Goal: Transaction & Acquisition: Book appointment/travel/reservation

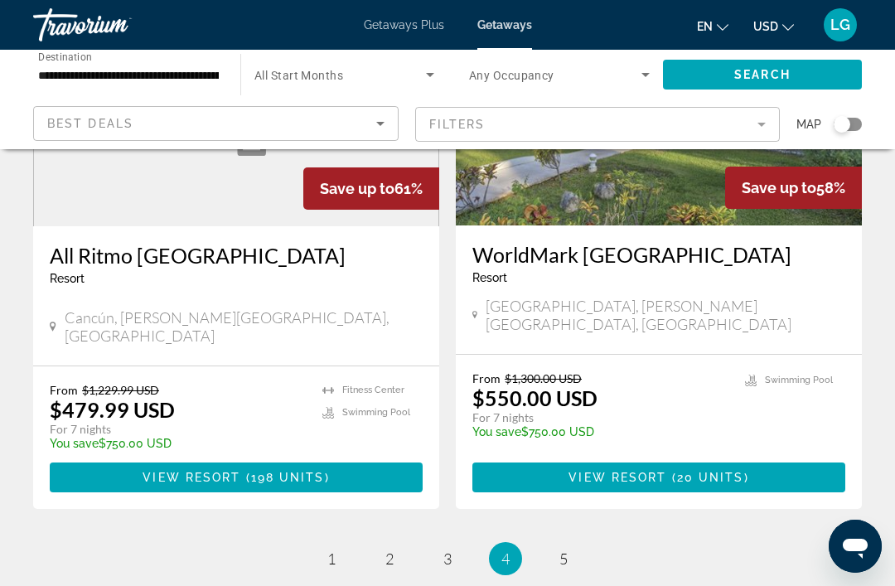
scroll to position [3201, 0]
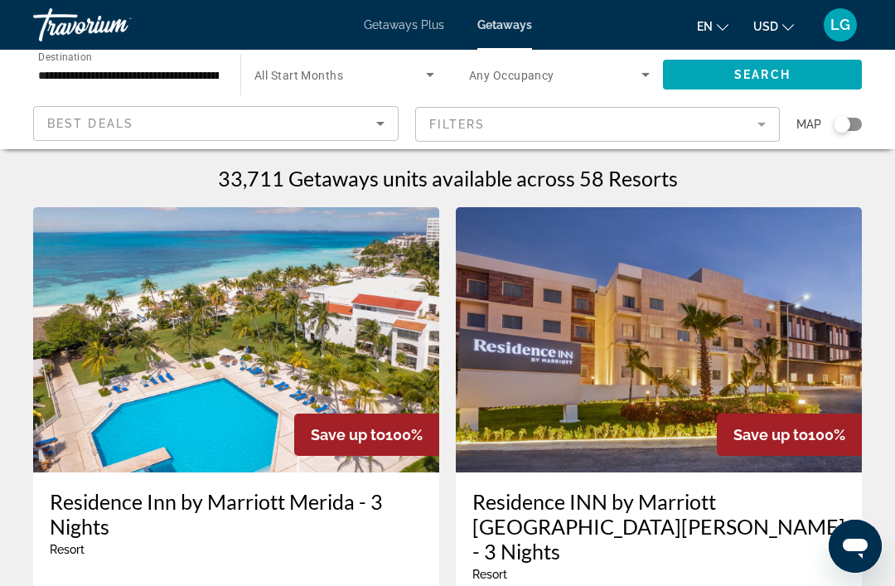
click at [749, 82] on span "Search widget" at bounding box center [762, 75] width 199 height 40
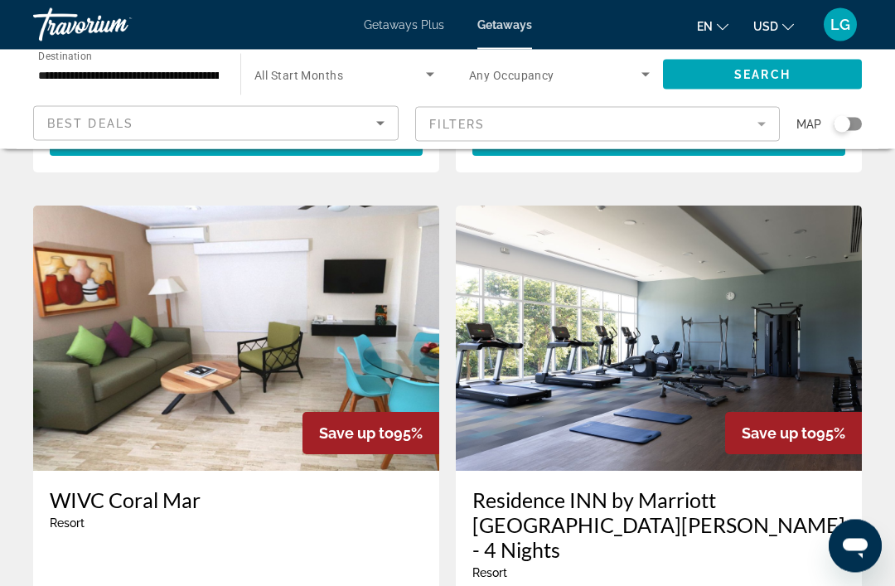
scroll to position [2429, 0]
click at [325, 283] on img "Main content" at bounding box center [236, 338] width 406 height 265
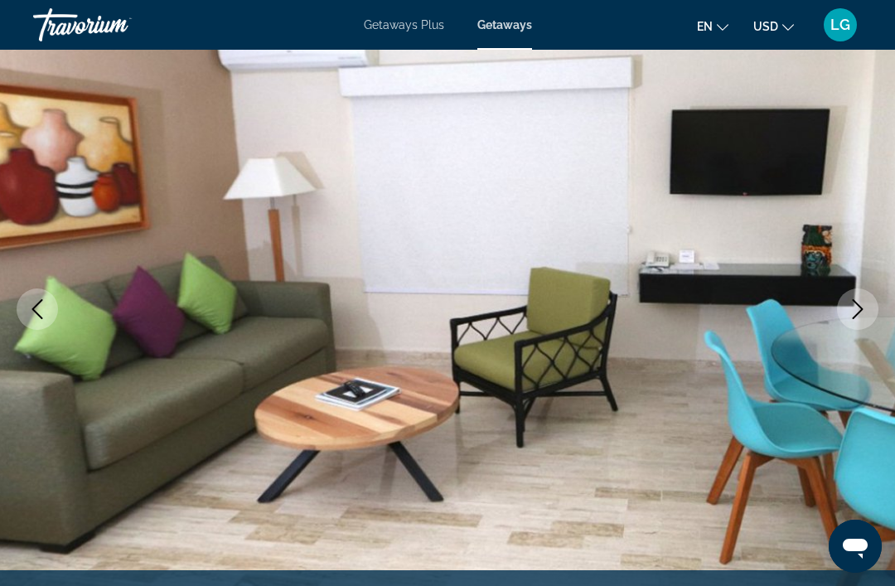
scroll to position [114, 0]
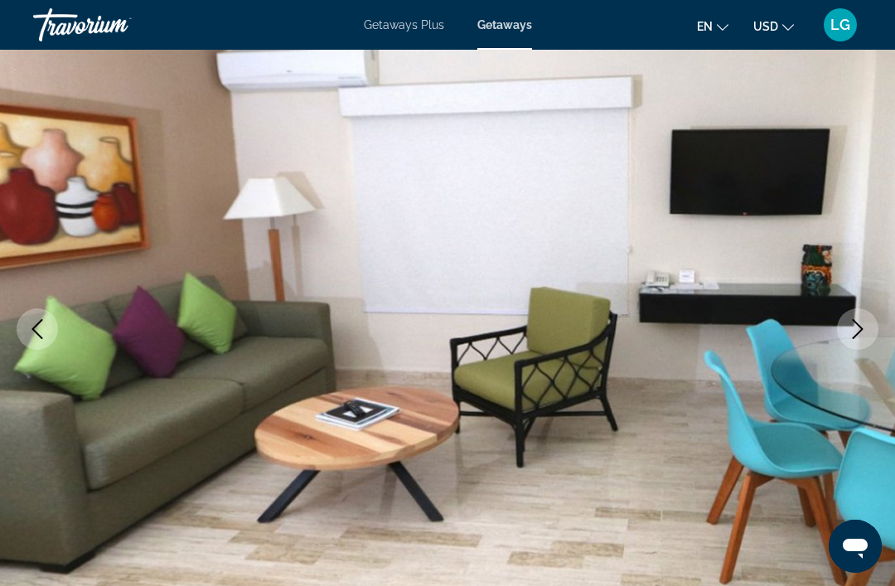
click at [857, 337] on icon "Next image" at bounding box center [858, 329] width 20 height 20
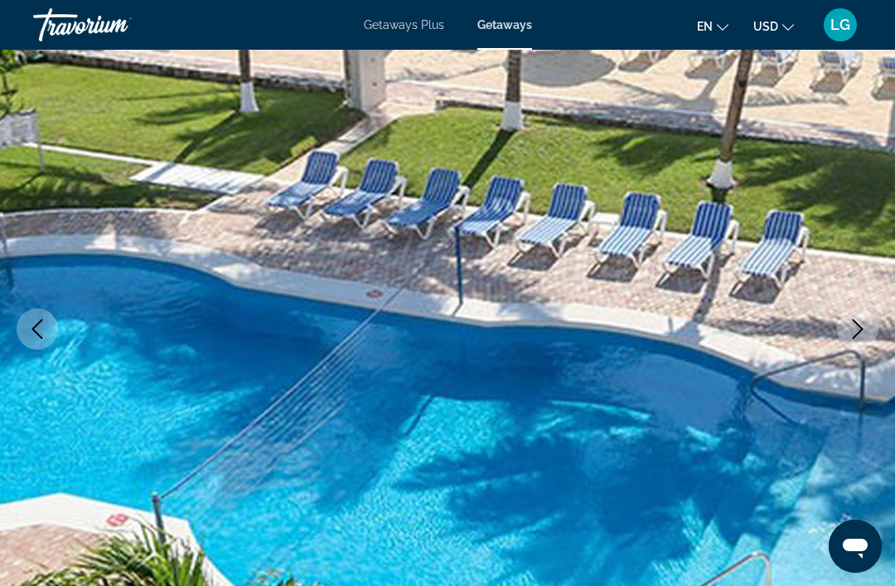
click at [844, 343] on button "Next image" at bounding box center [857, 328] width 41 height 41
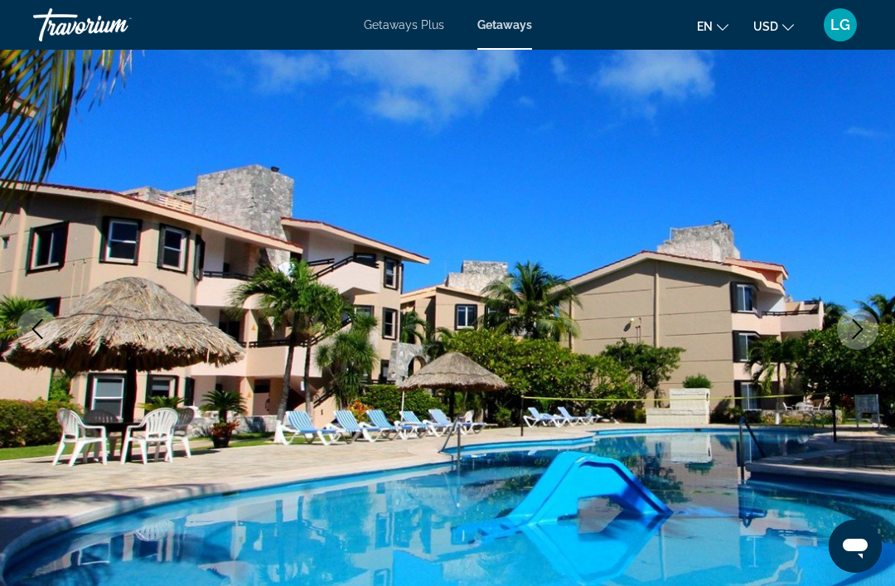
click at [848, 346] on button "Next image" at bounding box center [857, 328] width 41 height 41
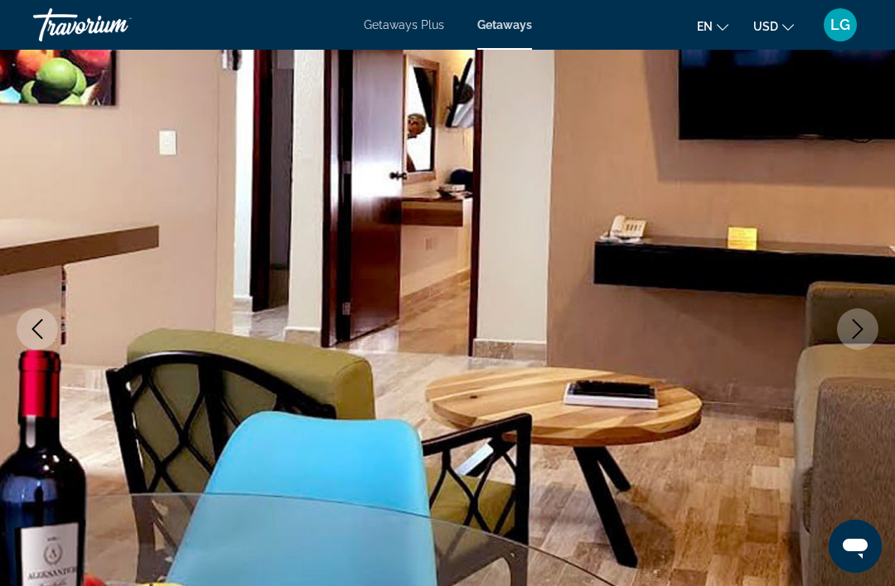
click at [848, 336] on icon "Next image" at bounding box center [858, 329] width 20 height 20
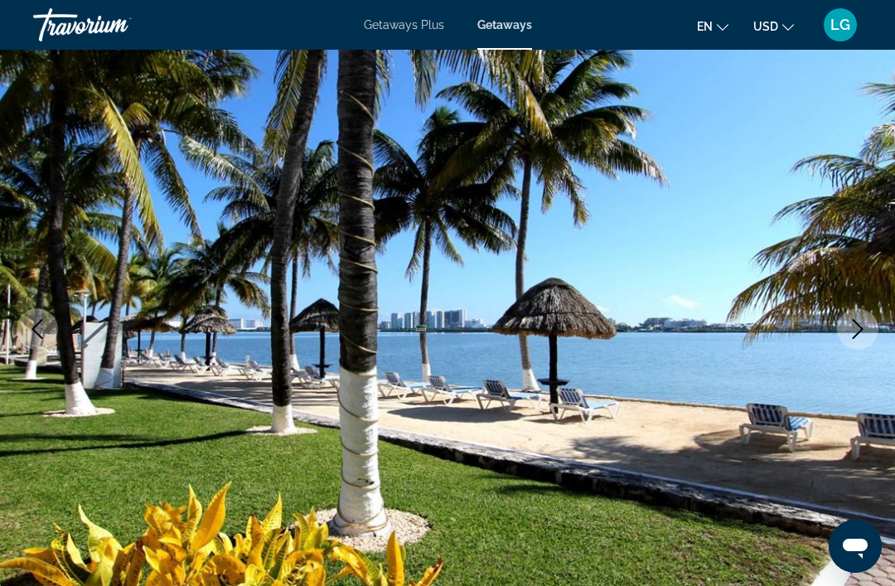
click at [844, 344] on button "Next image" at bounding box center [857, 328] width 41 height 41
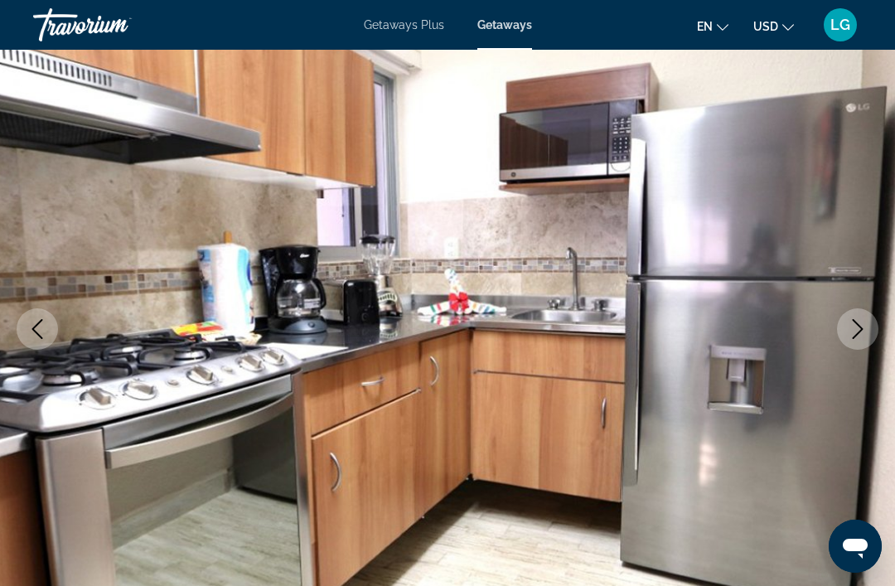
click at [853, 341] on button "Next image" at bounding box center [857, 328] width 41 height 41
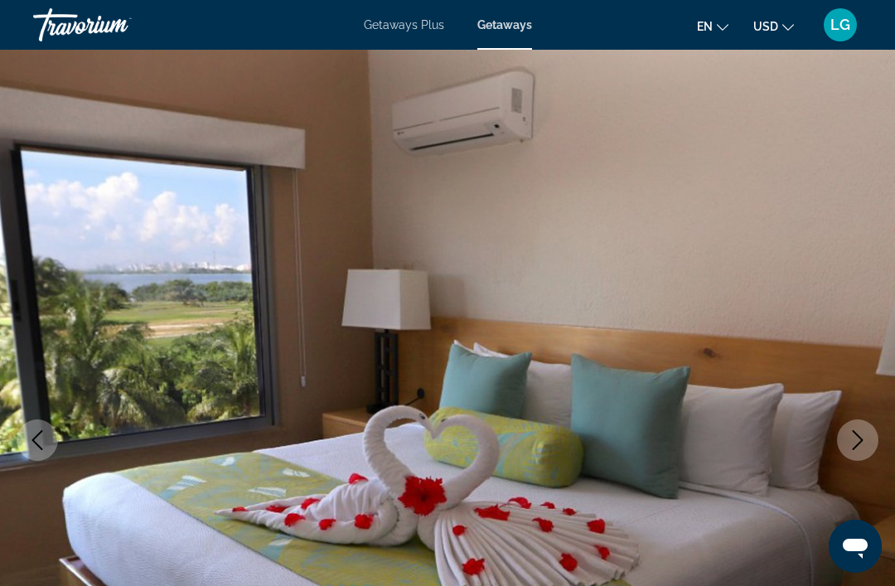
scroll to position [0, 0]
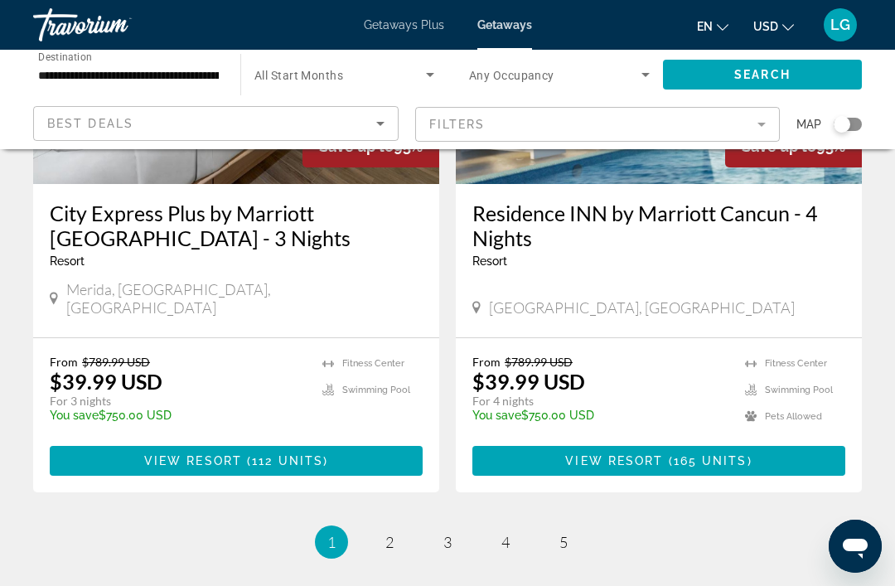
scroll to position [3368, 0]
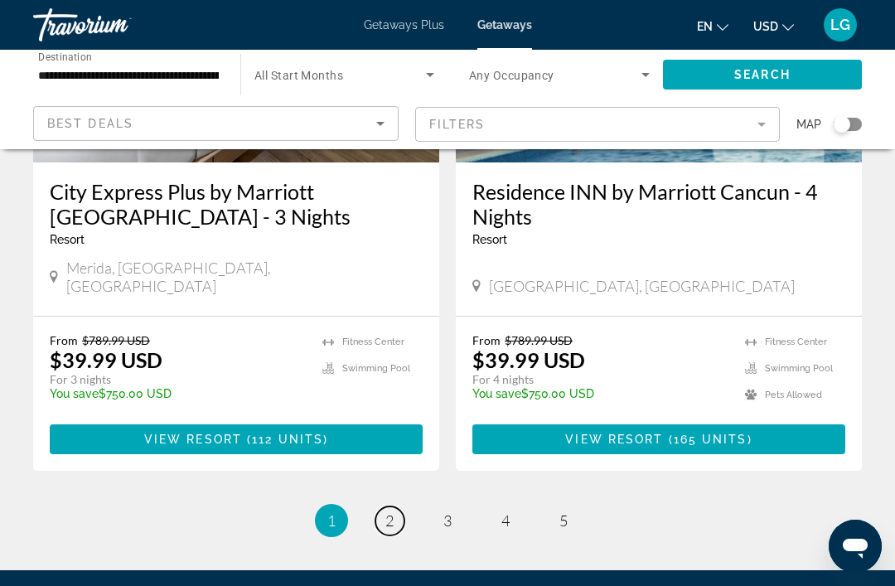
click at [389, 511] on span "2" at bounding box center [389, 520] width 8 height 18
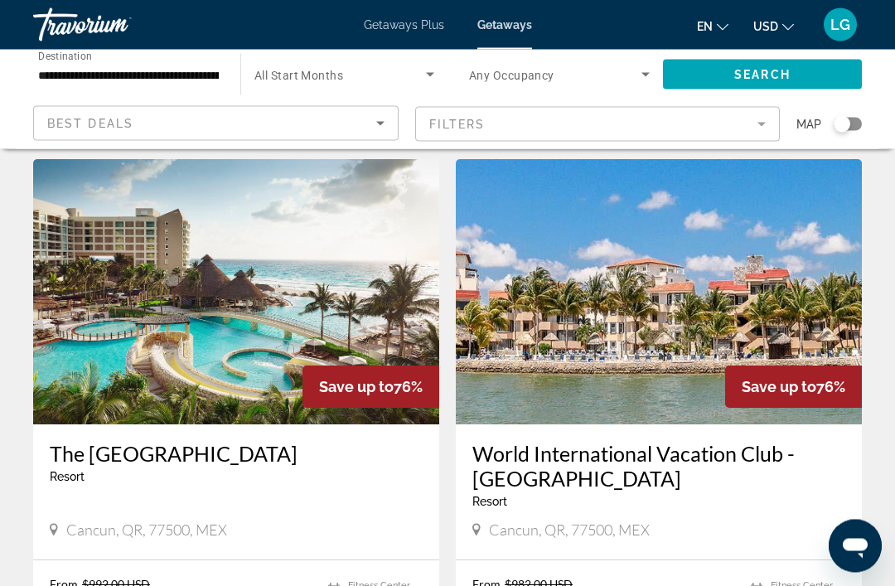
scroll to position [2995, 0]
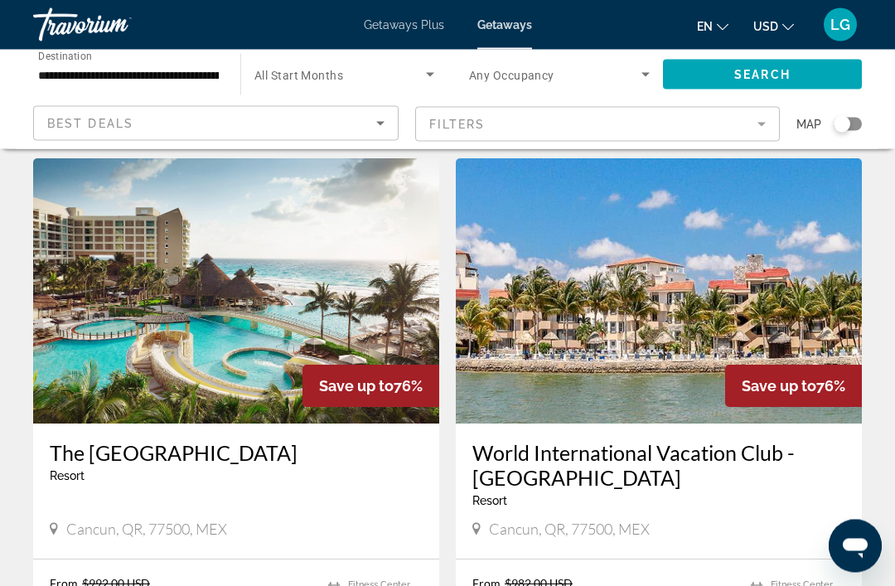
click at [659, 314] on img "Main content" at bounding box center [659, 291] width 406 height 265
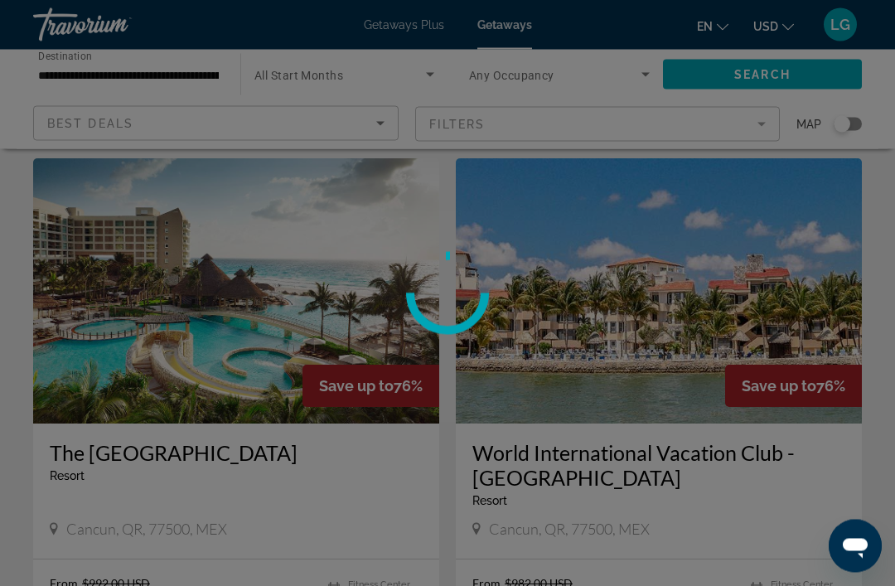
scroll to position [2996, 0]
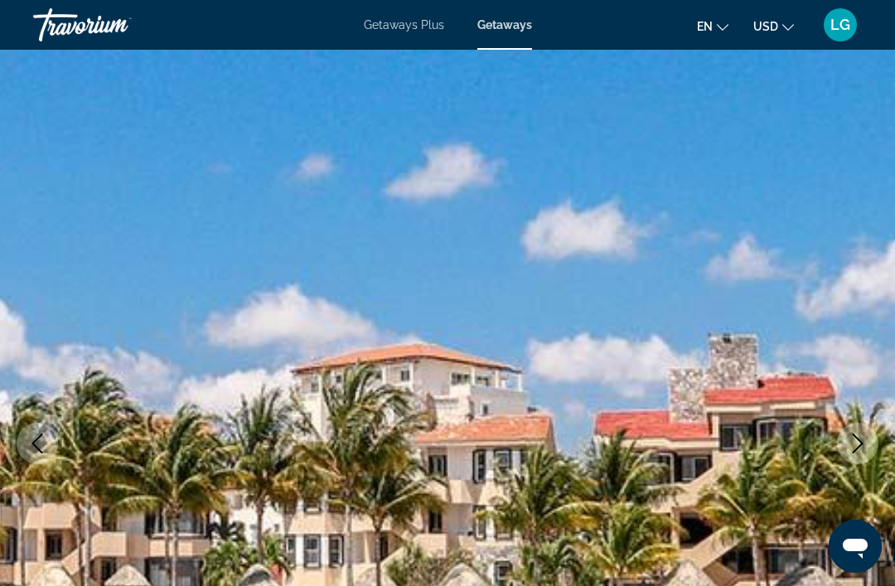
click at [856, 444] on icon "Next image" at bounding box center [858, 443] width 20 height 20
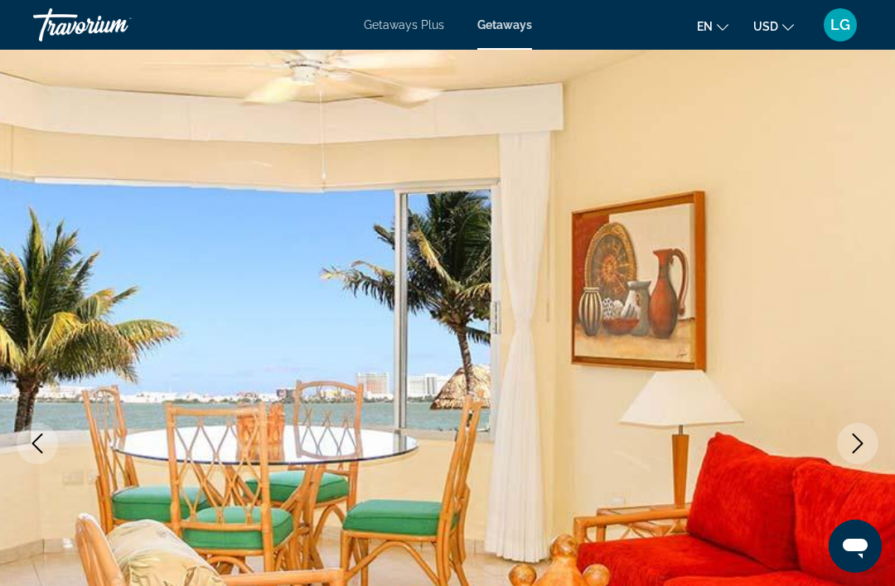
click at [863, 447] on icon "Next image" at bounding box center [858, 443] width 20 height 20
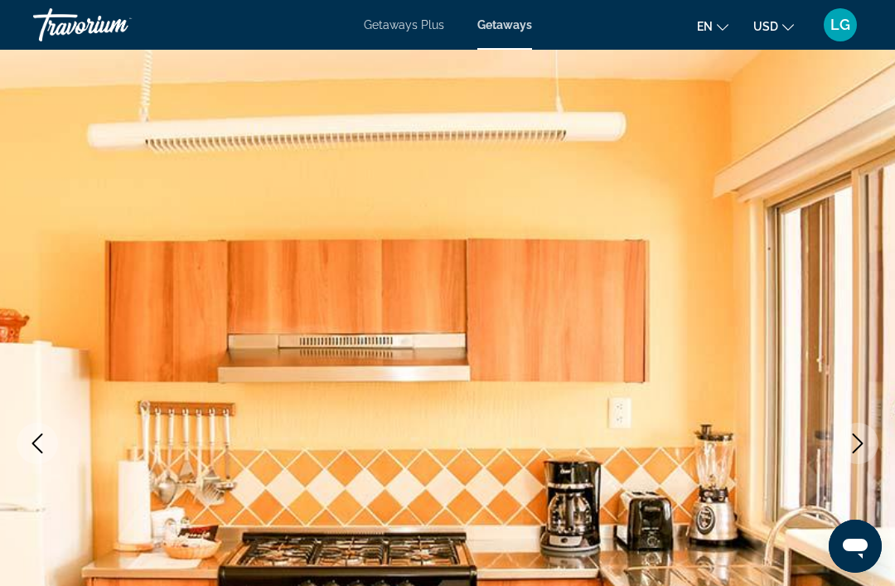
click at [861, 455] on button "Next image" at bounding box center [857, 443] width 41 height 41
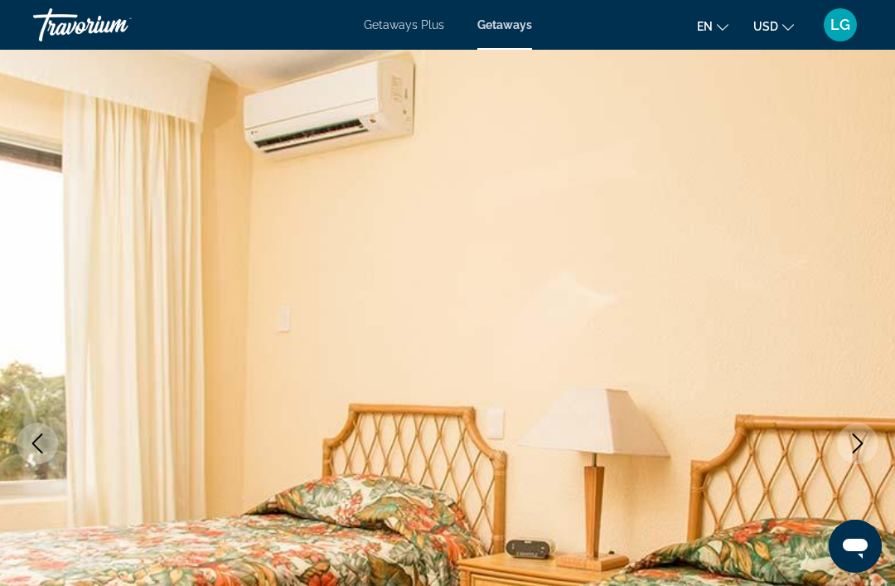
click at [854, 458] on button "Next image" at bounding box center [857, 443] width 41 height 41
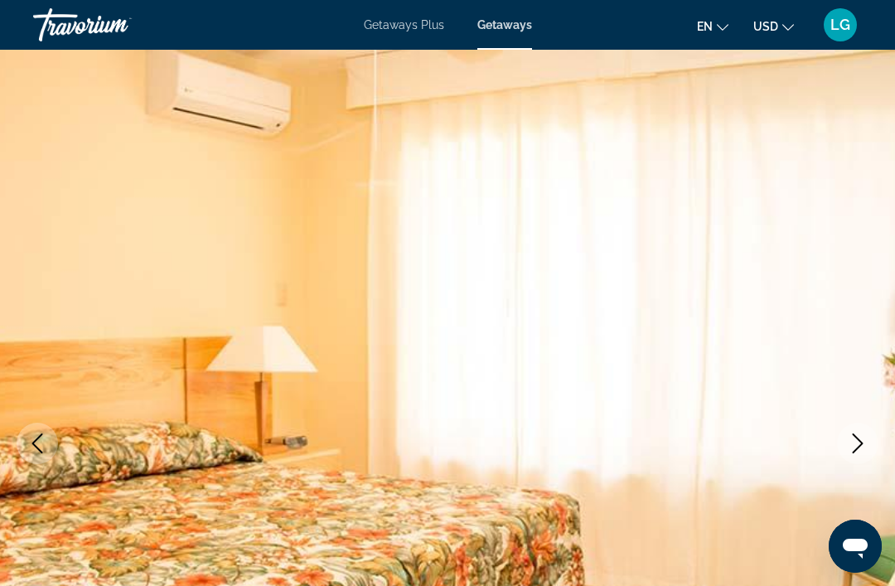
click at [864, 455] on button "Next image" at bounding box center [857, 443] width 41 height 41
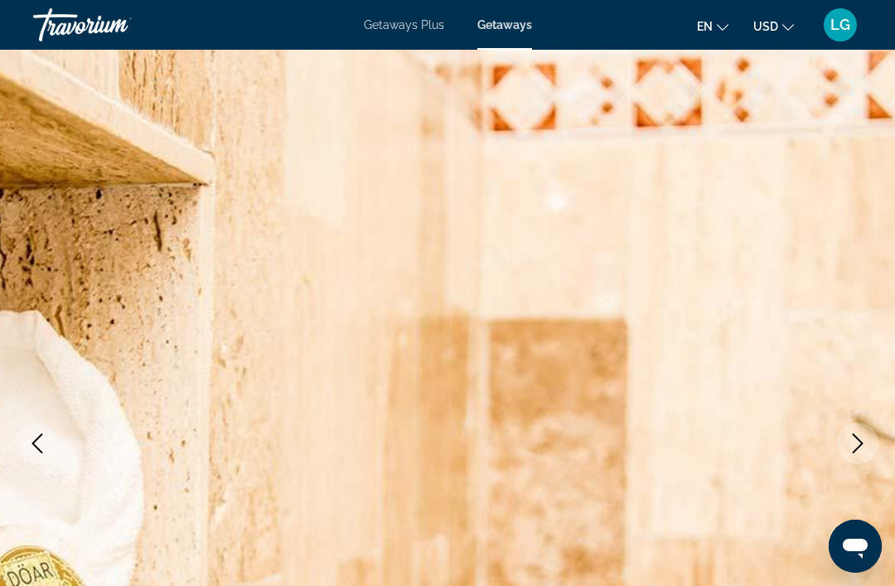
click at [857, 454] on button "Next image" at bounding box center [857, 443] width 41 height 41
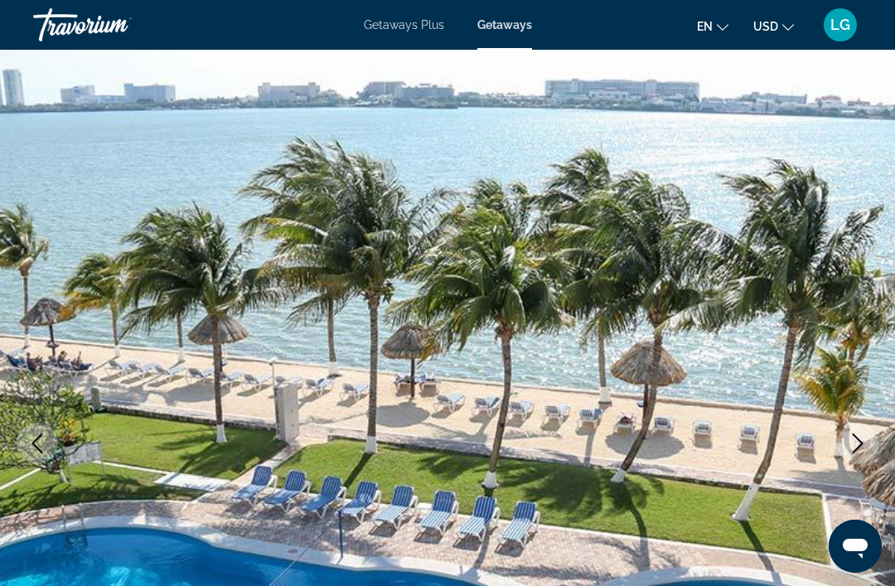
click at [856, 453] on button "Next image" at bounding box center [857, 443] width 41 height 41
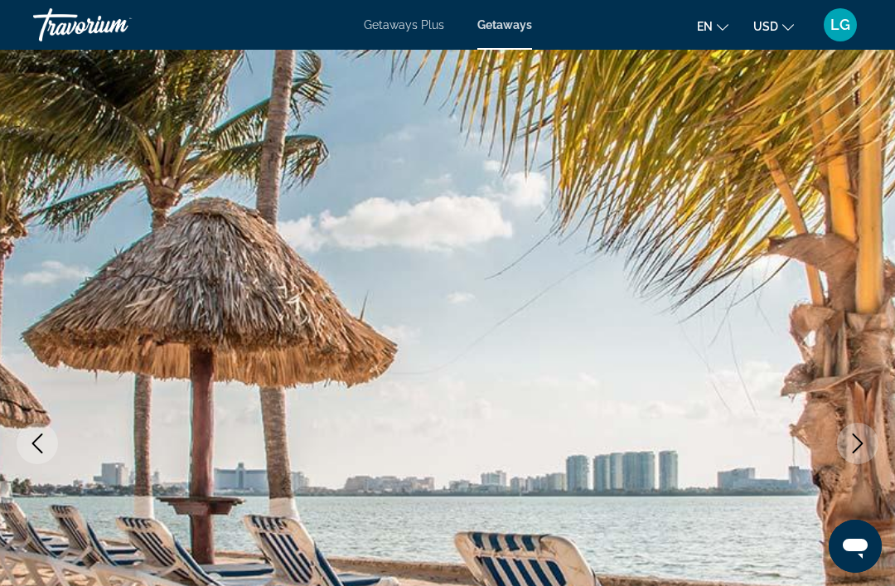
click at [856, 452] on icon "Next image" at bounding box center [858, 443] width 20 height 20
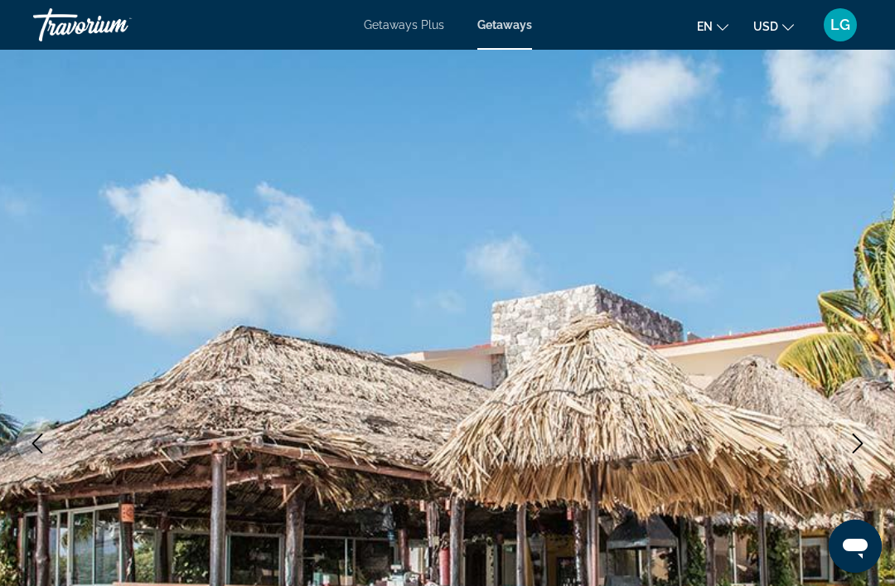
click at [855, 449] on icon "Next image" at bounding box center [858, 443] width 20 height 20
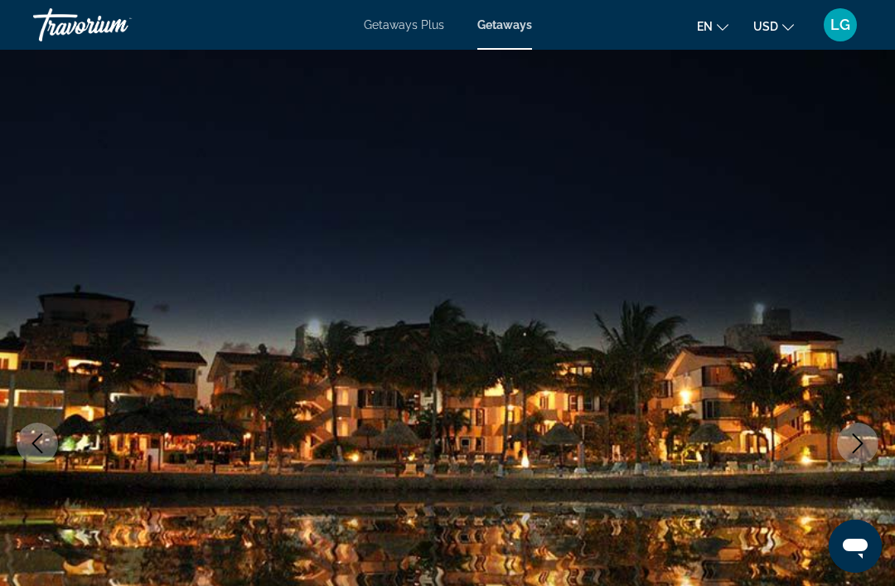
click at [854, 449] on icon "Next image" at bounding box center [858, 443] width 20 height 20
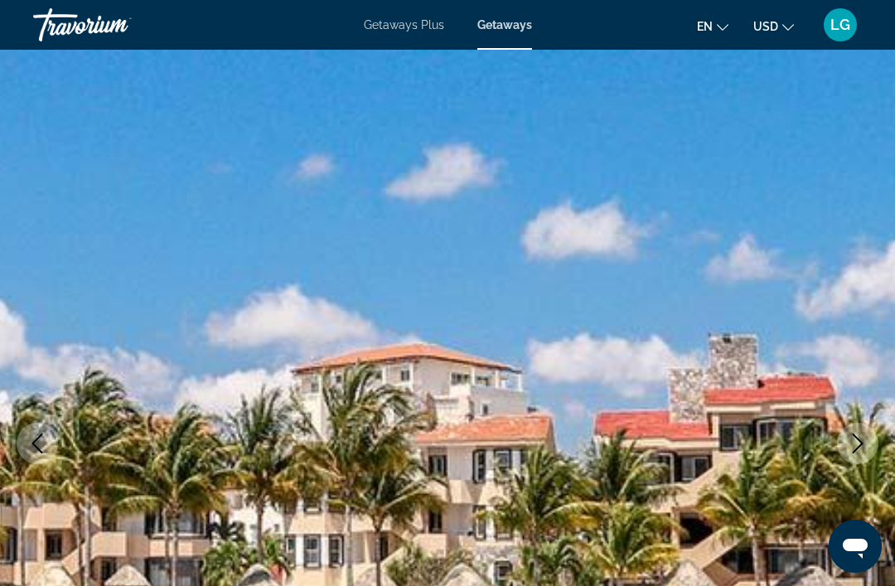
click at [863, 442] on icon "Next image" at bounding box center [858, 443] width 20 height 20
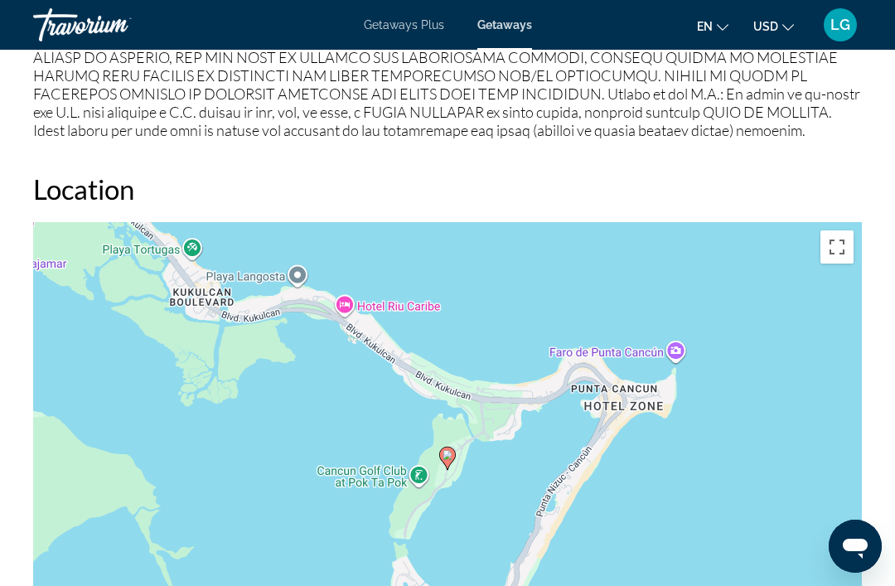
scroll to position [2258, 0]
click at [351, 303] on div "To activate drag with keyboard, press Alt + Enter. Once in keyboard drag state,…" at bounding box center [447, 472] width 829 height 497
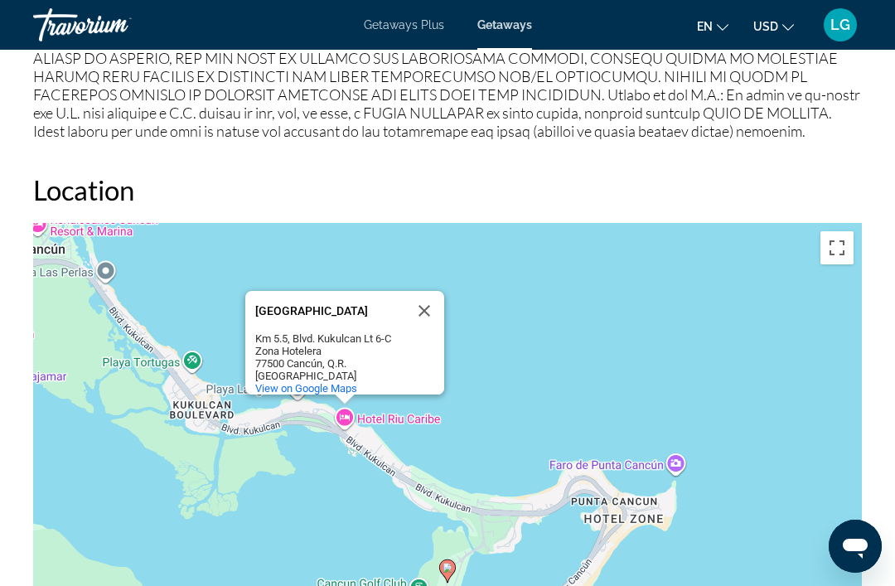
click at [431, 291] on button "Close" at bounding box center [424, 311] width 40 height 40
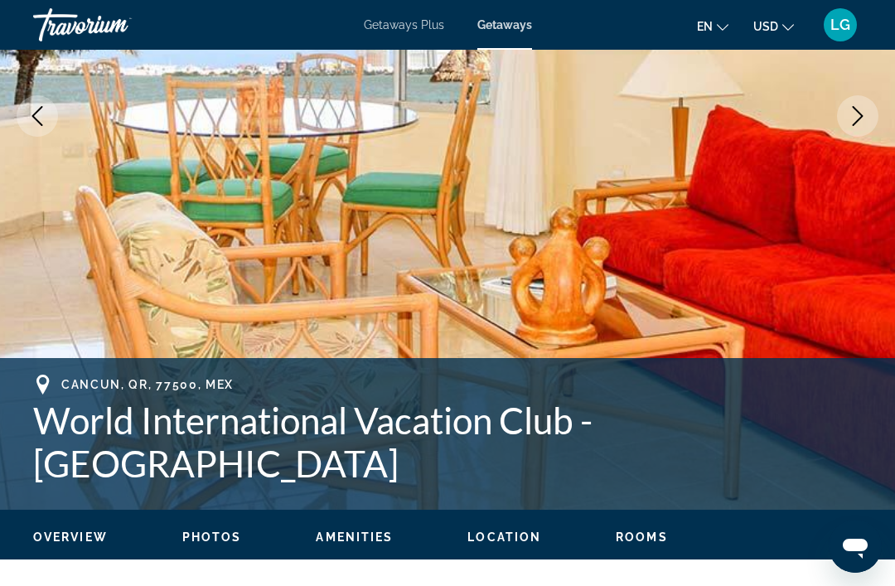
scroll to position [326, 0]
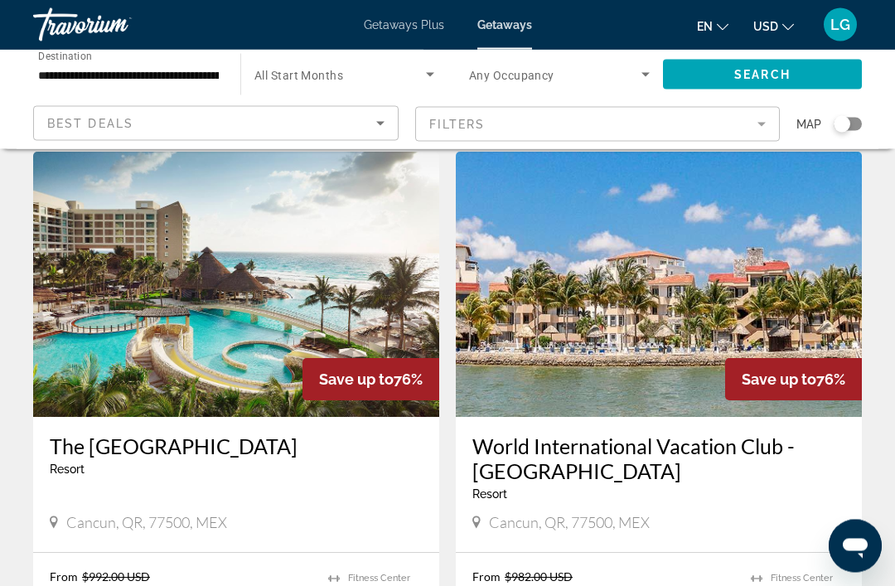
scroll to position [3002, 0]
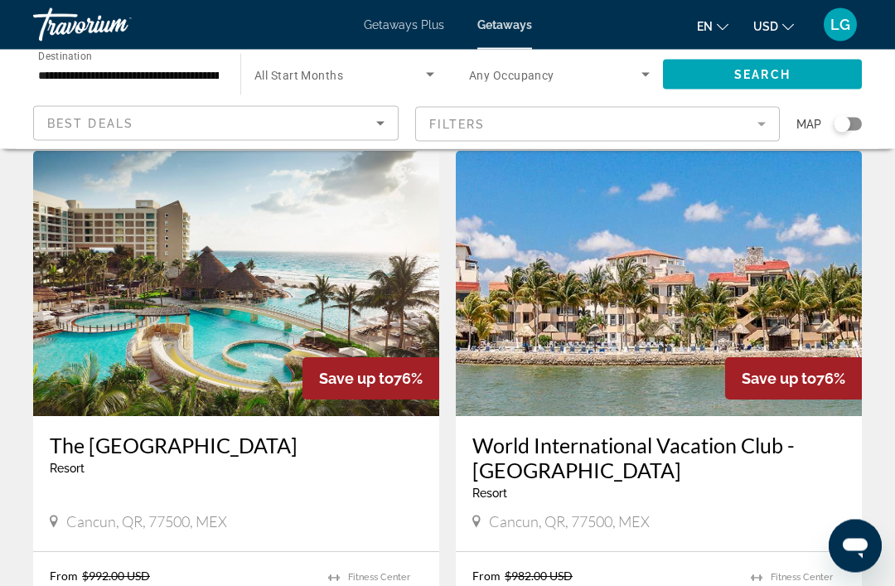
click at [294, 260] on img "Main content" at bounding box center [236, 284] width 406 height 265
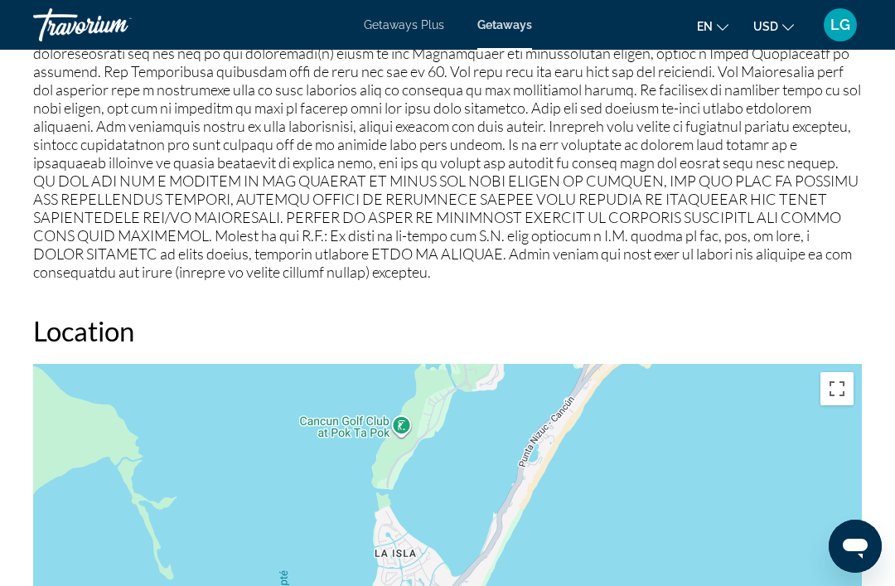
scroll to position [2295, 0]
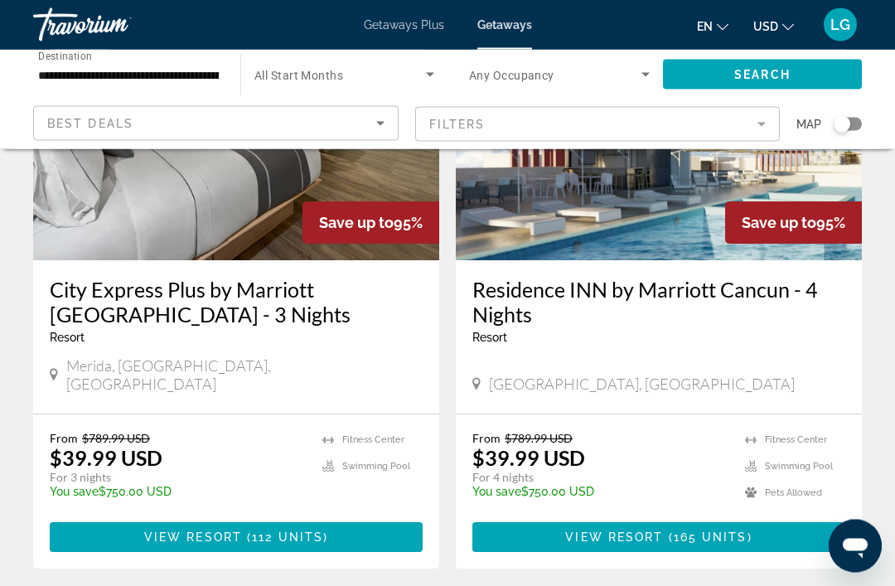
scroll to position [3271, 0]
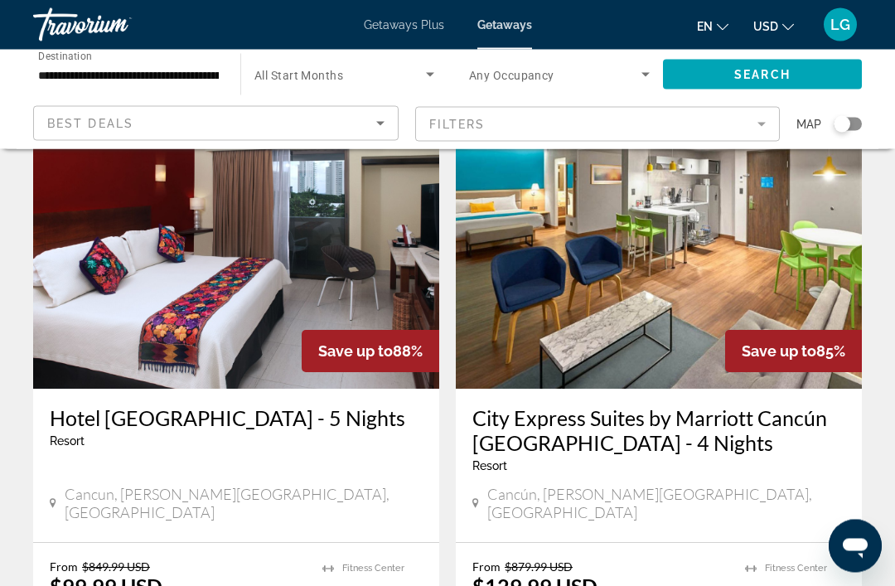
scroll to position [672, 0]
click at [663, 278] on img "Main content" at bounding box center [659, 255] width 406 height 265
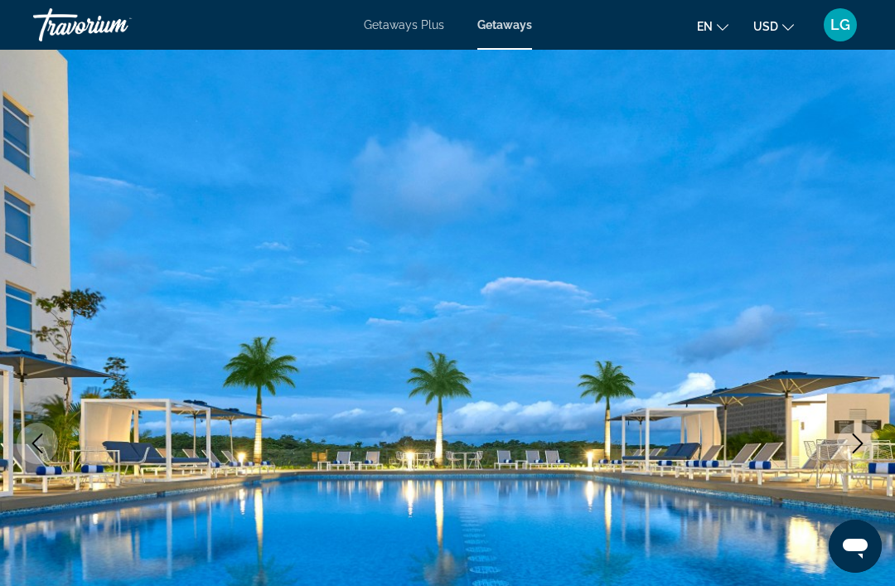
click at [856, 460] on button "Next image" at bounding box center [857, 443] width 41 height 41
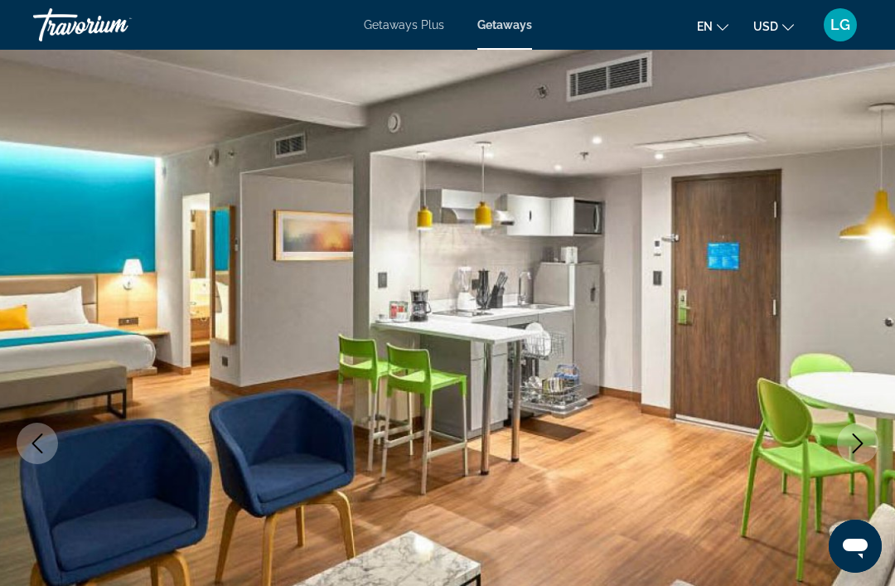
click at [856, 457] on button "Next image" at bounding box center [857, 443] width 41 height 41
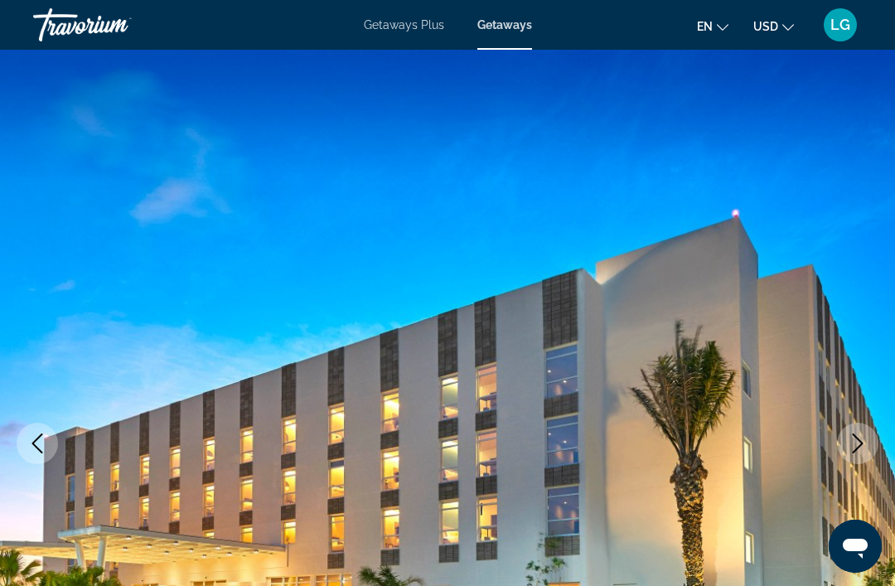
click at [852, 467] on img "Main content" at bounding box center [447, 443] width 895 height 787
click at [855, 452] on icon "Next image" at bounding box center [858, 443] width 20 height 20
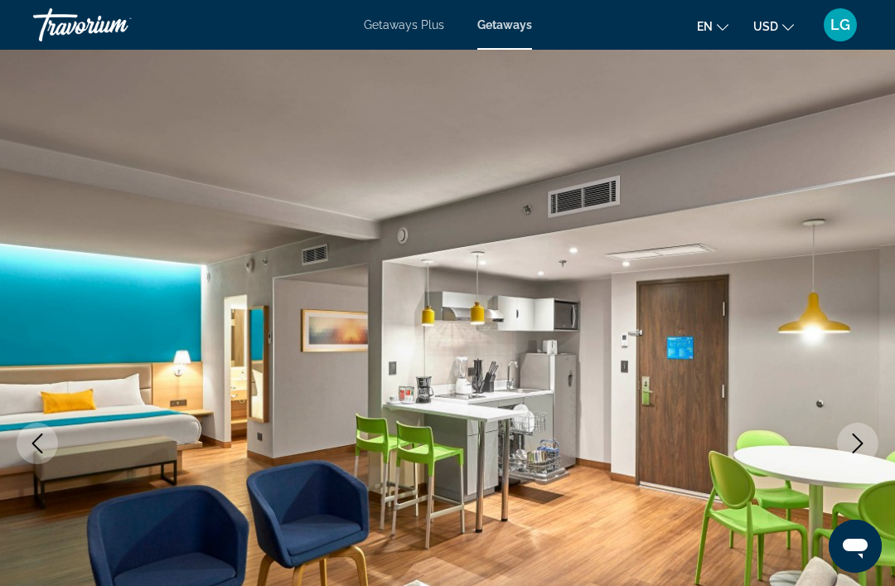
click at [858, 452] on icon "Next image" at bounding box center [858, 443] width 20 height 20
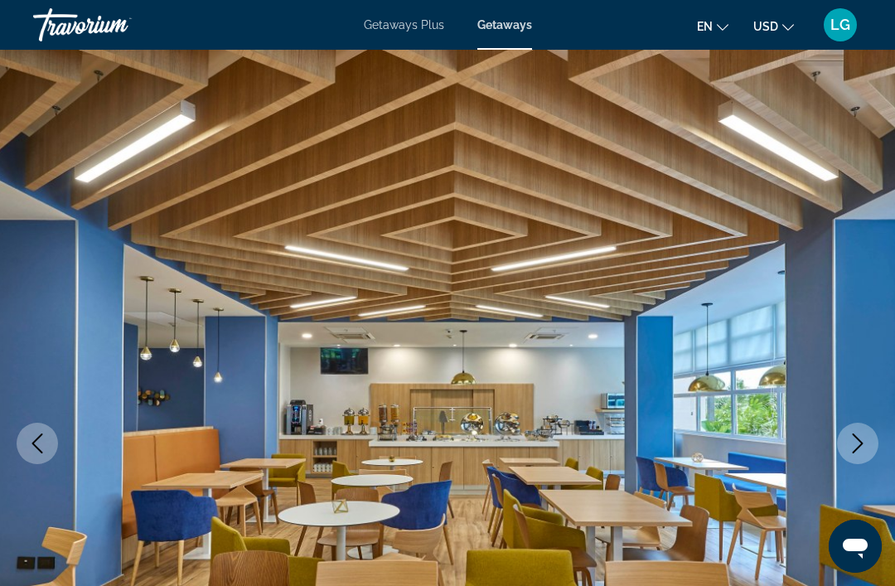
click at [853, 459] on button "Next image" at bounding box center [857, 443] width 41 height 41
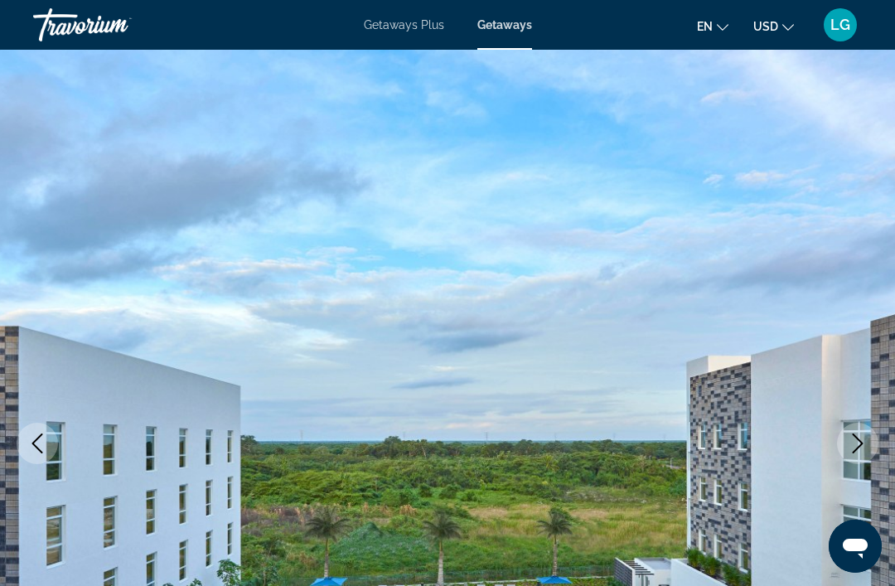
click at [855, 457] on button "Next image" at bounding box center [857, 443] width 41 height 41
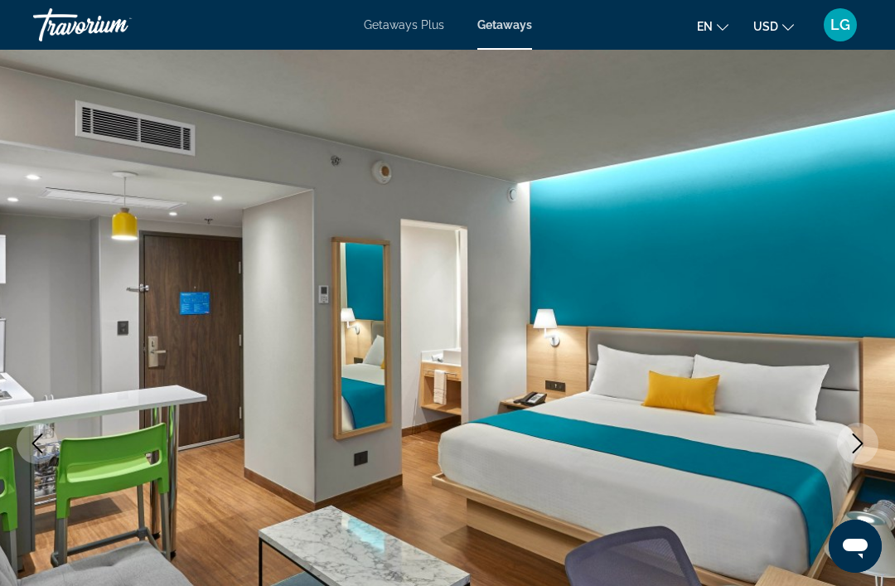
click at [852, 459] on button "Next image" at bounding box center [857, 443] width 41 height 41
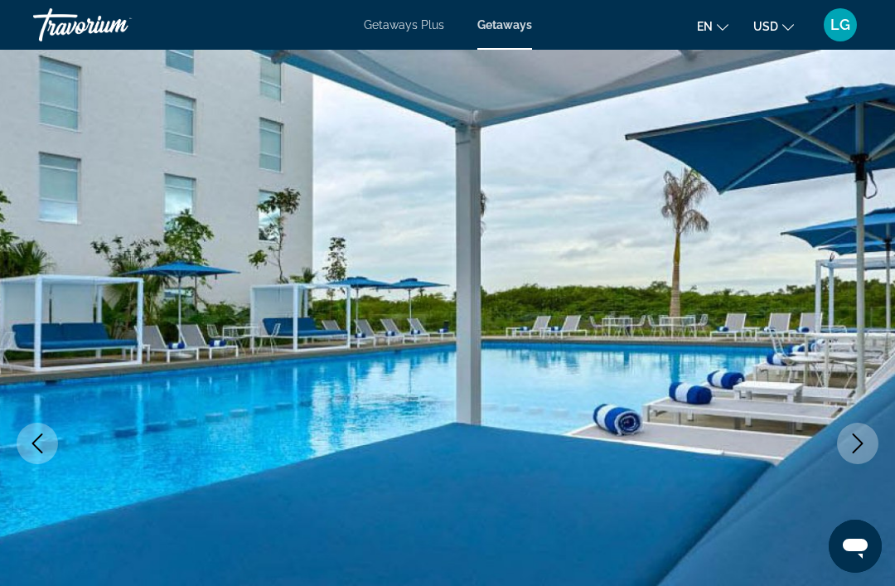
click at [852, 457] on button "Next image" at bounding box center [857, 443] width 41 height 41
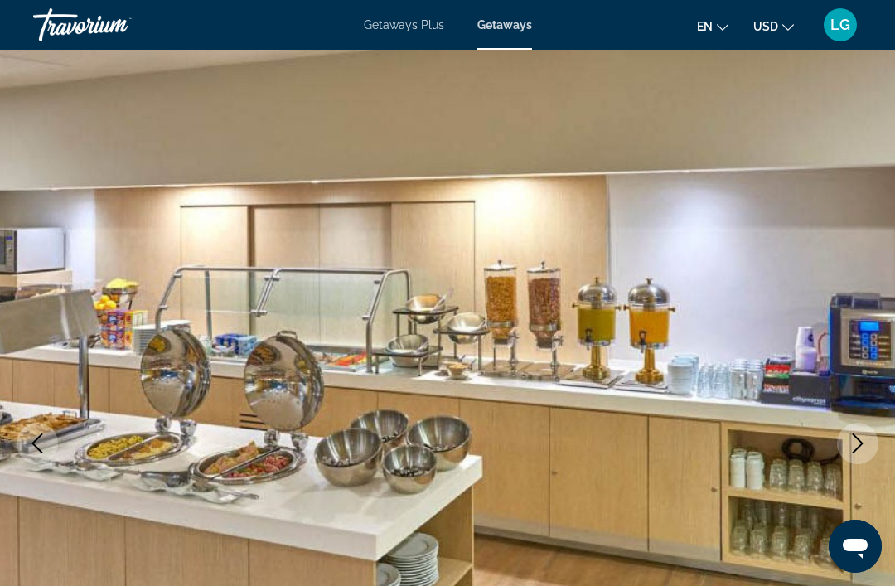
click at [857, 454] on button "Next image" at bounding box center [857, 443] width 41 height 41
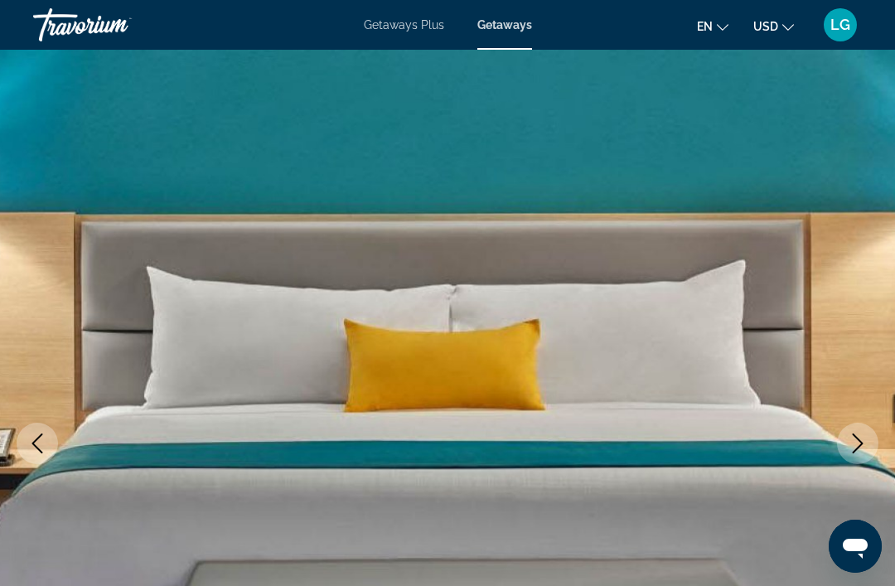
click at [863, 449] on icon "Next image" at bounding box center [858, 443] width 20 height 20
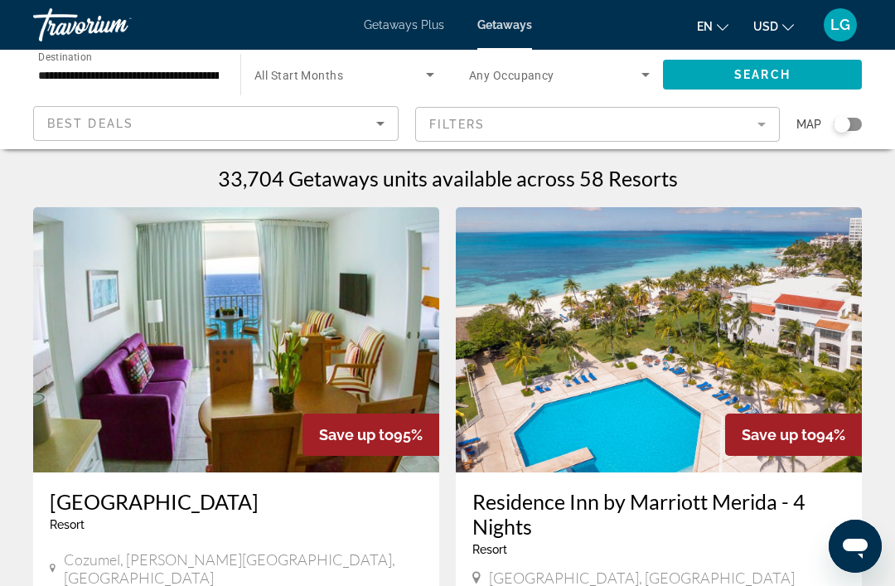
click at [758, 69] on span "Search" at bounding box center [762, 74] width 56 height 13
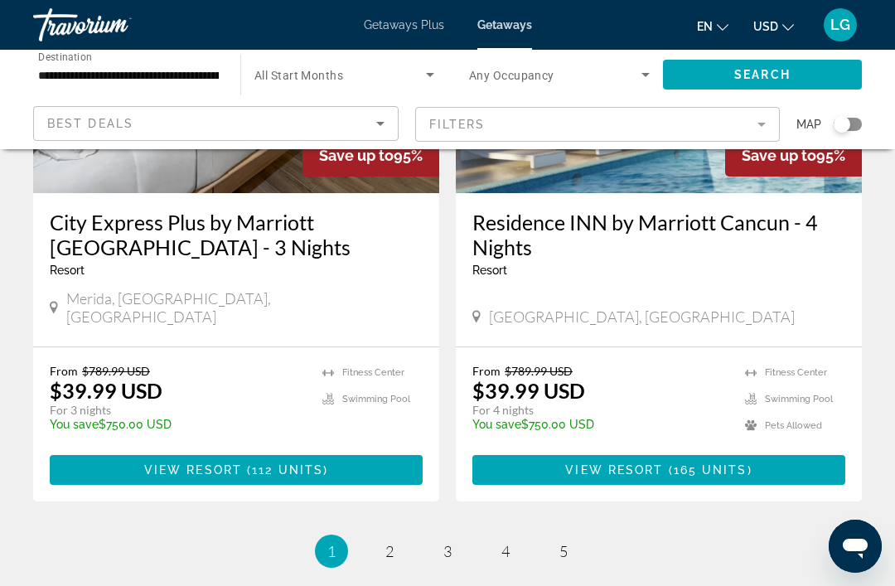
scroll to position [3368, 0]
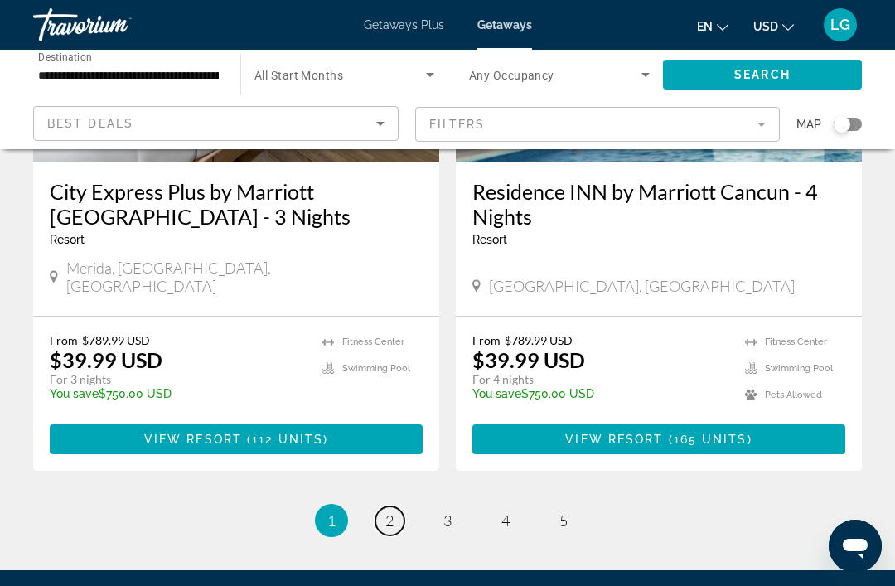
click at [389, 511] on span "2" at bounding box center [389, 520] width 8 height 18
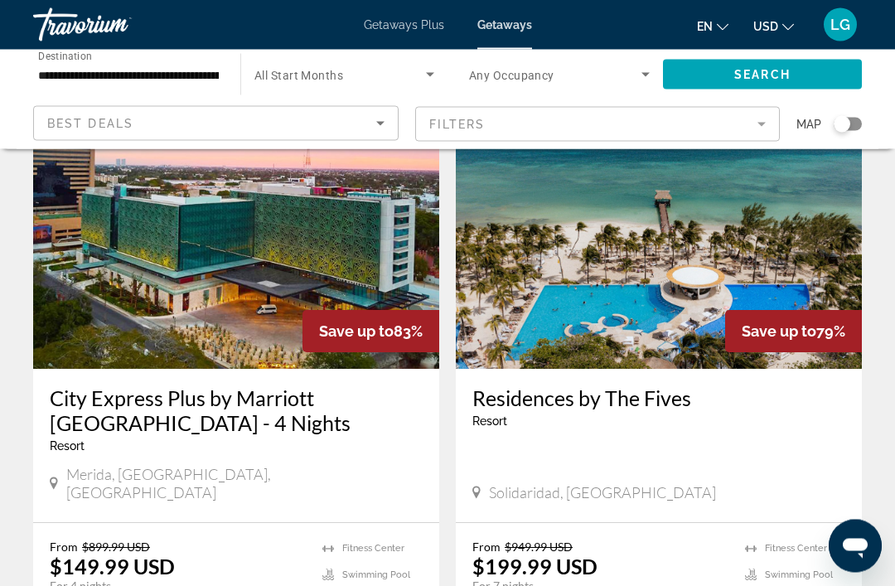
scroll to position [1298, 0]
click at [689, 264] on img "Main content" at bounding box center [659, 236] width 406 height 265
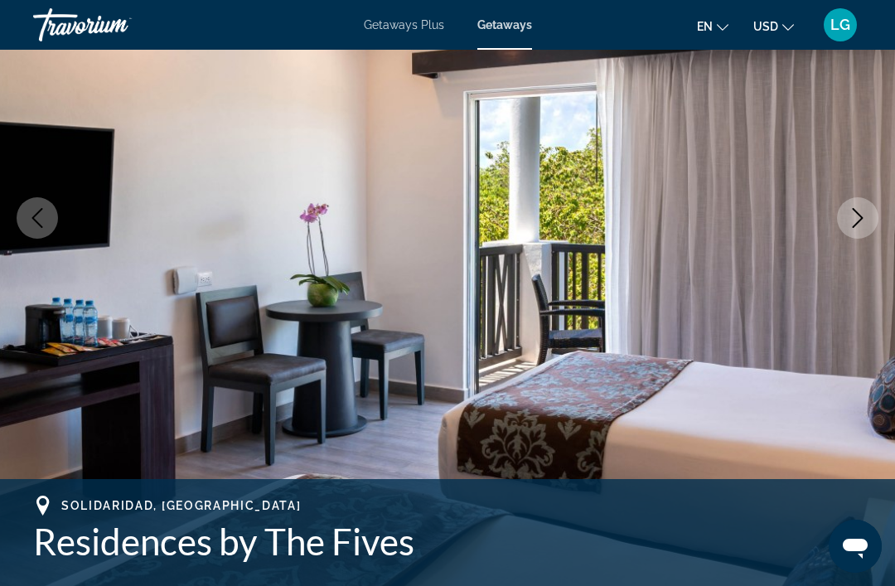
scroll to position [223, 0]
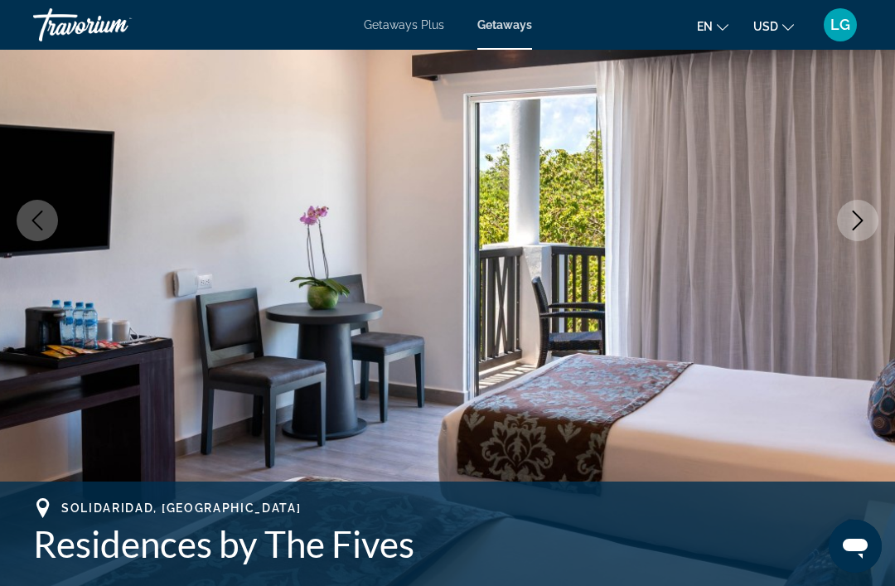
click at [853, 217] on icon "Next image" at bounding box center [858, 220] width 20 height 20
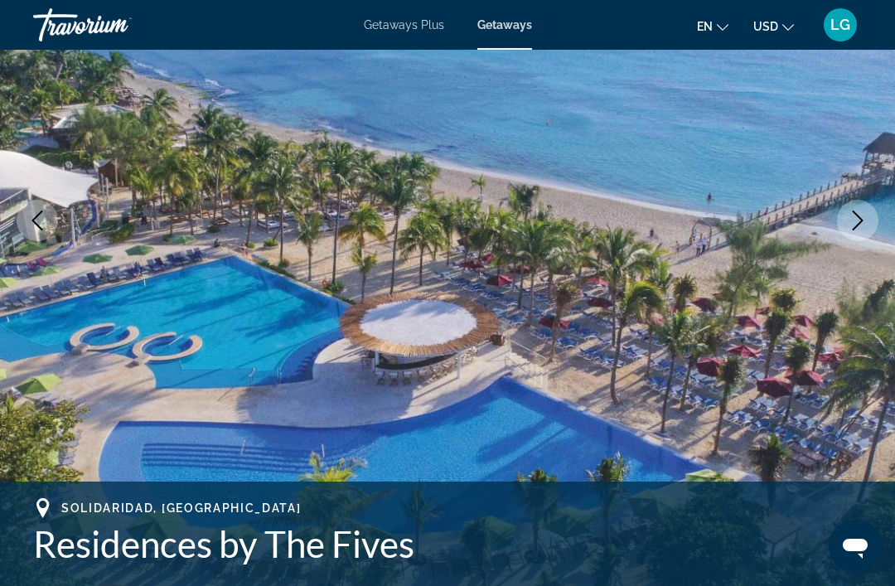
click at [850, 218] on icon "Next image" at bounding box center [858, 220] width 20 height 20
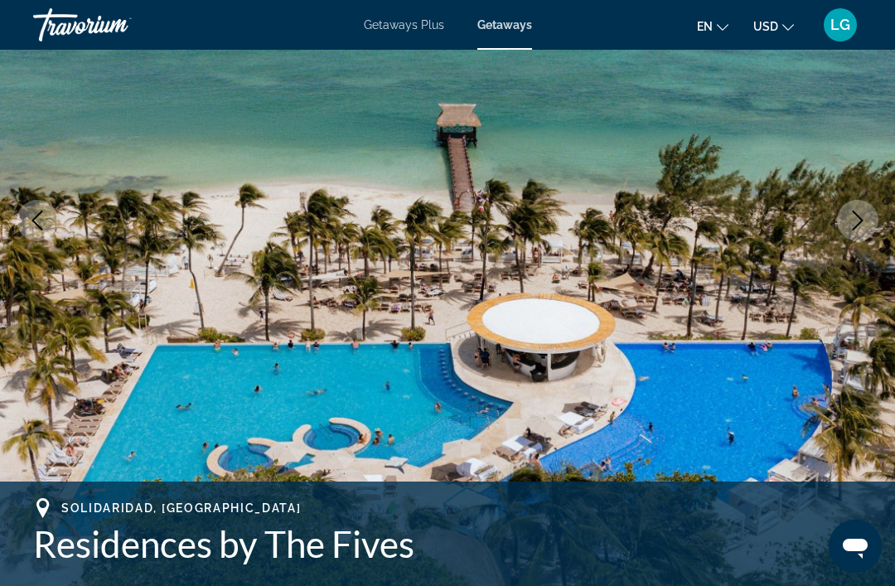
click at [847, 220] on button "Next image" at bounding box center [857, 220] width 41 height 41
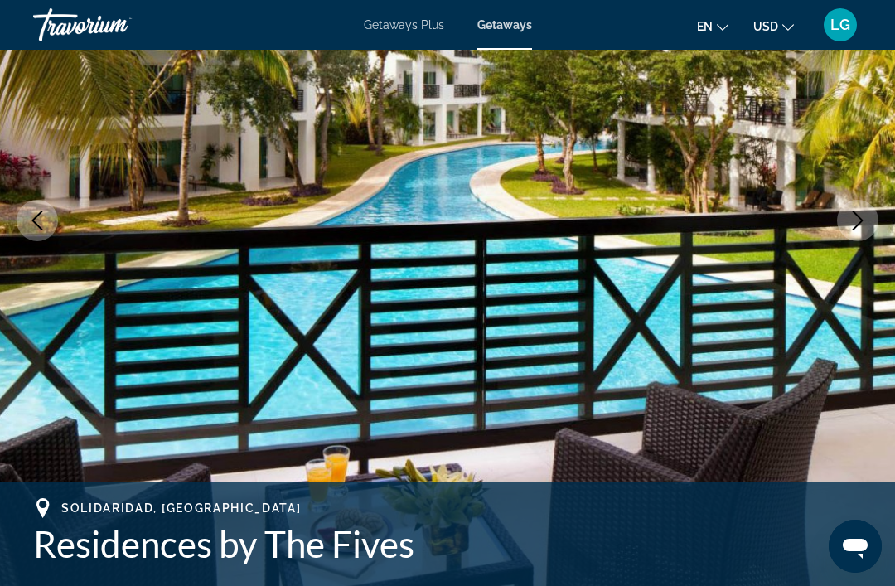
click at [855, 215] on icon "Next image" at bounding box center [858, 220] width 20 height 20
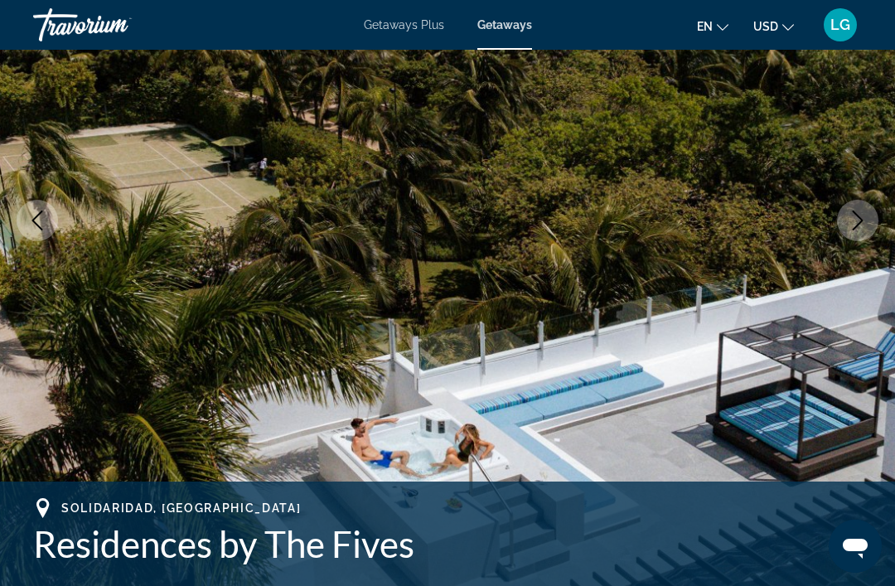
click at [856, 218] on icon "Next image" at bounding box center [858, 220] width 20 height 20
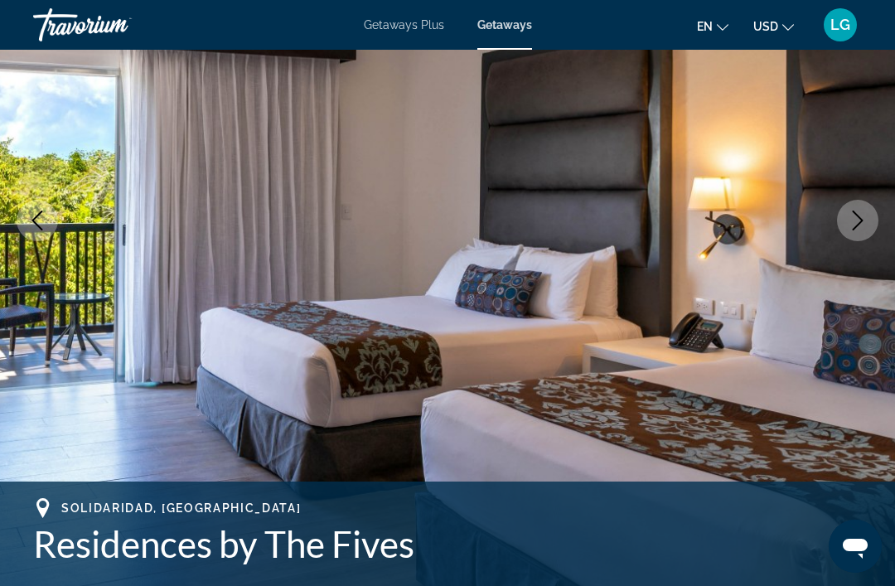
click at [854, 220] on icon "Next image" at bounding box center [858, 220] width 20 height 20
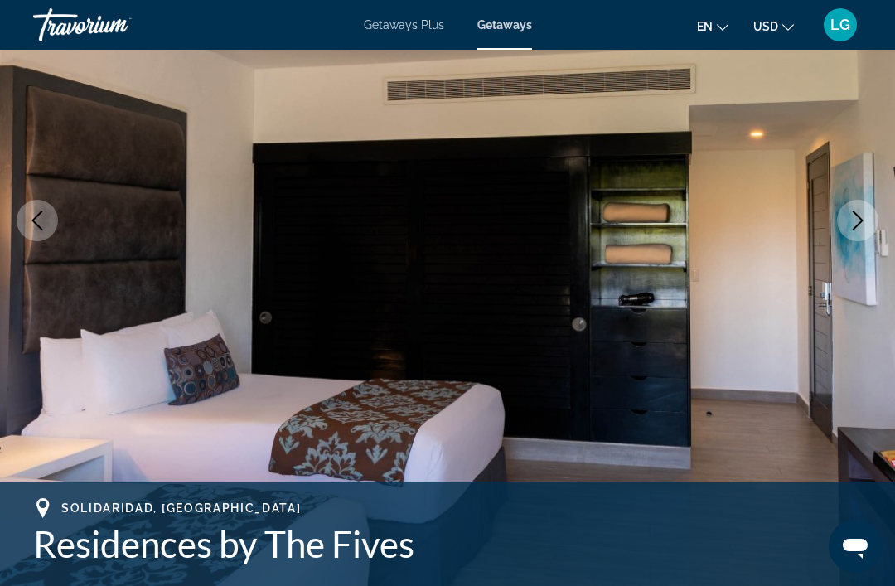
click at [856, 221] on icon "Next image" at bounding box center [858, 220] width 20 height 20
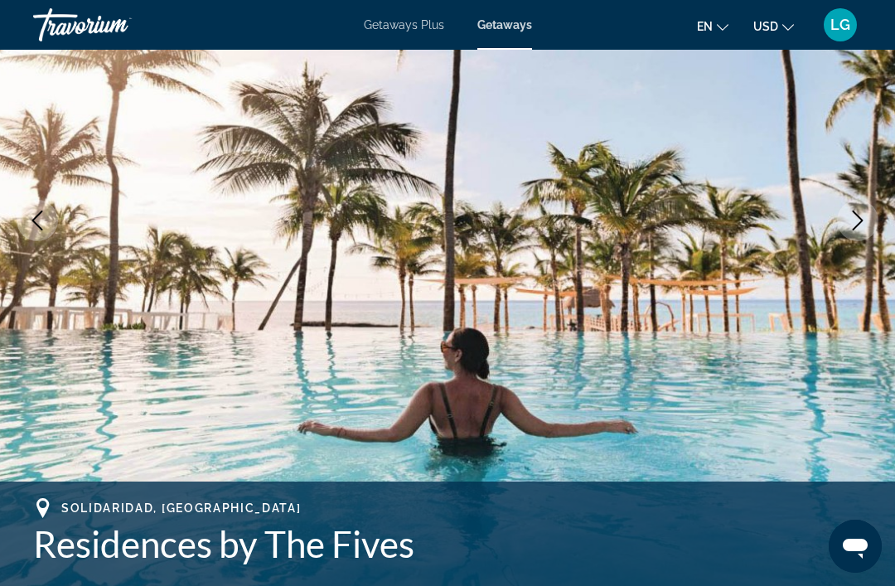
click at [855, 215] on icon "Next image" at bounding box center [858, 220] width 20 height 20
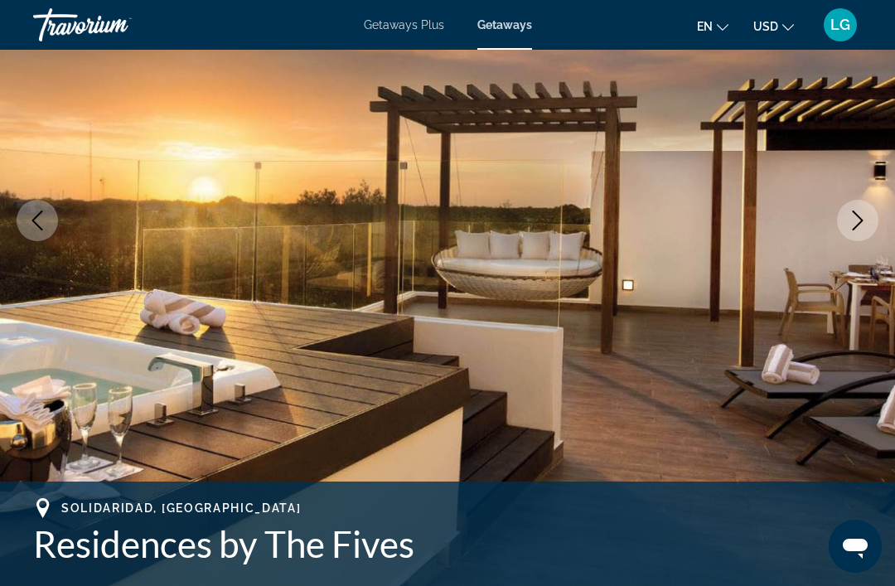
click at [855, 215] on icon "Next image" at bounding box center [858, 220] width 20 height 20
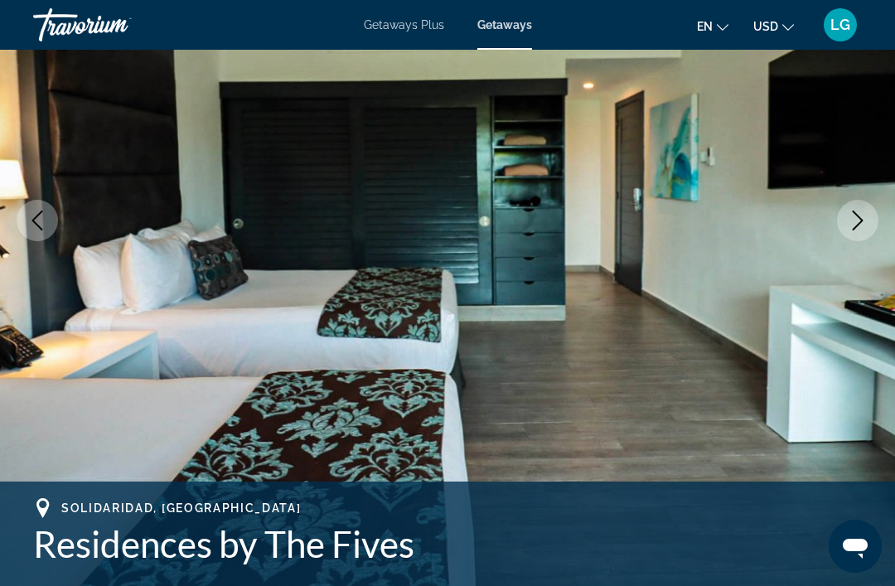
click at [864, 215] on icon "Next image" at bounding box center [858, 220] width 20 height 20
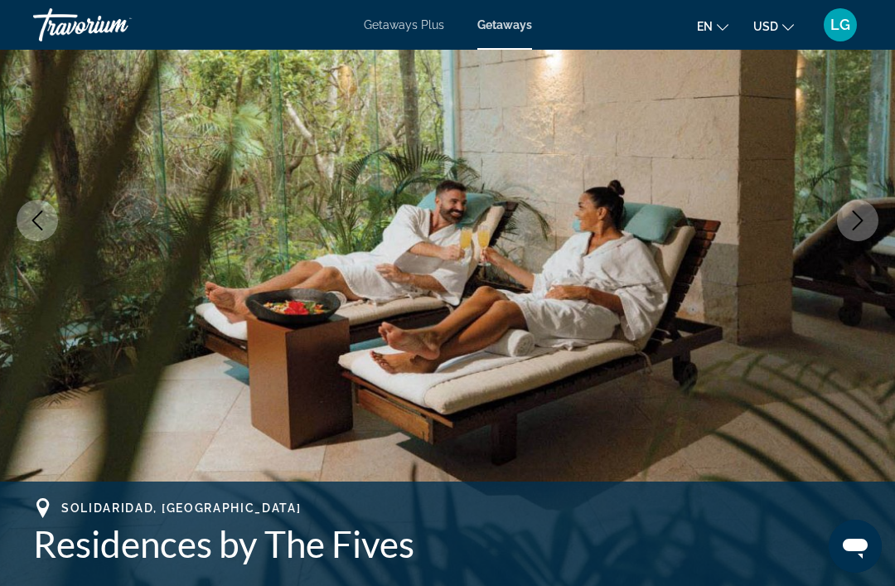
click at [860, 215] on icon "Next image" at bounding box center [858, 220] width 20 height 20
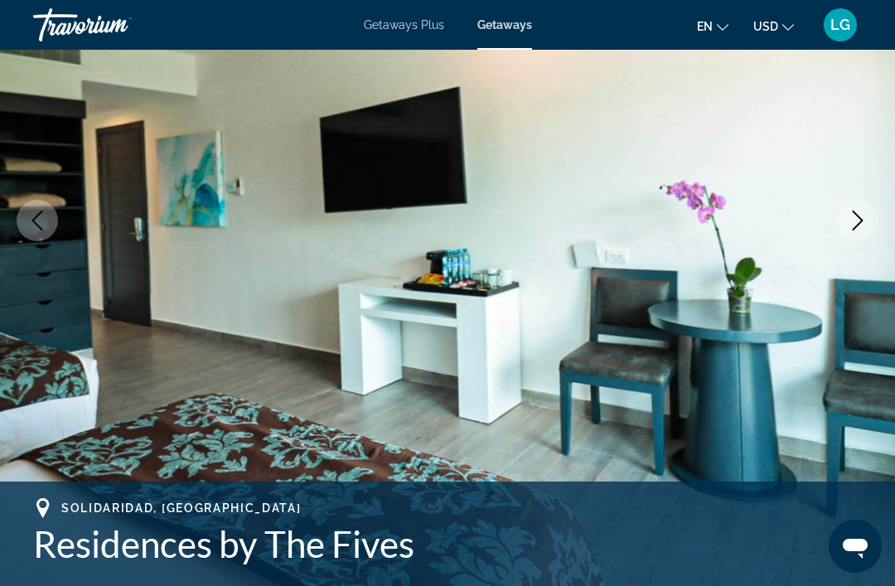
click at [856, 217] on icon "Next image" at bounding box center [858, 220] width 20 height 20
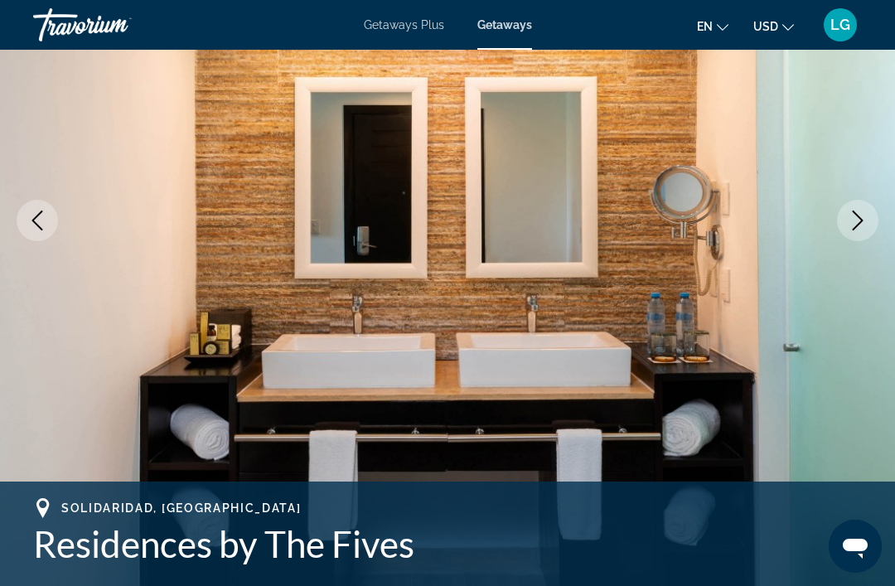
click at [855, 217] on icon "Next image" at bounding box center [858, 220] width 20 height 20
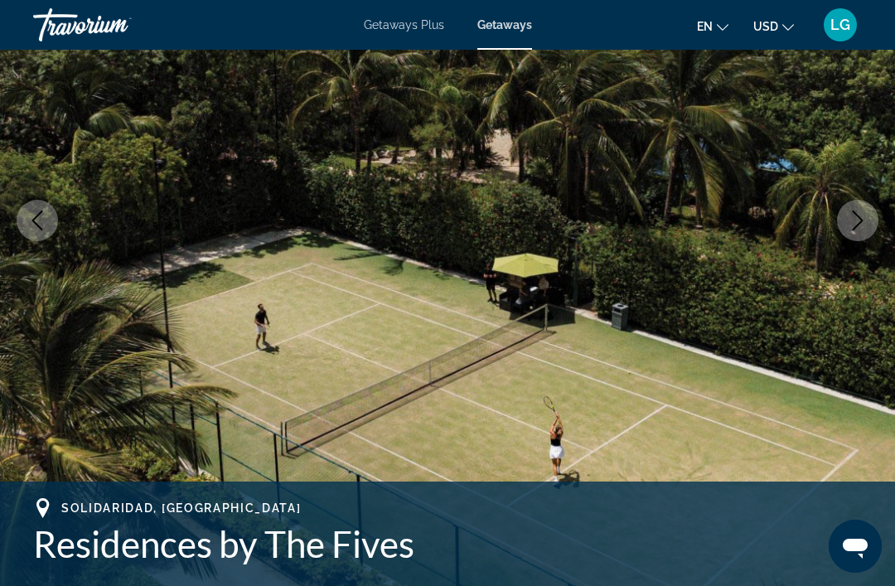
click at [859, 220] on icon "Next image" at bounding box center [858, 220] width 20 height 20
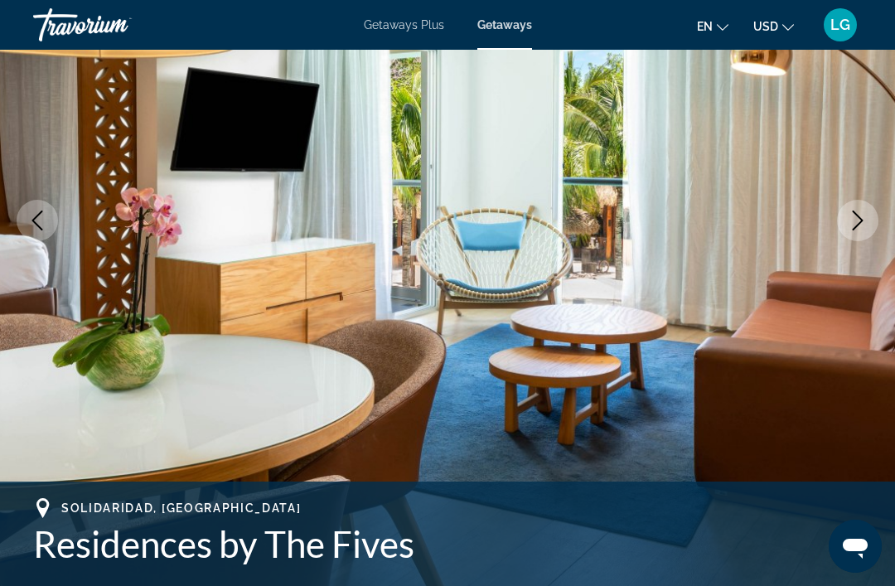
click at [862, 220] on icon "Next image" at bounding box center [858, 220] width 11 height 20
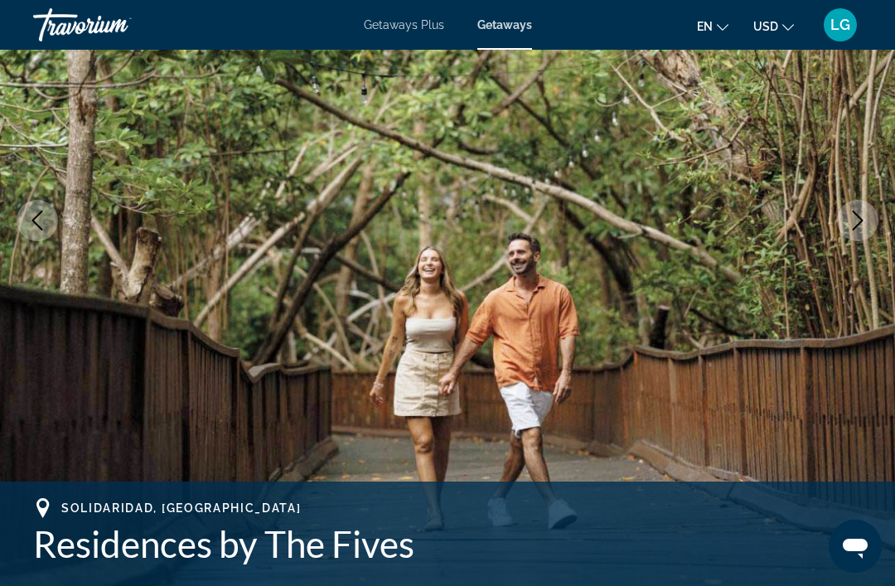
click at [858, 220] on icon "Next image" at bounding box center [858, 220] width 20 height 20
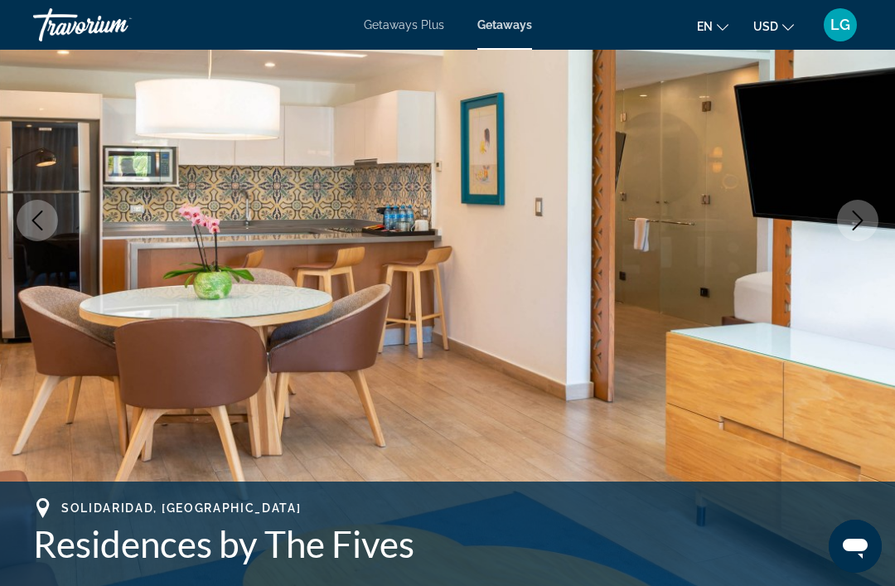
click at [863, 213] on icon "Next image" at bounding box center [858, 220] width 20 height 20
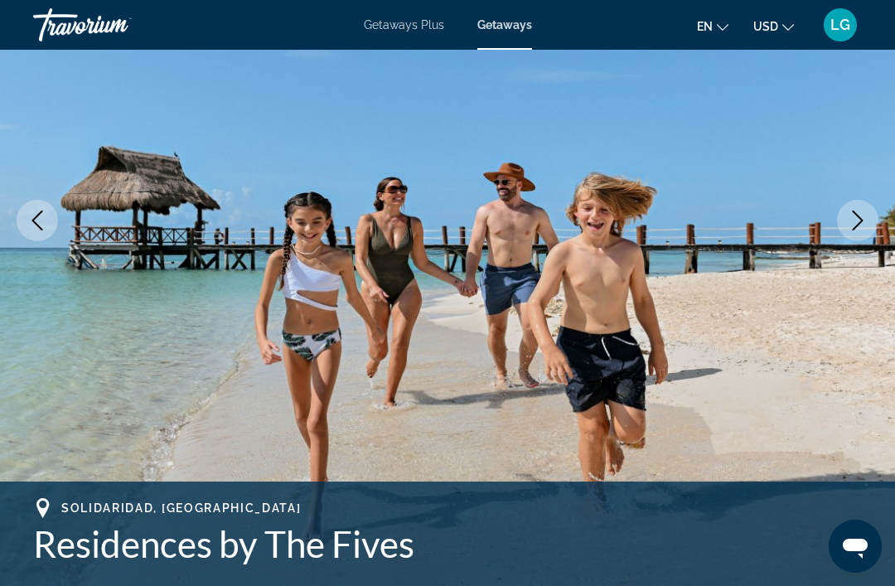
click at [856, 222] on icon "Next image" at bounding box center [858, 220] width 20 height 20
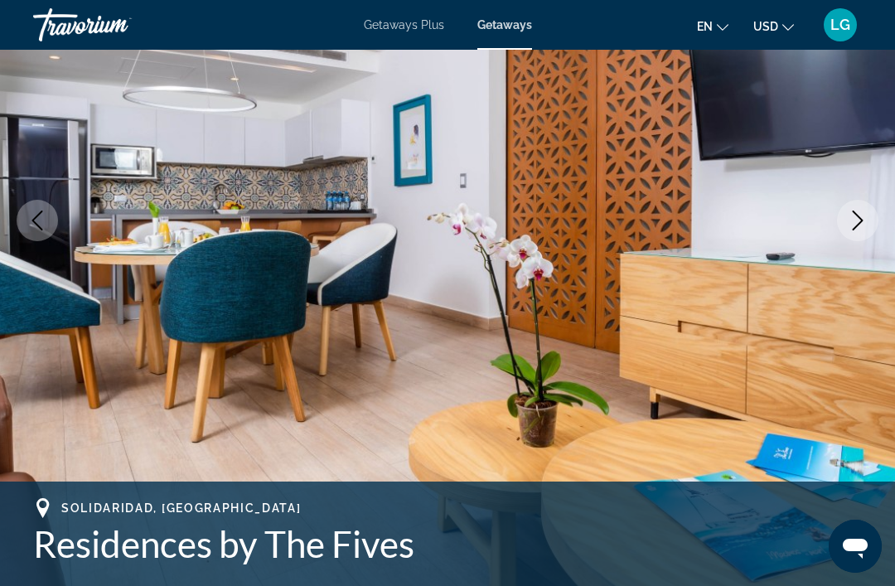
click at [858, 220] on icon "Next image" at bounding box center [858, 220] width 20 height 20
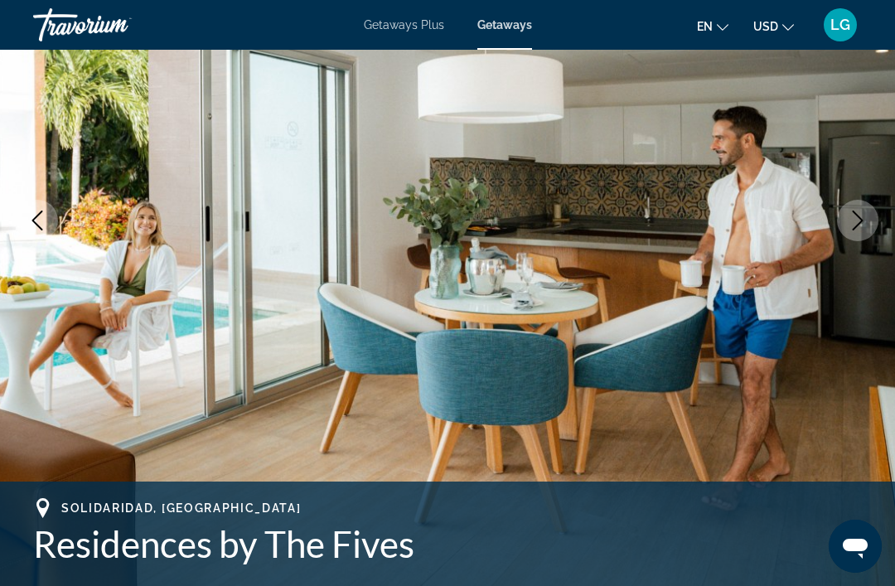
click at [862, 220] on icon "Next image" at bounding box center [858, 220] width 11 height 20
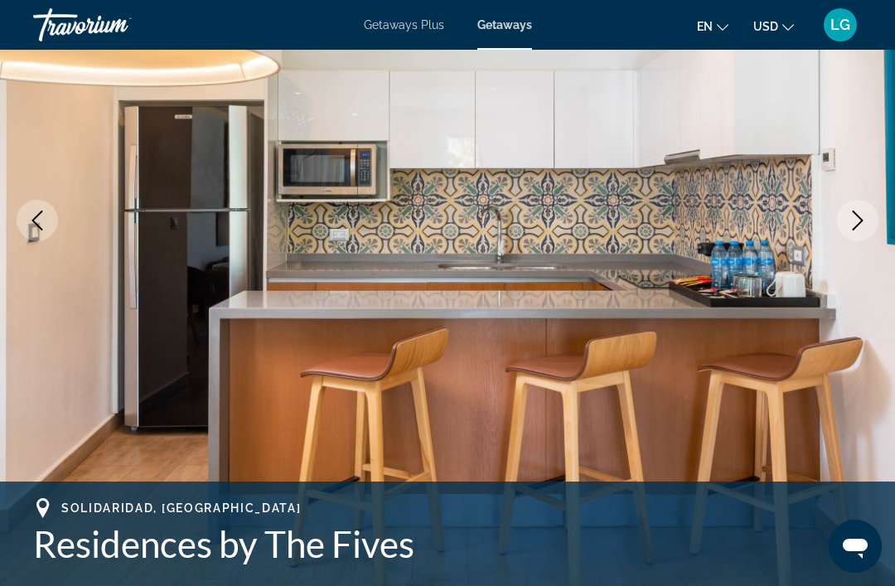
click at [854, 221] on icon "Next image" at bounding box center [858, 220] width 20 height 20
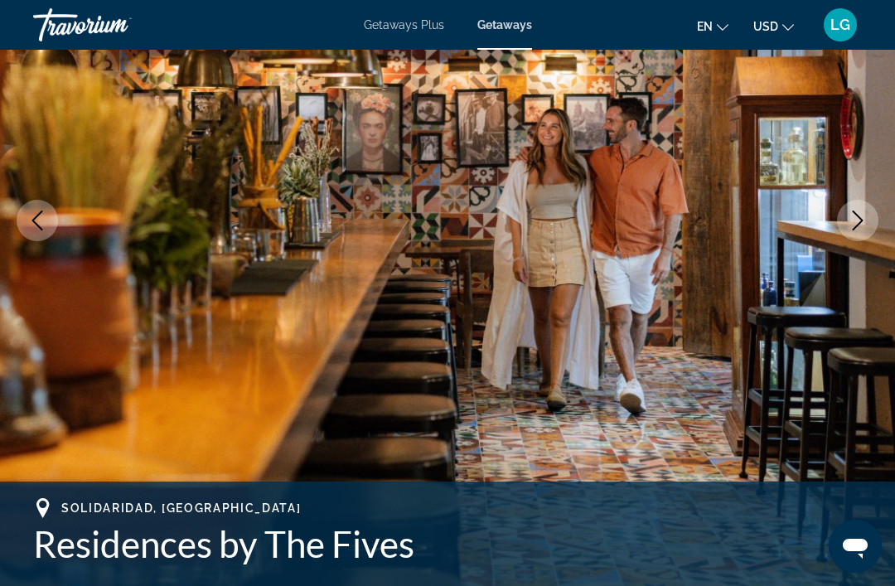
click at [857, 211] on icon "Next image" at bounding box center [858, 220] width 20 height 20
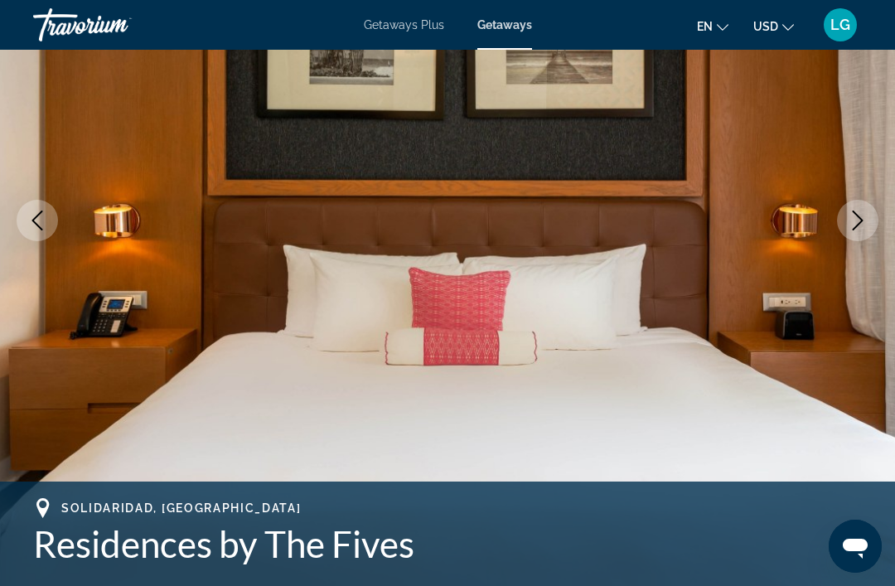
click at [857, 217] on icon "Next image" at bounding box center [858, 220] width 20 height 20
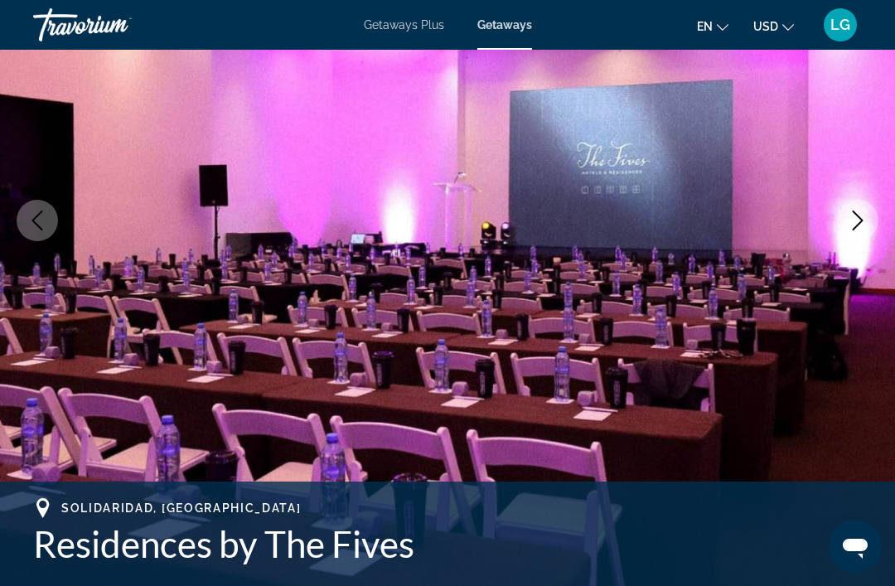
click at [857, 217] on icon "Next image" at bounding box center [858, 220] width 20 height 20
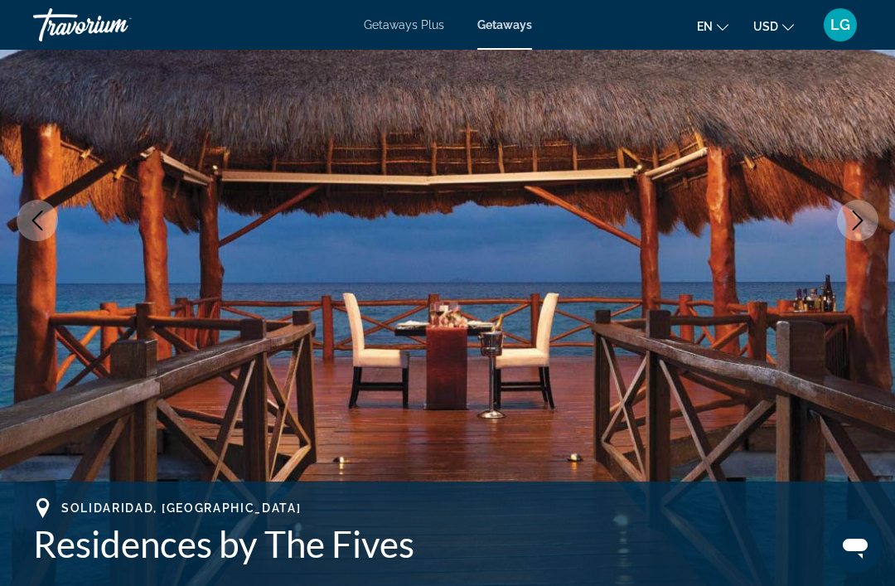
click at [856, 219] on icon "Next image" at bounding box center [858, 220] width 20 height 20
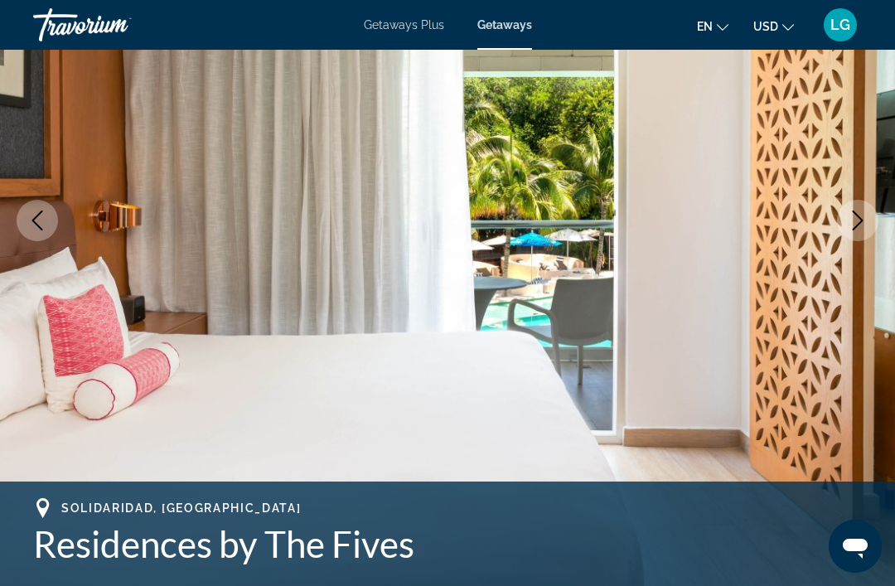
click at [857, 221] on icon "Next image" at bounding box center [858, 220] width 20 height 20
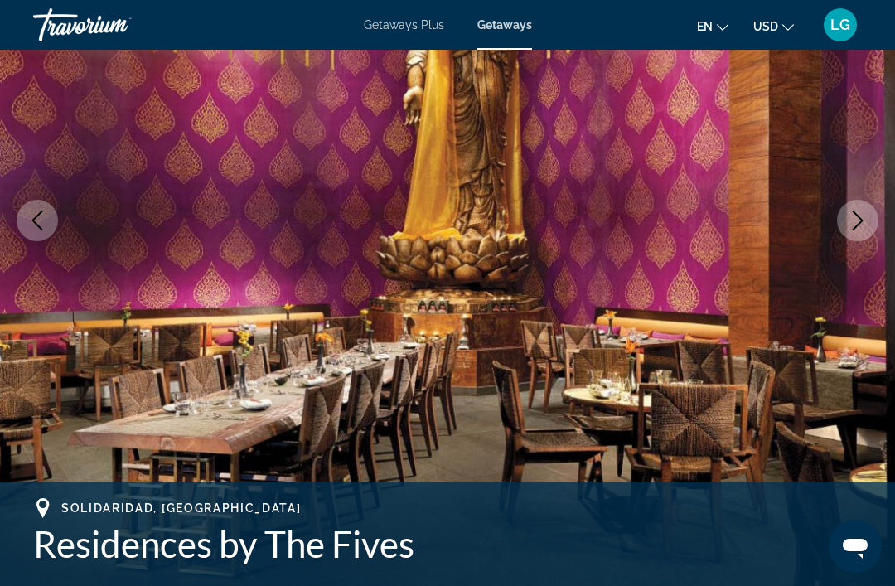
click at [860, 217] on icon "Next image" at bounding box center [858, 220] width 20 height 20
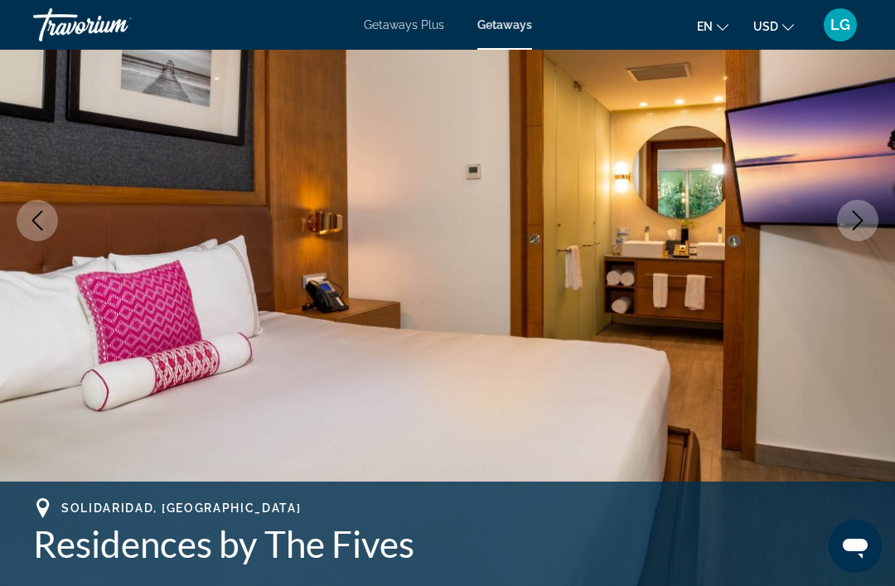
click at [860, 217] on icon "Next image" at bounding box center [858, 220] width 20 height 20
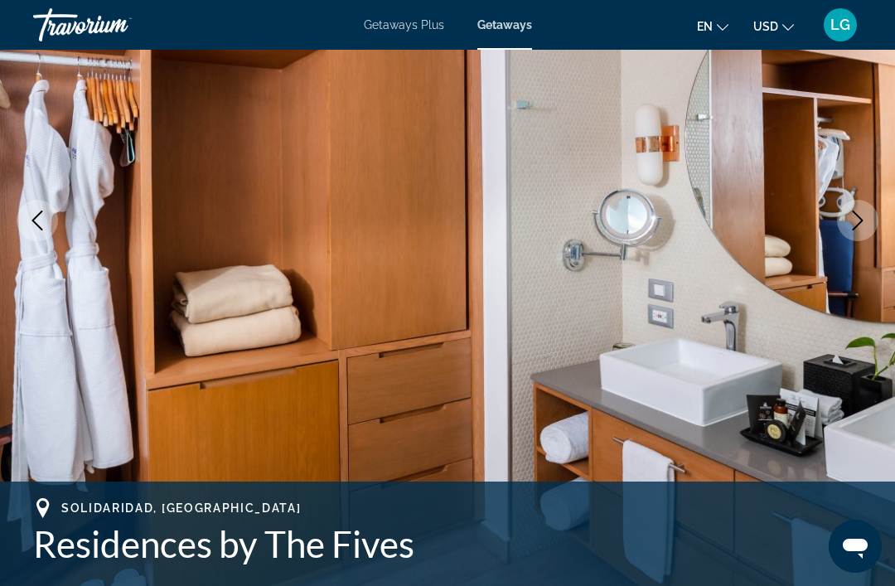
click at [858, 210] on icon "Next image" at bounding box center [858, 220] width 20 height 20
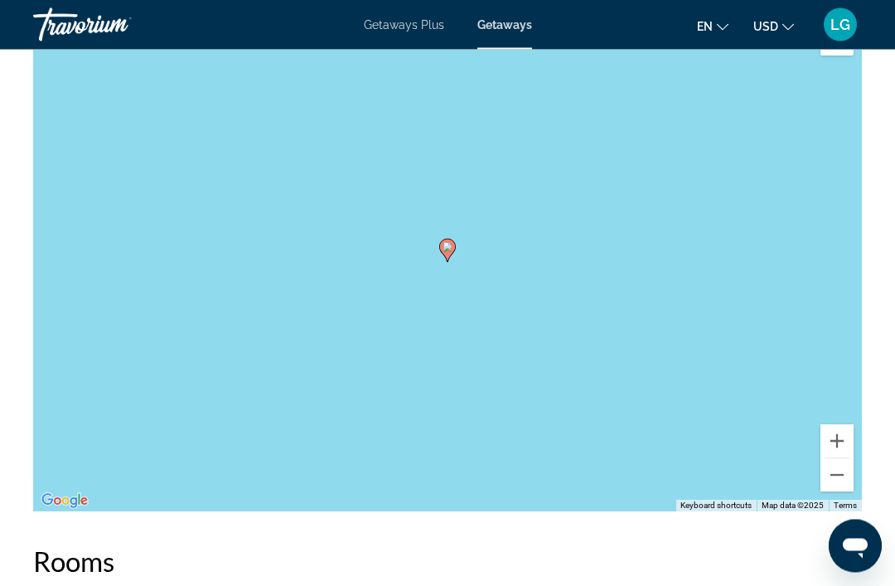
scroll to position [2013, 0]
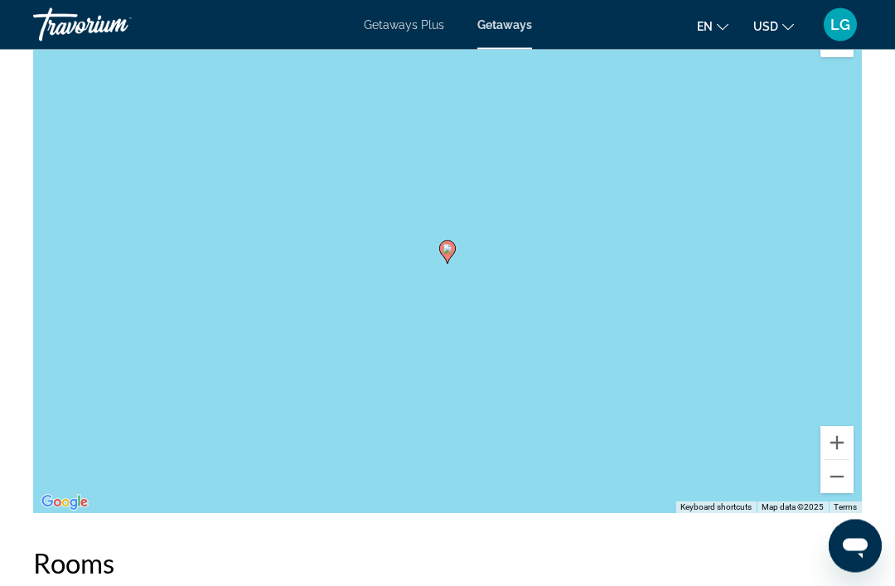
click at [455, 250] on icon "Main content" at bounding box center [447, 252] width 17 height 23
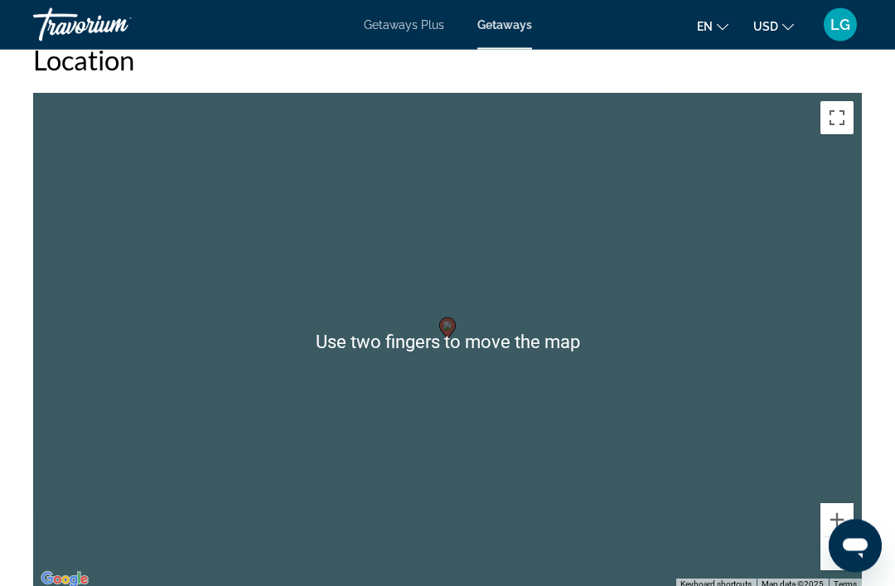
scroll to position [1937, 0]
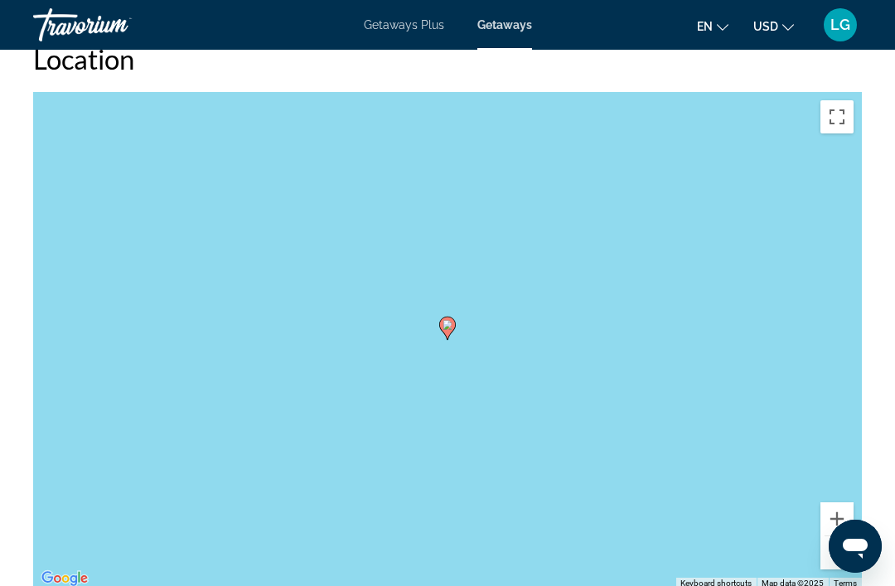
click at [571, 333] on div "To activate drag with keyboard, press Alt + Enter. Once in keyboard drag state,…" at bounding box center [447, 340] width 829 height 497
click at [596, 322] on div "To activate drag with keyboard, press Alt + Enter. Once in keyboard drag state,…" at bounding box center [447, 340] width 829 height 497
click at [449, 337] on gmp-advanced-marker "Main content" at bounding box center [447, 328] width 17 height 25
click at [567, 319] on div "To navigate, press the arrow keys. To activate drag with keyboard, press Alt + …" at bounding box center [447, 340] width 829 height 497
click at [517, 315] on div "To activate drag with keyboard, press Alt + Enter. Once in keyboard drag state,…" at bounding box center [447, 340] width 829 height 497
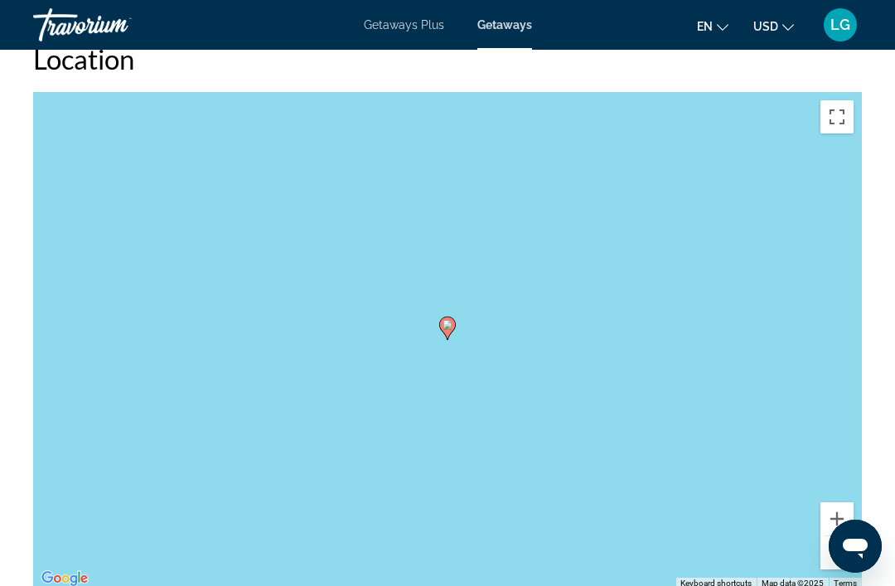
click at [453, 333] on gmp-advanced-marker "Main content" at bounding box center [447, 328] width 17 height 25
click at [831, 120] on button "Toggle fullscreen view" at bounding box center [836, 116] width 33 height 33
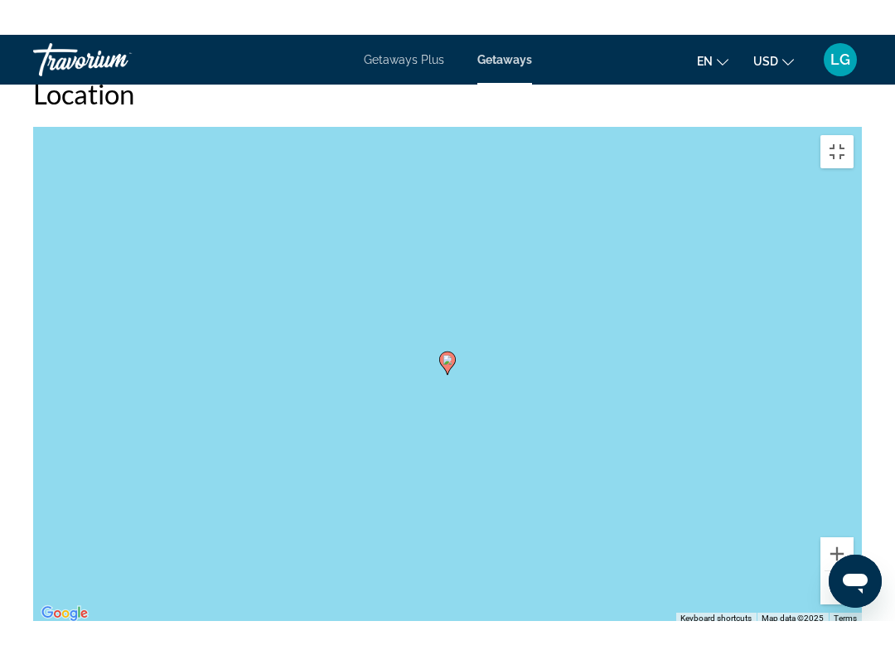
scroll to position [17, 0]
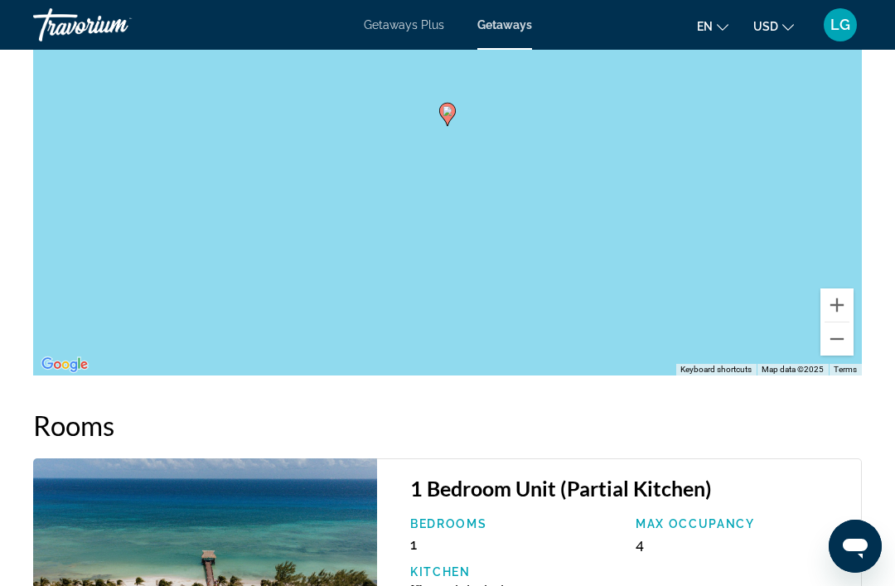
scroll to position [2150, 0]
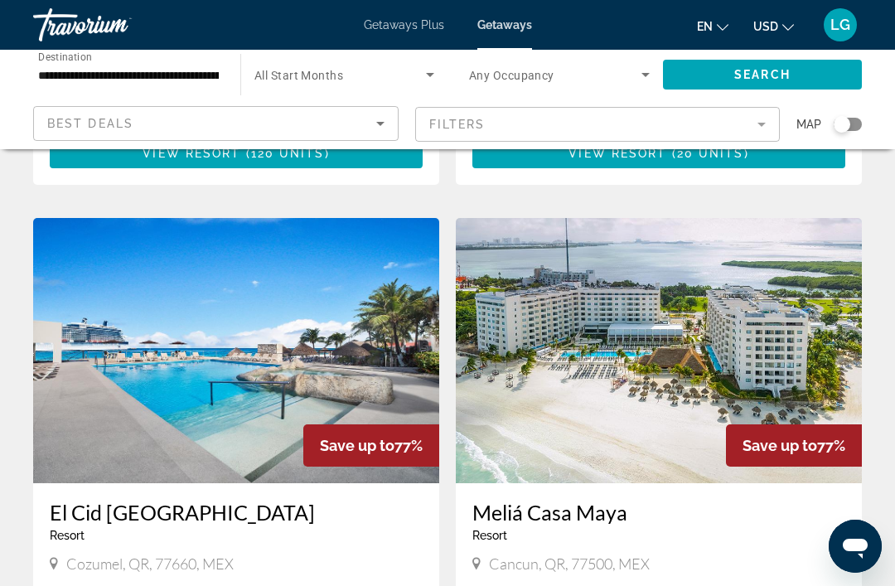
scroll to position [1792, 0]
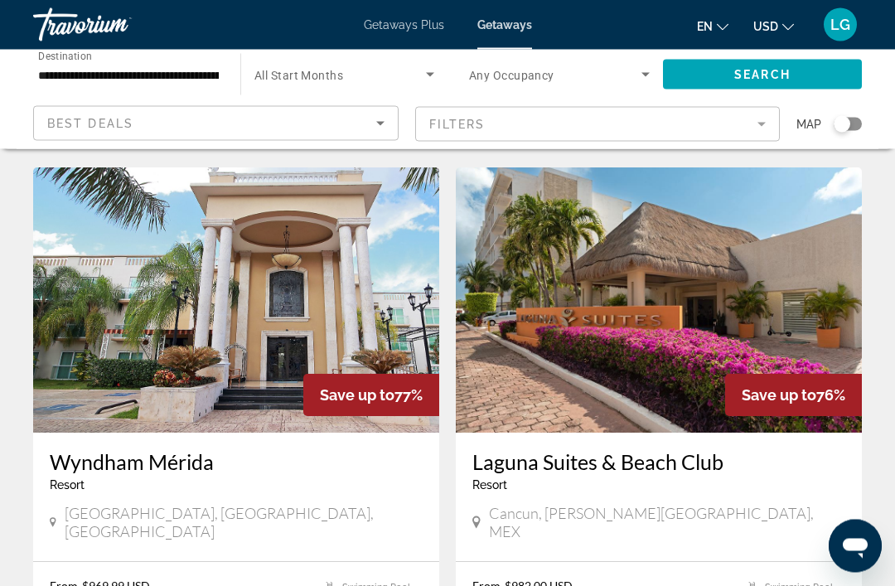
click at [692, 304] on img "Main content" at bounding box center [659, 300] width 406 height 265
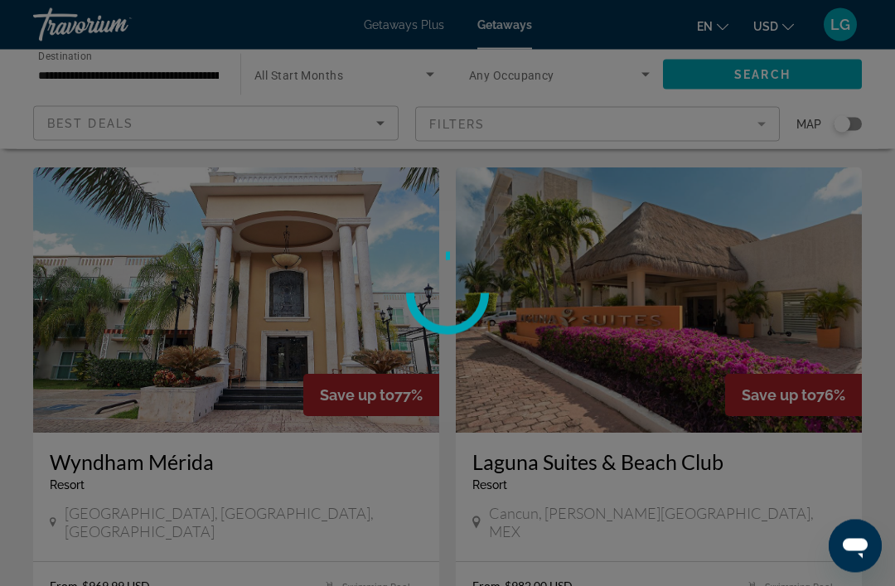
scroll to position [2405, 0]
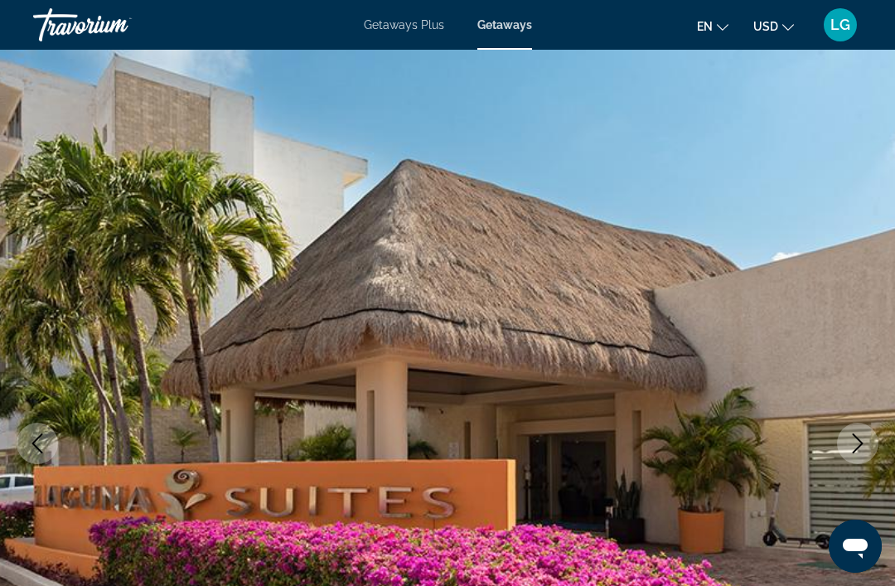
click at [858, 447] on icon "Next image" at bounding box center [858, 443] width 11 height 20
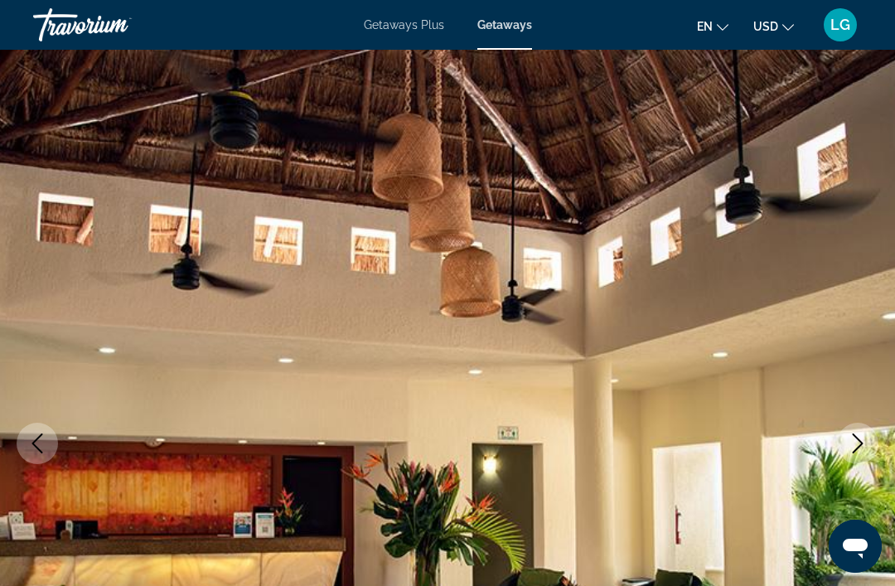
click at [848, 448] on icon "Next image" at bounding box center [858, 443] width 20 height 20
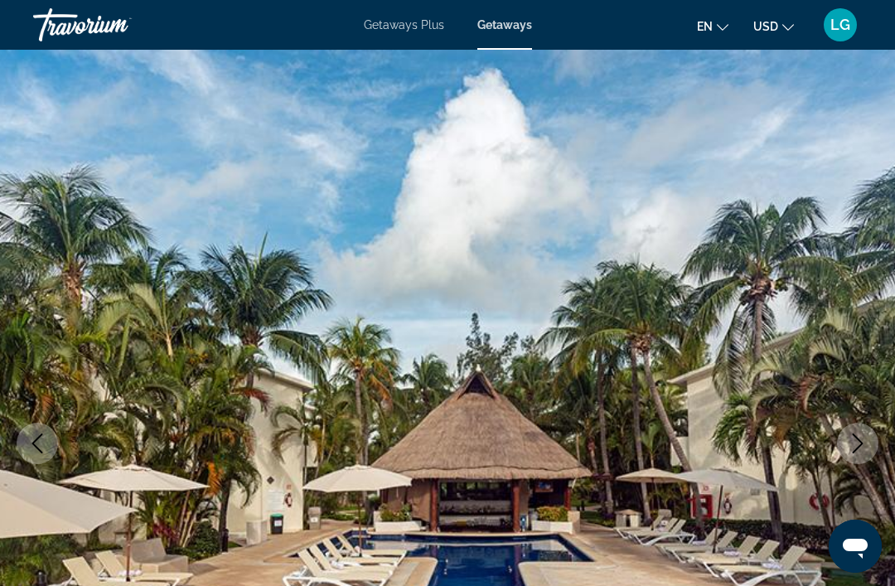
click at [849, 452] on icon "Next image" at bounding box center [858, 443] width 20 height 20
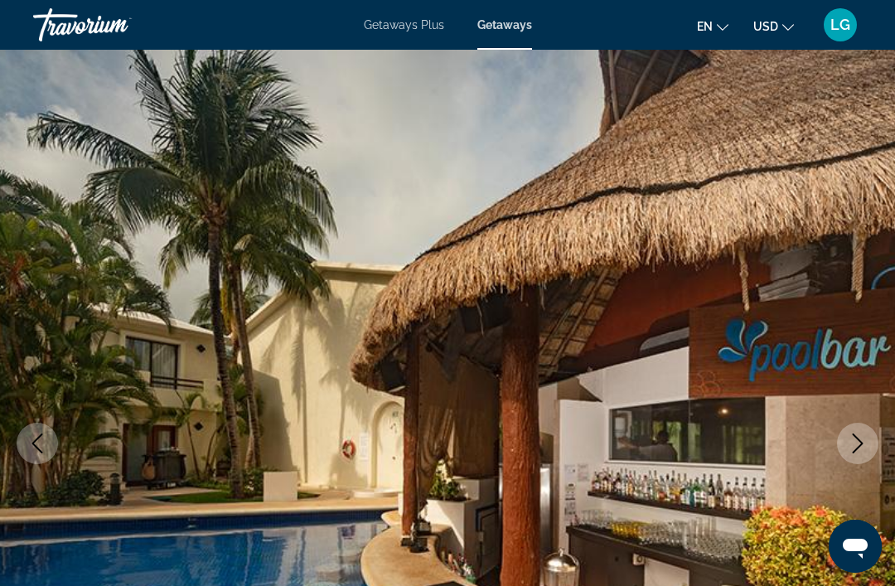
click at [854, 451] on icon "Next image" at bounding box center [858, 443] width 20 height 20
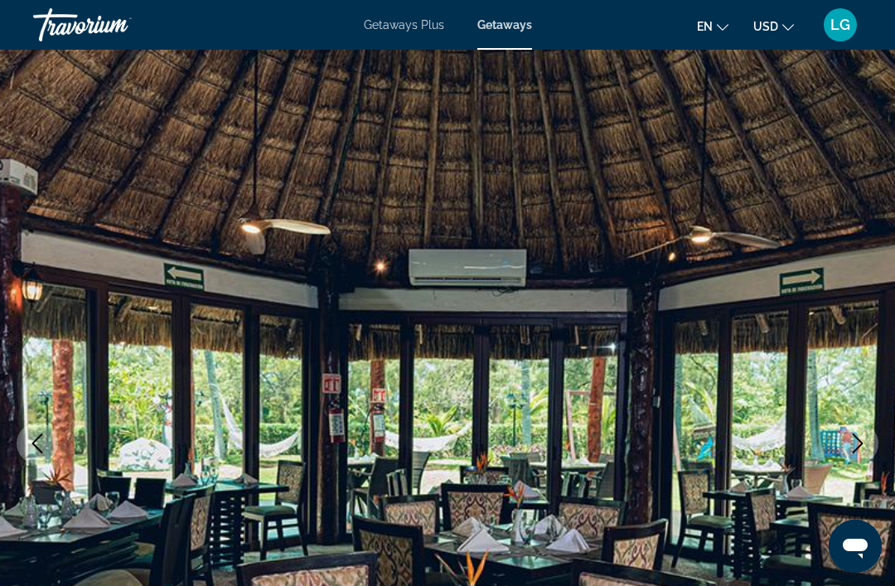
click at [844, 449] on button "Next image" at bounding box center [857, 443] width 41 height 41
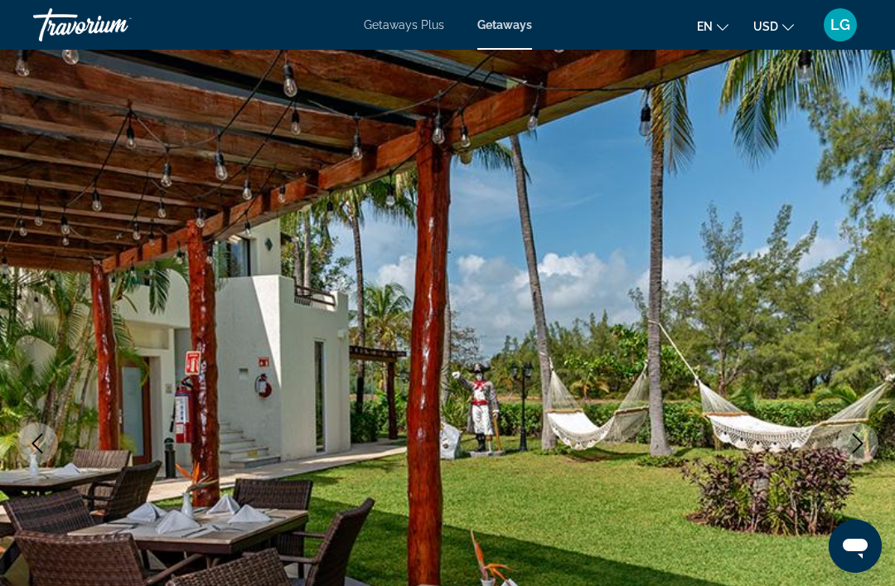
click at [858, 451] on icon "Next image" at bounding box center [858, 443] width 20 height 20
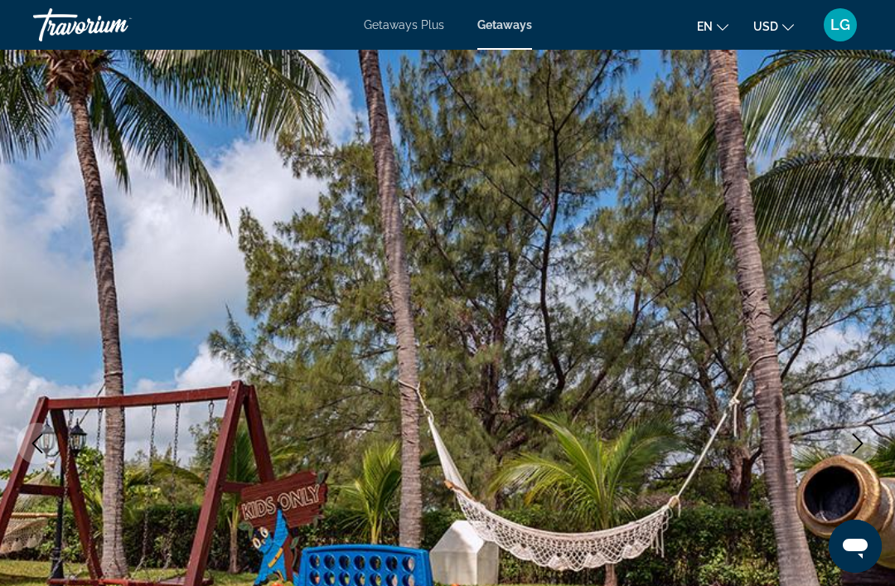
click at [847, 448] on button "Next image" at bounding box center [857, 443] width 41 height 41
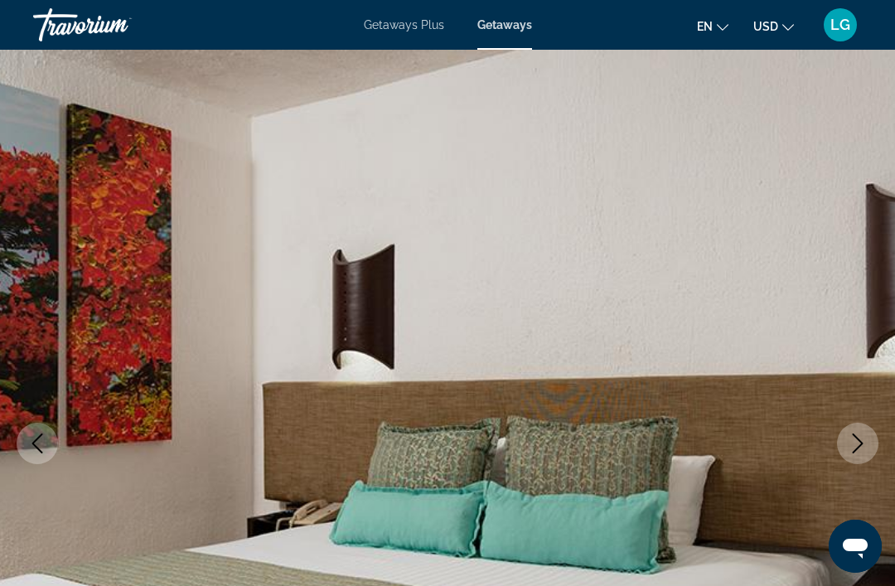
click at [854, 449] on icon "Next image" at bounding box center [858, 443] width 20 height 20
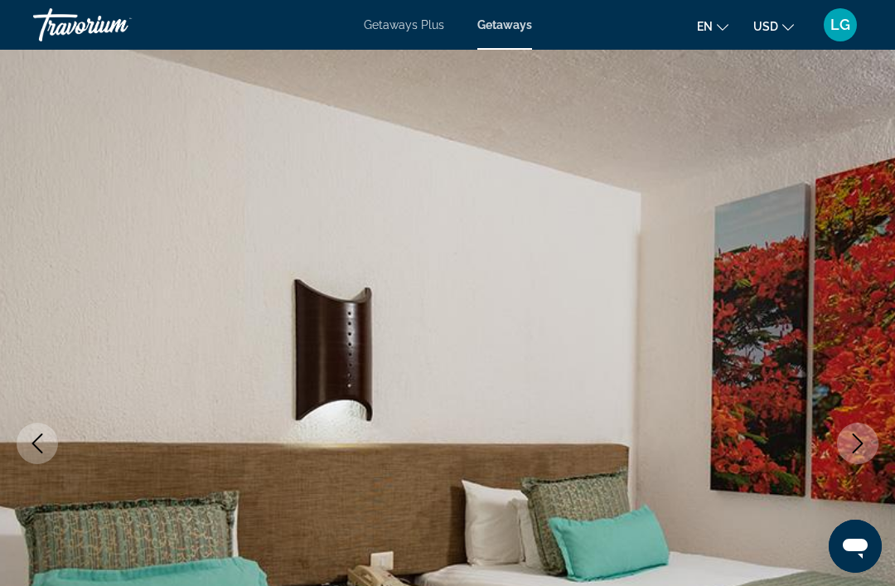
click at [848, 450] on icon "Next image" at bounding box center [858, 443] width 20 height 20
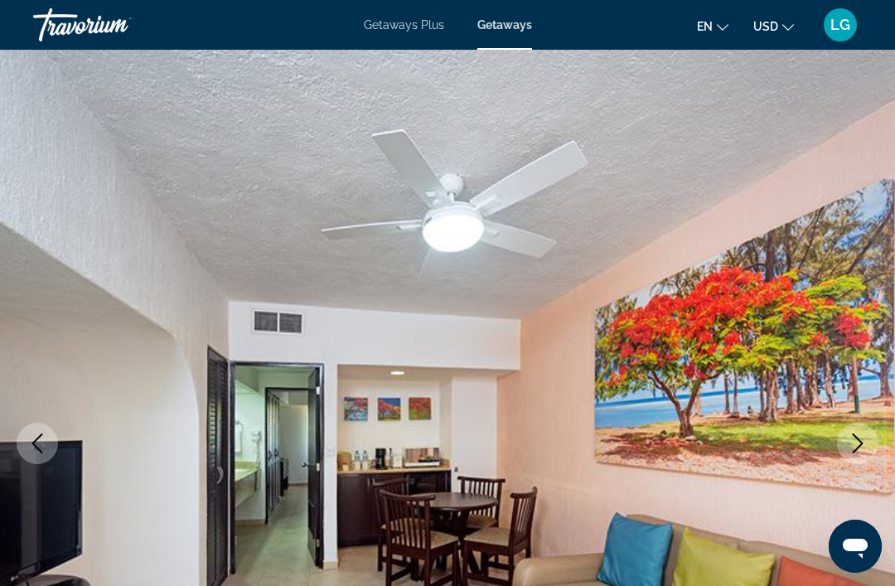
click at [850, 449] on icon "Next image" at bounding box center [858, 443] width 20 height 20
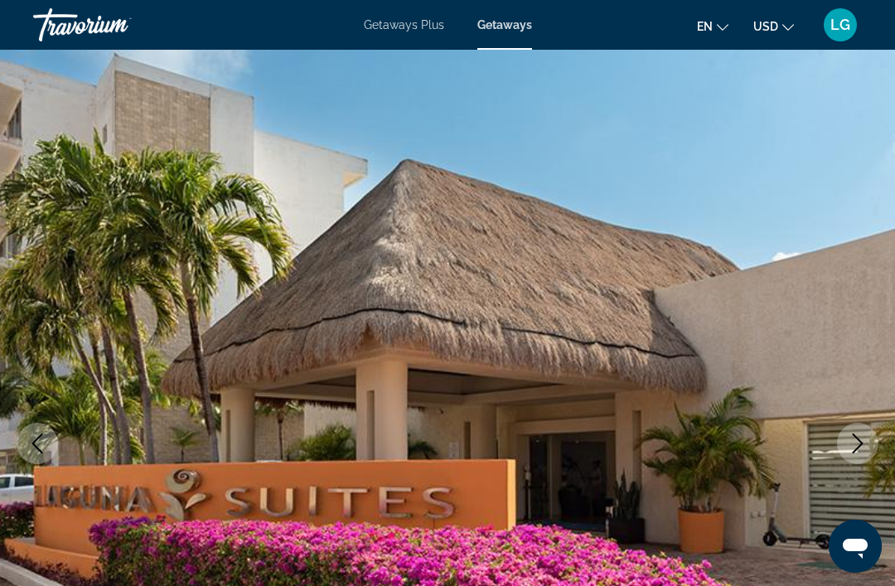
click at [854, 447] on icon "Next image" at bounding box center [858, 443] width 20 height 20
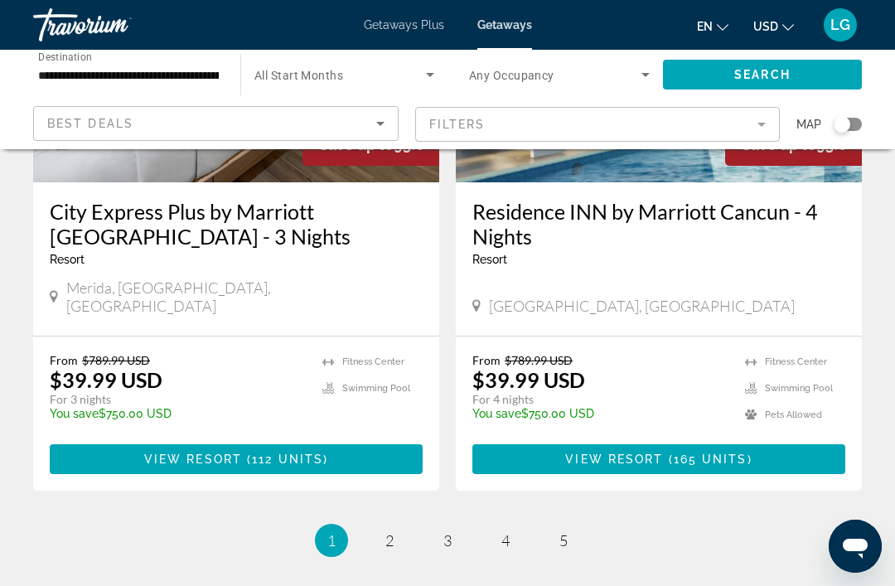
scroll to position [3368, 0]
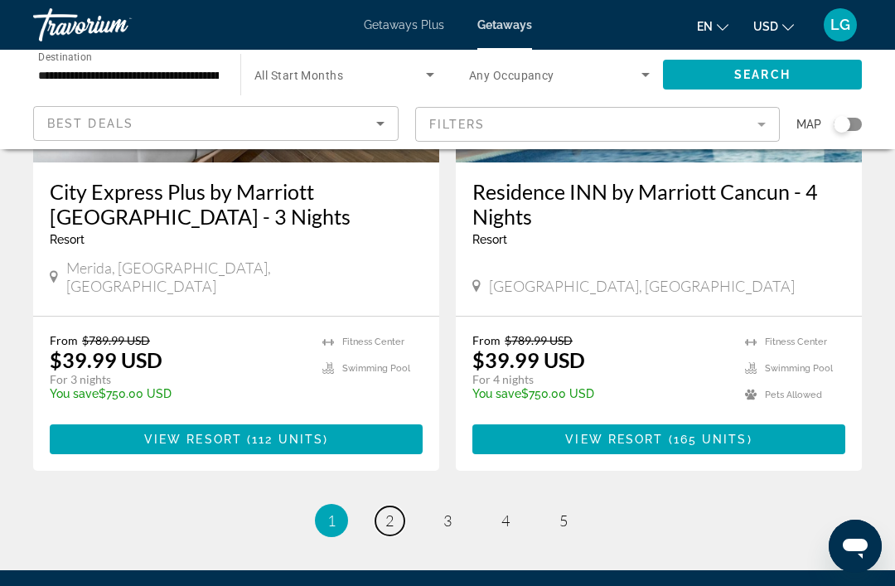
click at [383, 506] on link "page 2" at bounding box center [389, 520] width 29 height 29
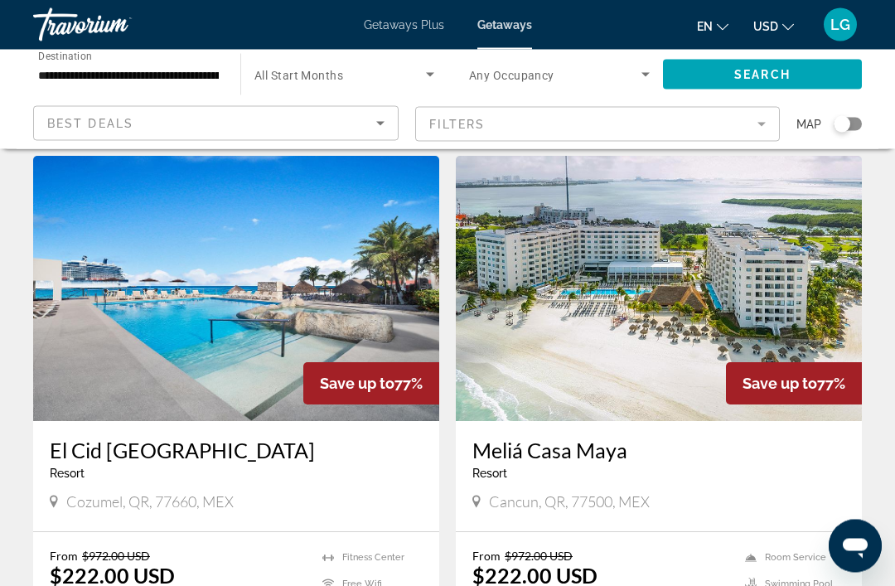
scroll to position [1853, 0]
click at [647, 290] on img "Main content" at bounding box center [659, 288] width 406 height 265
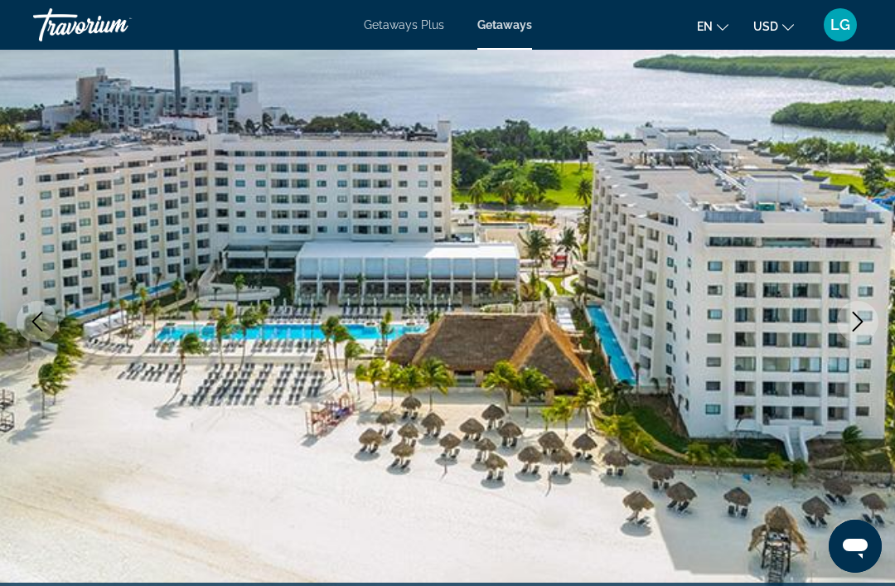
scroll to position [123, 0]
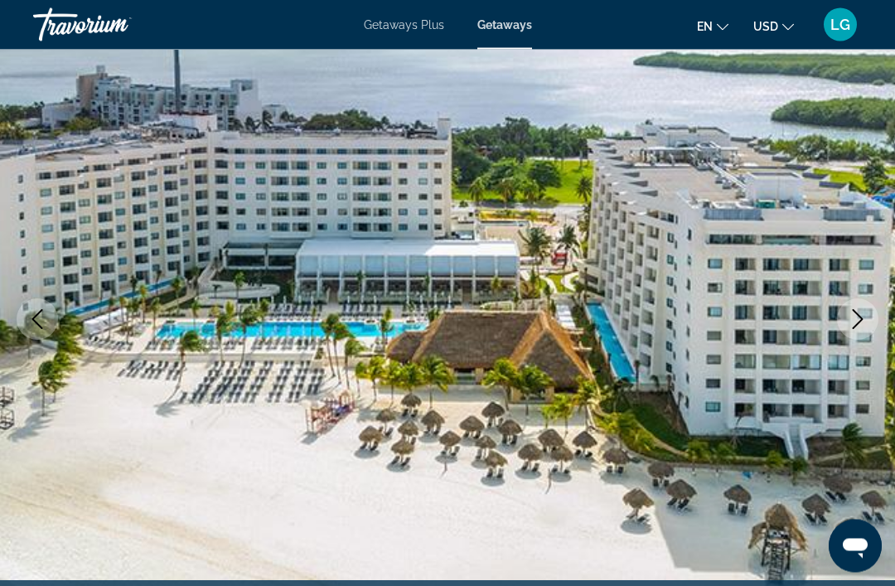
click at [858, 322] on icon "Next image" at bounding box center [858, 320] width 20 height 20
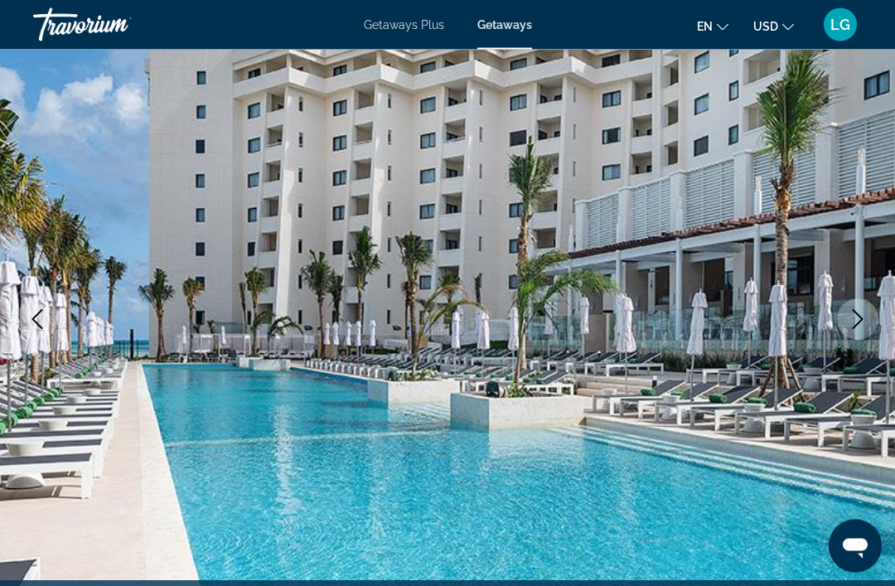
click at [858, 332] on button "Next image" at bounding box center [857, 319] width 41 height 41
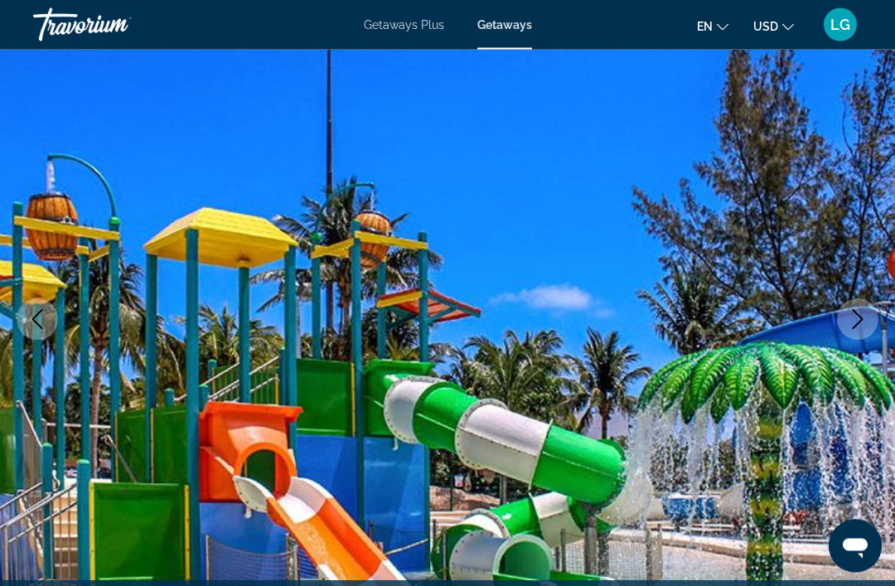
click at [846, 327] on button "Next image" at bounding box center [857, 319] width 41 height 41
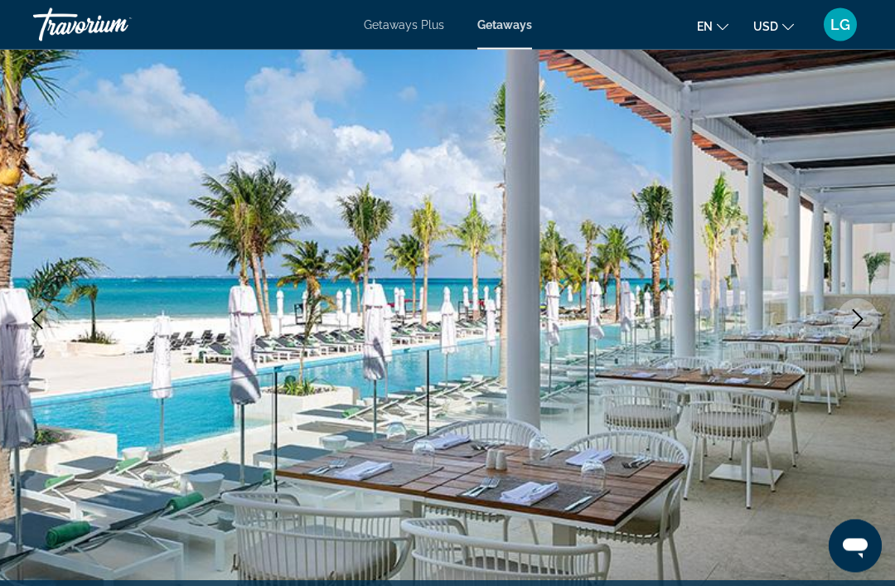
click at [851, 322] on icon "Next image" at bounding box center [858, 320] width 20 height 20
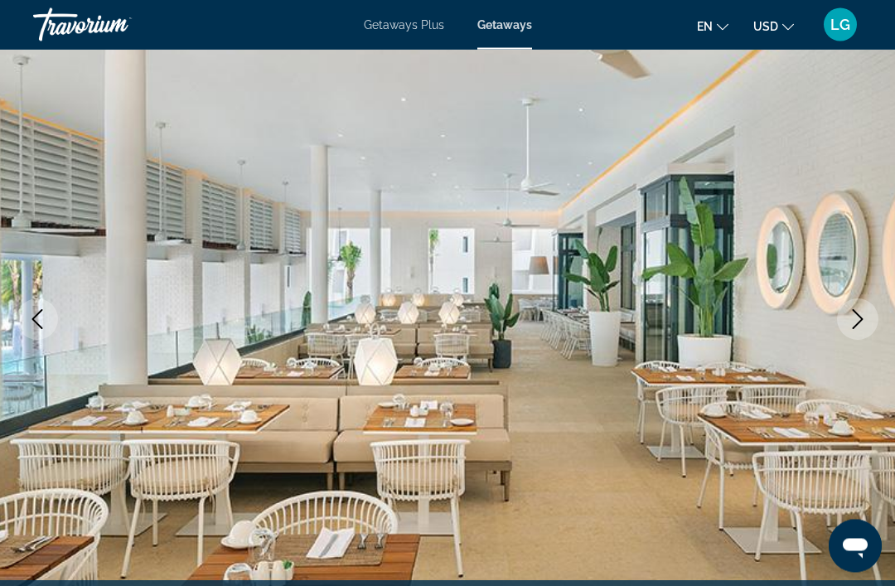
click at [860, 326] on icon "Next image" at bounding box center [858, 320] width 20 height 20
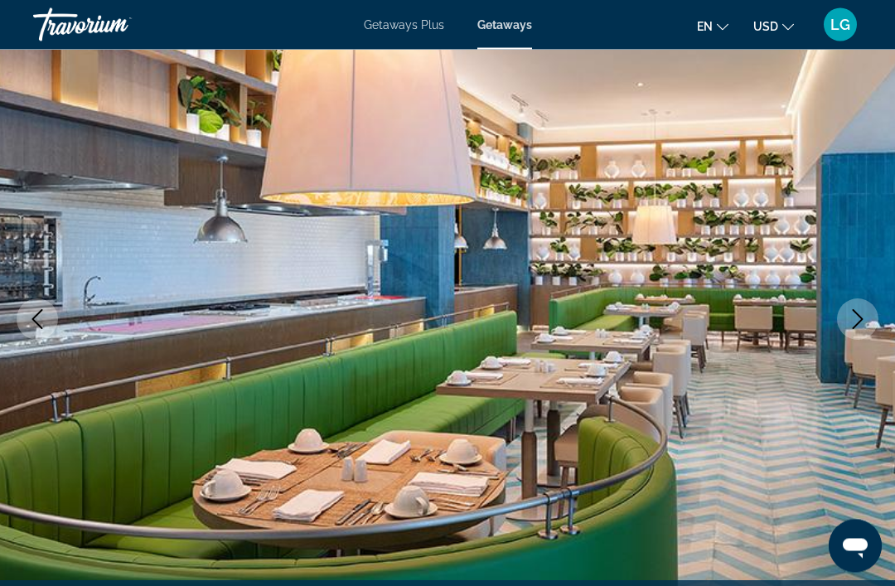
click at [848, 329] on button "Next image" at bounding box center [857, 319] width 41 height 41
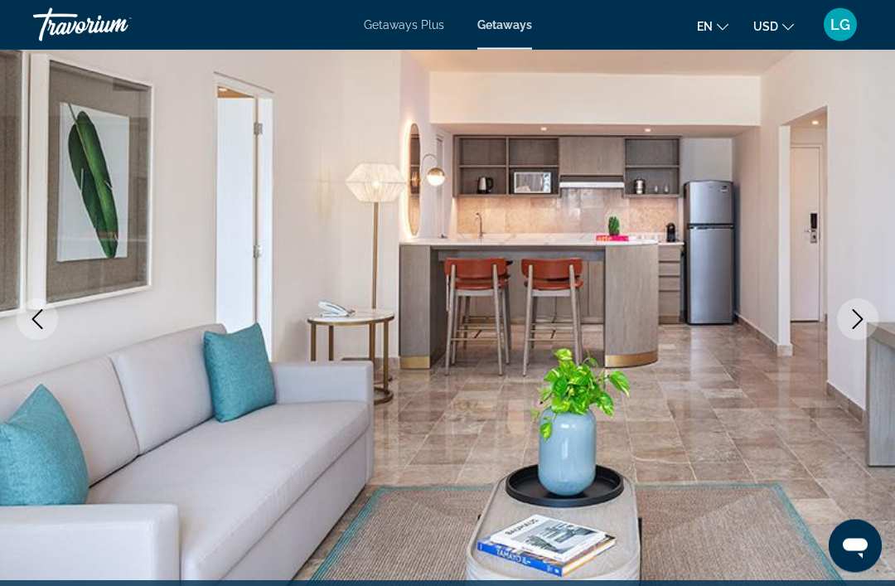
click at [851, 328] on icon "Next image" at bounding box center [858, 320] width 20 height 20
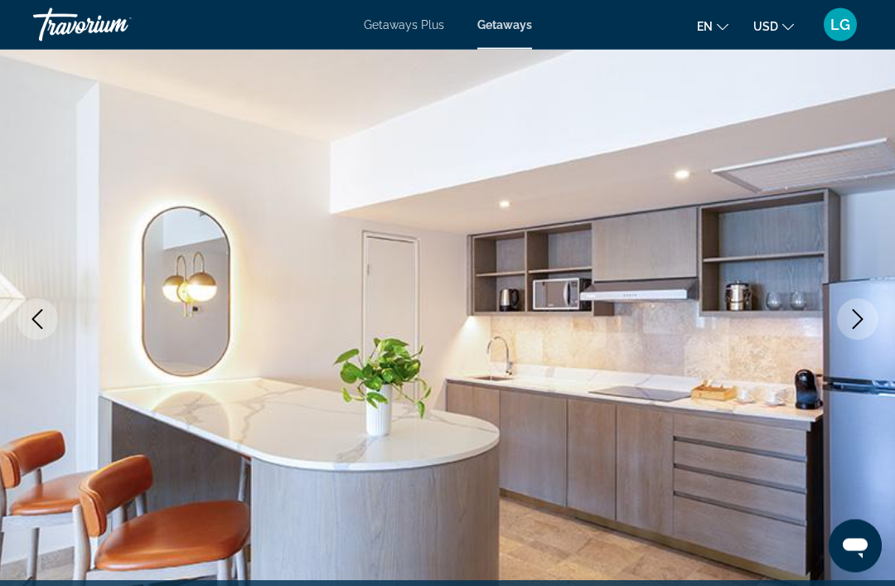
click at [854, 326] on icon "Next image" at bounding box center [858, 320] width 11 height 20
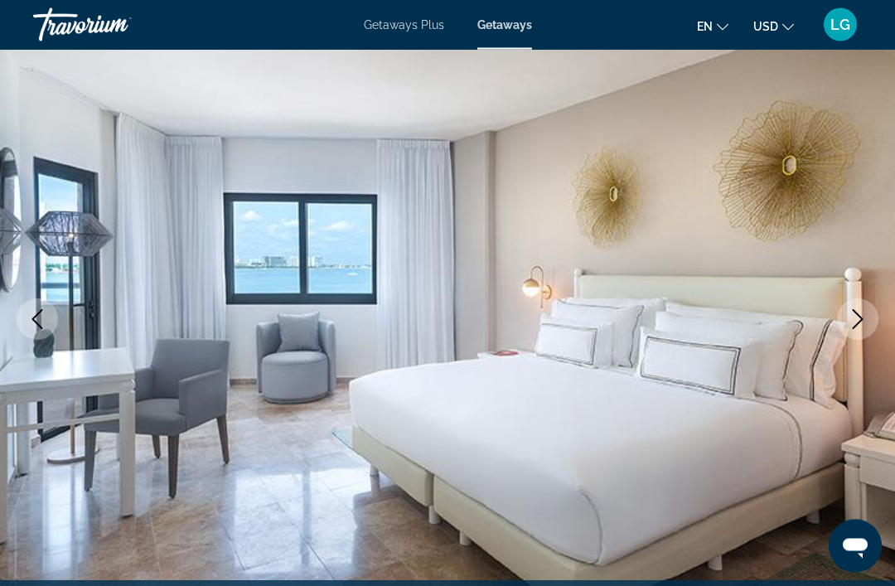
click at [858, 327] on icon "Next image" at bounding box center [858, 320] width 20 height 20
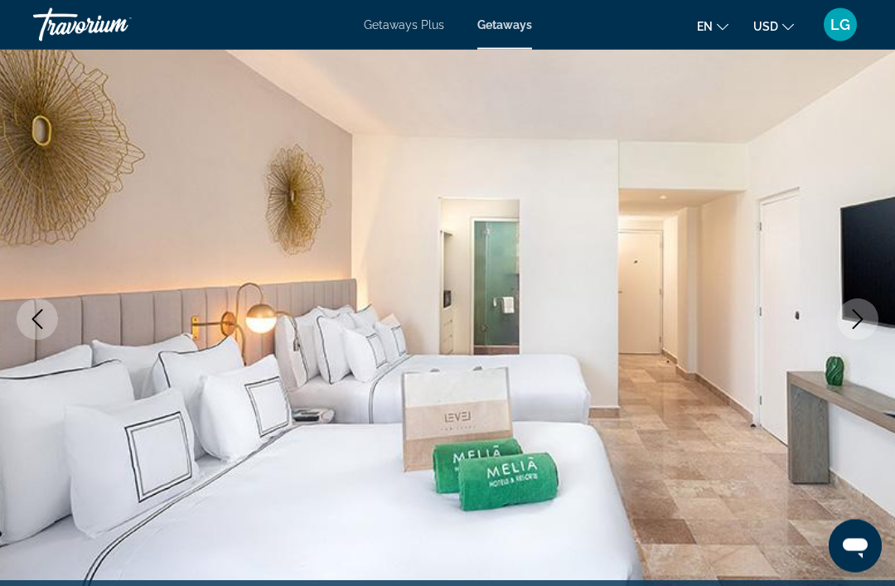
click at [858, 328] on icon "Next image" at bounding box center [858, 320] width 20 height 20
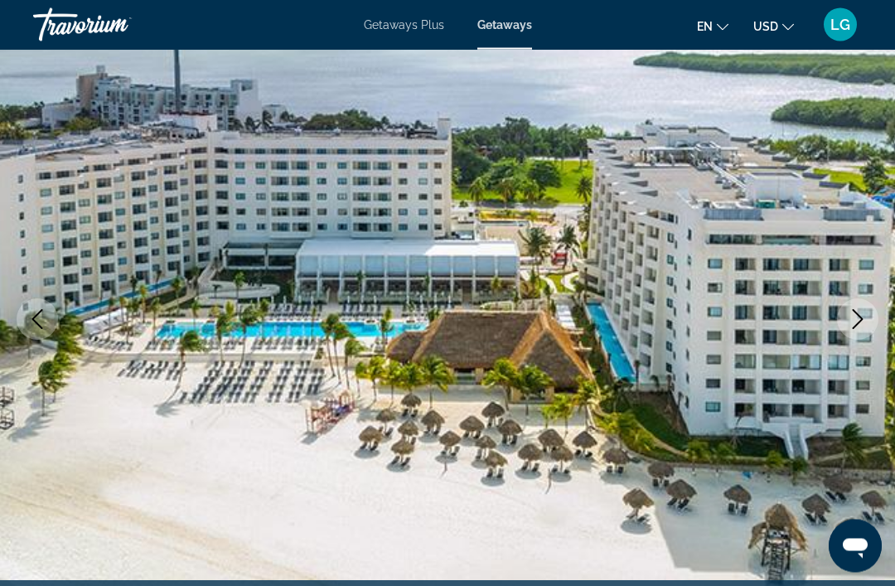
click at [857, 326] on icon "Next image" at bounding box center [858, 320] width 20 height 20
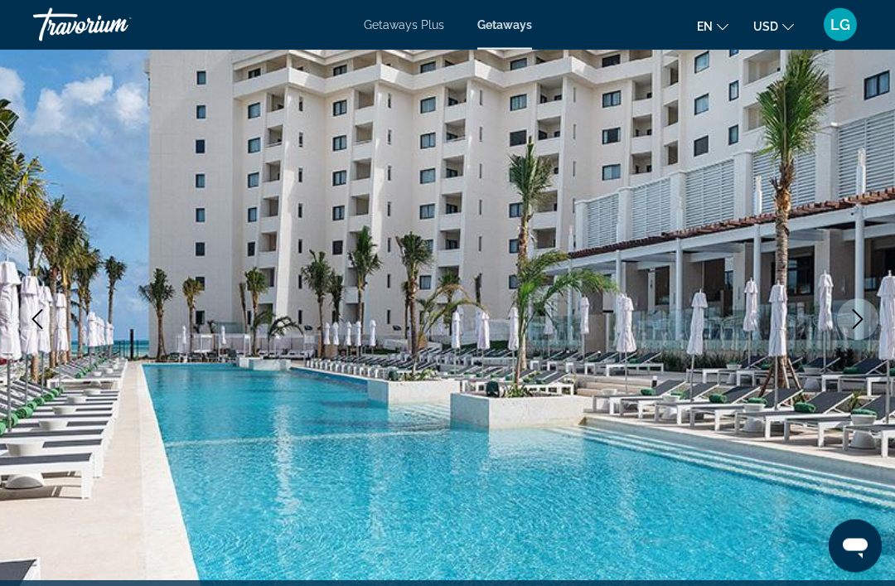
click at [854, 326] on icon "Next image" at bounding box center [858, 320] width 20 height 20
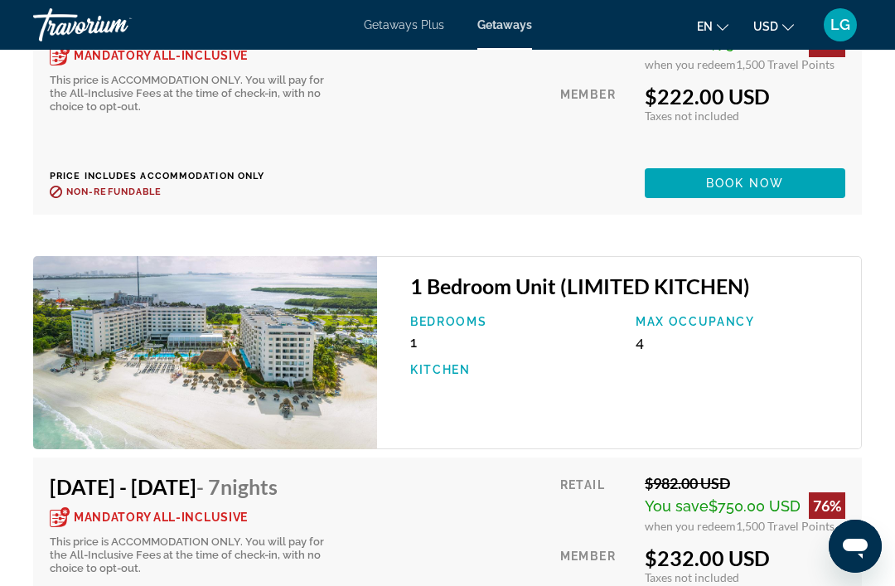
scroll to position [5279, 0]
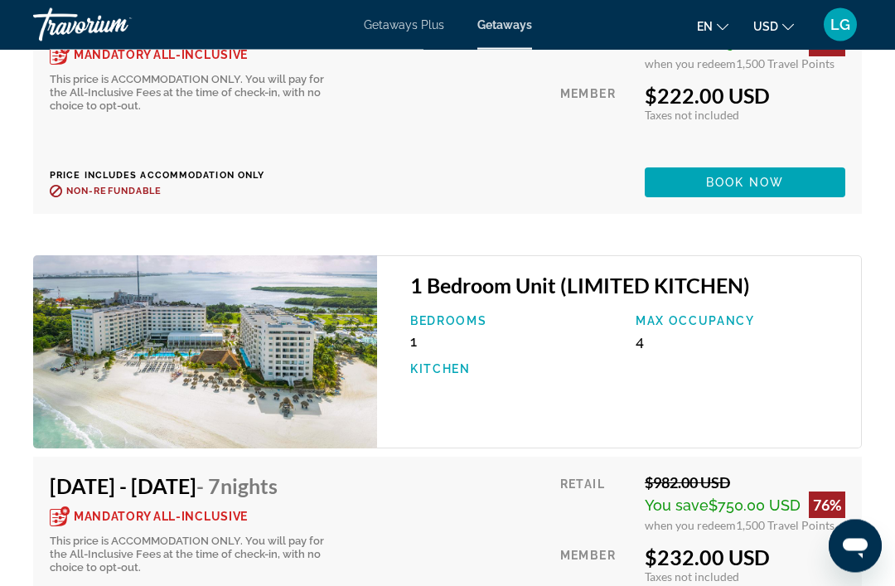
click at [263, 370] on img "Main content" at bounding box center [205, 352] width 344 height 193
click at [296, 376] on img "Main content" at bounding box center [205, 352] width 344 height 193
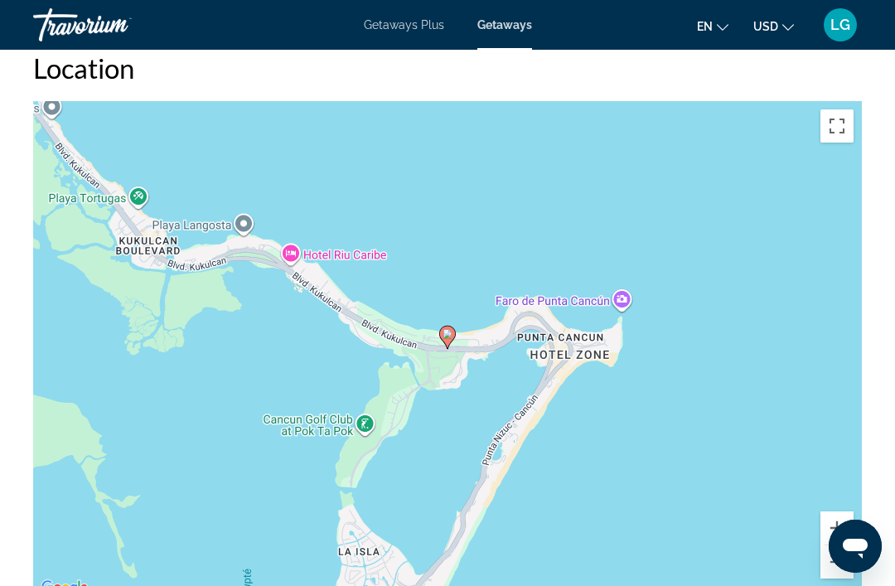
scroll to position [2653, 0]
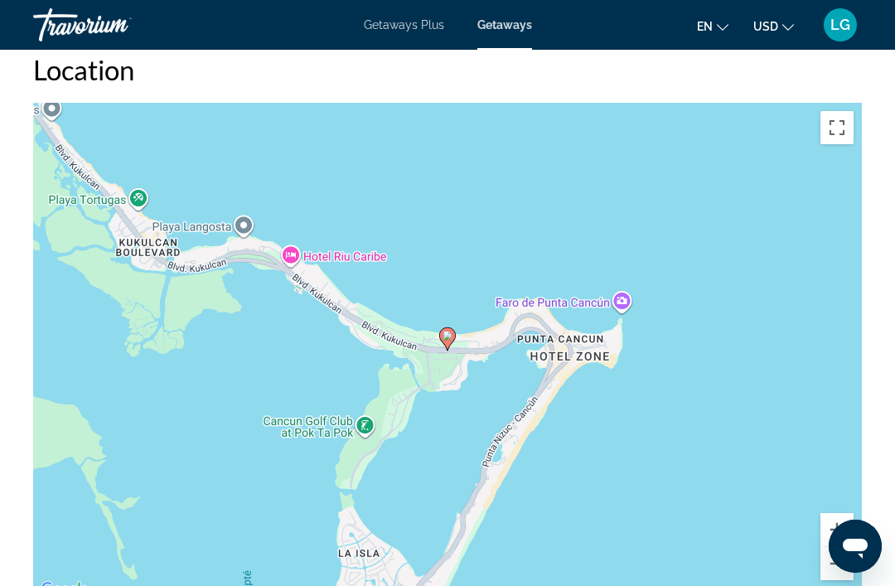
click at [451, 331] on image "Main content" at bounding box center [447, 336] width 10 height 10
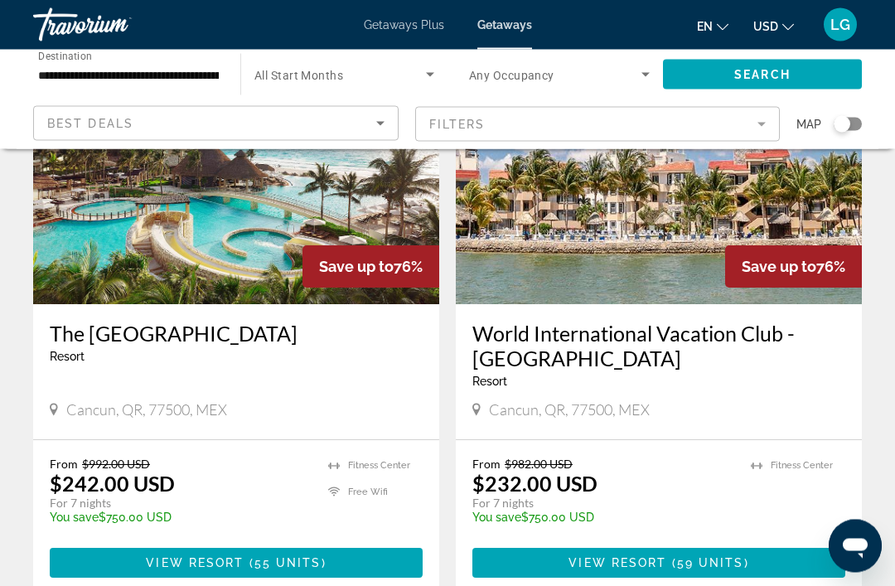
scroll to position [3039, 0]
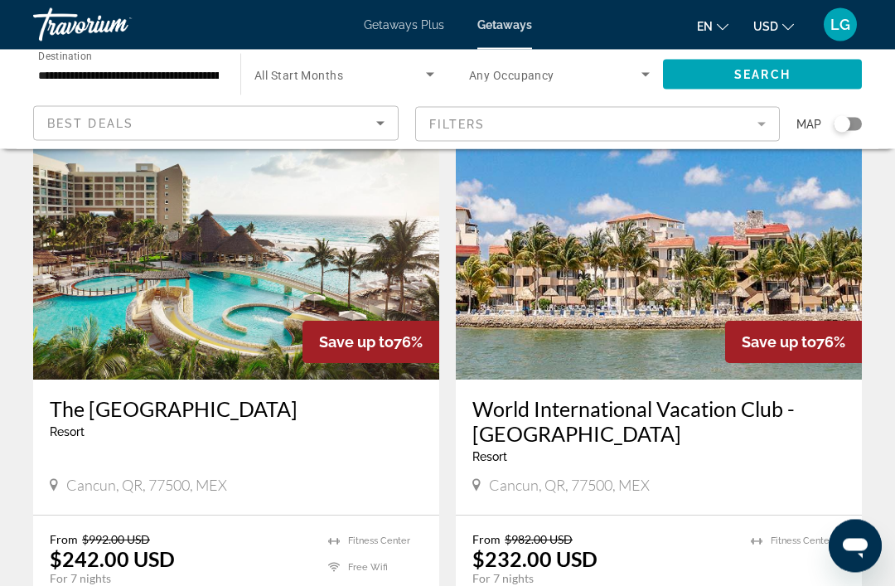
click at [665, 237] on img "Main content" at bounding box center [659, 247] width 406 height 265
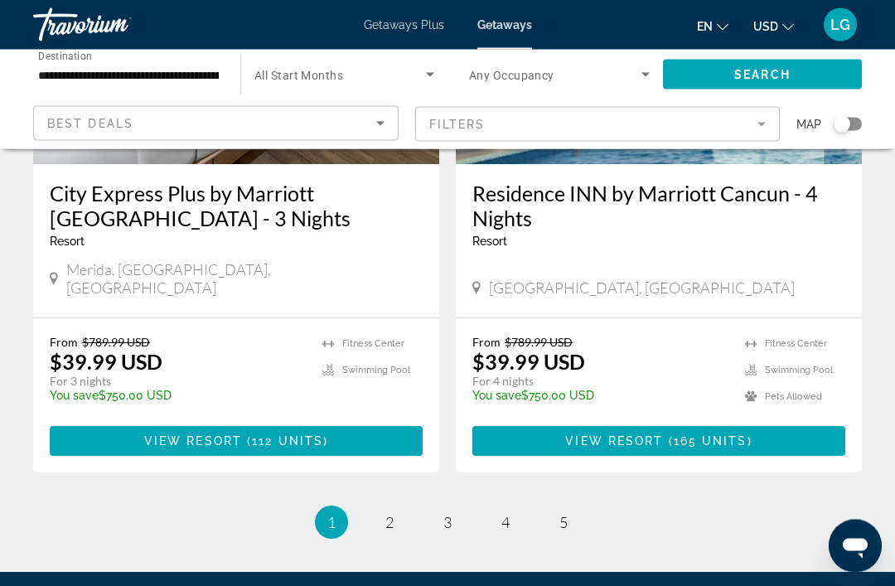
scroll to position [3368, 0]
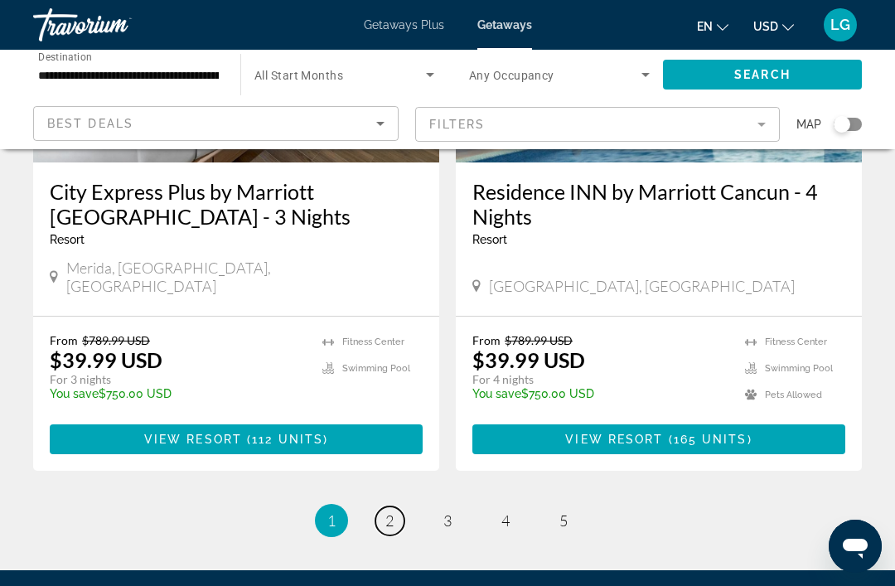
click at [397, 506] on link "page 2" at bounding box center [389, 520] width 29 height 29
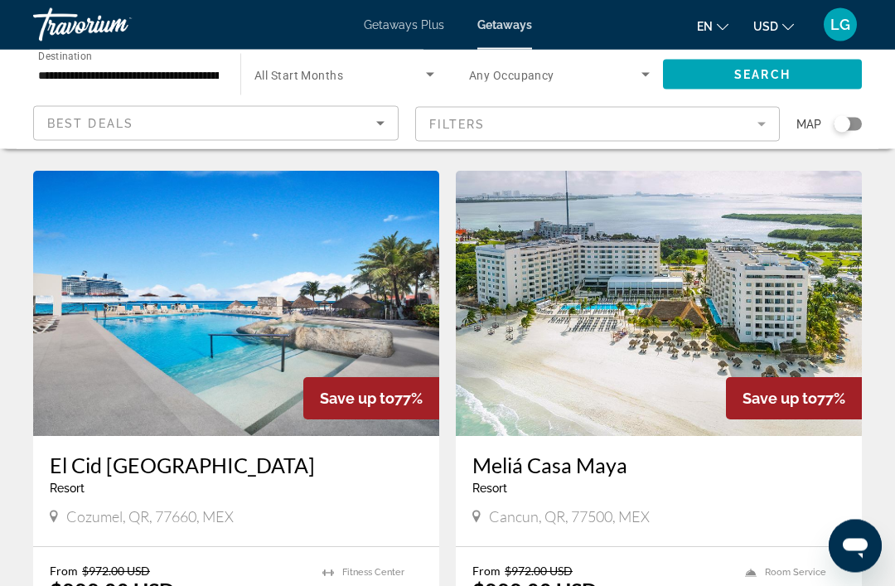
scroll to position [1850, 0]
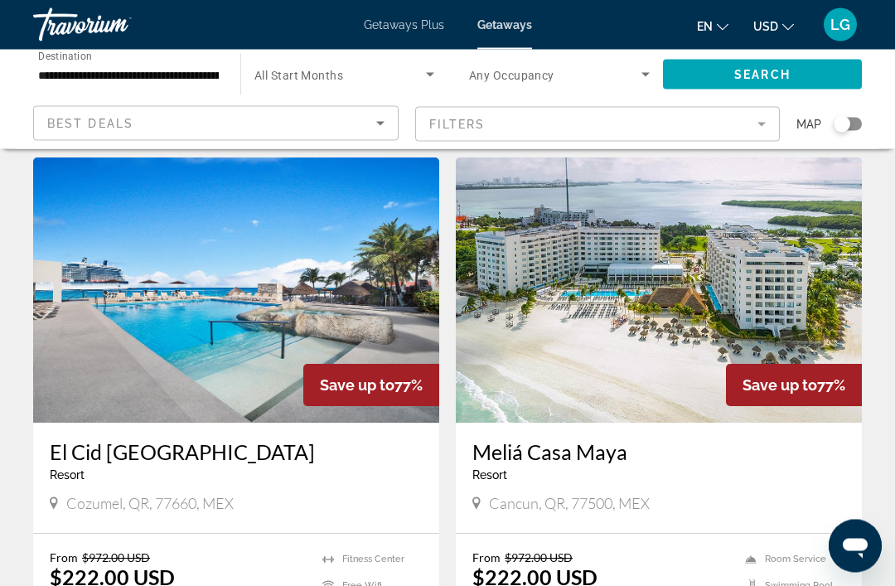
click at [232, 304] on img "Main content" at bounding box center [236, 290] width 406 height 265
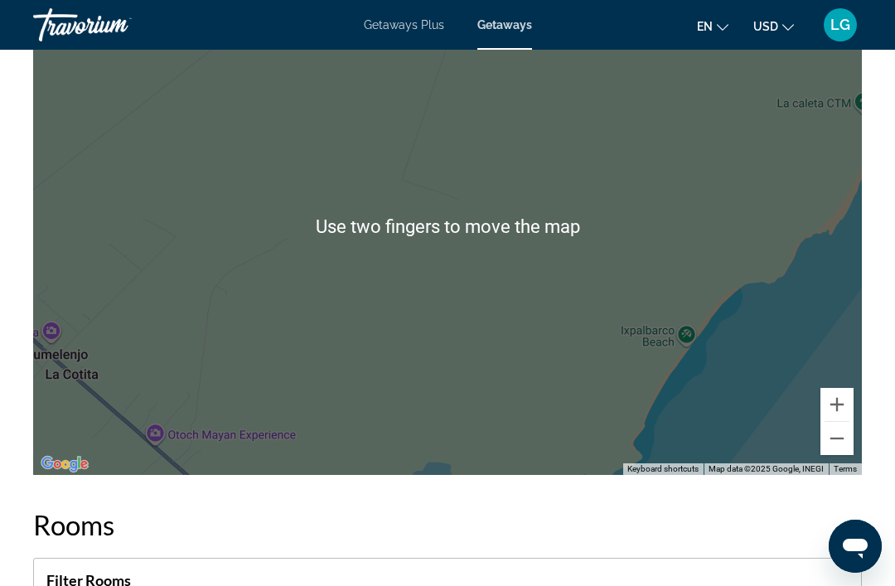
scroll to position [2597, 0]
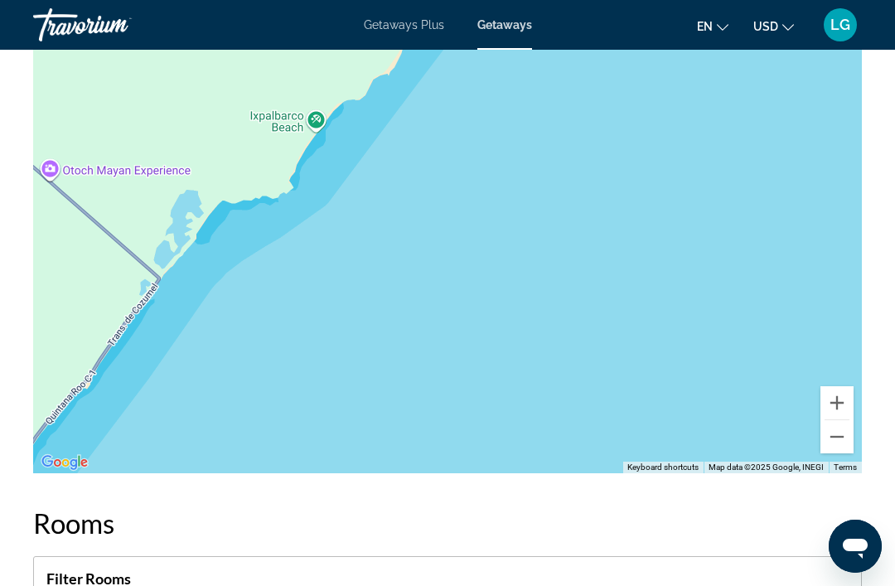
click at [676, 244] on div "Main content" at bounding box center [447, 224] width 829 height 497
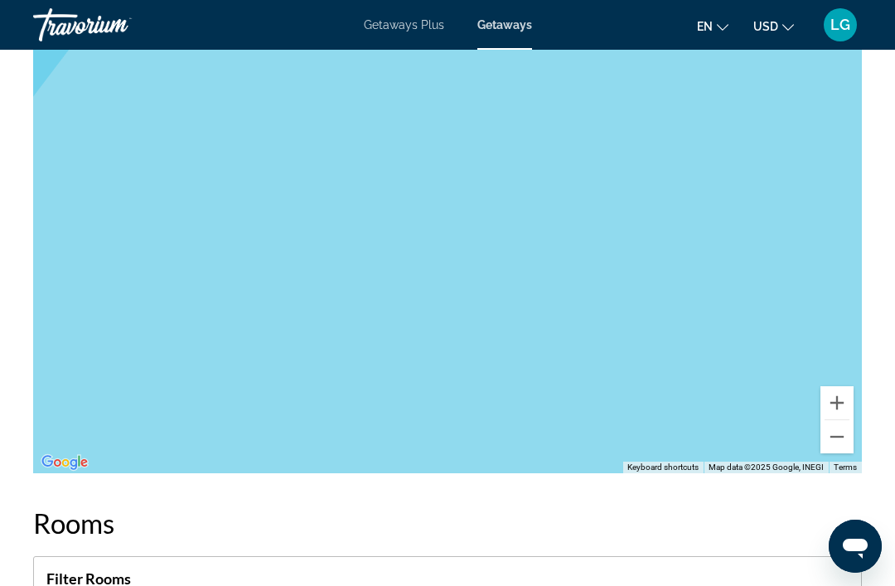
click at [703, 251] on div "Main content" at bounding box center [447, 224] width 829 height 497
click at [840, 442] on button "Zoom out" at bounding box center [836, 436] width 33 height 33
click at [846, 448] on button "Zoom out" at bounding box center [836, 436] width 33 height 33
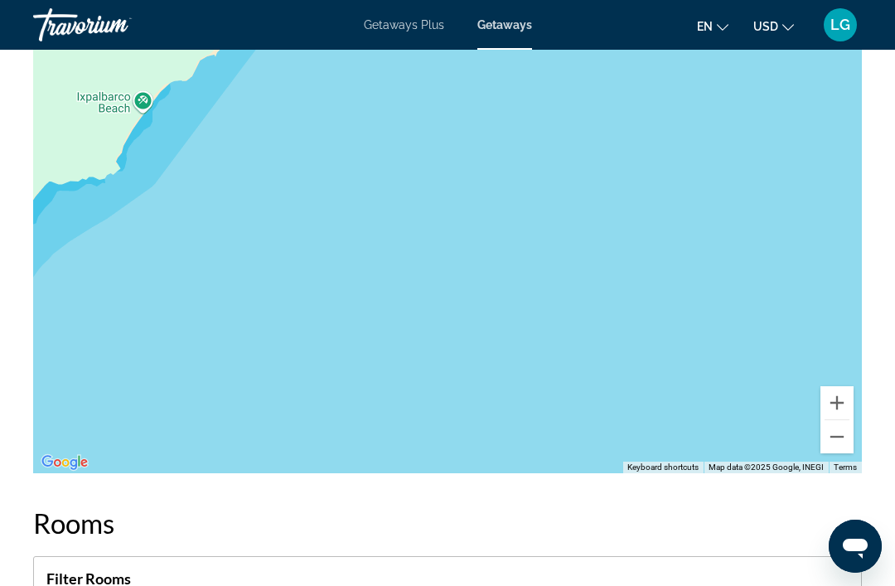
click at [842, 448] on button "Zoom out" at bounding box center [836, 436] width 33 height 33
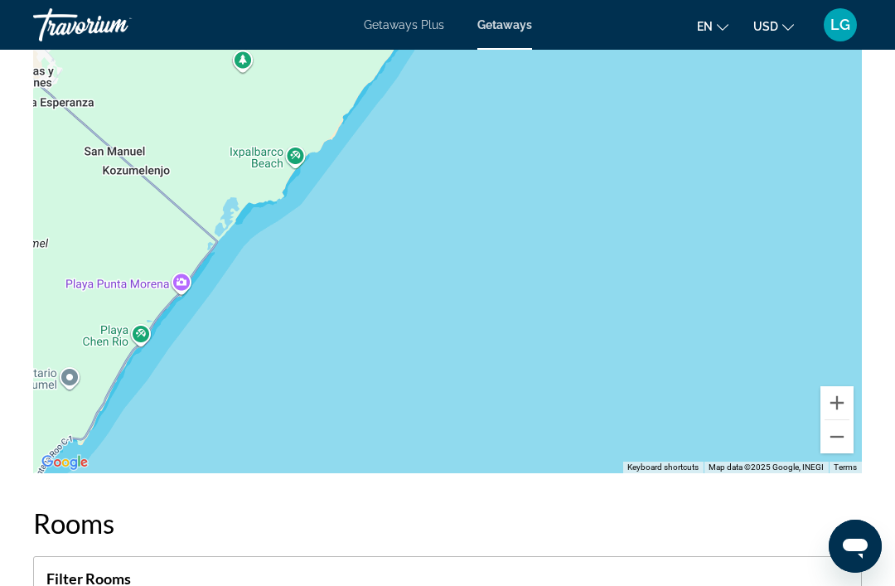
click at [849, 446] on button "Zoom out" at bounding box center [836, 436] width 33 height 33
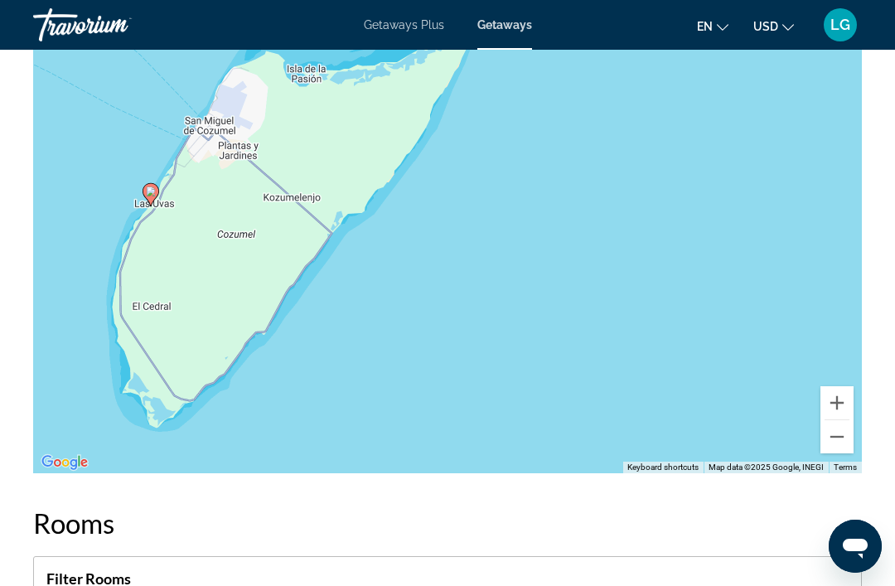
click at [842, 445] on button "Zoom out" at bounding box center [836, 436] width 33 height 33
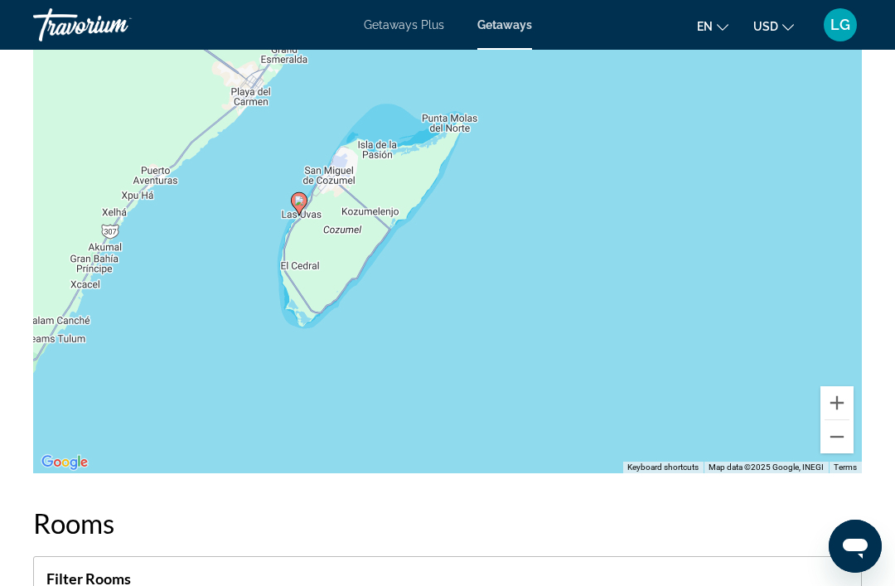
click at [843, 449] on button "Zoom out" at bounding box center [836, 436] width 33 height 33
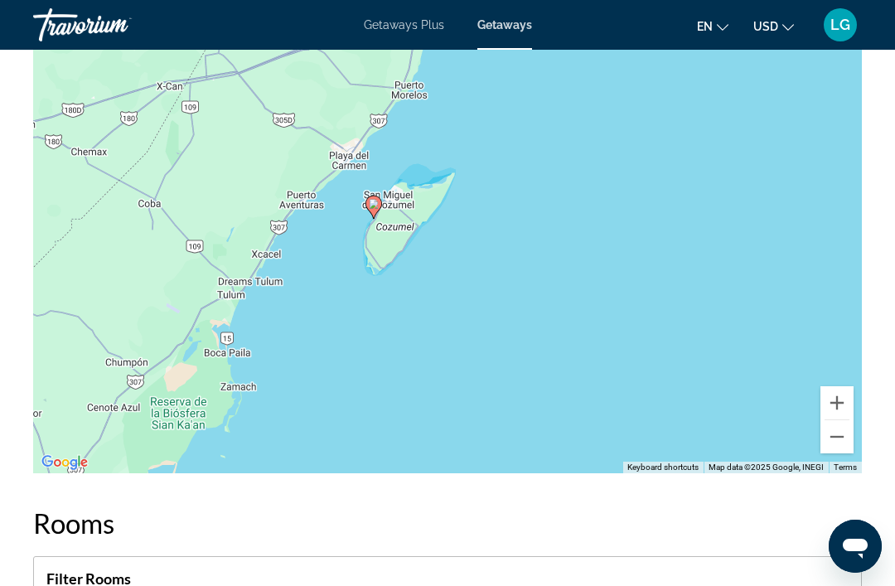
click at [848, 449] on button "Zoom out" at bounding box center [836, 436] width 33 height 33
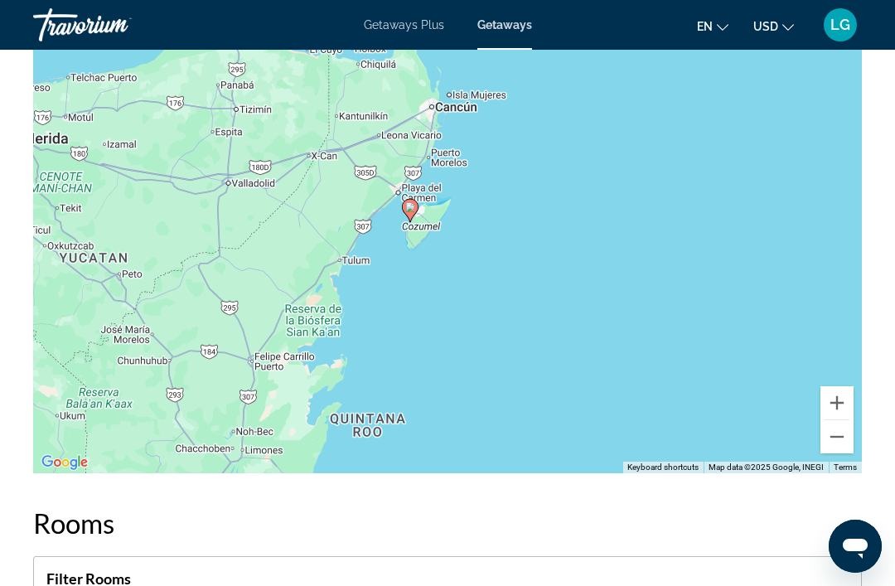
click at [844, 450] on button "Zoom out" at bounding box center [836, 436] width 33 height 33
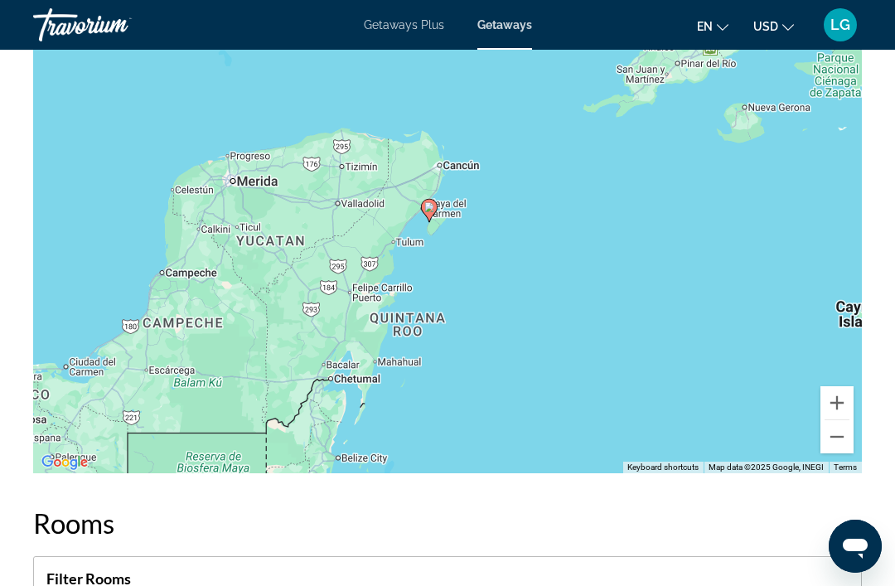
click at [839, 414] on button "Zoom in" at bounding box center [836, 402] width 33 height 33
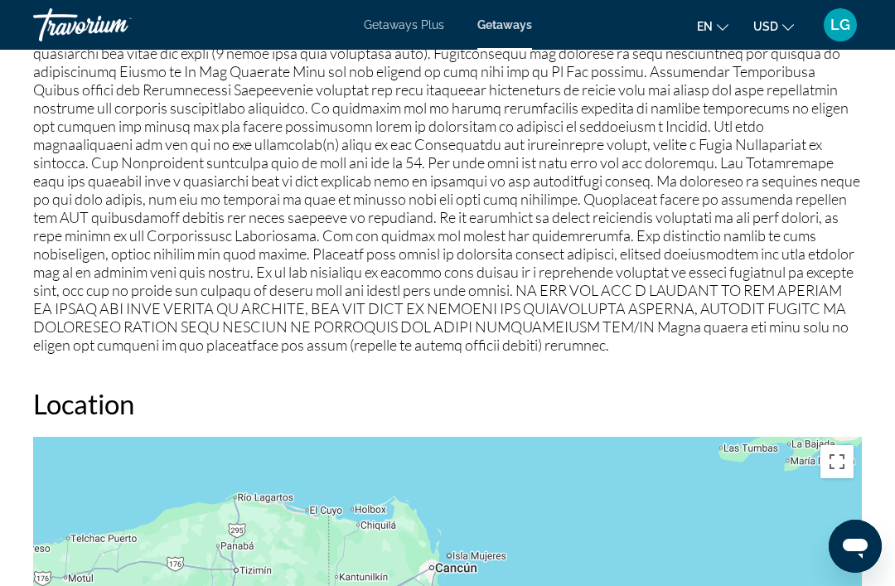
scroll to position [2134, 0]
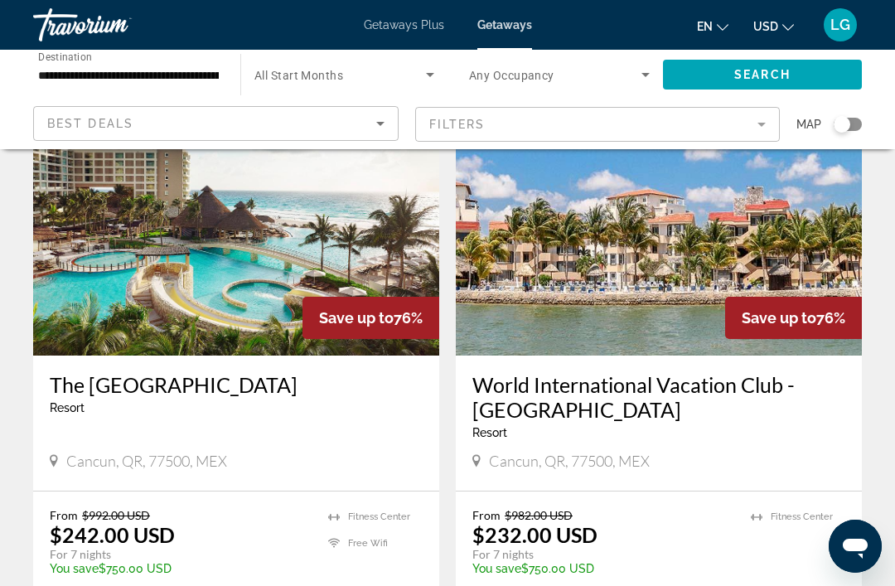
scroll to position [3063, 0]
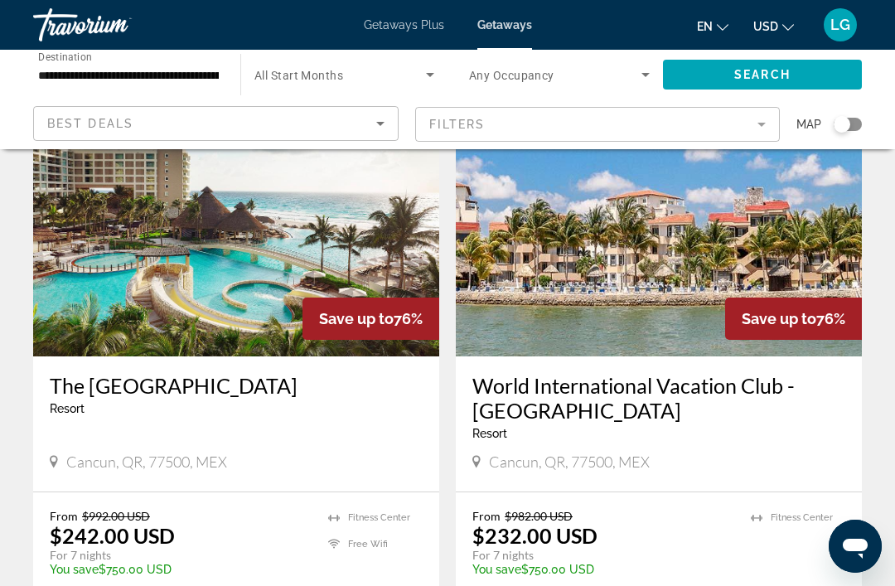
click at [254, 237] on img "Main content" at bounding box center [236, 223] width 406 height 265
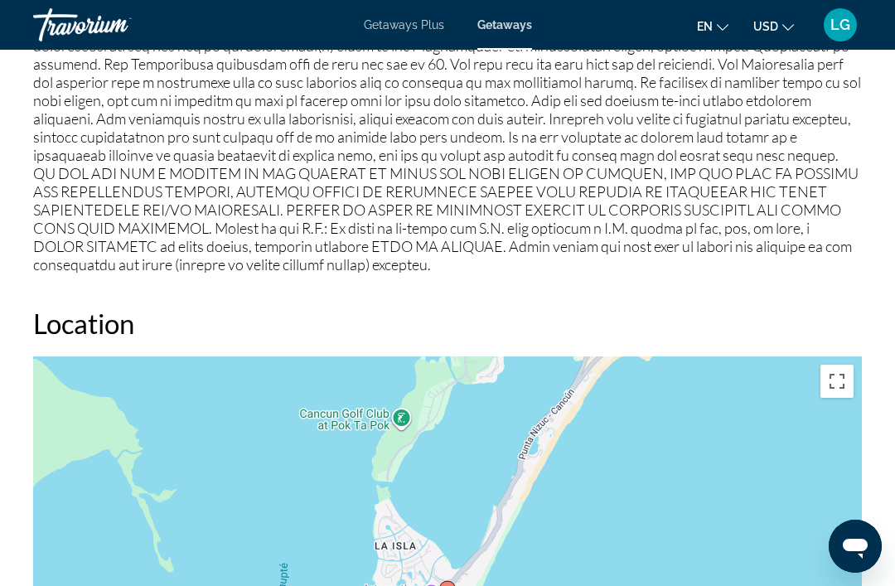
scroll to position [2287, 0]
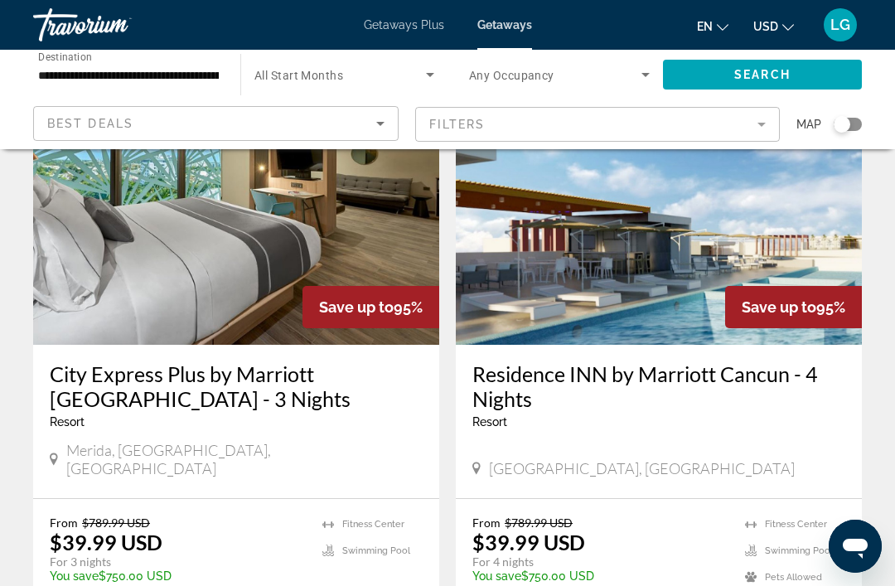
scroll to position [3190, 0]
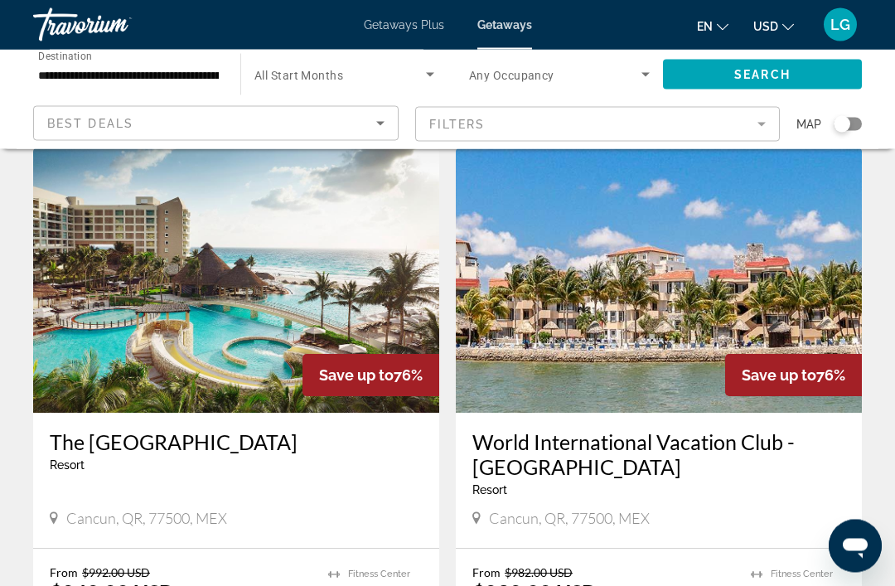
scroll to position [3006, 0]
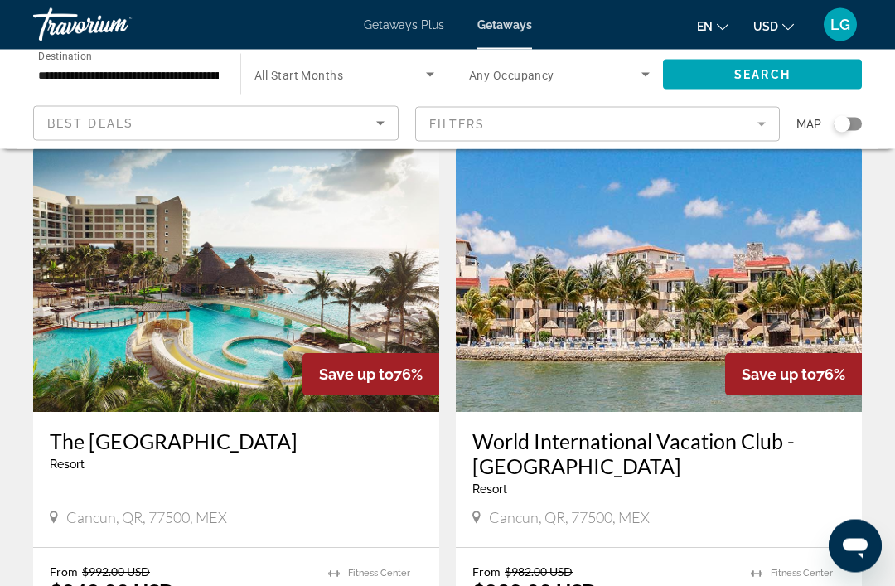
click at [679, 278] on img "Main content" at bounding box center [659, 279] width 406 height 265
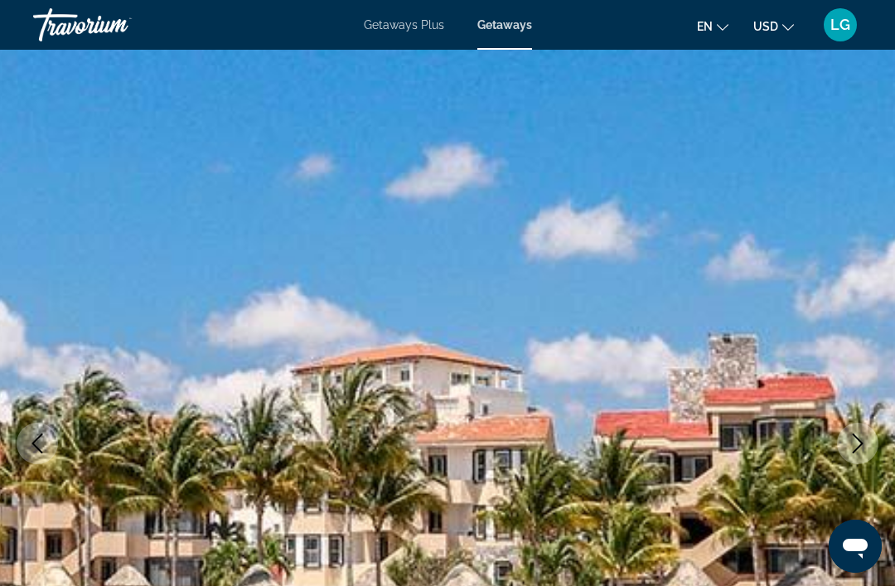
click at [858, 452] on icon "Next image" at bounding box center [858, 443] width 20 height 20
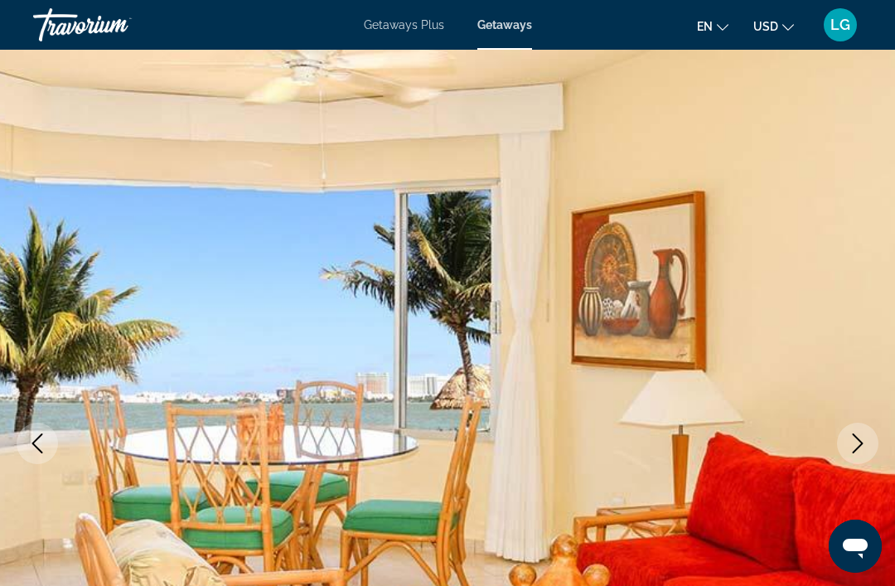
click at [860, 453] on button "Next image" at bounding box center [857, 443] width 41 height 41
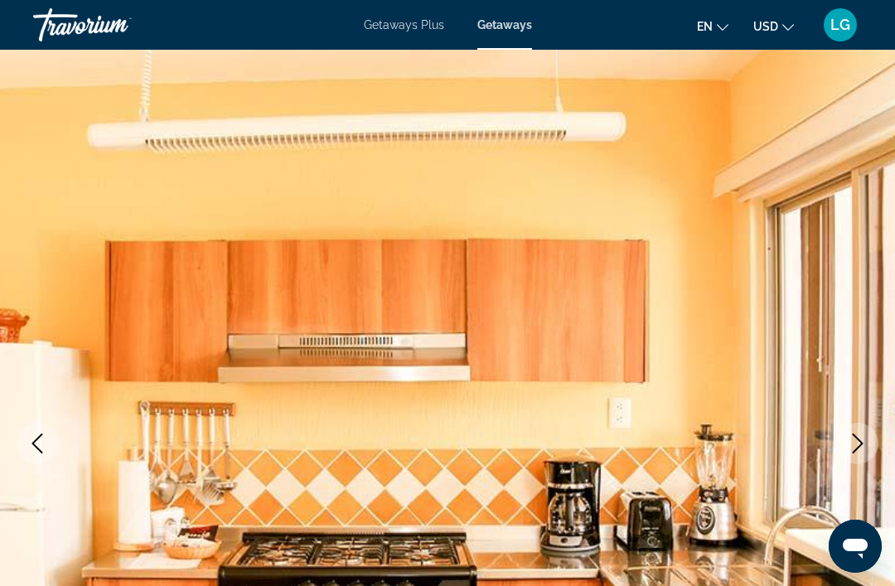
click at [851, 462] on button "Next image" at bounding box center [857, 443] width 41 height 41
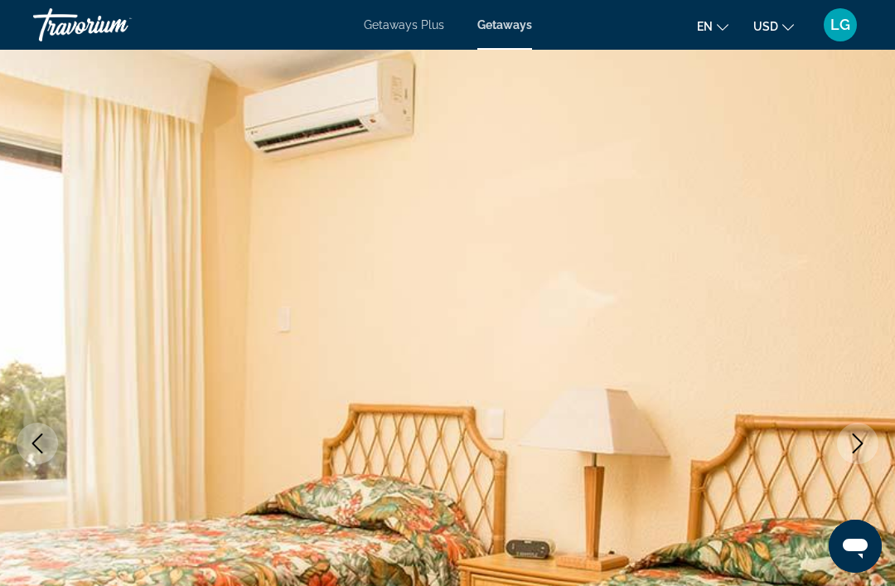
click at [857, 456] on button "Next image" at bounding box center [857, 443] width 41 height 41
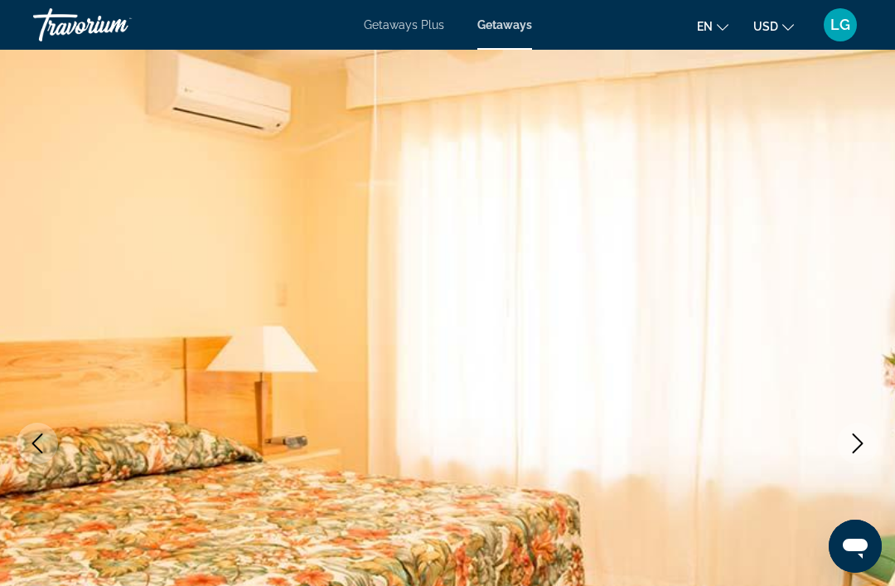
click at [860, 454] on button "Next image" at bounding box center [857, 443] width 41 height 41
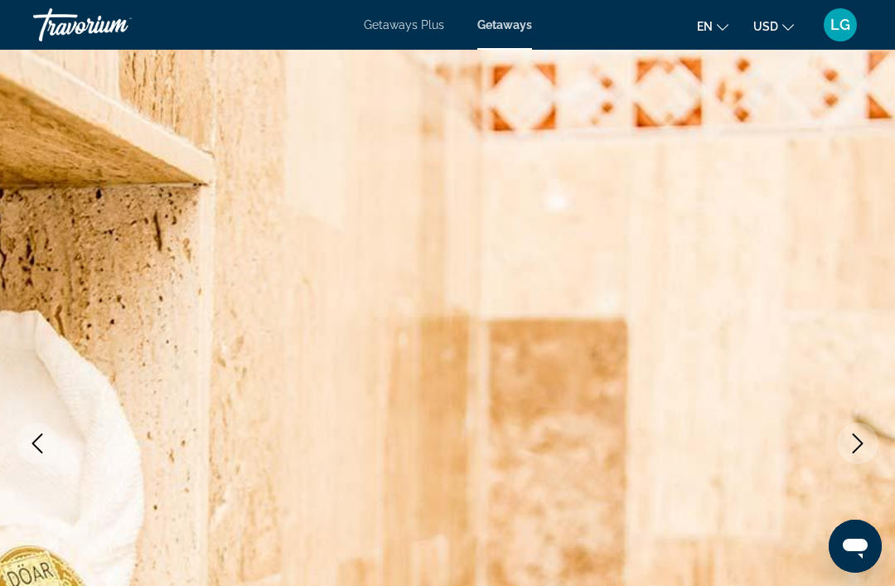
click at [863, 459] on button "Next image" at bounding box center [857, 443] width 41 height 41
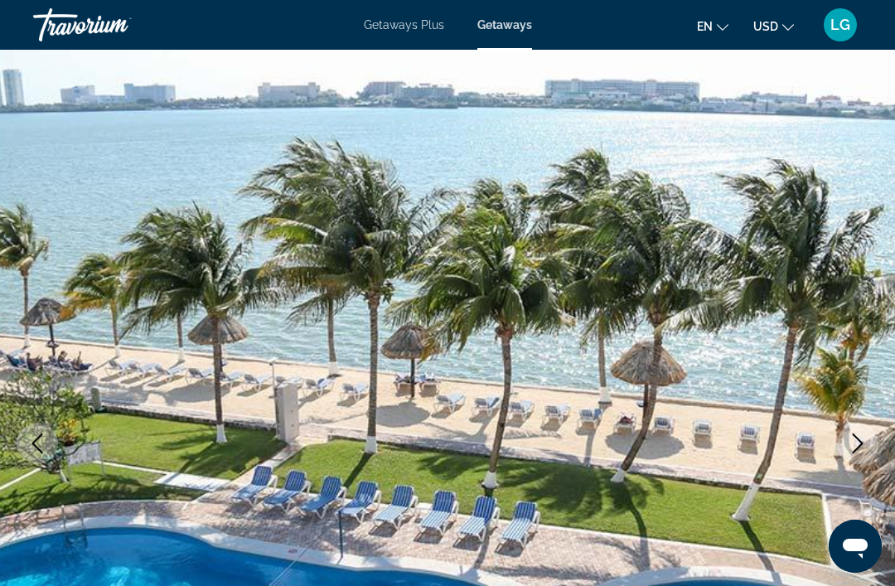
click at [860, 452] on icon "Next image" at bounding box center [858, 443] width 20 height 20
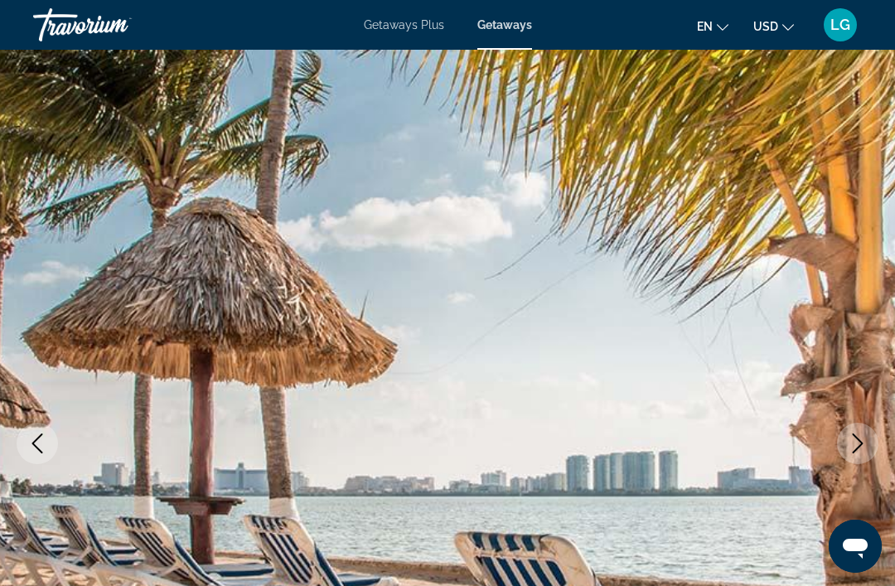
click at [849, 465] on img "Main content" at bounding box center [447, 443] width 895 height 787
click at [856, 453] on button "Next image" at bounding box center [857, 443] width 41 height 41
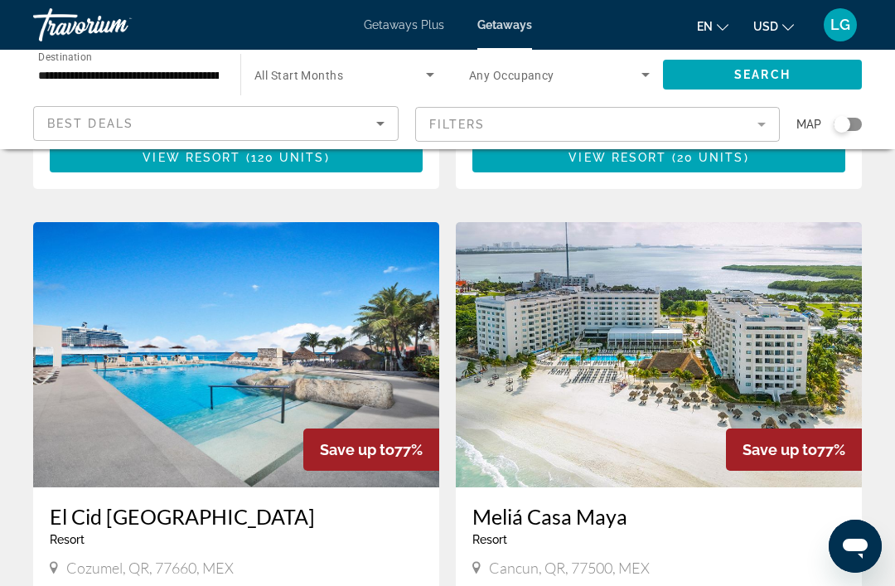
scroll to position [1786, 0]
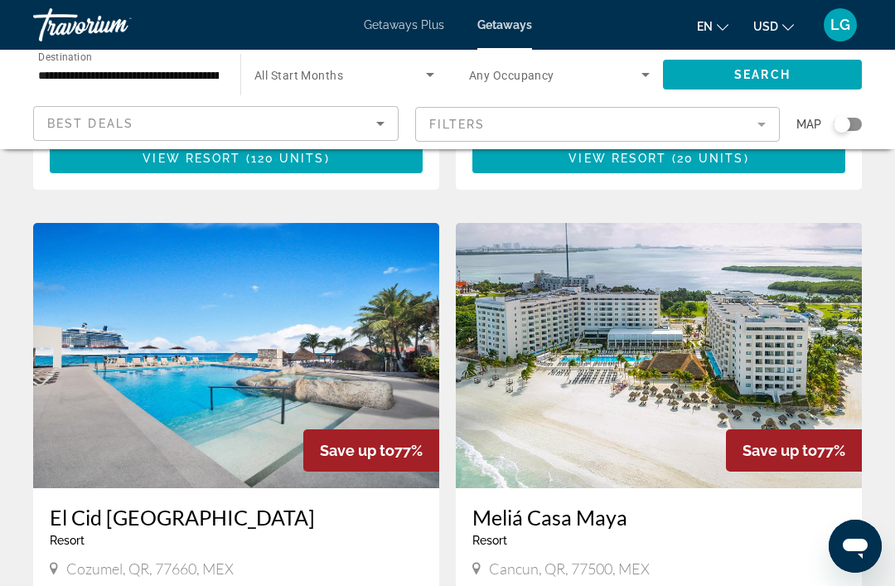
click at [732, 352] on img "Main content" at bounding box center [659, 355] width 406 height 265
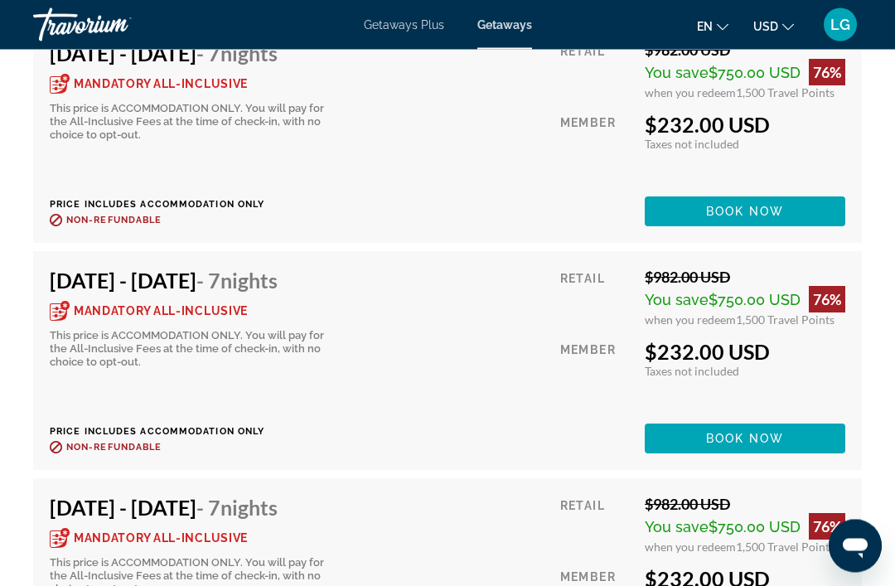
scroll to position [5941, 0]
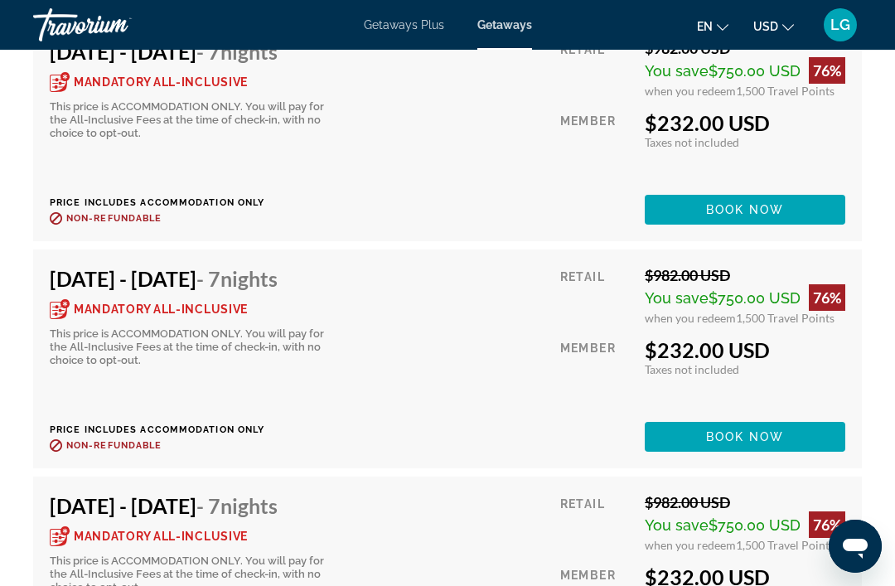
click at [759, 447] on span "Main content" at bounding box center [745, 437] width 201 height 40
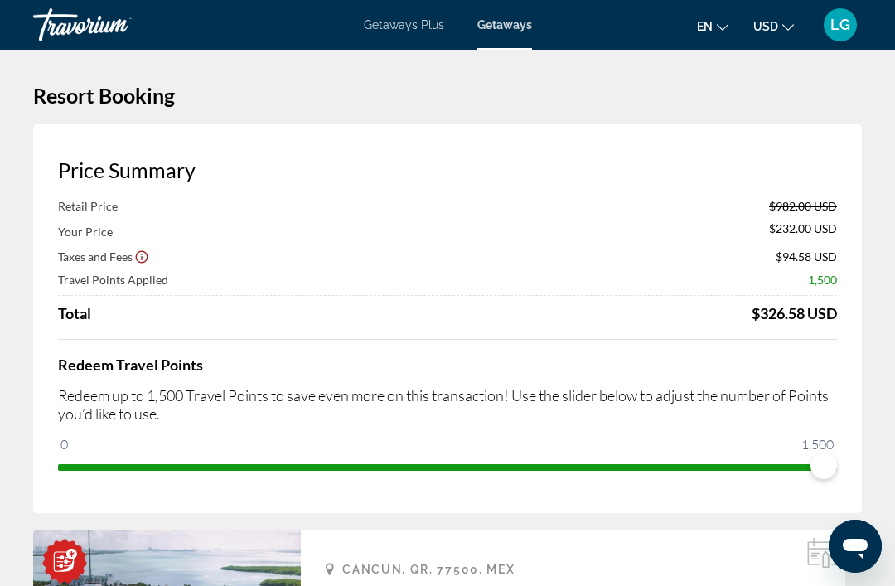
click at [177, 288] on div "Retail Price $982.00 USD Your Price $232.00 USD Taxes and Fees $94.58 USD Trave…" at bounding box center [447, 260] width 779 height 123
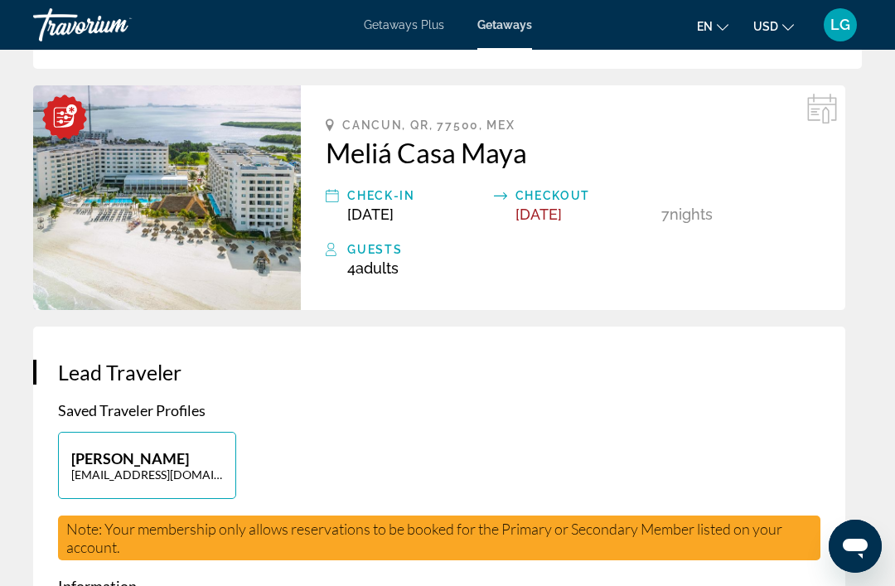
scroll to position [443, 0]
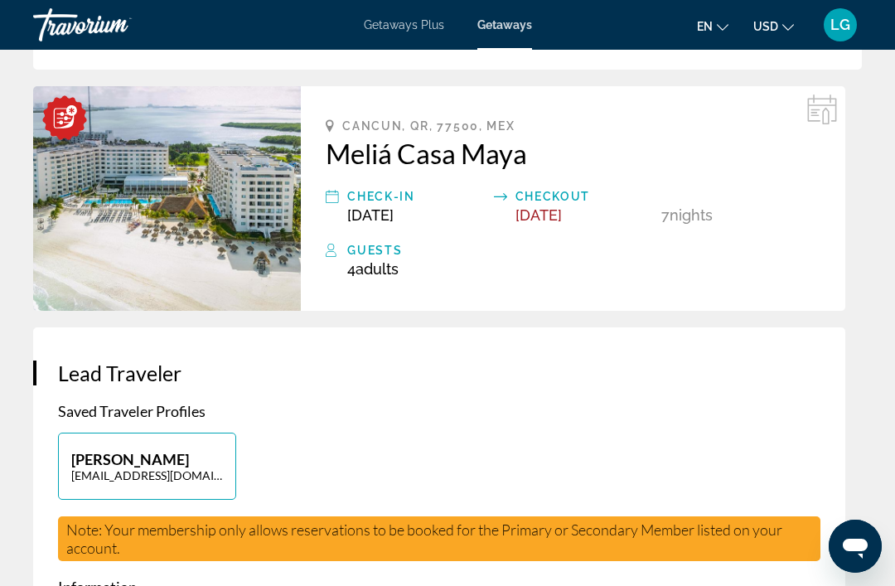
click at [555, 215] on span "[DATE]" at bounding box center [538, 214] width 46 height 17
click at [558, 227] on div "Cancun, QR, 77500, MEX Meliá Casa Maya Check-In [DATE] Checkout [DATE] 7 Night …" at bounding box center [573, 198] width 544 height 225
click at [812, 112] on icon "Main content" at bounding box center [822, 109] width 30 height 30
click at [333, 246] on icon "Main content" at bounding box center [332, 250] width 13 height 20
click at [335, 191] on icon "Main content" at bounding box center [332, 196] width 13 height 20
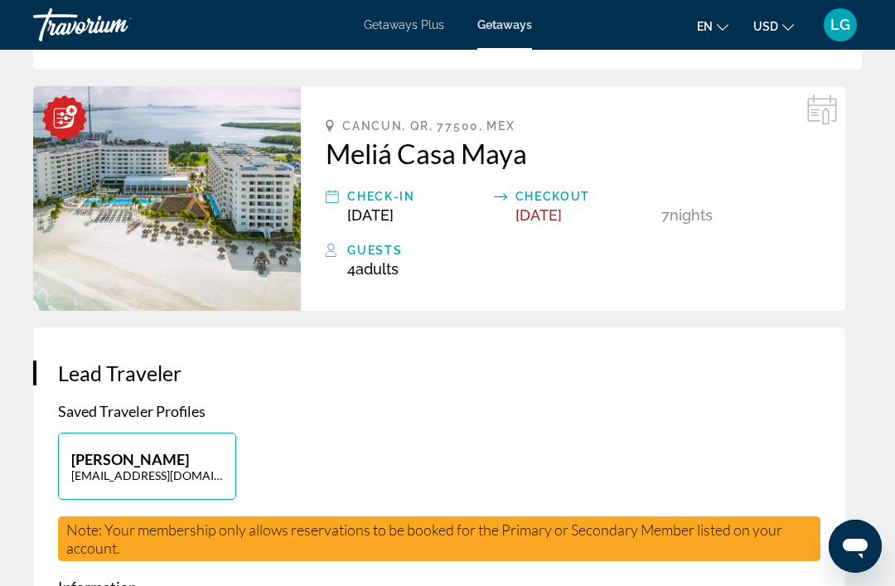
click at [337, 201] on icon "Main content" at bounding box center [332, 196] width 13 height 13
click at [482, 228] on div "Cancun, QR, 77500, MEX Meliá Casa Maya Check-In [DATE] Checkout [DATE] 7 Night …" at bounding box center [573, 198] width 544 height 225
click at [567, 196] on div "Checkout" at bounding box center [584, 196] width 138 height 20
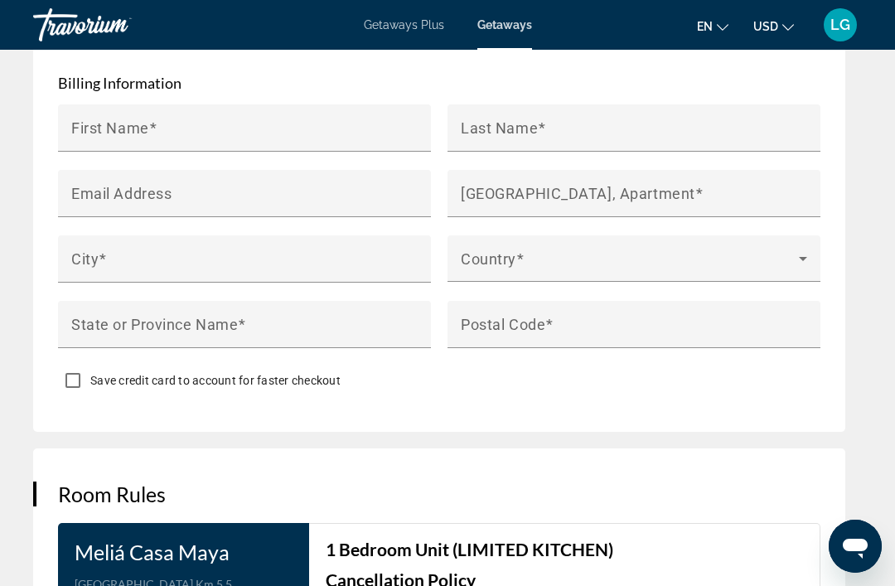
scroll to position [2105, 0]
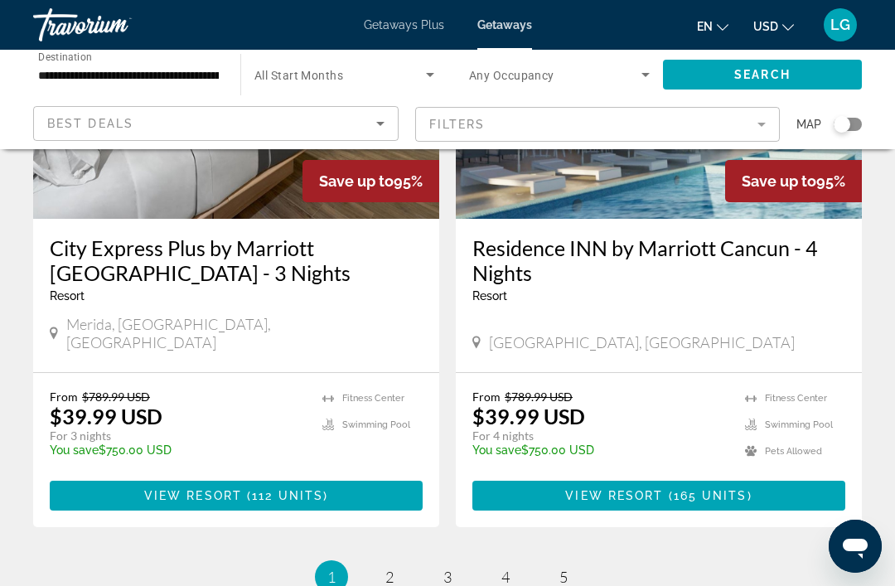
scroll to position [3310, 0]
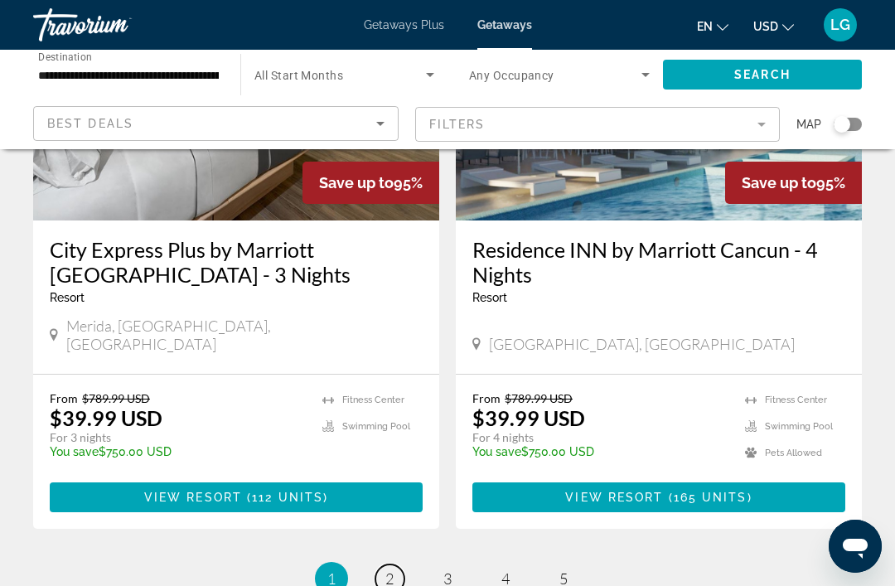
click at [393, 569] on span "2" at bounding box center [389, 578] width 8 height 18
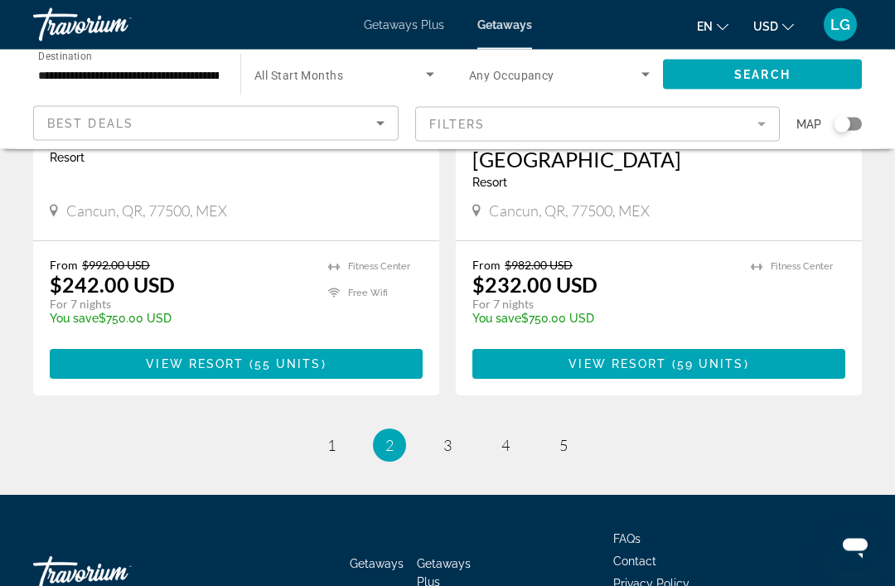
scroll to position [3315, 0]
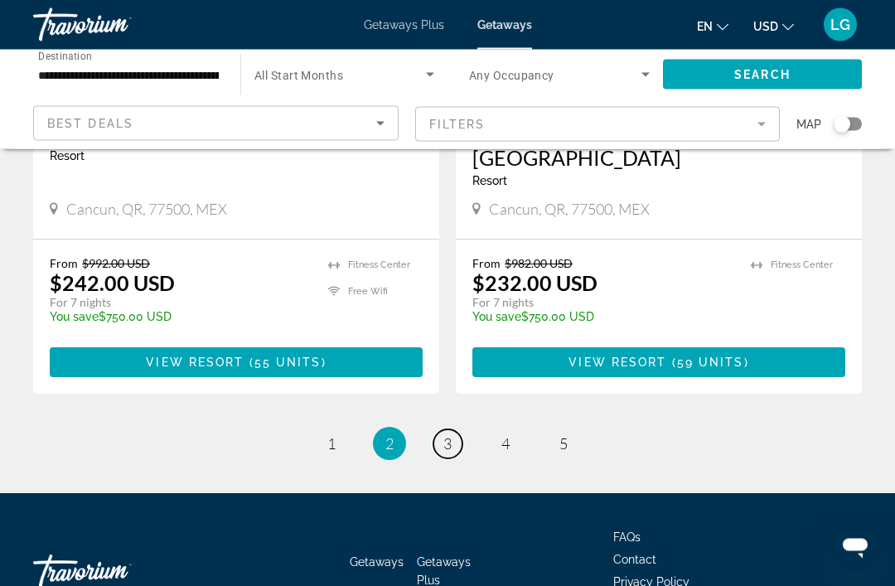
click at [455, 430] on link "page 3" at bounding box center [447, 444] width 29 height 29
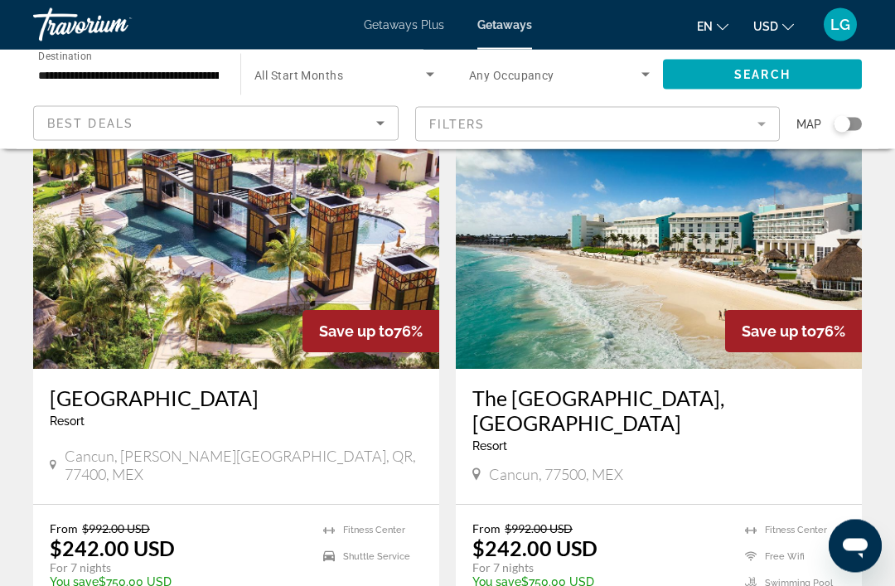
scroll to position [104, 0]
click at [283, 286] on img "Main content" at bounding box center [236, 236] width 406 height 265
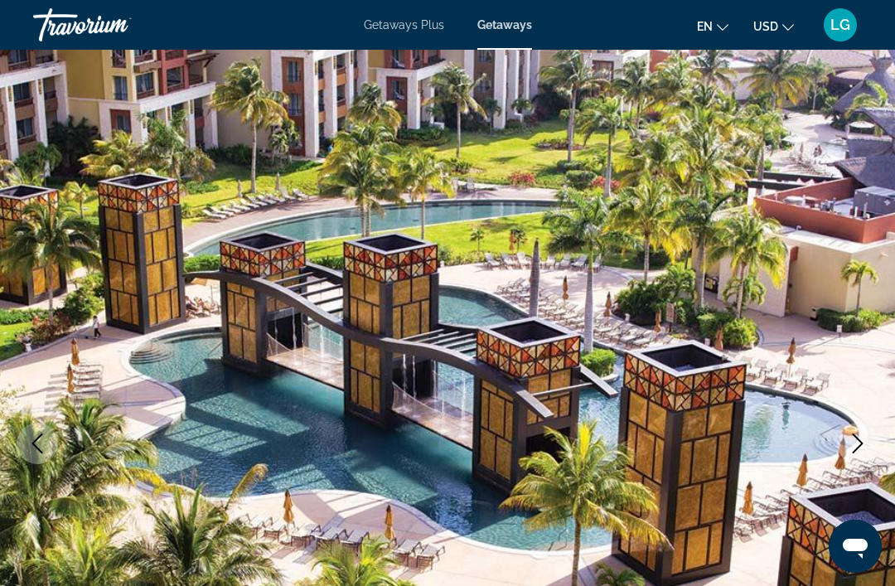
click at [862, 447] on icon "Next image" at bounding box center [858, 443] width 20 height 20
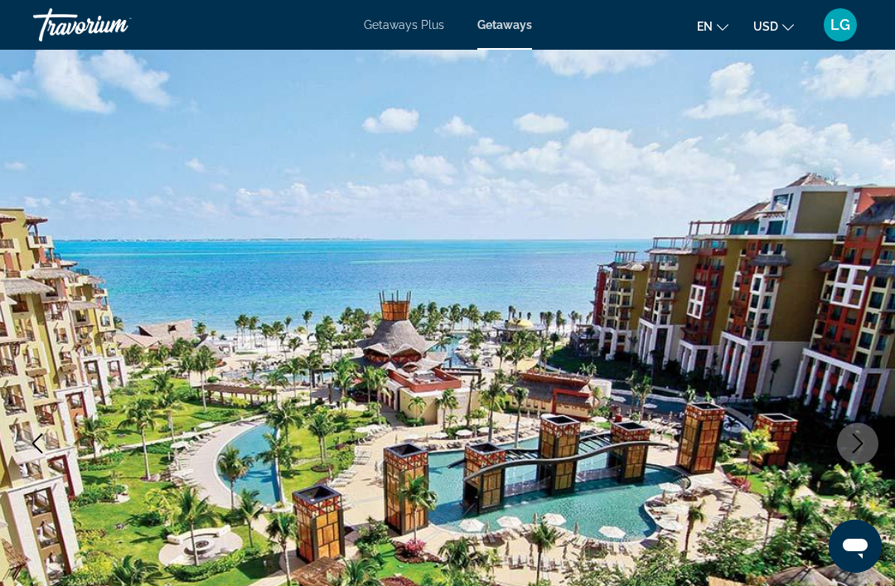
click at [854, 453] on button "Next image" at bounding box center [857, 443] width 41 height 41
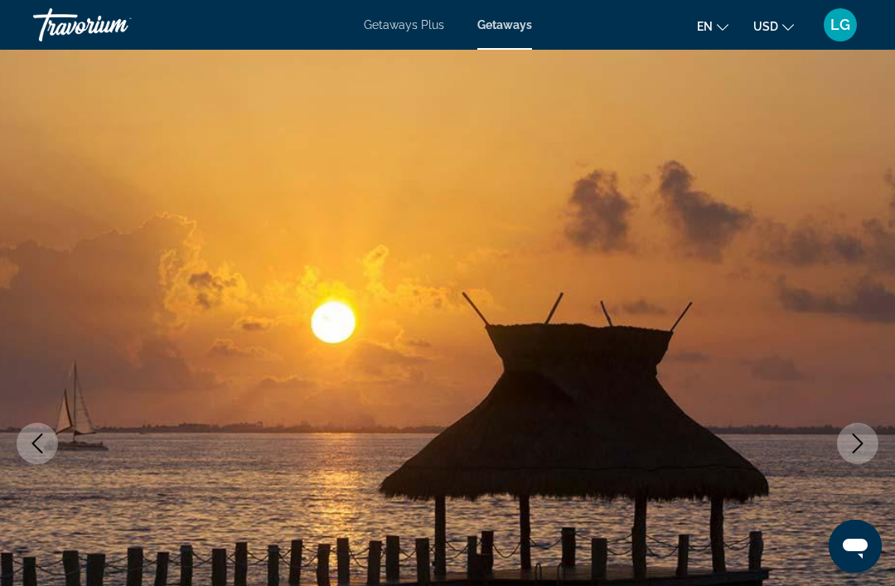
click at [853, 446] on icon "Next image" at bounding box center [858, 443] width 20 height 20
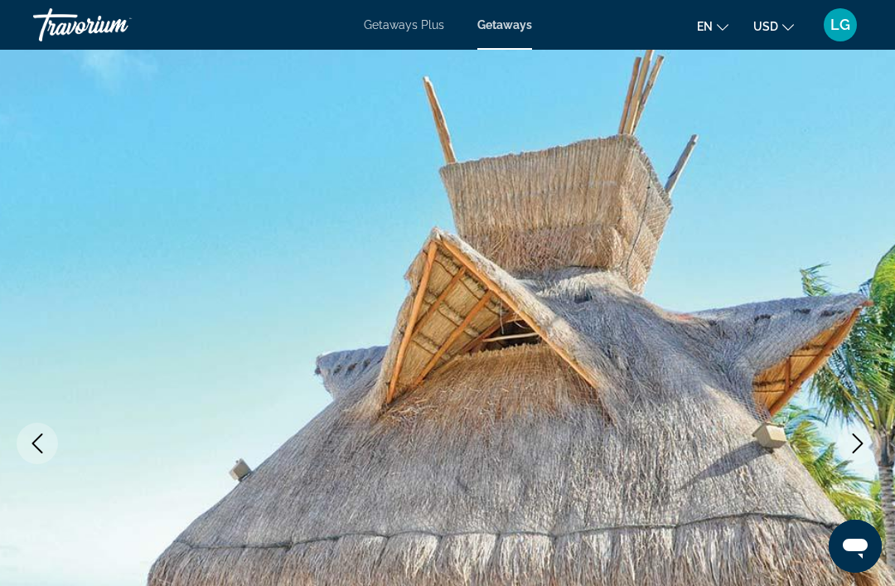
click at [853, 450] on icon "Next image" at bounding box center [858, 443] width 20 height 20
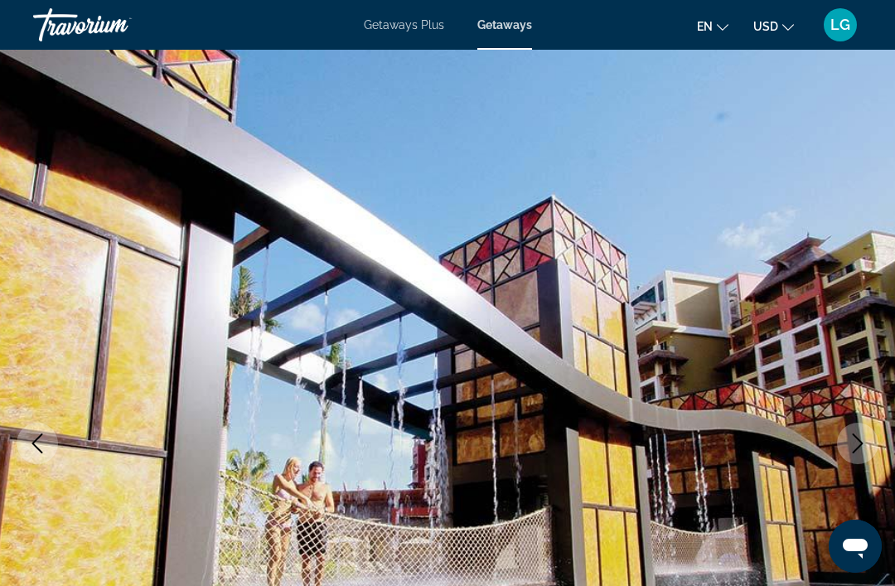
click at [852, 453] on button "Next image" at bounding box center [857, 443] width 41 height 41
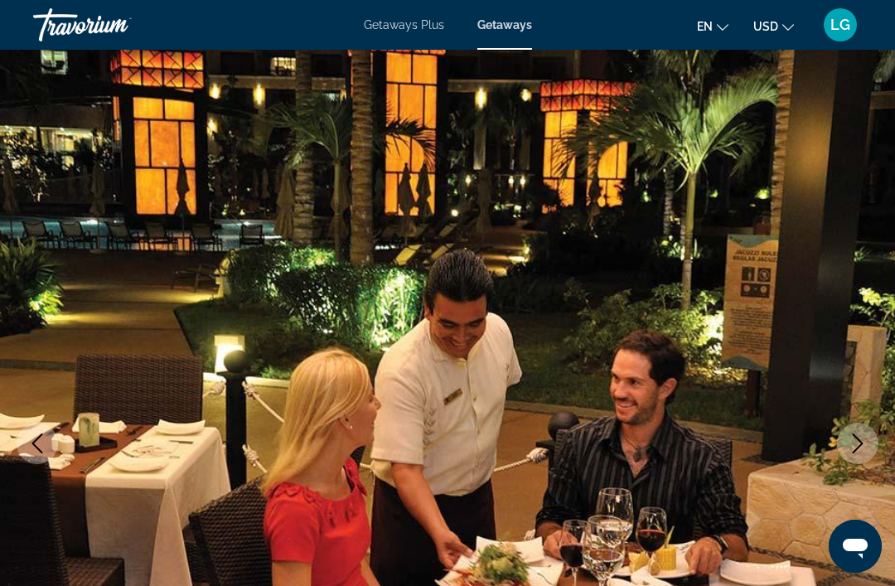
click at [854, 455] on button "Next image" at bounding box center [857, 443] width 41 height 41
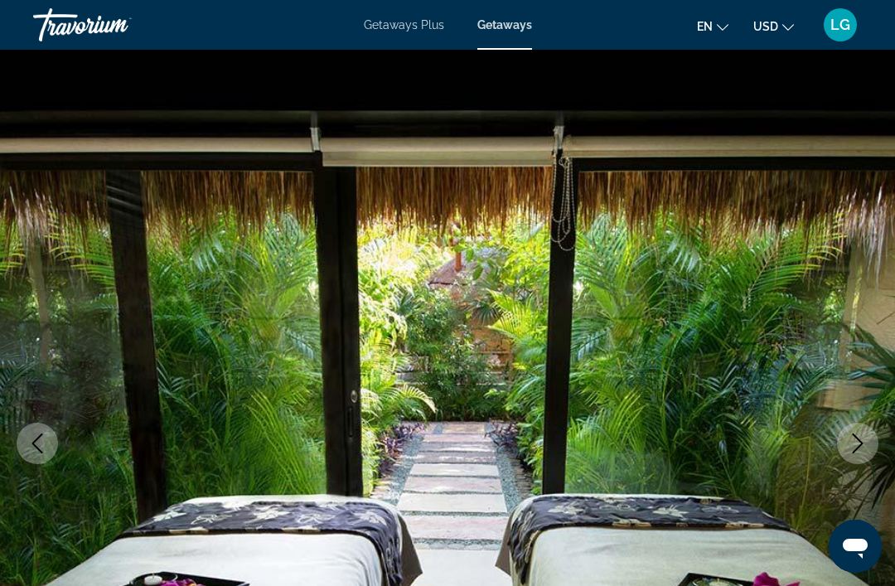
click at [854, 456] on button "Next image" at bounding box center [857, 443] width 41 height 41
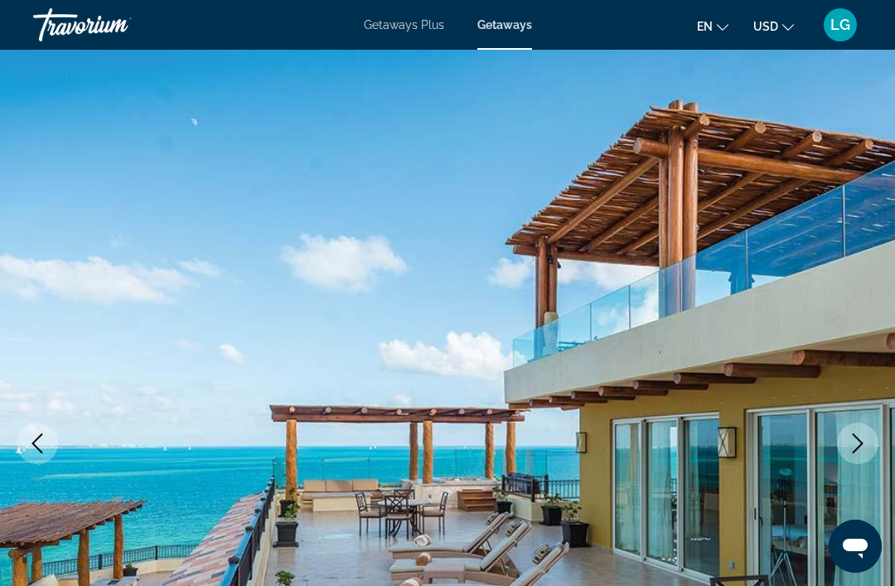
click at [858, 459] on button "Next image" at bounding box center [857, 443] width 41 height 41
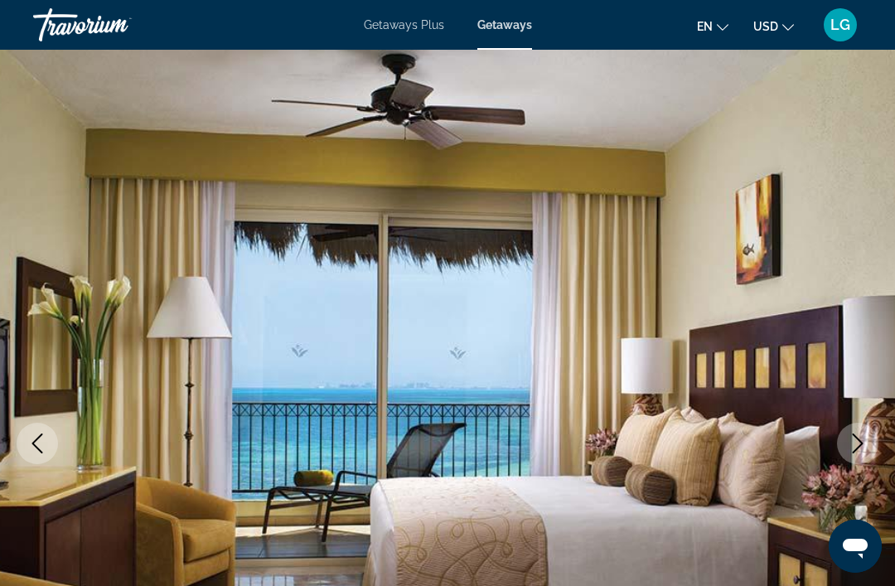
click at [858, 453] on button "Next image" at bounding box center [857, 443] width 41 height 41
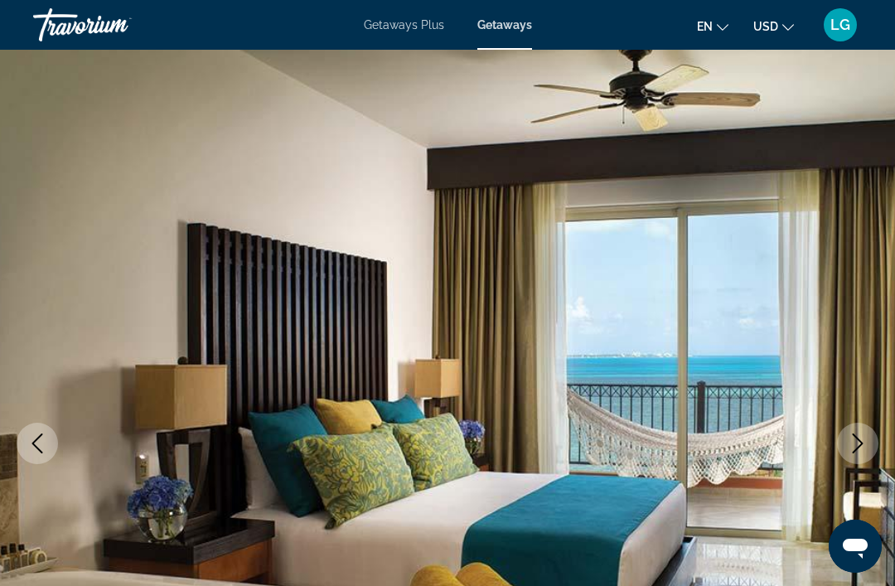
click at [855, 452] on icon "Next image" at bounding box center [858, 443] width 20 height 20
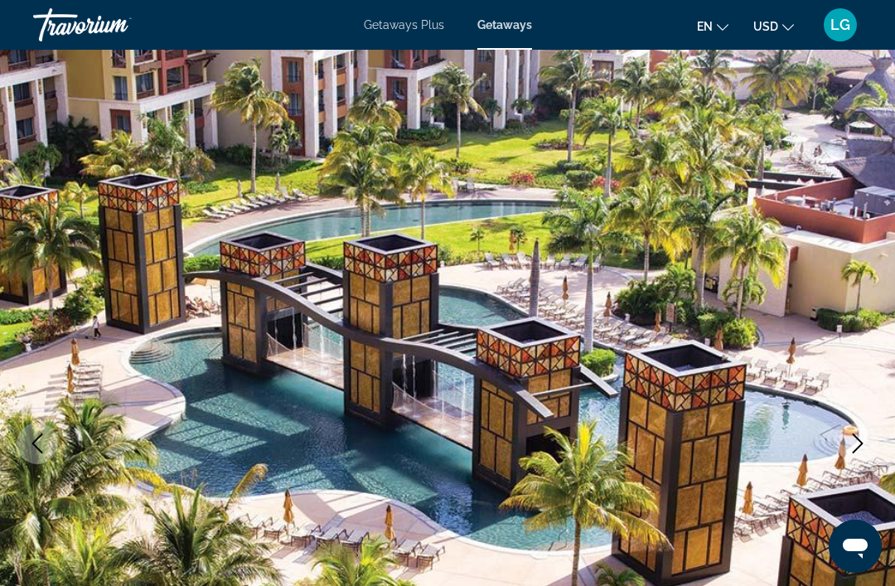
click at [854, 457] on button "Next image" at bounding box center [857, 443] width 41 height 41
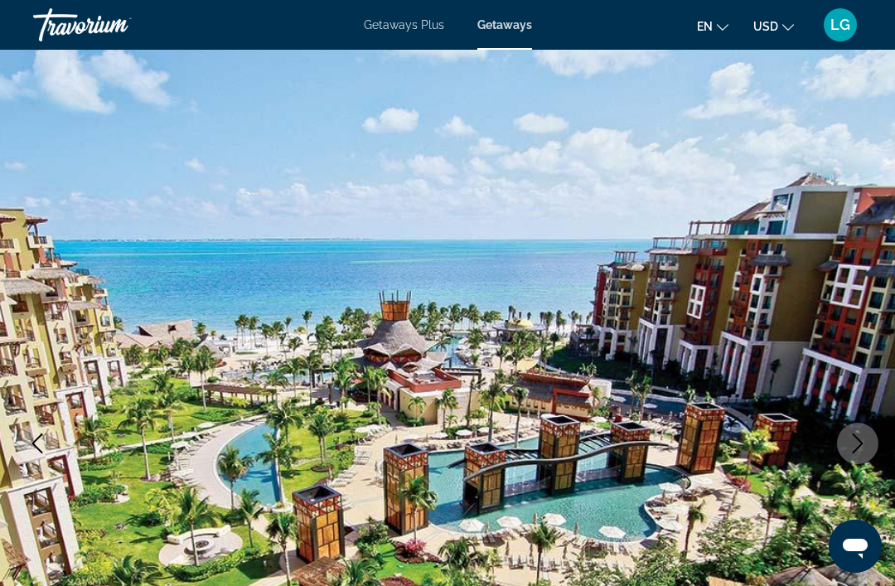
click at [858, 452] on icon "Next image" at bounding box center [858, 443] width 20 height 20
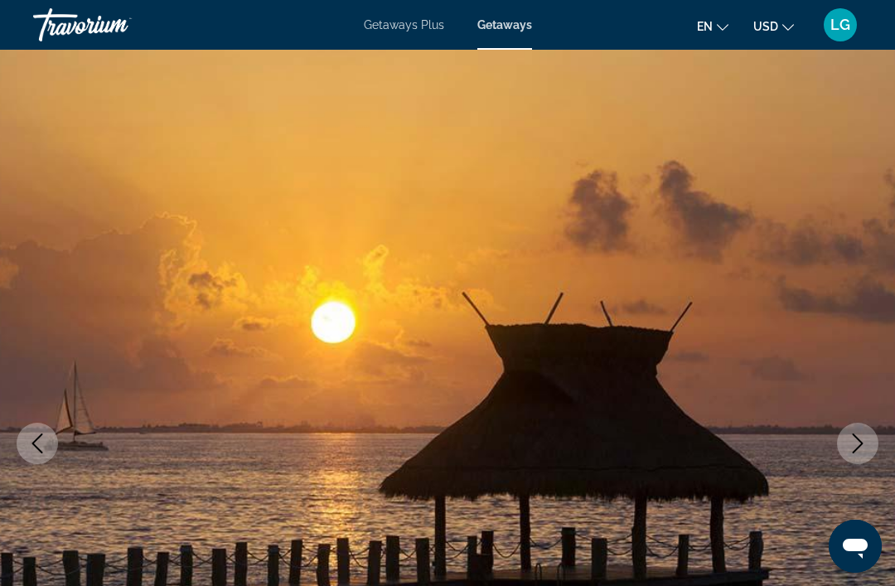
click at [858, 450] on icon "Next image" at bounding box center [858, 443] width 20 height 20
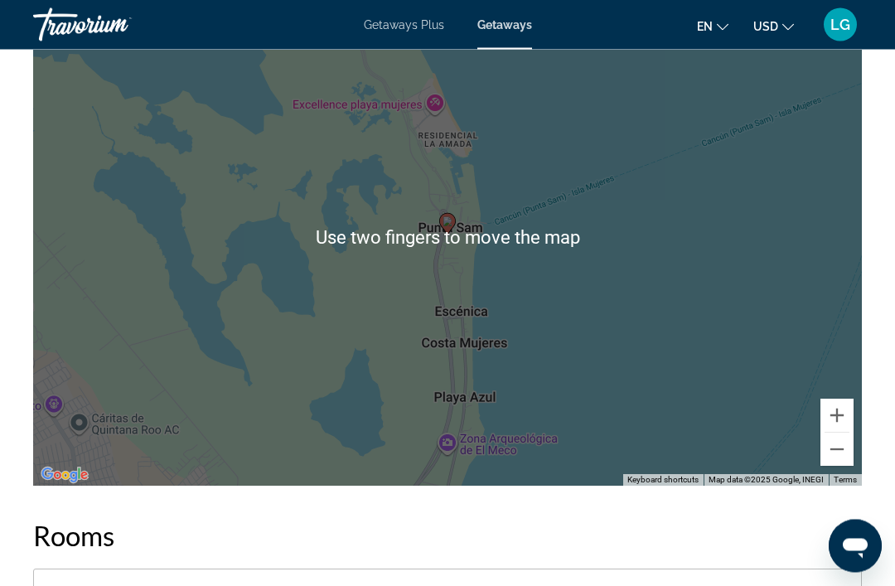
scroll to position [2640, 0]
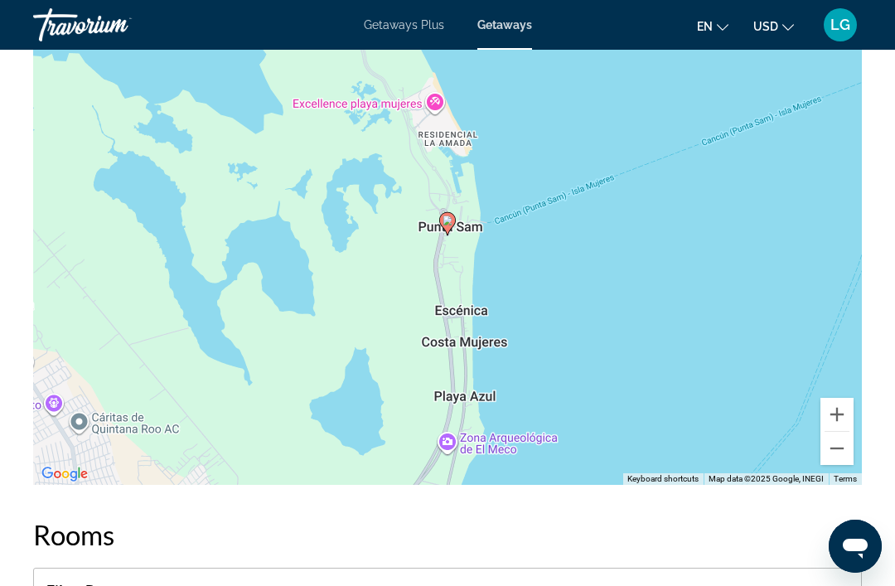
click at [844, 465] on button "Zoom out" at bounding box center [836, 448] width 33 height 33
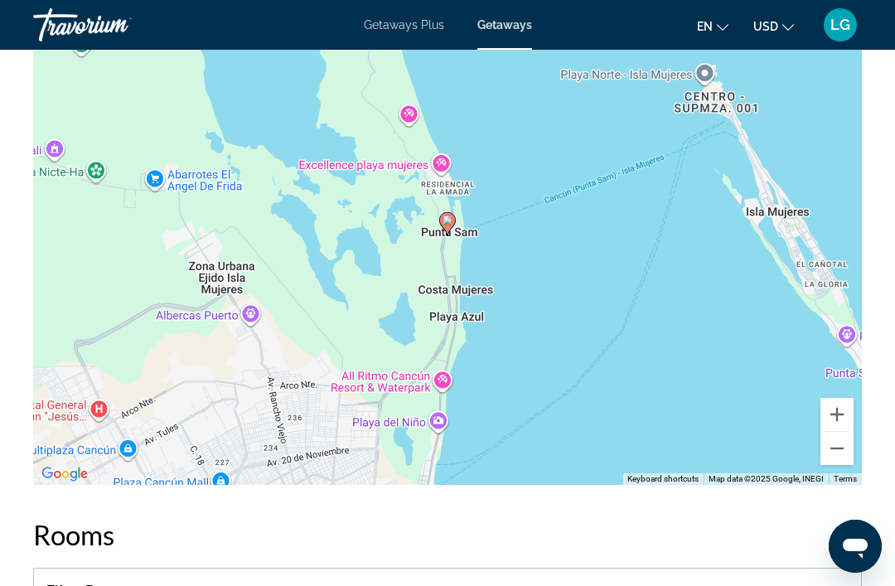
click at [844, 465] on button "Zoom out" at bounding box center [836, 448] width 33 height 33
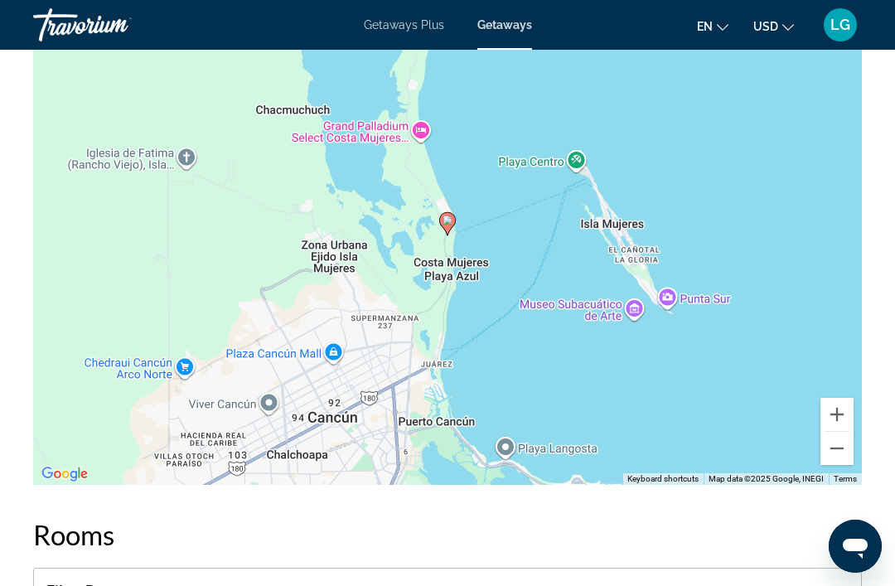
click at [847, 465] on button "Zoom out" at bounding box center [836, 448] width 33 height 33
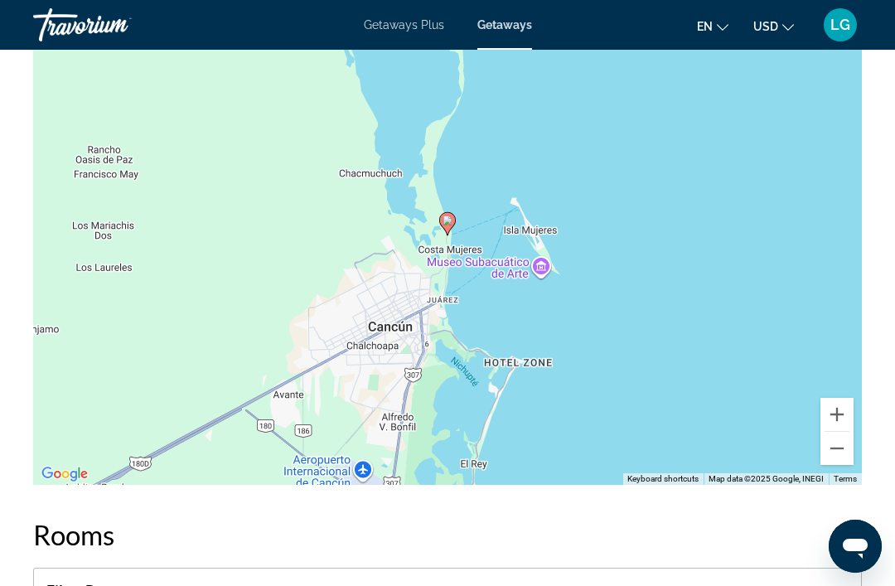
click at [847, 465] on button "Zoom out" at bounding box center [836, 448] width 33 height 33
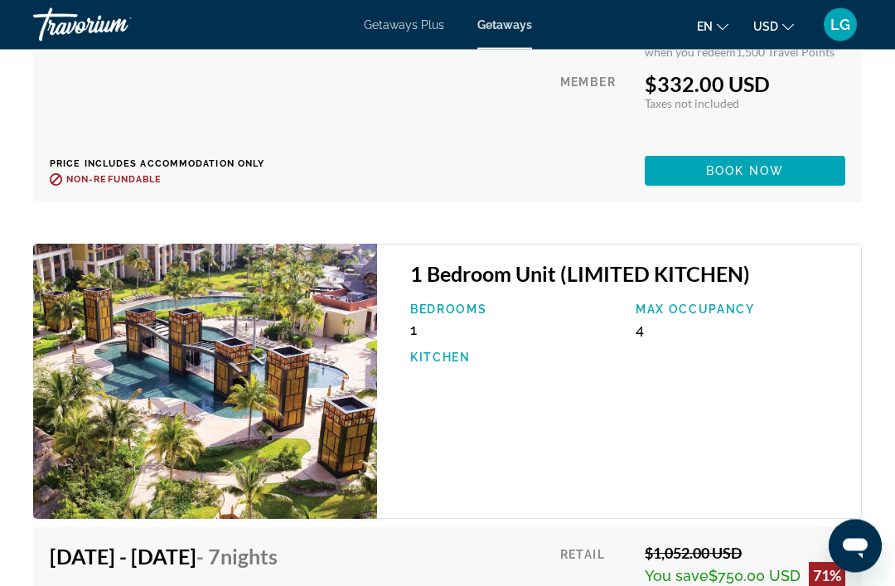
scroll to position [4323, 0]
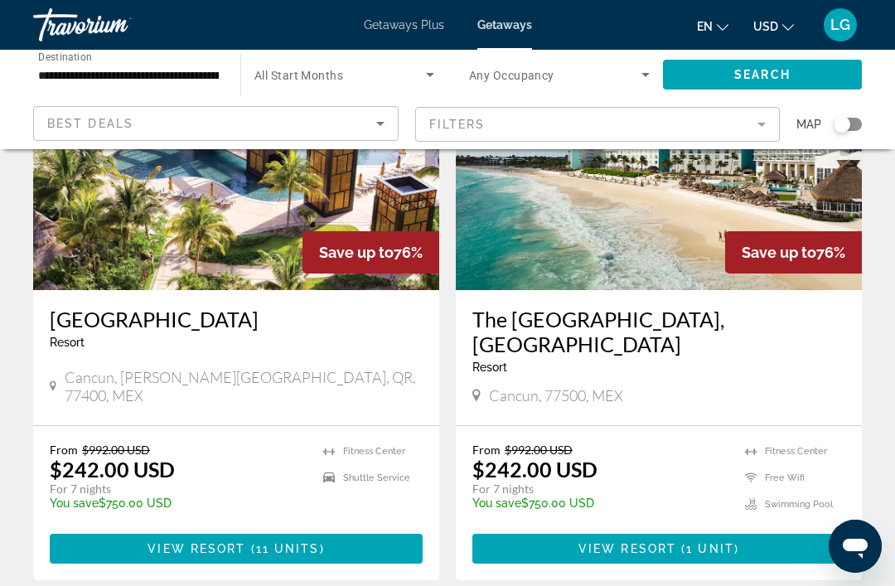
scroll to position [186, 0]
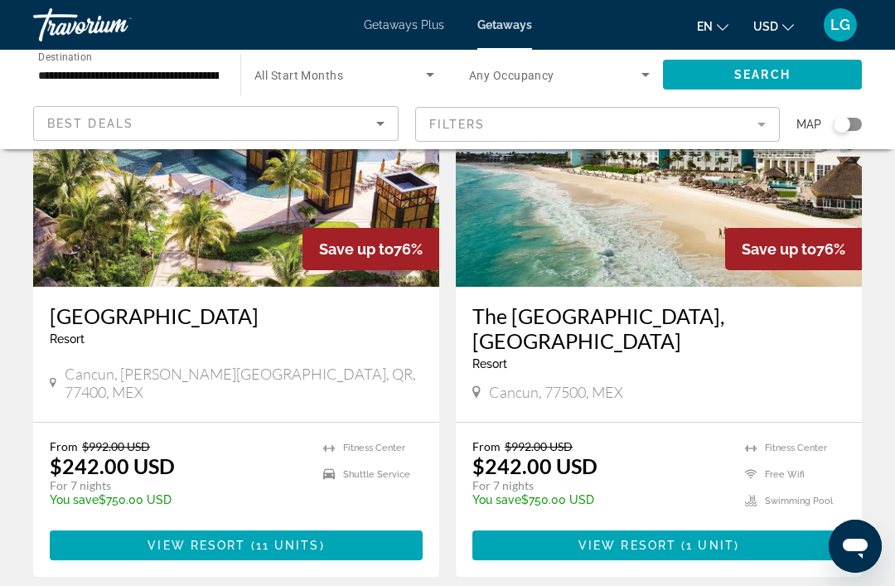
click at [664, 210] on img "Main content" at bounding box center [659, 154] width 406 height 265
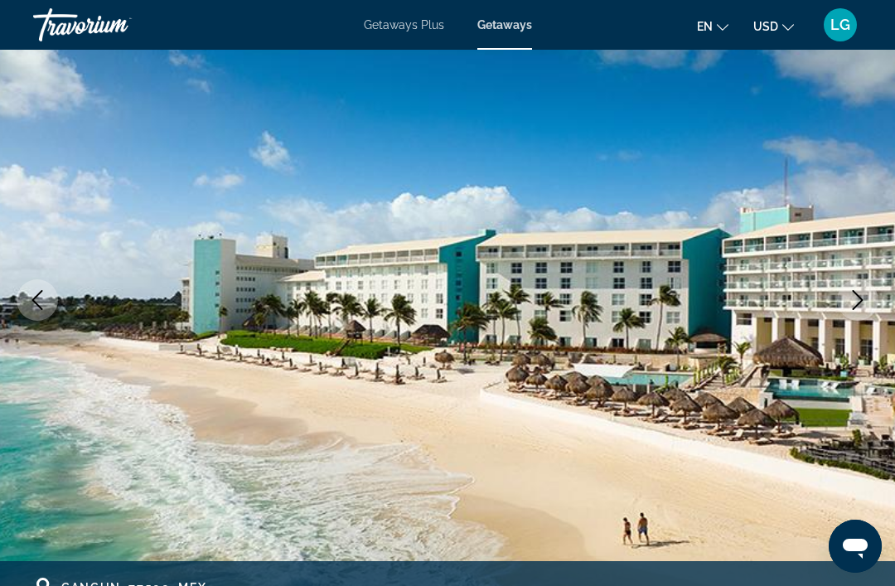
scroll to position [144, 0]
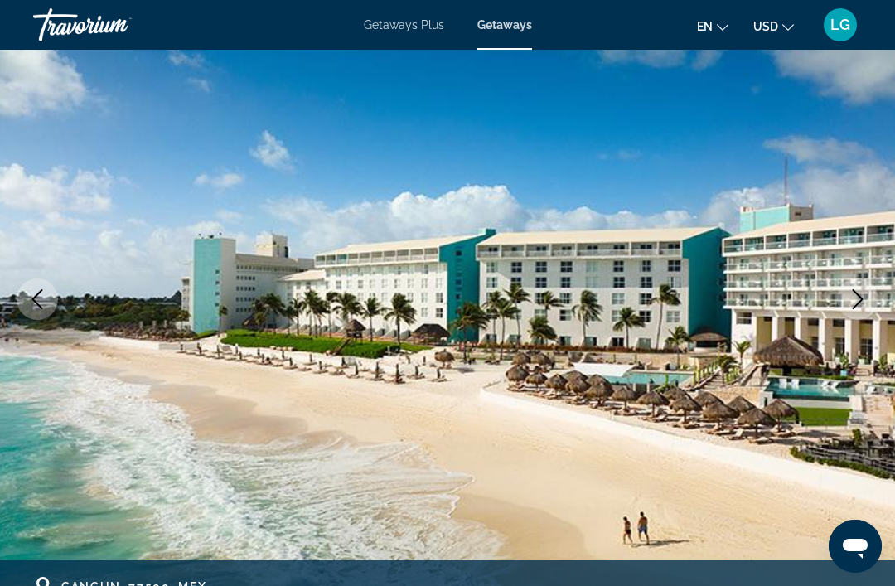
click at [864, 303] on icon "Next image" at bounding box center [858, 299] width 20 height 20
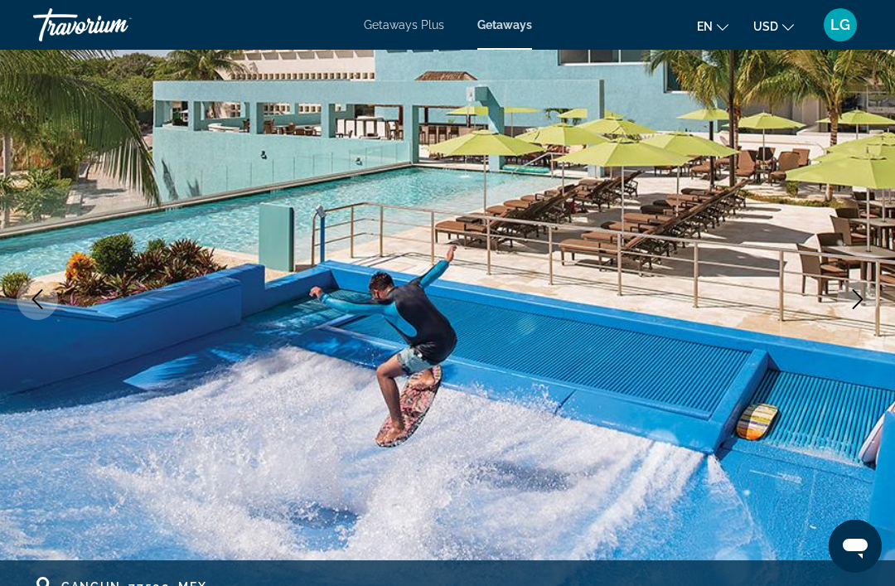
click at [863, 305] on icon "Next image" at bounding box center [858, 299] width 20 height 20
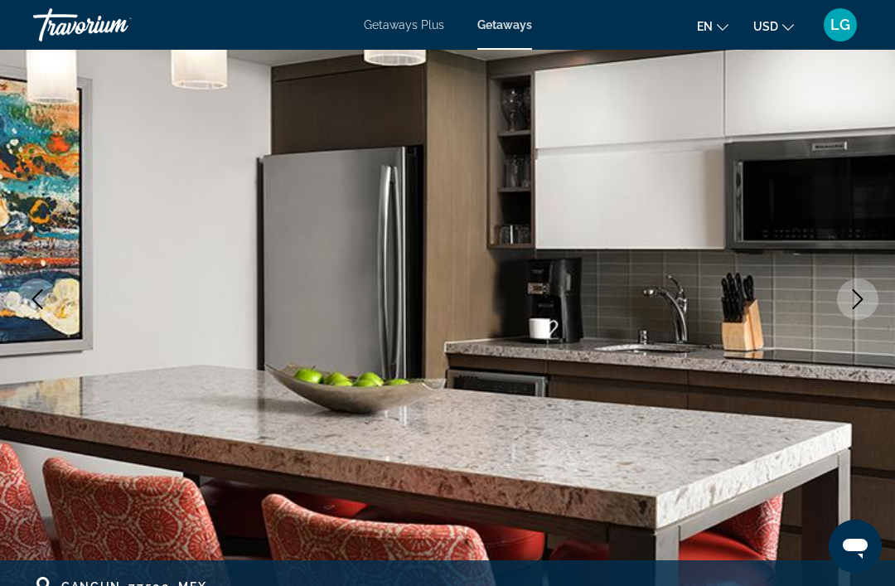
click at [857, 310] on button "Next image" at bounding box center [857, 298] width 41 height 41
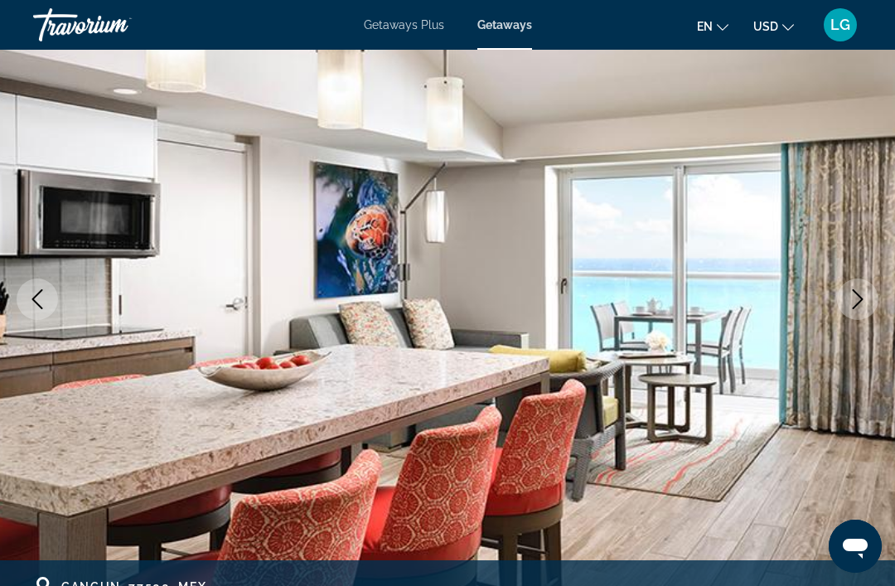
click at [856, 308] on icon "Next image" at bounding box center [858, 299] width 20 height 20
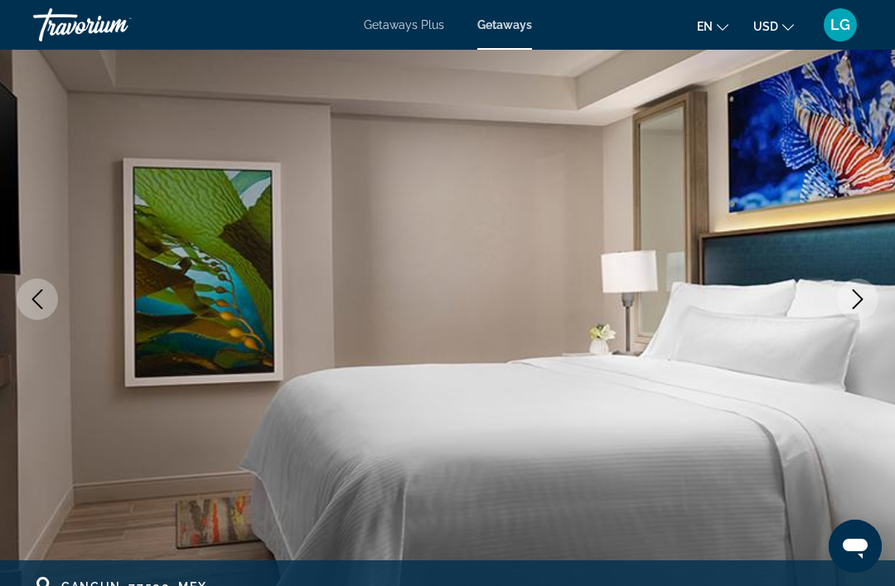
click at [861, 308] on icon "Next image" at bounding box center [858, 299] width 20 height 20
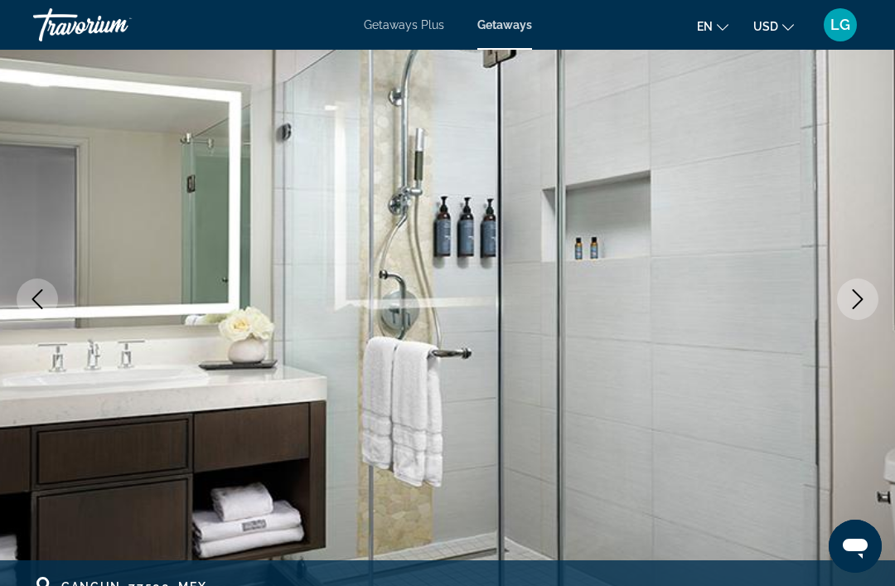
click at [860, 307] on icon "Next image" at bounding box center [858, 299] width 20 height 20
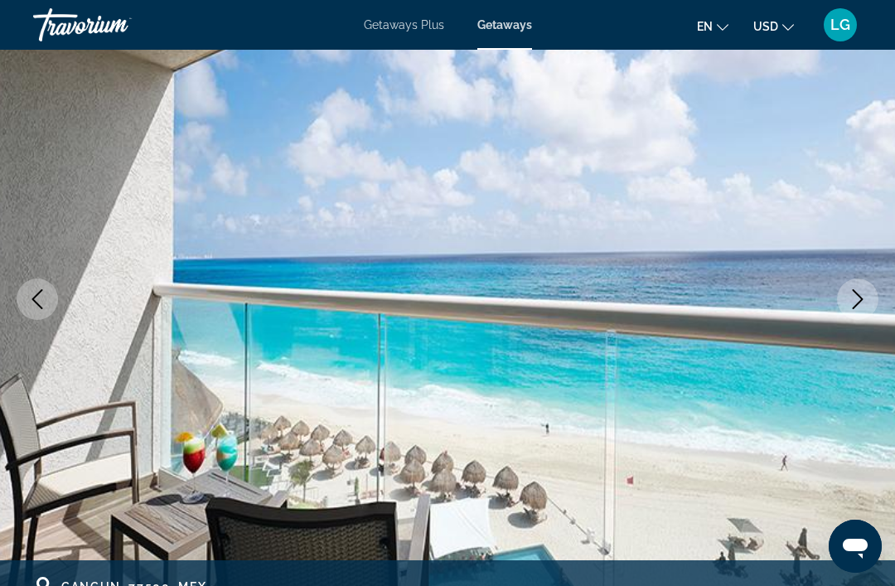
click at [855, 310] on button "Next image" at bounding box center [857, 298] width 41 height 41
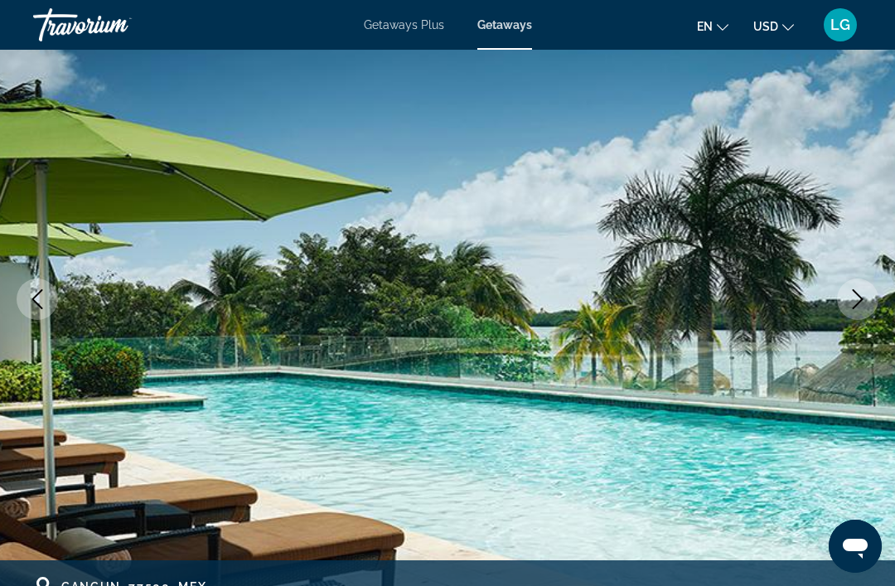
click at [858, 307] on icon "Next image" at bounding box center [858, 299] width 20 height 20
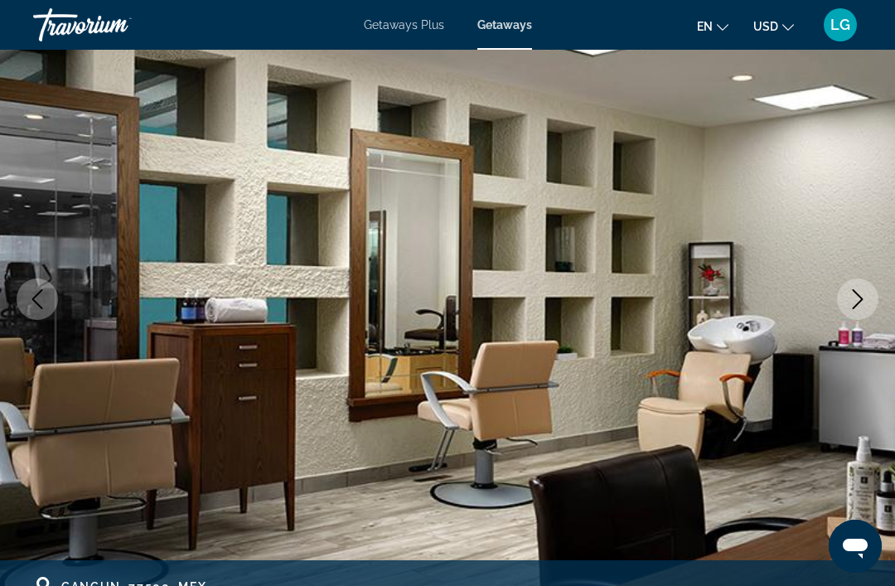
click at [859, 307] on icon "Next image" at bounding box center [858, 299] width 20 height 20
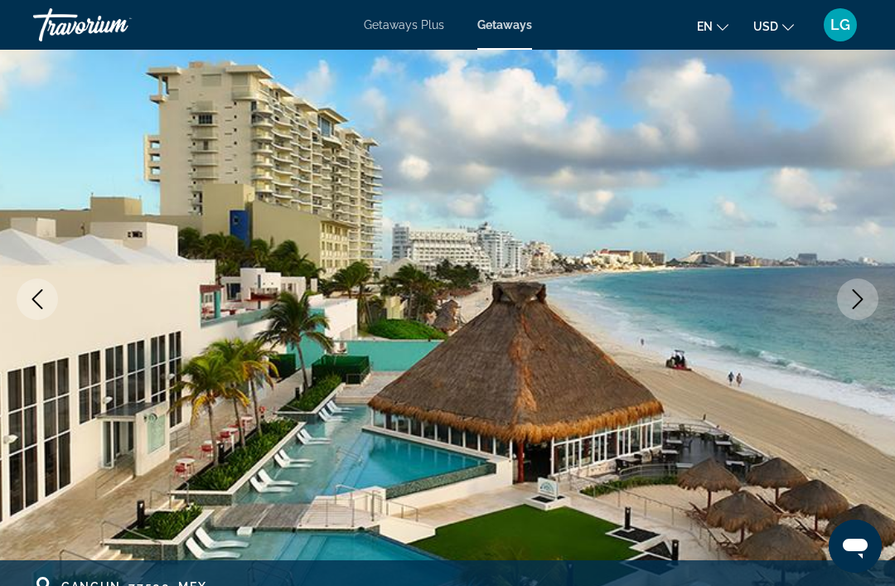
click at [859, 311] on button "Next image" at bounding box center [857, 298] width 41 height 41
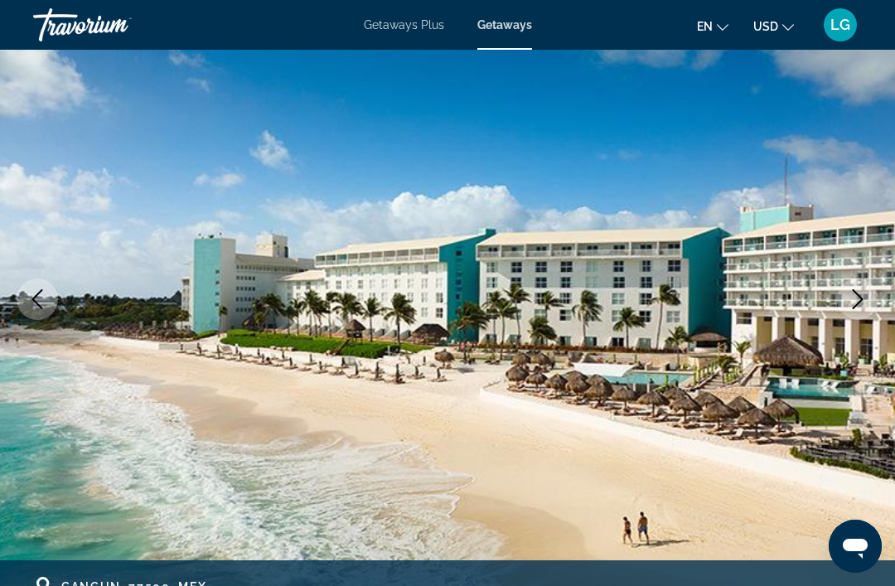
click at [862, 312] on button "Next image" at bounding box center [857, 298] width 41 height 41
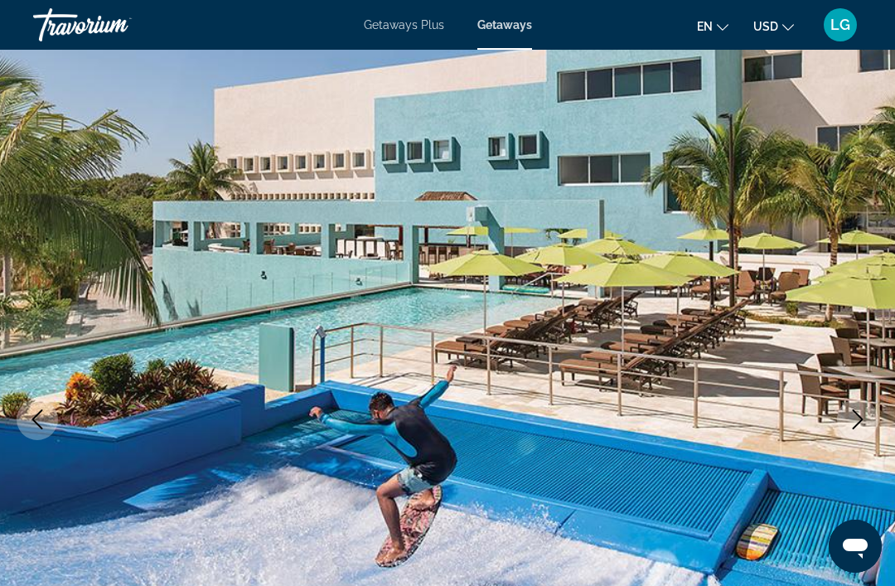
scroll to position [0, 0]
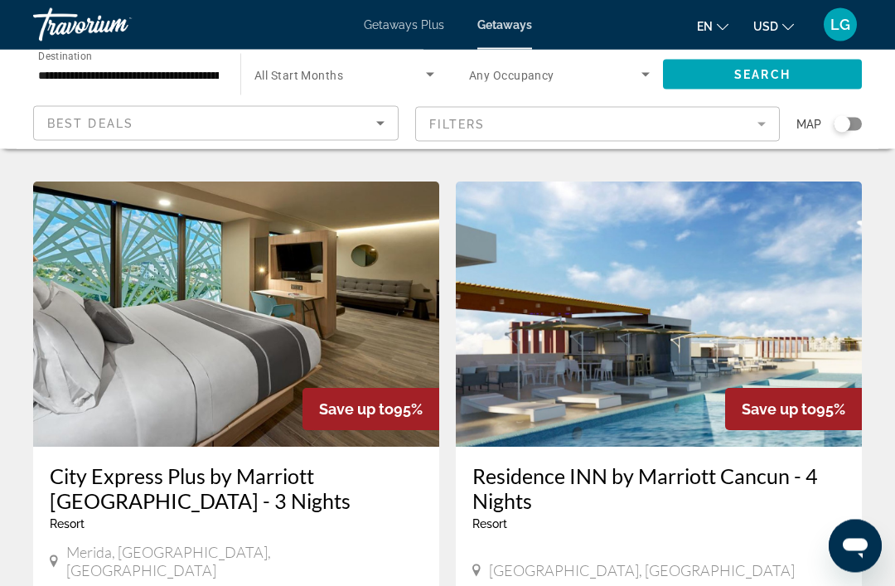
scroll to position [3368, 0]
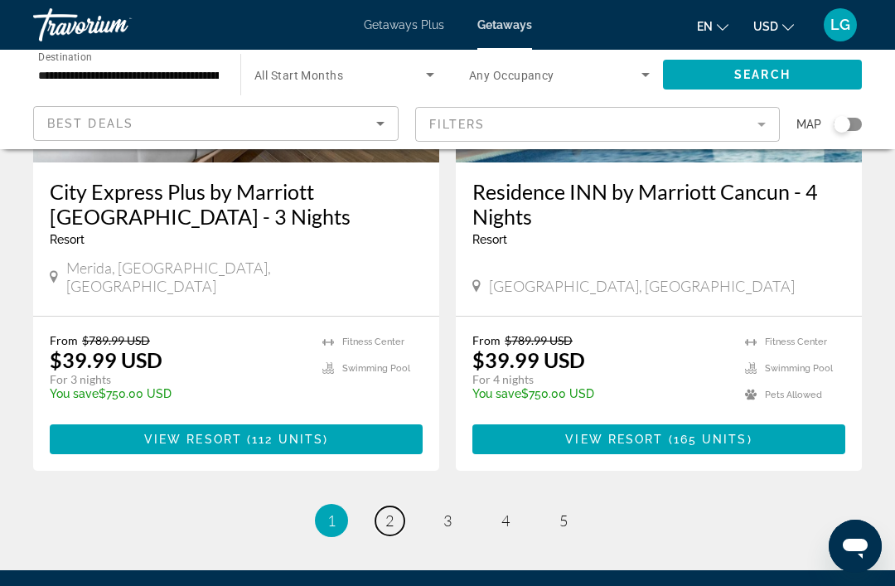
click at [380, 506] on link "page 2" at bounding box center [389, 520] width 29 height 29
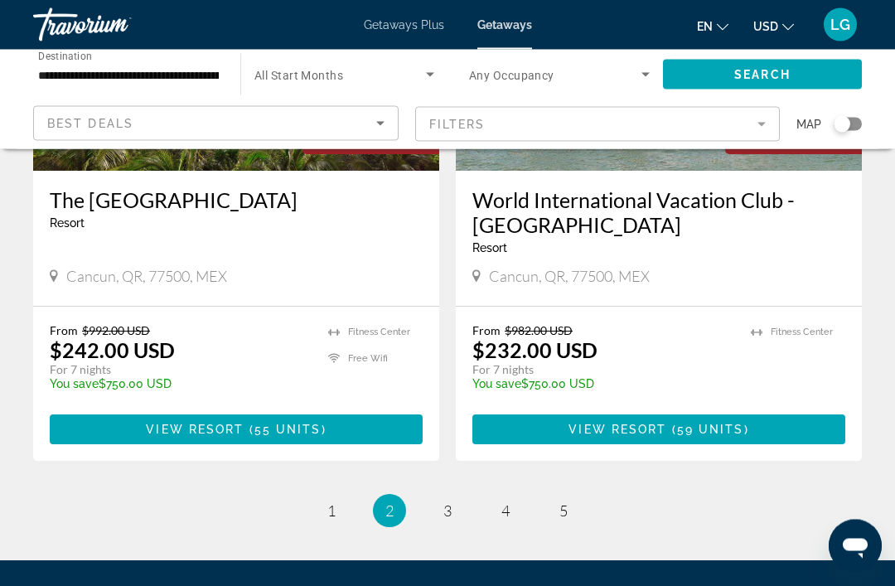
scroll to position [3249, 0]
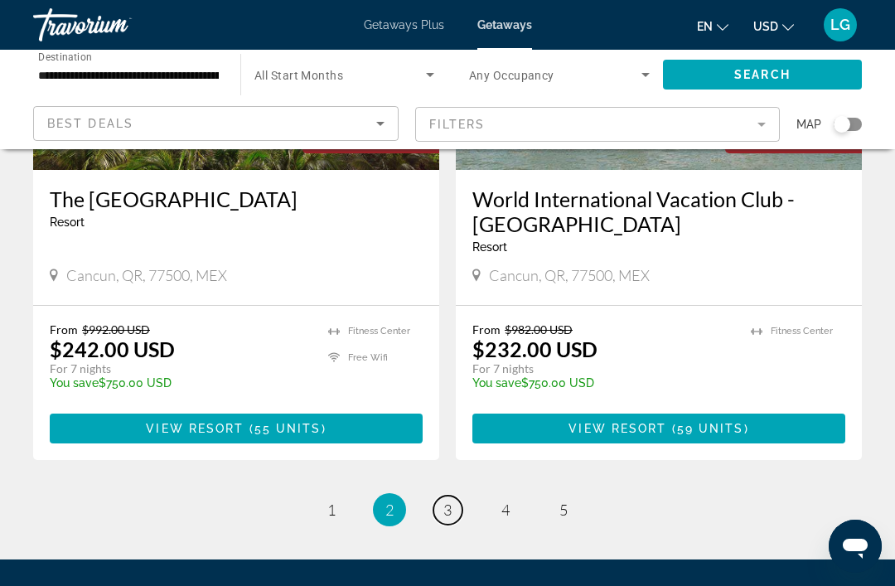
click at [449, 501] on span "3" at bounding box center [447, 510] width 8 height 18
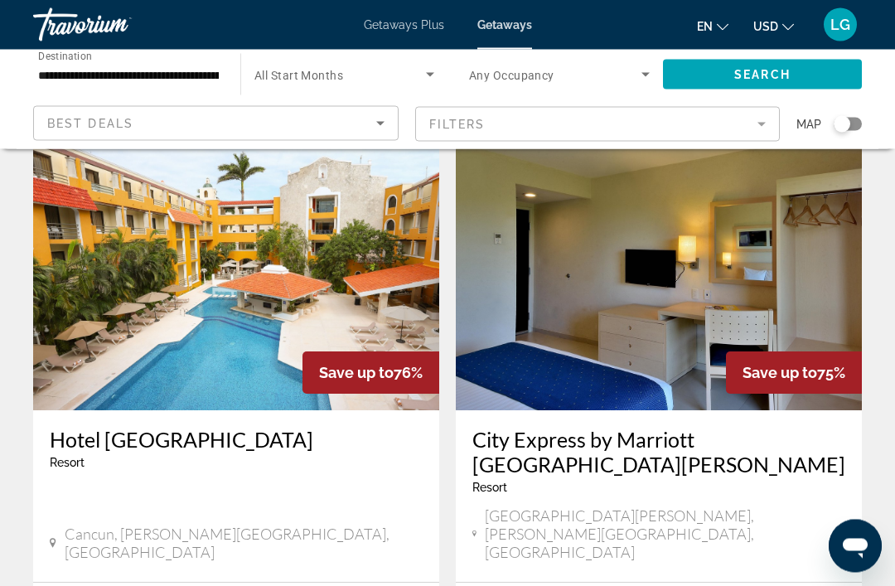
scroll to position [650, 0]
click at [256, 293] on img "Main content" at bounding box center [236, 277] width 406 height 265
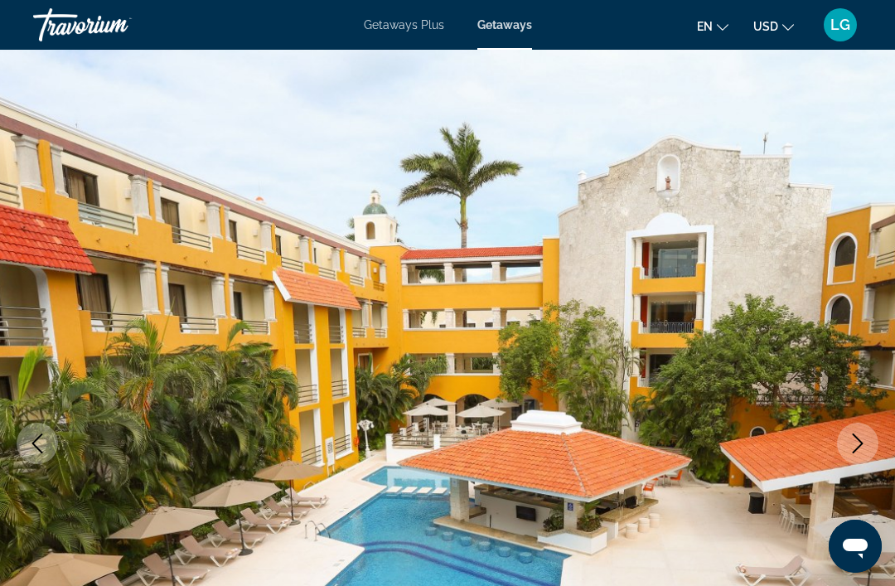
click at [864, 446] on icon "Next image" at bounding box center [858, 443] width 20 height 20
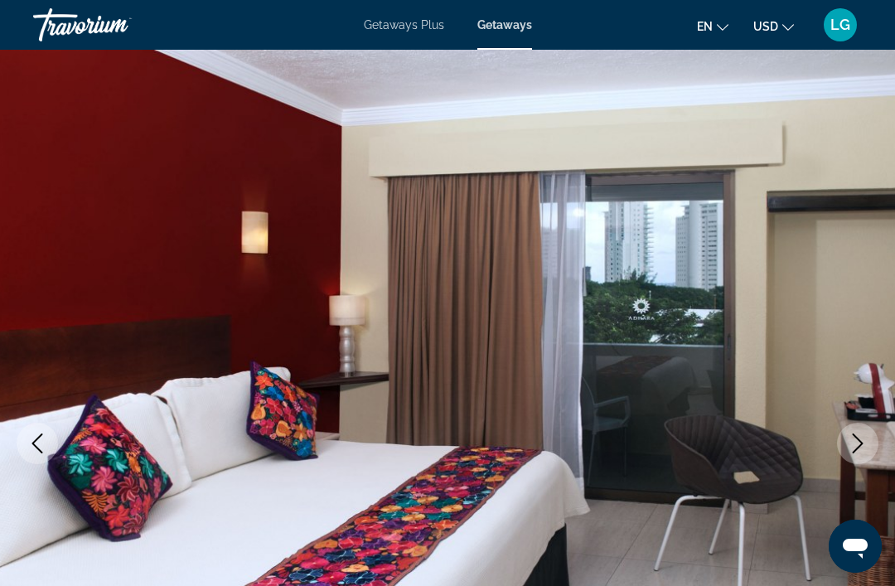
click at [855, 454] on button "Next image" at bounding box center [857, 443] width 41 height 41
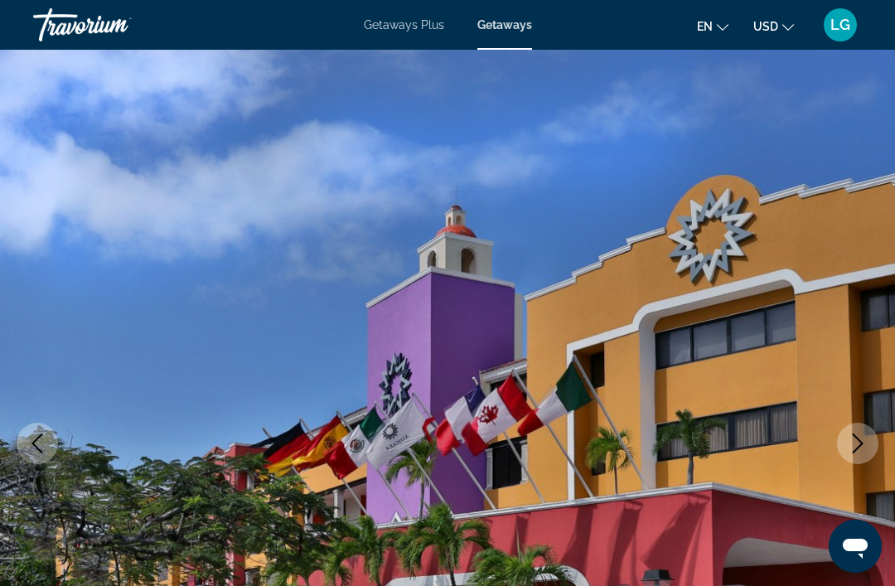
click at [853, 462] on button "Next image" at bounding box center [857, 443] width 41 height 41
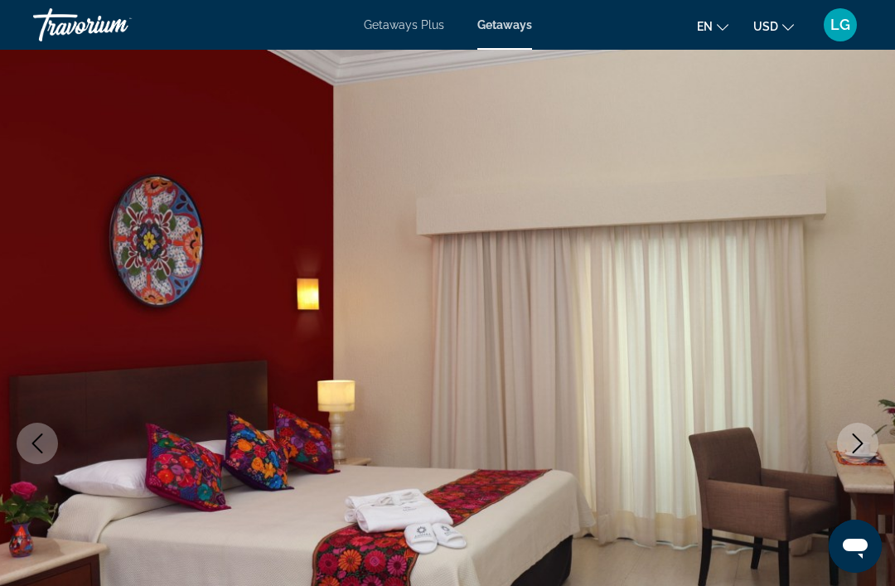
click at [857, 457] on button "Next image" at bounding box center [857, 443] width 41 height 41
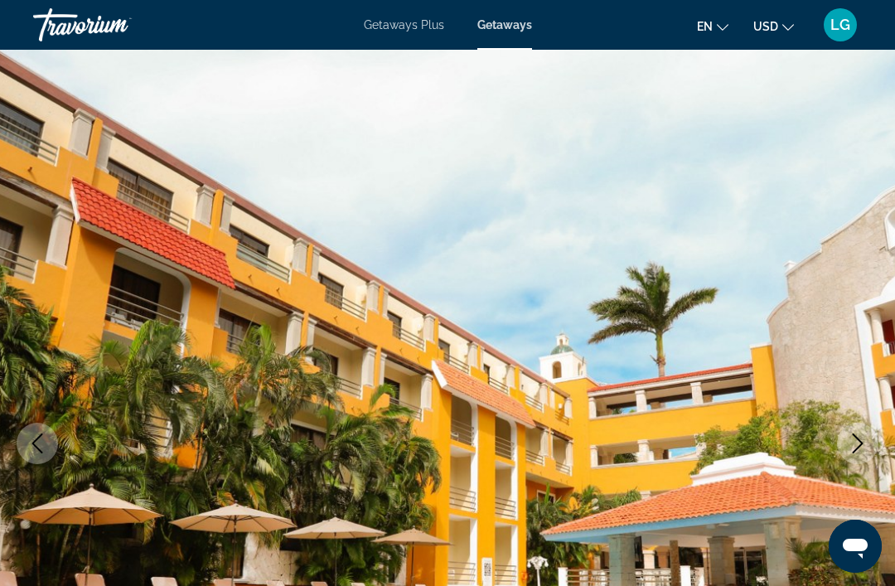
click at [858, 454] on button "Next image" at bounding box center [857, 443] width 41 height 41
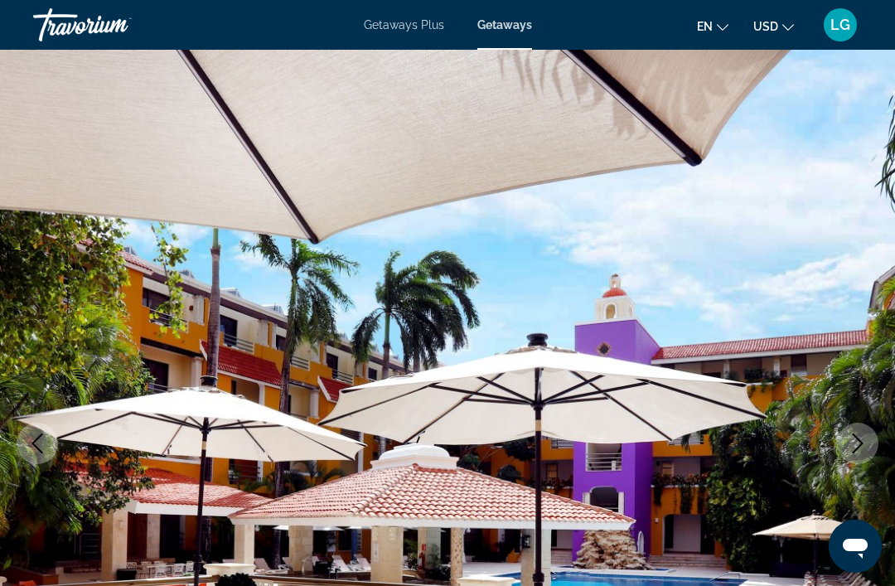
click at [860, 452] on icon "Next image" at bounding box center [858, 443] width 20 height 20
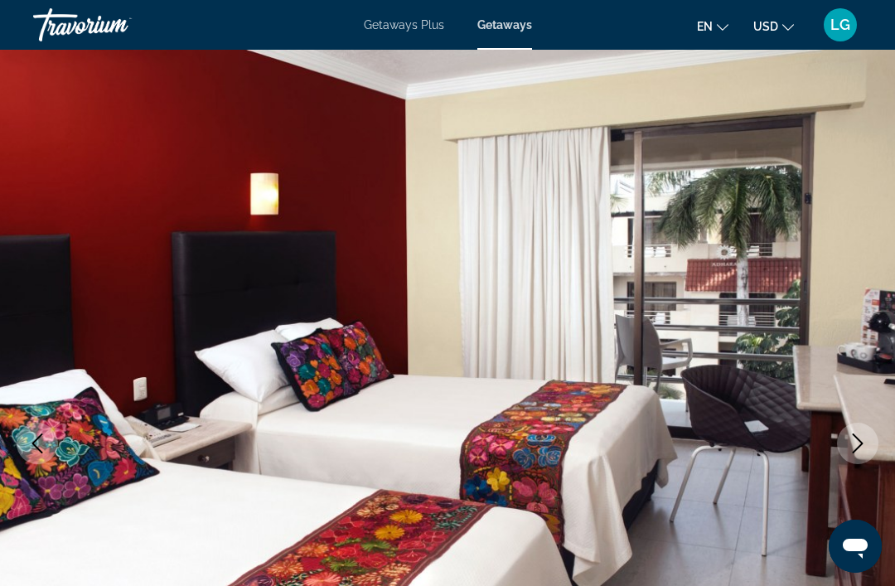
click at [858, 454] on button "Next image" at bounding box center [857, 443] width 41 height 41
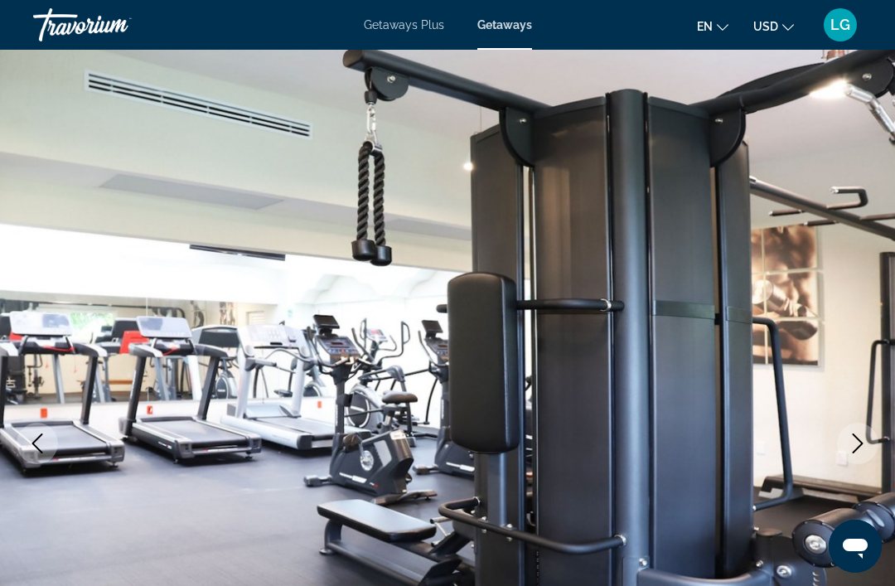
click at [858, 462] on button "Next image" at bounding box center [857, 443] width 41 height 41
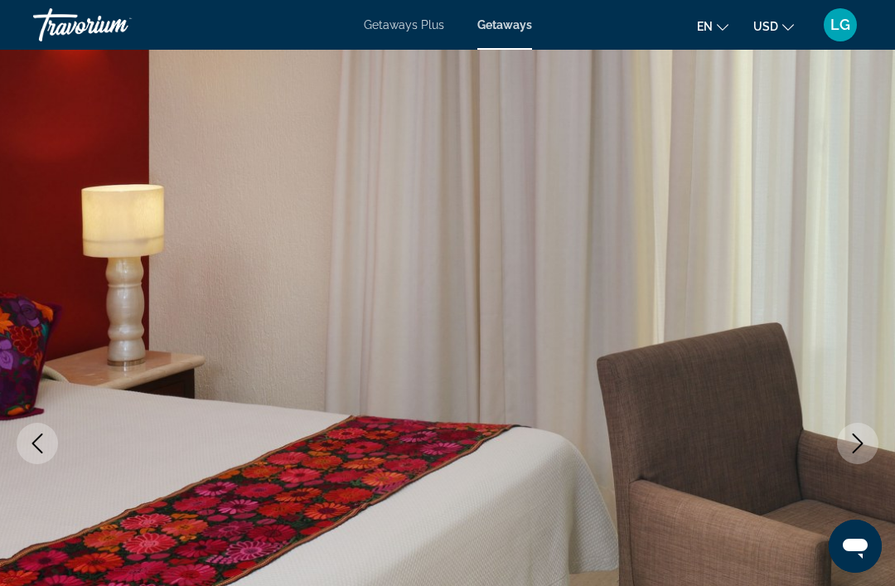
click at [864, 455] on button "Next image" at bounding box center [857, 443] width 41 height 41
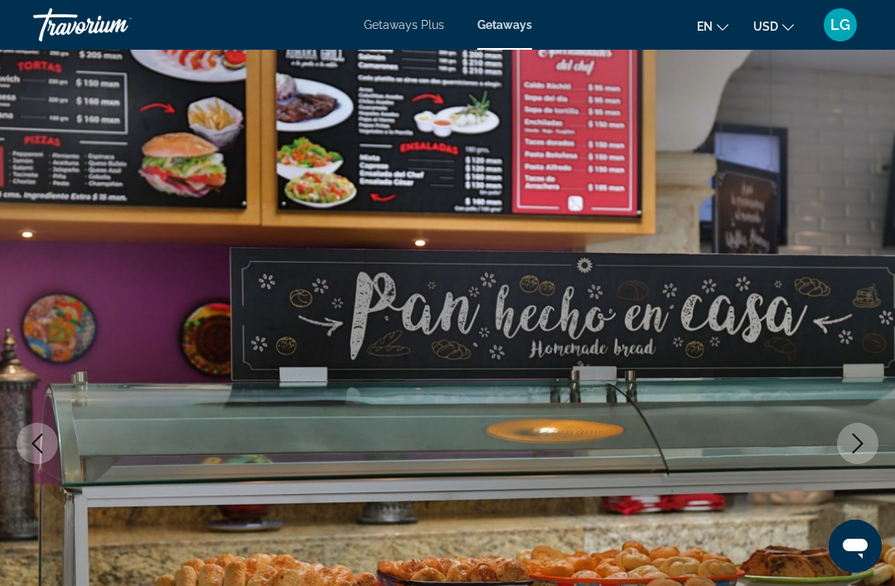
click at [858, 459] on button "Next image" at bounding box center [857, 443] width 41 height 41
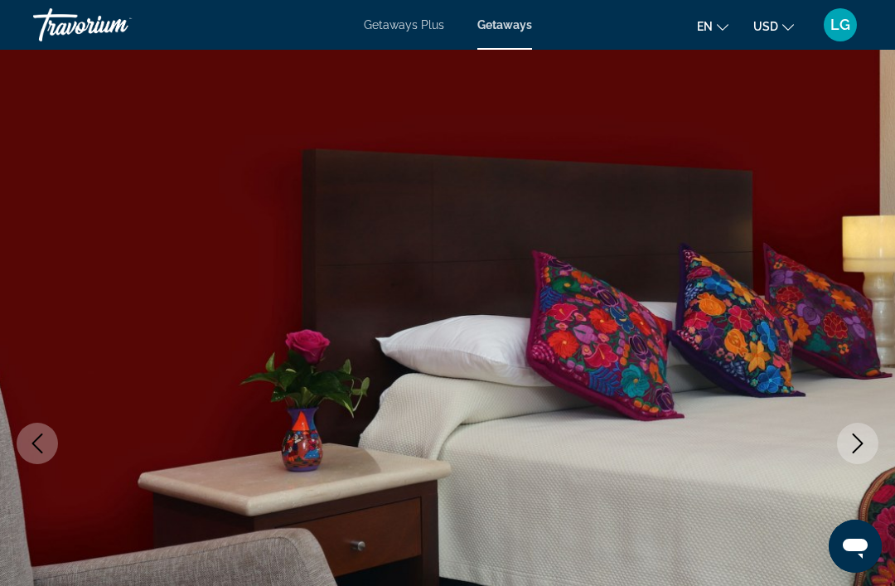
click at [863, 453] on button "Next image" at bounding box center [857, 443] width 41 height 41
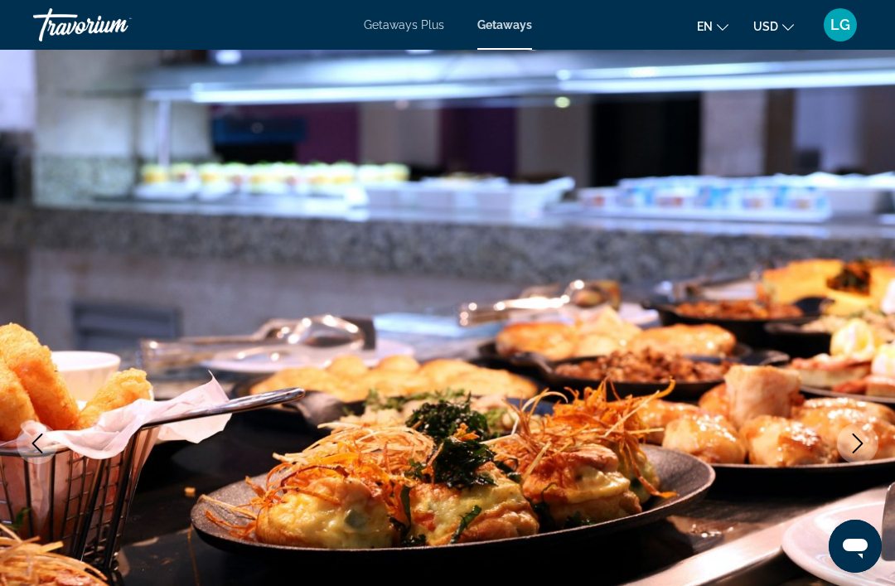
click at [865, 447] on icon "Next image" at bounding box center [858, 443] width 20 height 20
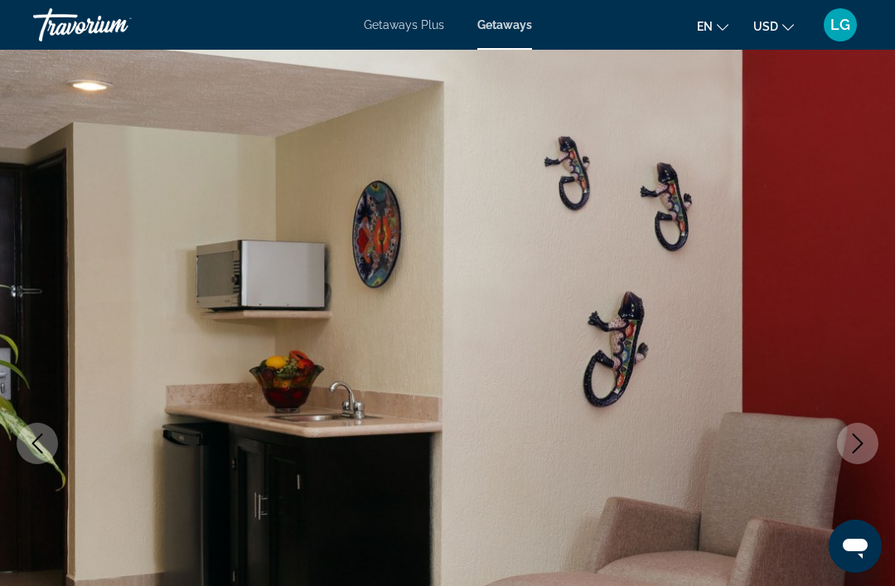
click at [871, 441] on button "Next image" at bounding box center [857, 443] width 41 height 41
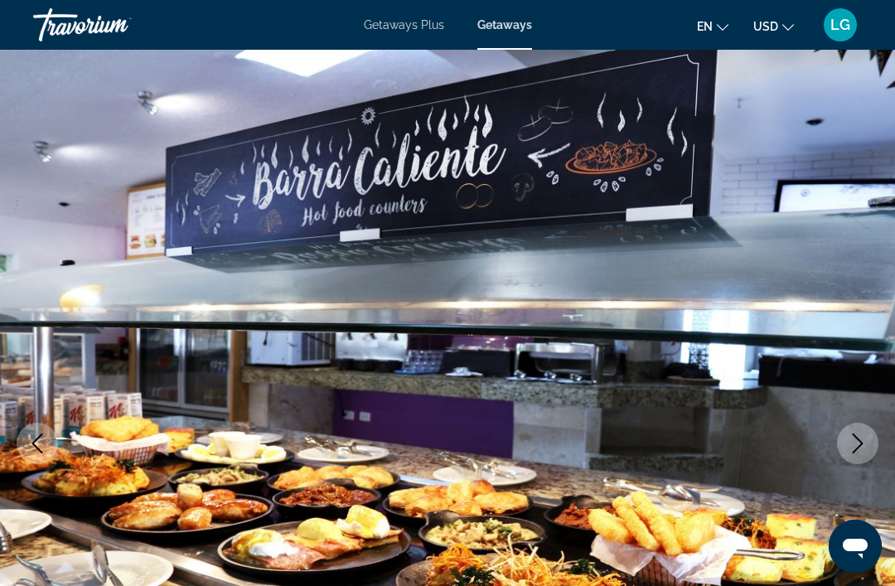
click at [877, 438] on button "Next image" at bounding box center [857, 443] width 41 height 41
click at [860, 456] on button "Next image" at bounding box center [857, 443] width 41 height 41
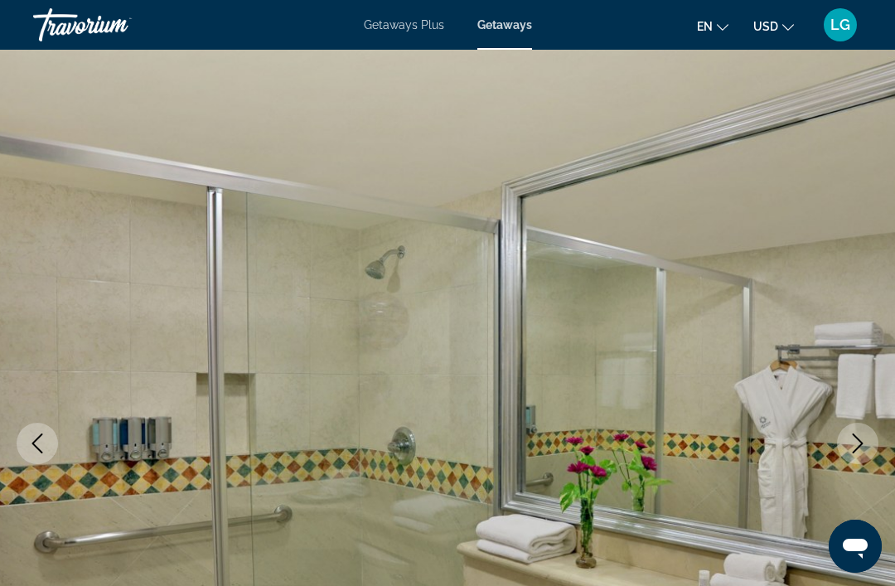
click at [860, 455] on button "Next image" at bounding box center [857, 443] width 41 height 41
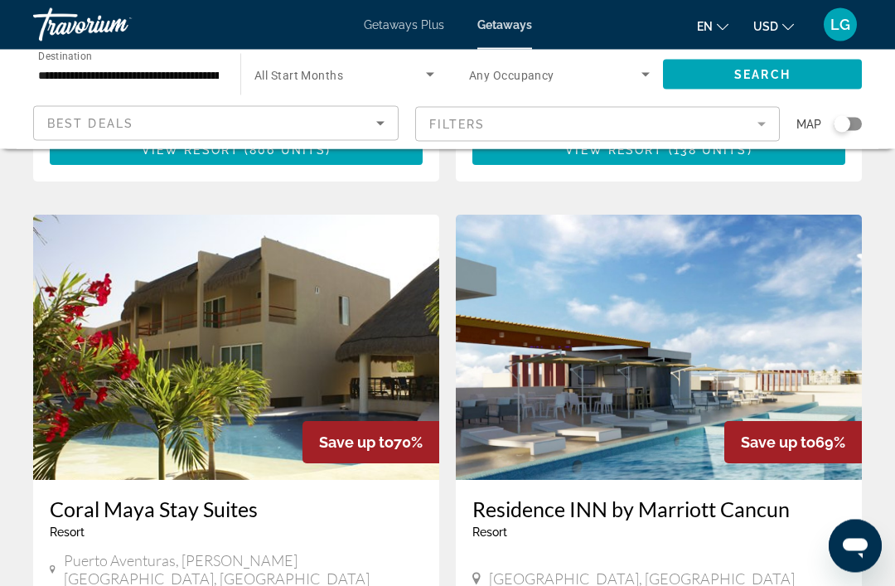
scroll to position [3022, 0]
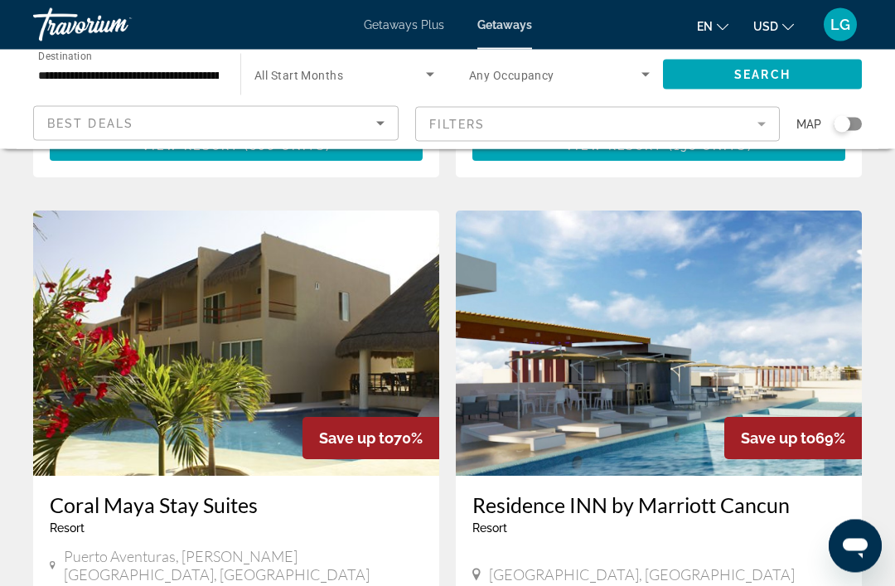
click at [665, 288] on img "Main content" at bounding box center [659, 343] width 406 height 265
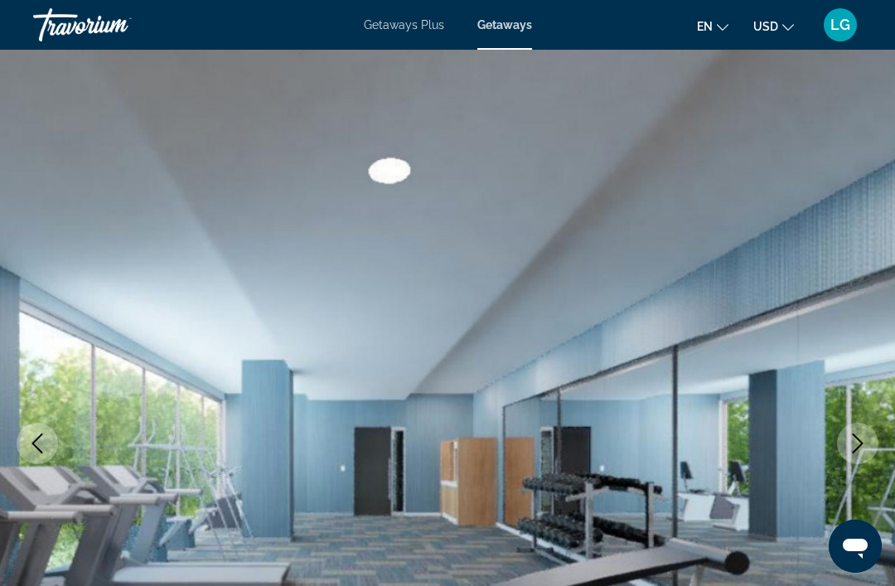
click at [848, 446] on icon "Next image" at bounding box center [858, 443] width 20 height 20
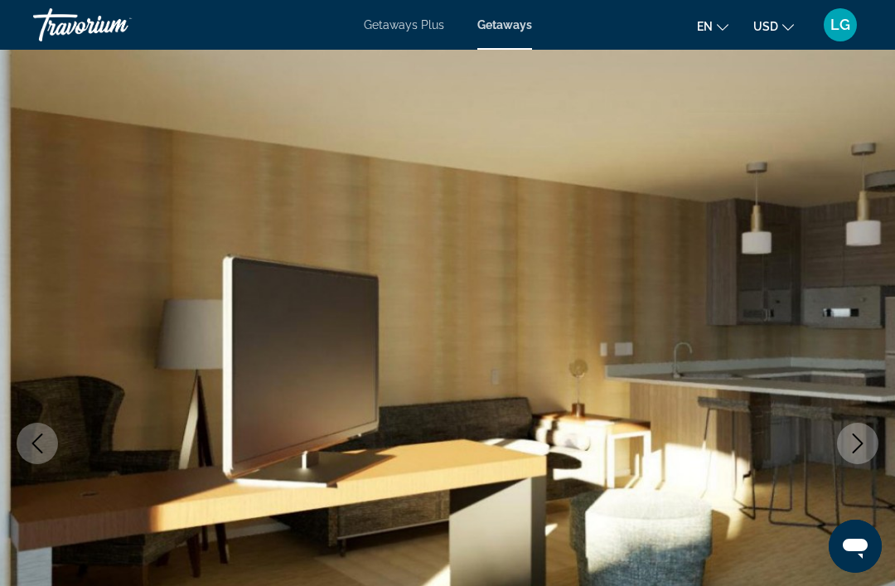
click at [859, 459] on button "Next image" at bounding box center [857, 443] width 41 height 41
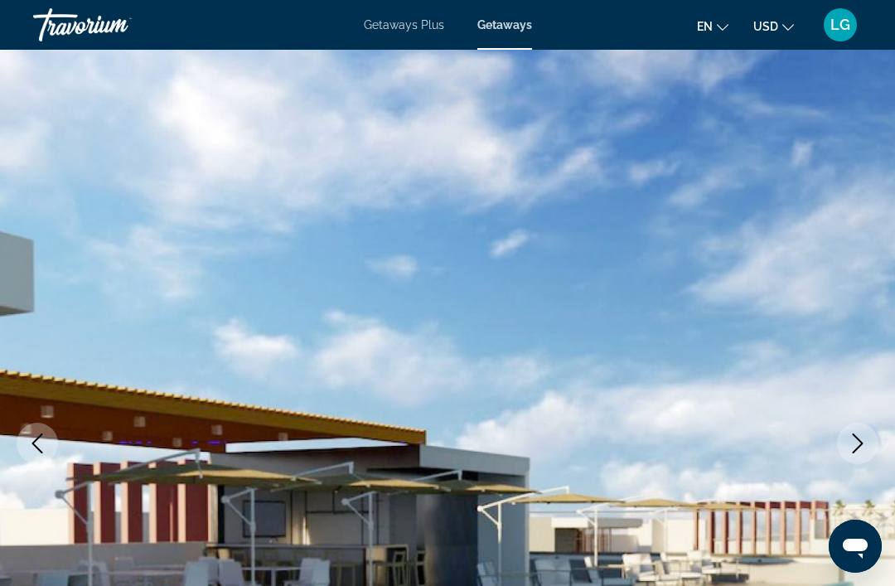
click at [863, 454] on button "Next image" at bounding box center [857, 443] width 41 height 41
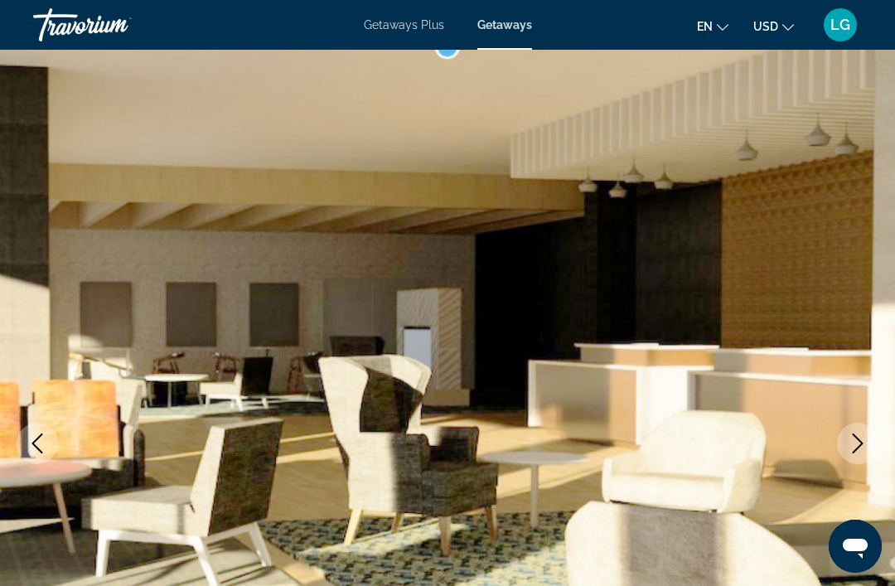
click at [856, 457] on button "Next image" at bounding box center [857, 443] width 41 height 41
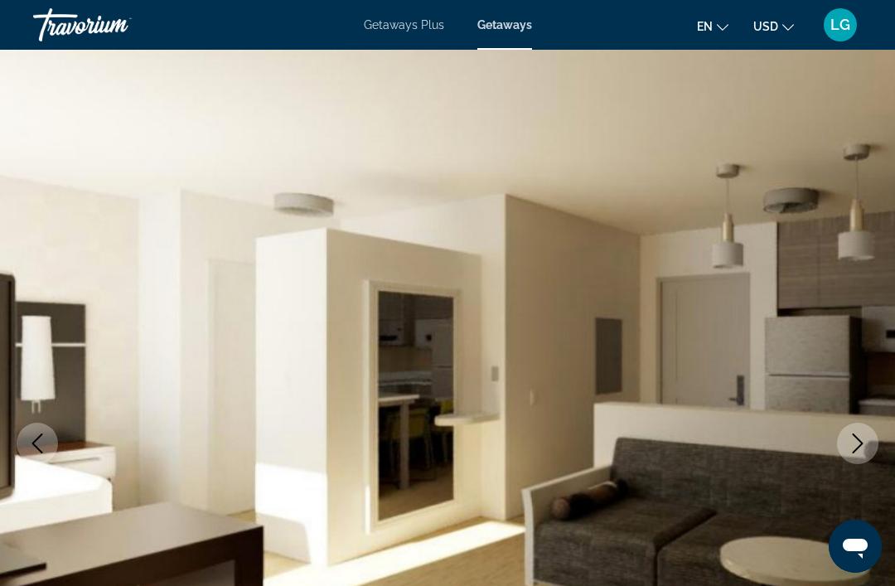
click at [856, 458] on button "Next image" at bounding box center [857, 443] width 41 height 41
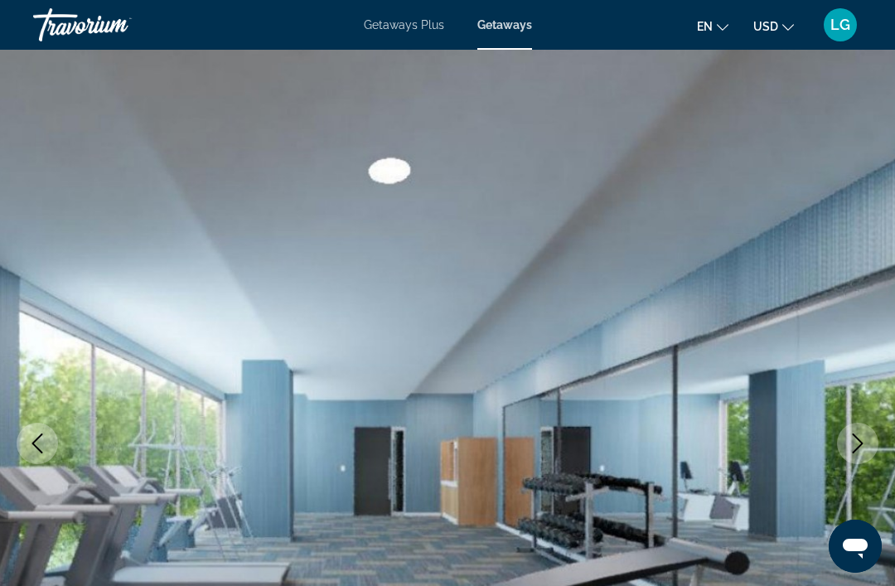
click at [863, 457] on button "Next image" at bounding box center [857, 443] width 41 height 41
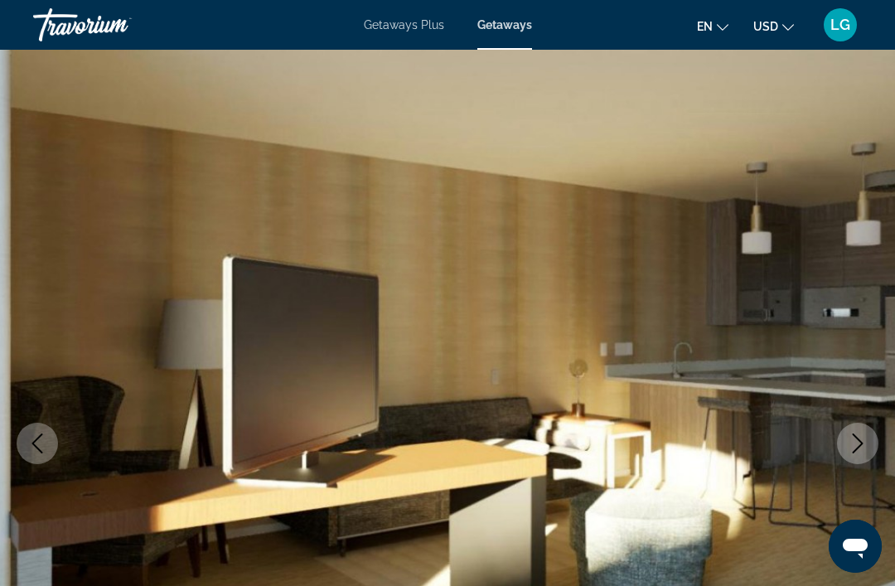
click at [868, 448] on button "Next image" at bounding box center [857, 443] width 41 height 41
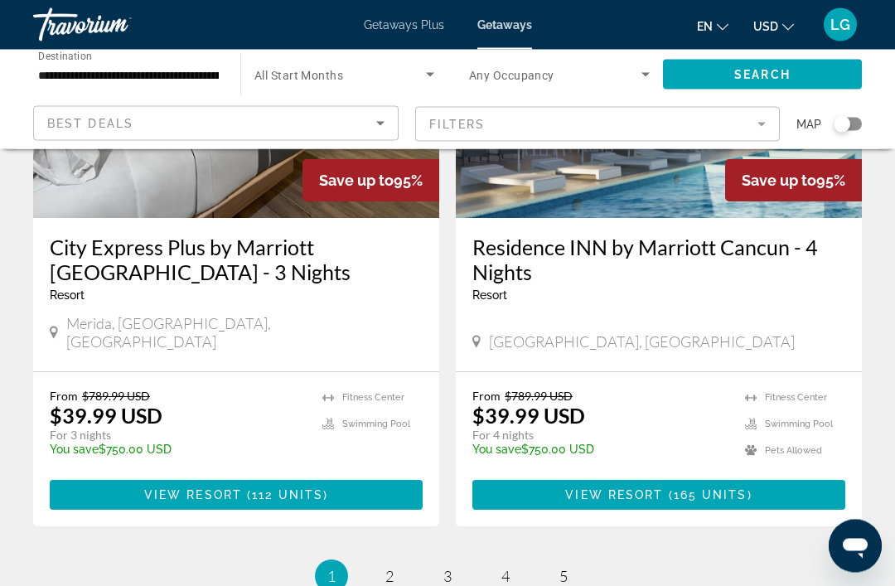
scroll to position [3313, 0]
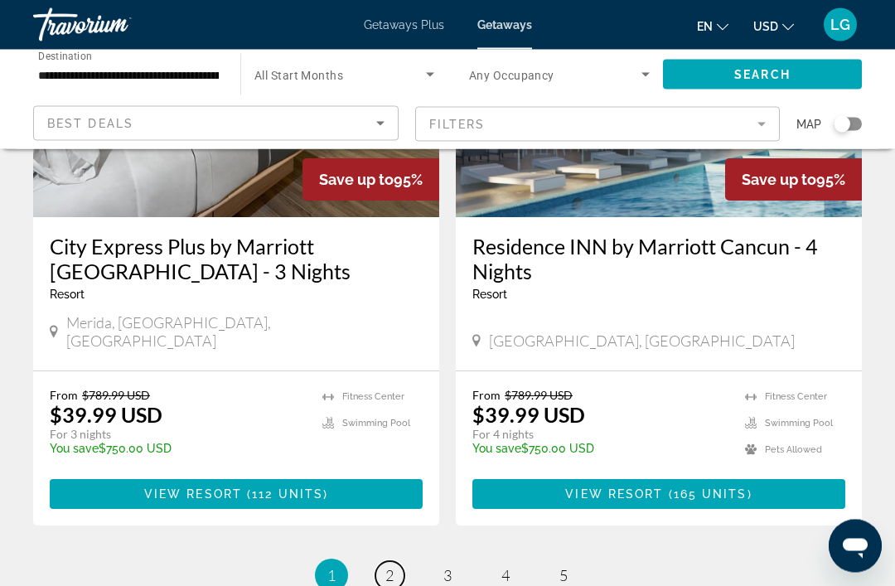
click at [393, 567] on span "2" at bounding box center [389, 576] width 8 height 18
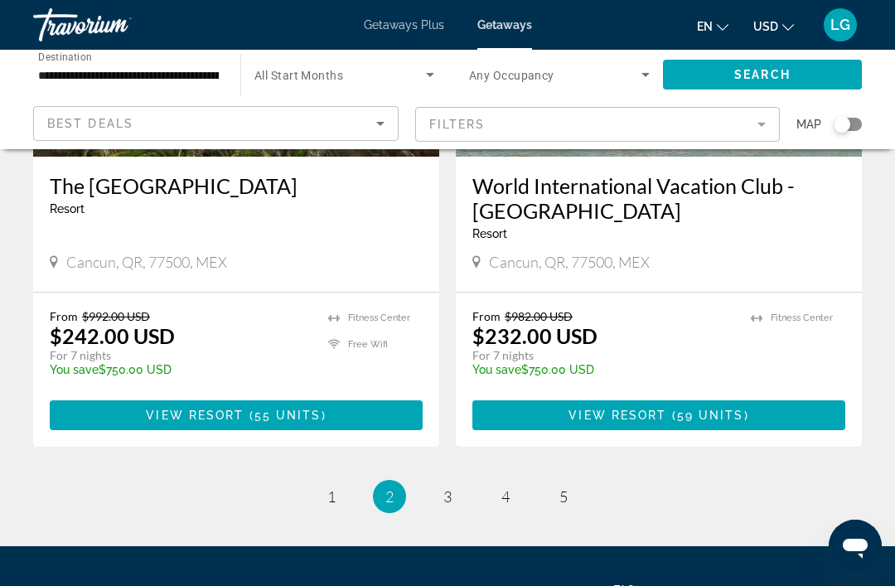
scroll to position [3252, 0]
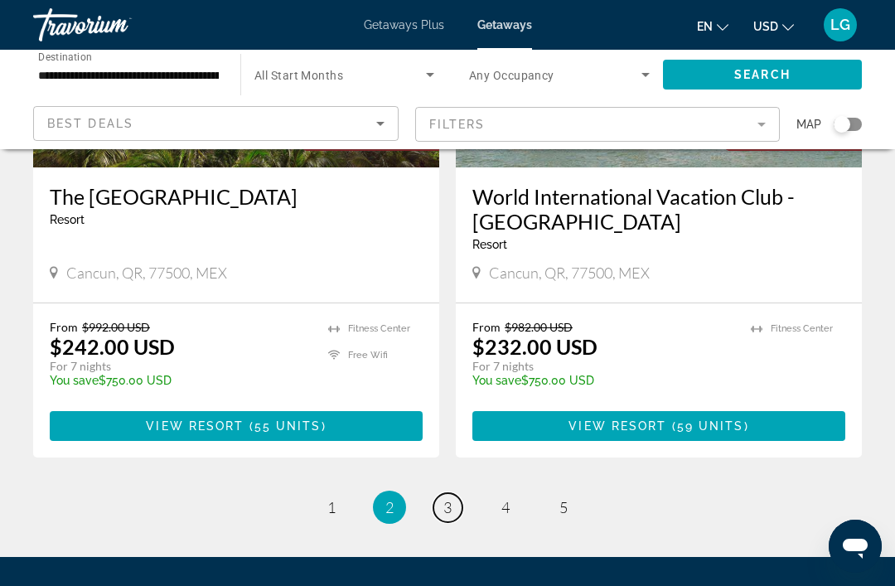
click at [448, 498] on span "3" at bounding box center [447, 507] width 8 height 18
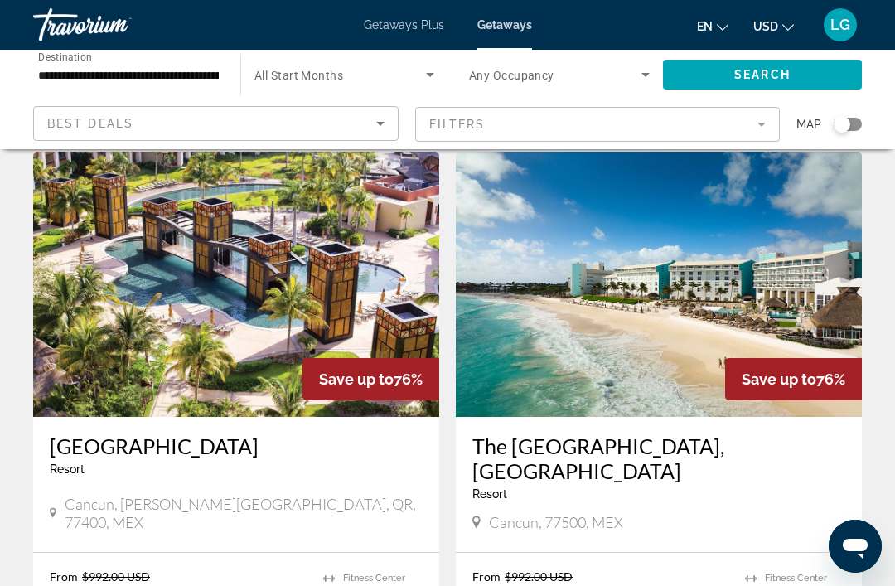
scroll to position [56, 0]
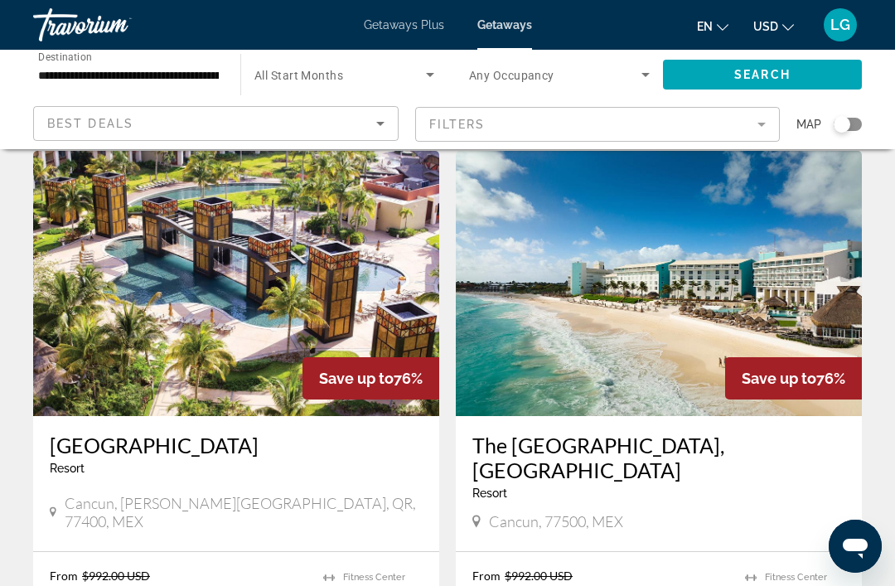
click at [297, 279] on img "Main content" at bounding box center [236, 283] width 406 height 265
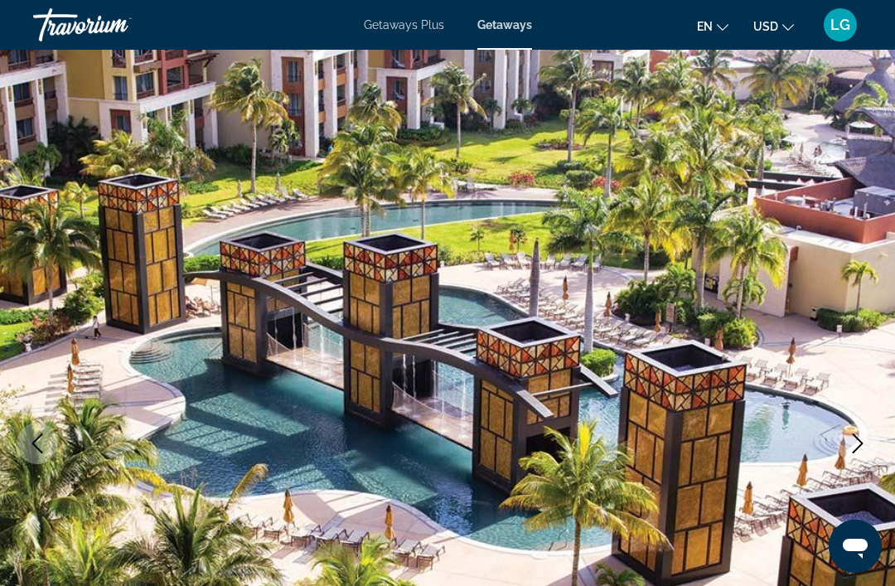
click at [851, 442] on icon "Next image" at bounding box center [858, 443] width 20 height 20
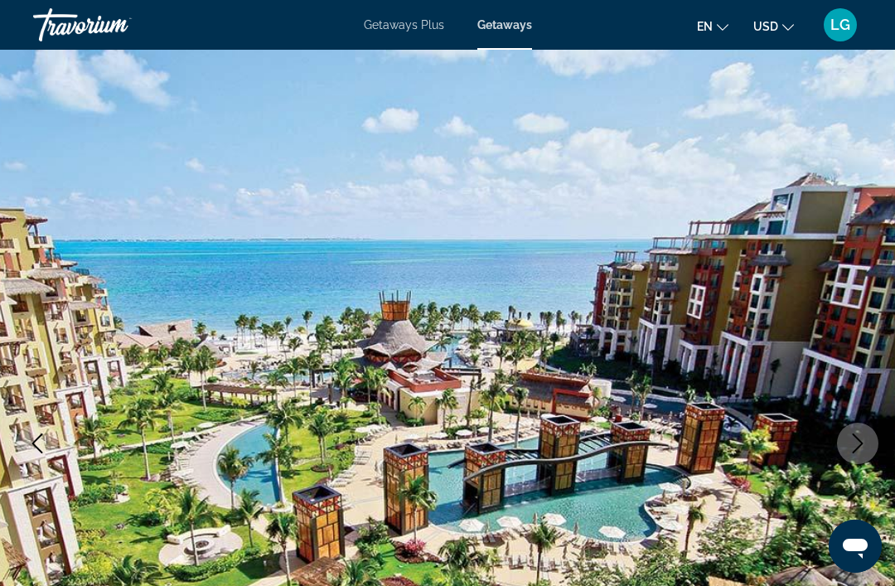
click at [857, 451] on icon "Next image" at bounding box center [858, 443] width 20 height 20
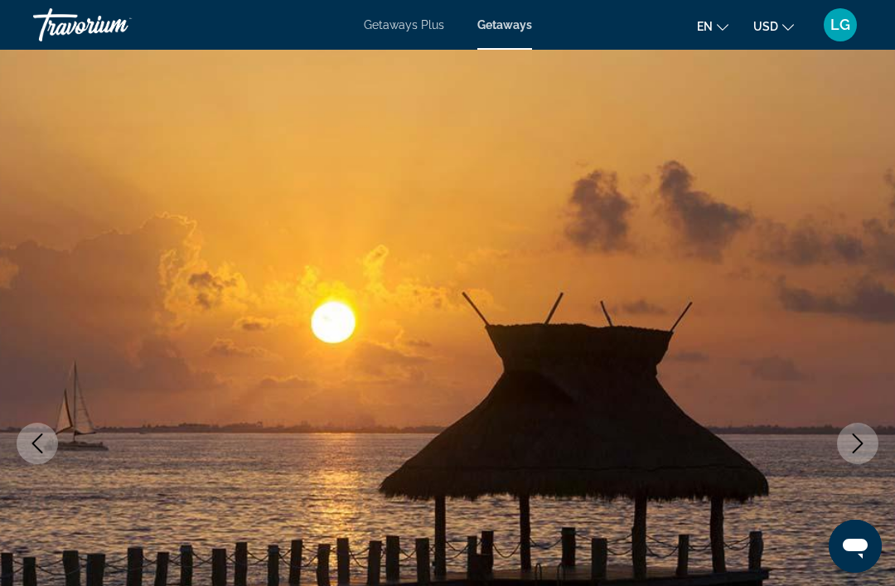
click at [848, 447] on icon "Next image" at bounding box center [858, 443] width 20 height 20
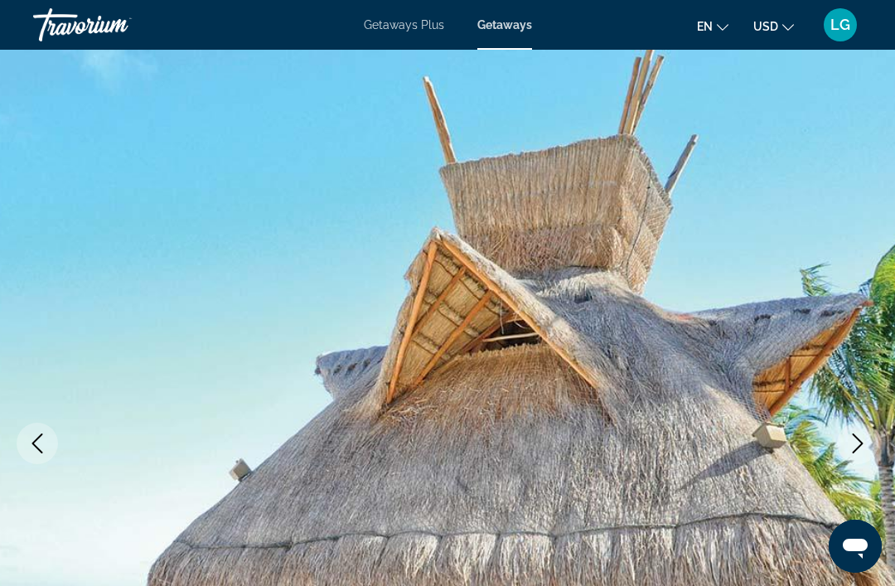
click at [850, 447] on icon "Next image" at bounding box center [858, 443] width 20 height 20
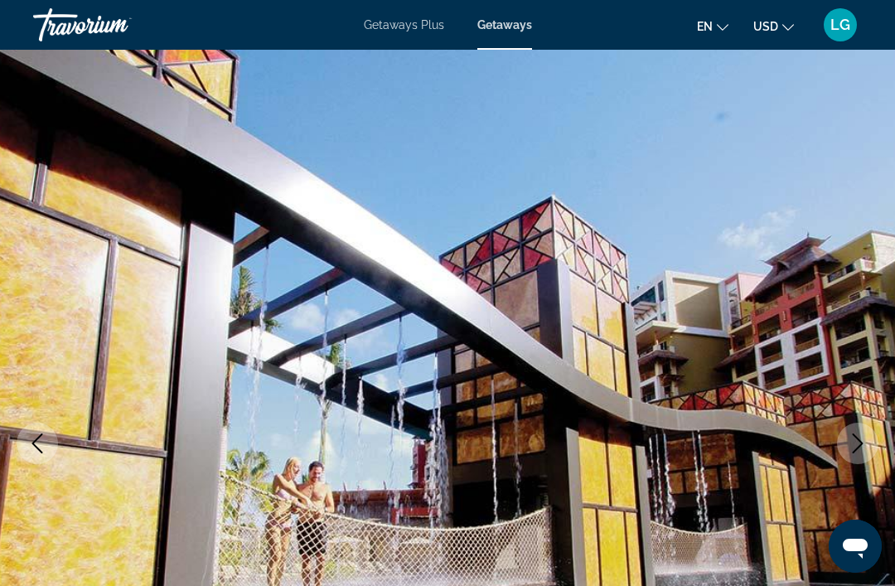
click at [850, 447] on icon "Next image" at bounding box center [858, 443] width 20 height 20
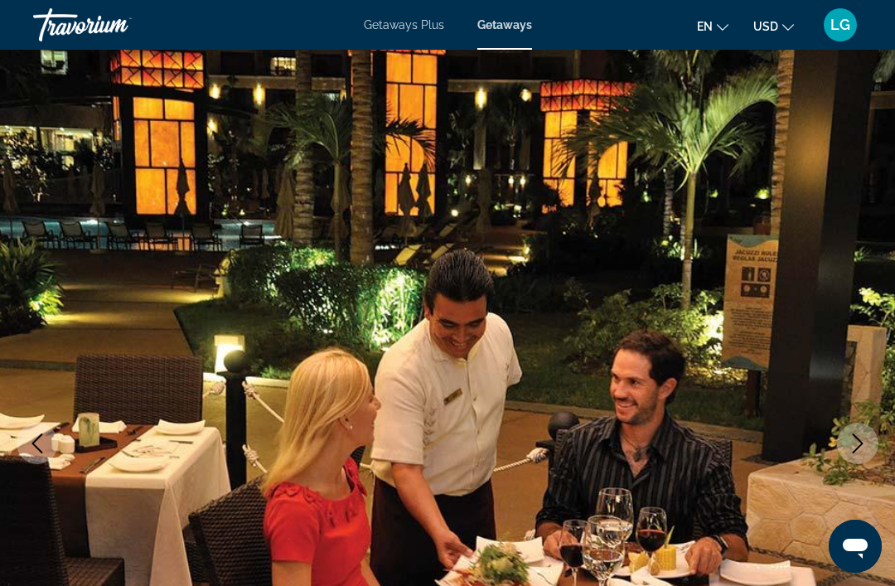
click at [847, 447] on button "Next image" at bounding box center [857, 443] width 41 height 41
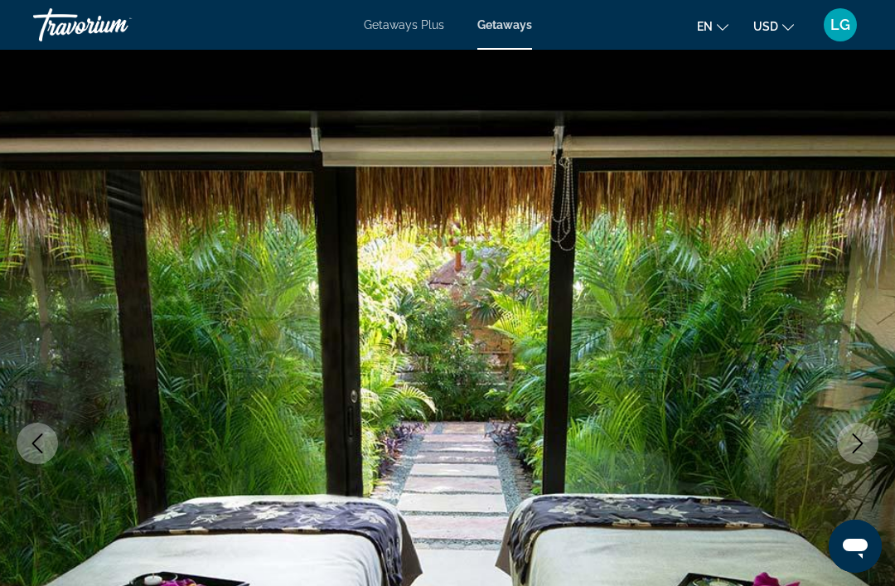
click at [854, 445] on icon "Next image" at bounding box center [858, 443] width 20 height 20
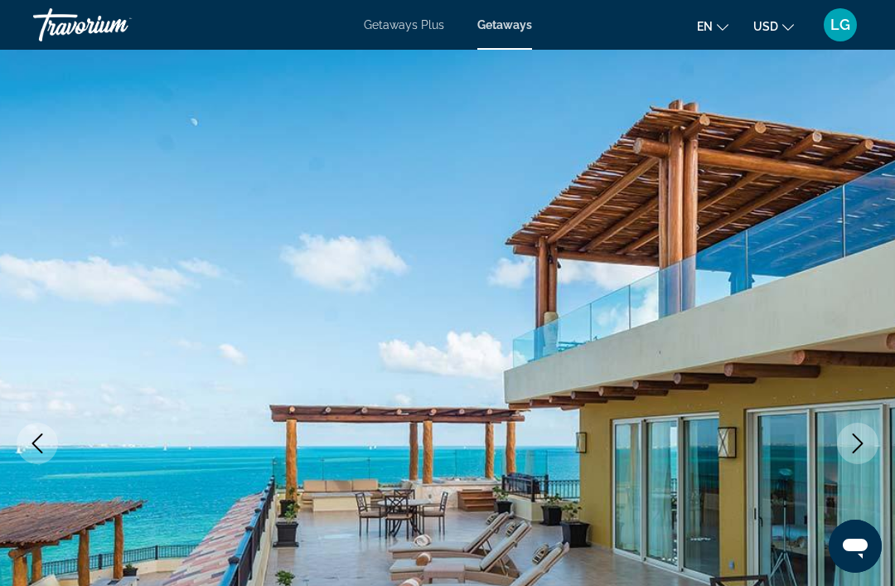
click at [845, 449] on button "Next image" at bounding box center [857, 443] width 41 height 41
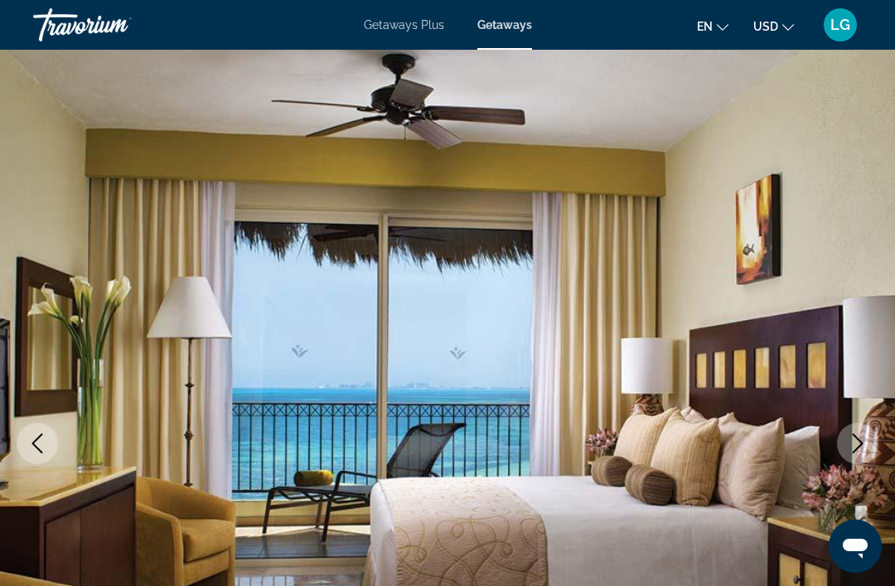
click at [846, 447] on button "Next image" at bounding box center [857, 443] width 41 height 41
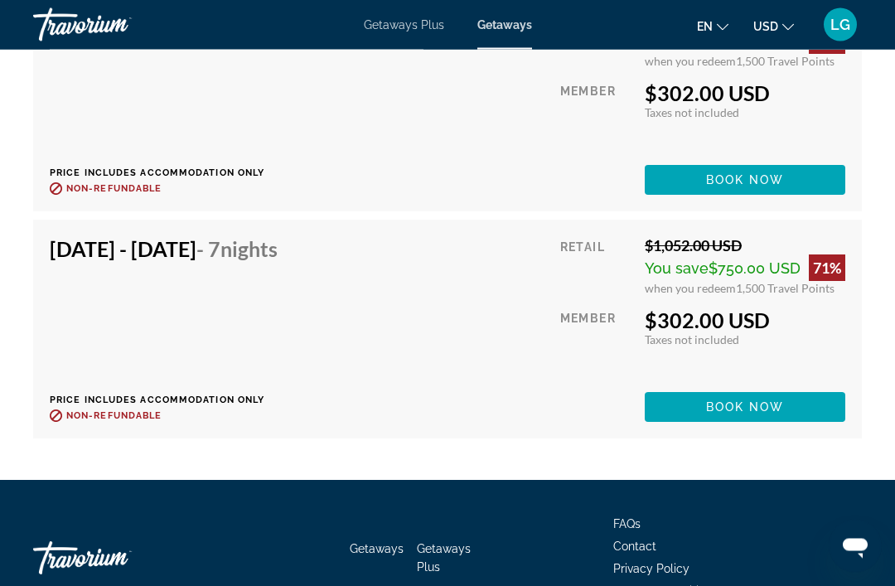
scroll to position [4932, 0]
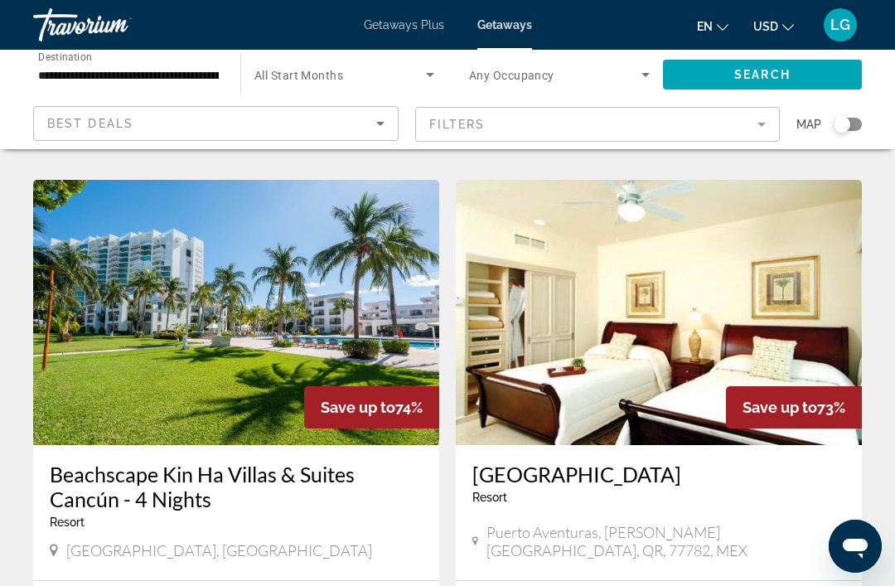
scroll to position [1240, 0]
click at [273, 280] on img "Main content" at bounding box center [236, 313] width 406 height 265
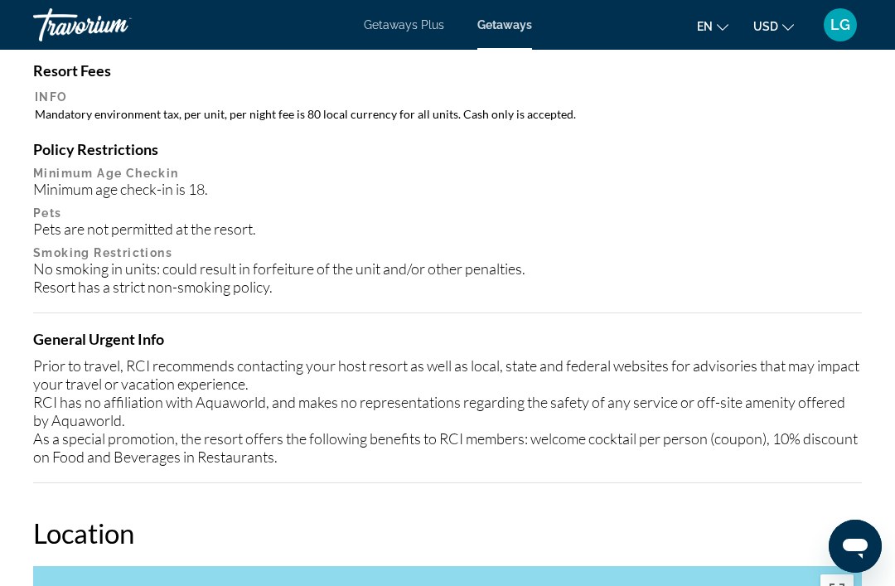
scroll to position [848, 0]
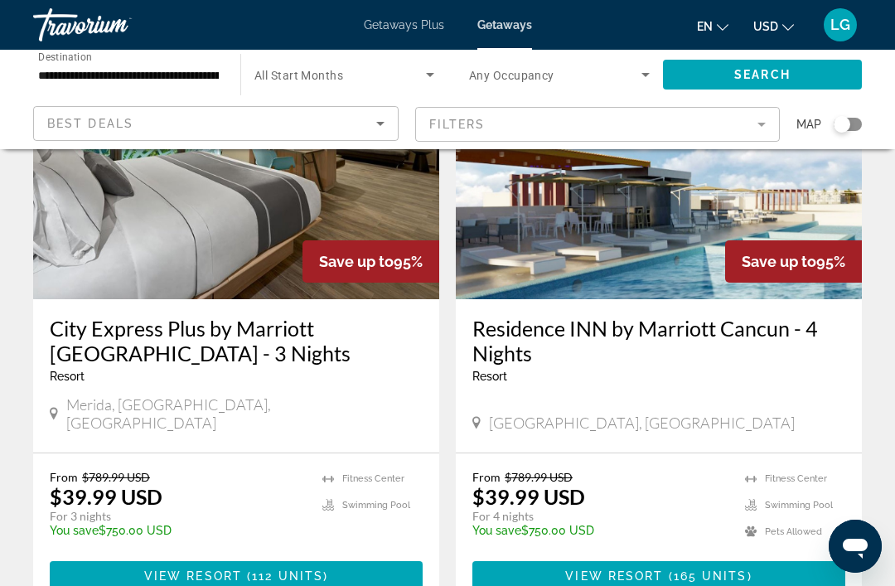
scroll to position [3368, 0]
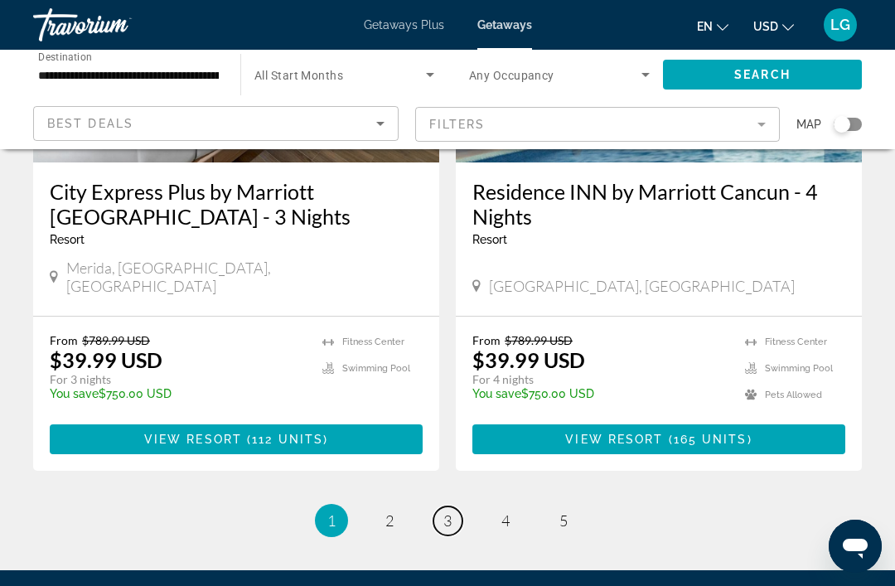
click at [434, 506] on link "page 3" at bounding box center [447, 520] width 29 height 29
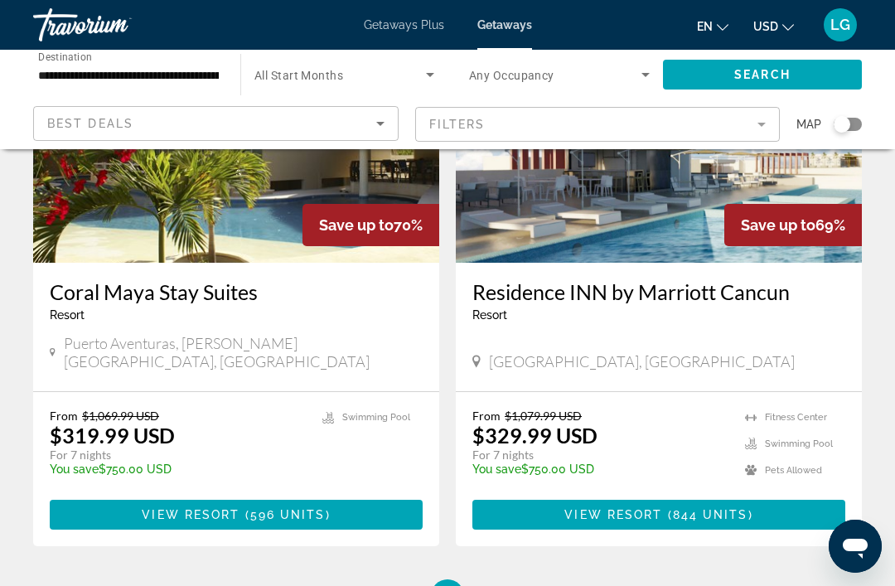
scroll to position [3235, 0]
click at [510, 583] on link "page 4" at bounding box center [505, 597] width 29 height 29
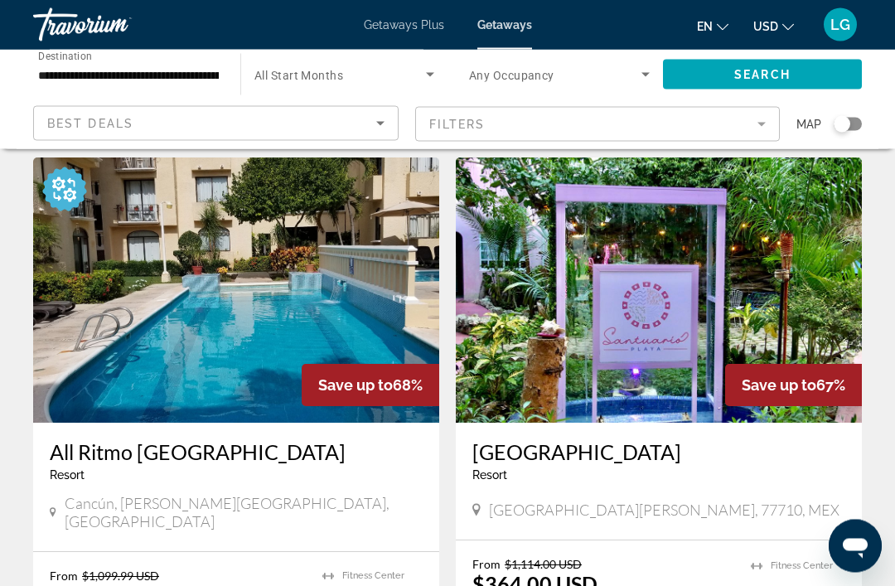
scroll to position [50, 0]
click at [358, 311] on img "Main content" at bounding box center [236, 289] width 406 height 265
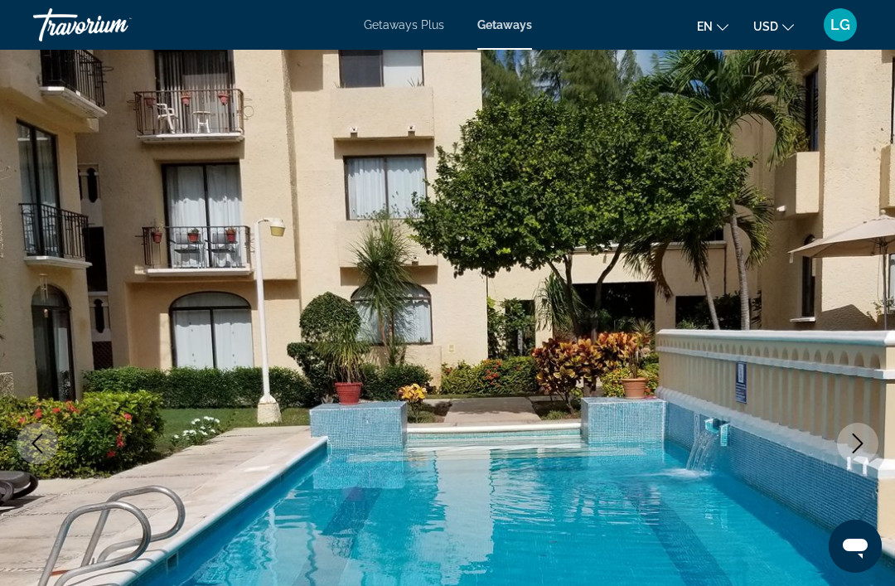
click at [855, 447] on icon "Next image" at bounding box center [858, 443] width 20 height 20
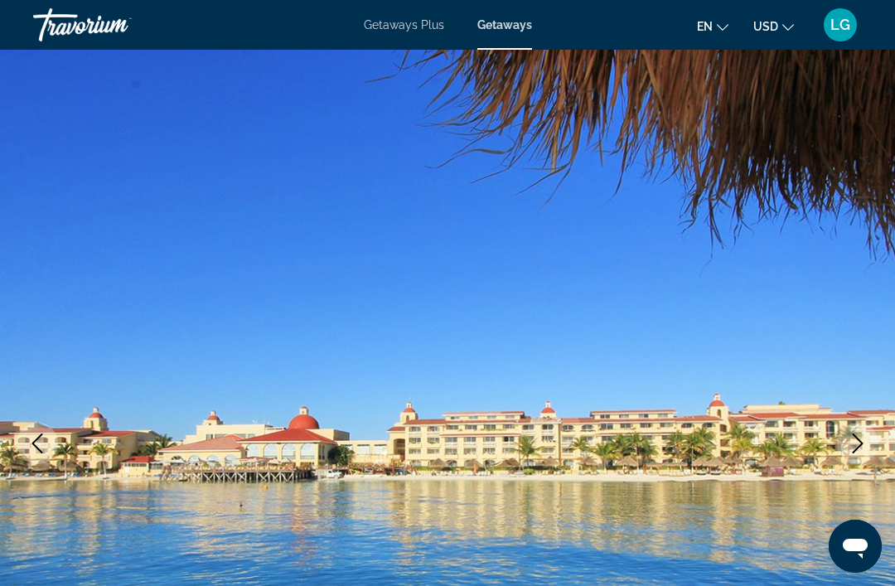
click at [854, 438] on icon "Next image" at bounding box center [858, 443] width 20 height 20
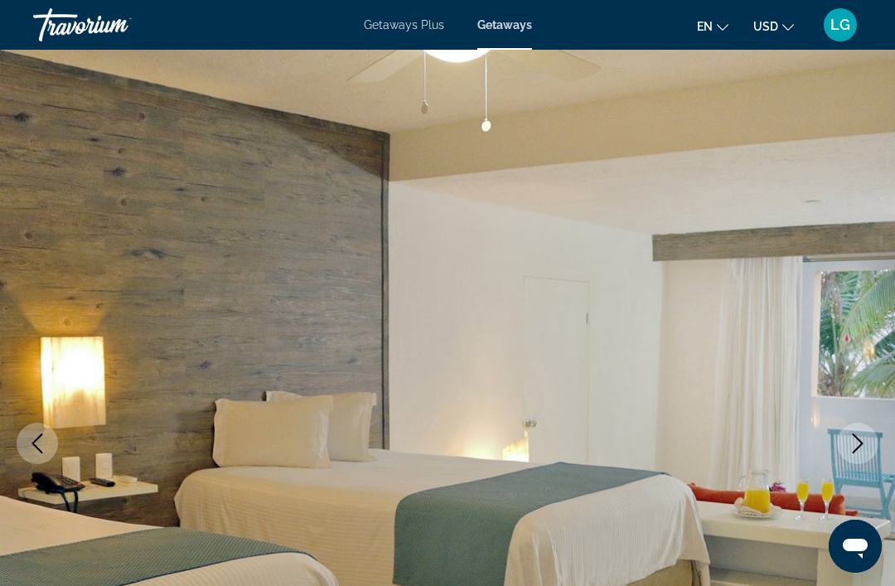
click at [854, 443] on icon "Next image" at bounding box center [858, 443] width 20 height 20
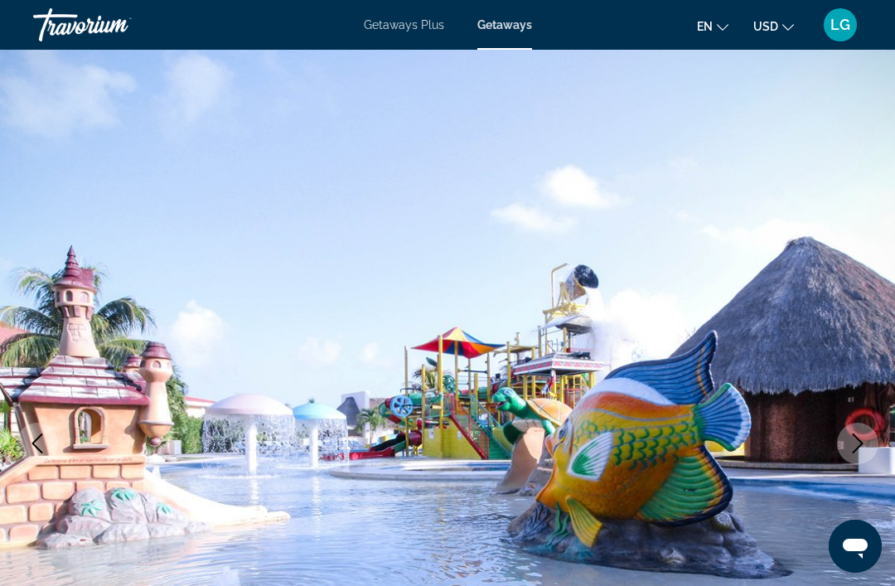
click at [850, 442] on icon "Next image" at bounding box center [858, 443] width 20 height 20
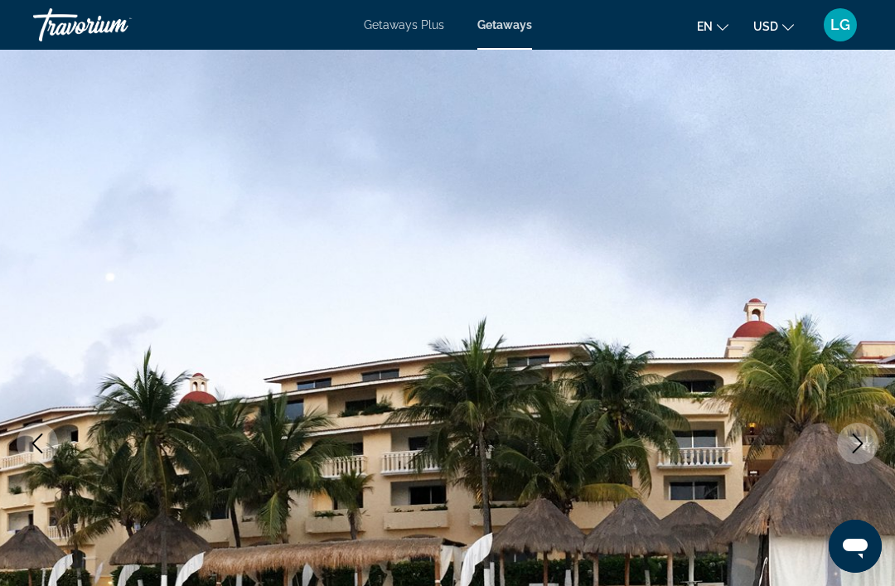
click at [851, 446] on icon "Next image" at bounding box center [858, 443] width 20 height 20
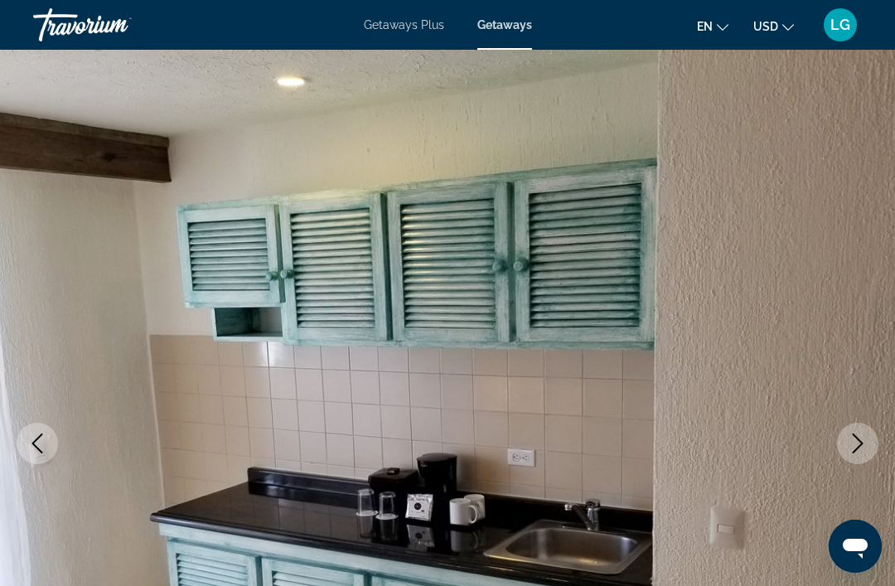
click at [847, 450] on button "Next image" at bounding box center [857, 443] width 41 height 41
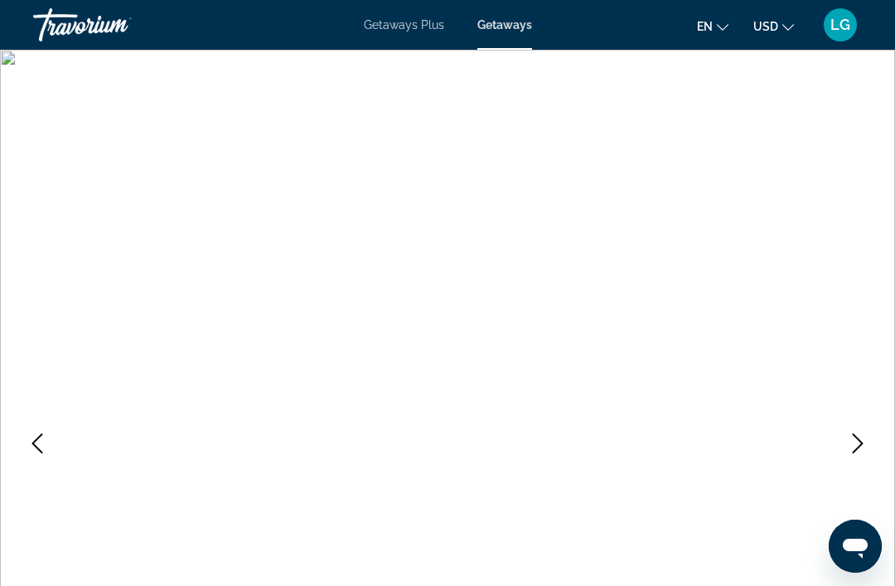
click at [860, 444] on icon "Next image" at bounding box center [858, 443] width 20 height 20
click at [858, 442] on icon "Next image" at bounding box center [858, 443] width 20 height 20
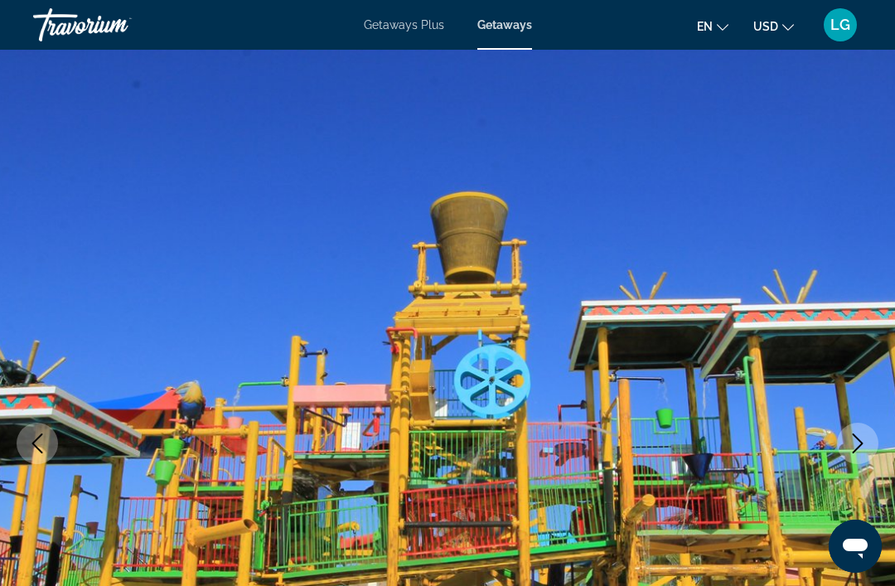
click at [852, 445] on icon "Next image" at bounding box center [858, 443] width 20 height 20
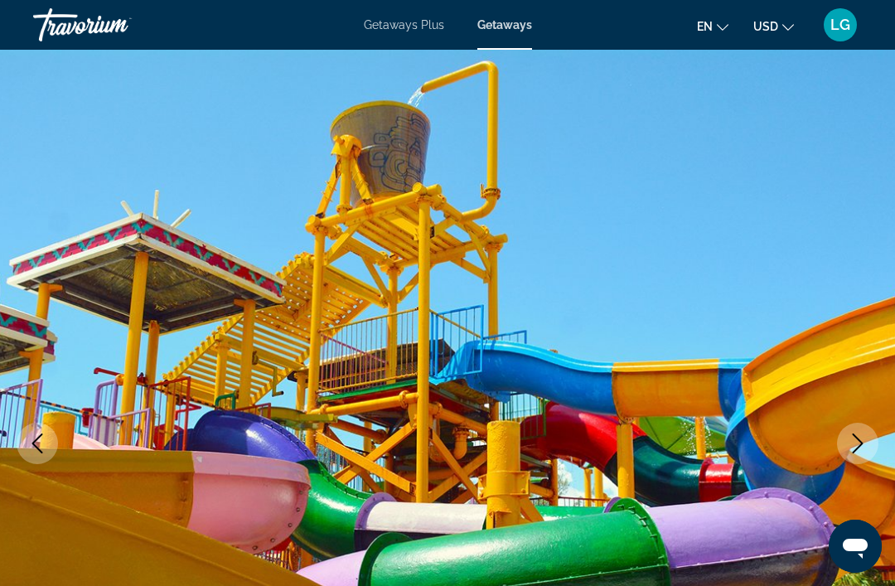
click at [853, 444] on icon "Next image" at bounding box center [858, 443] width 20 height 20
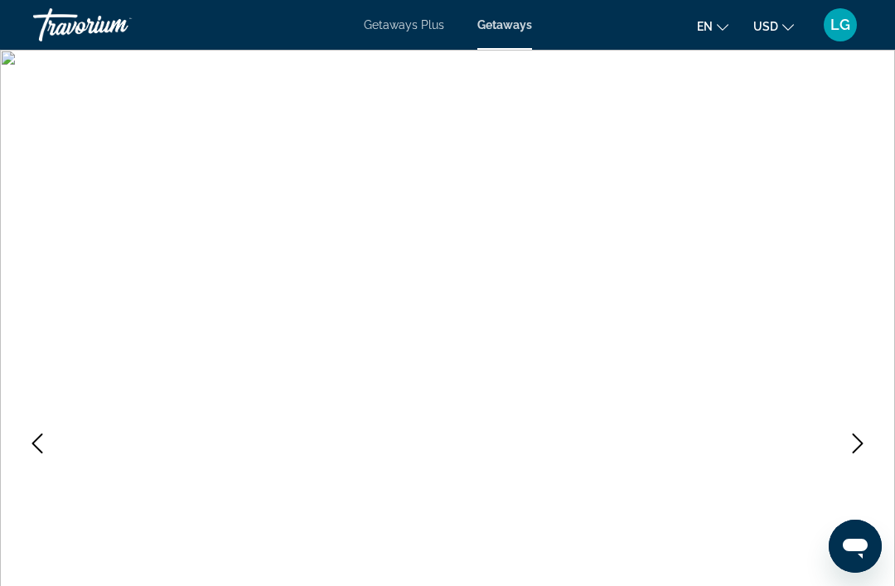
click at [860, 442] on icon "Next image" at bounding box center [858, 443] width 20 height 20
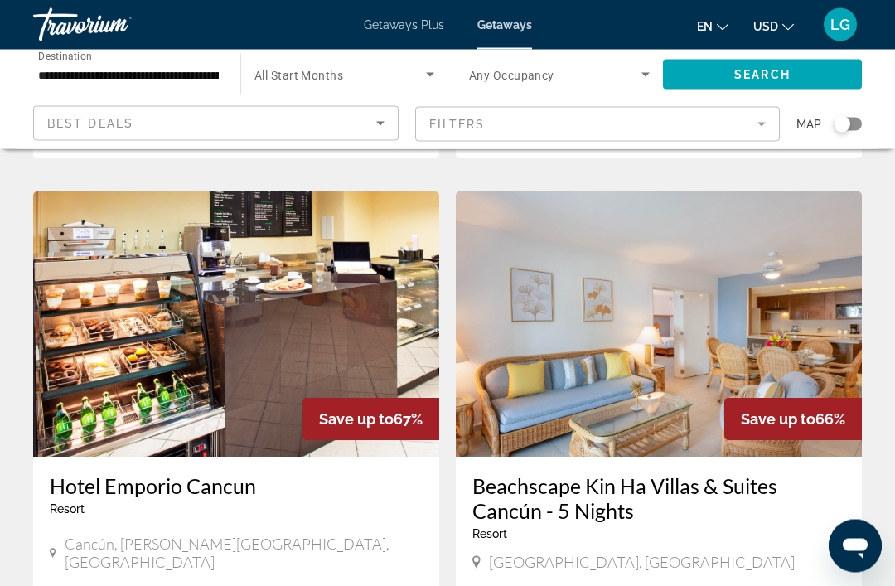
scroll to position [587, 0]
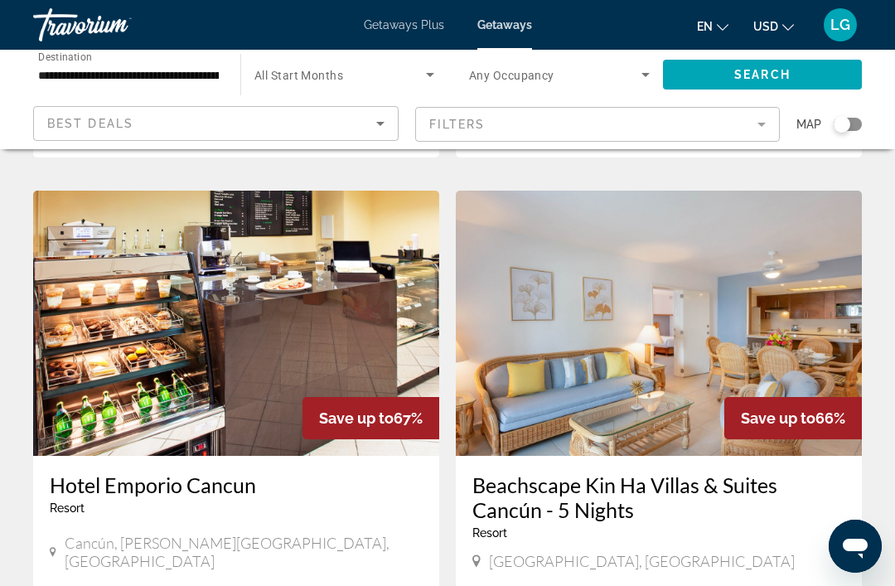
click at [718, 360] on img "Main content" at bounding box center [659, 323] width 406 height 265
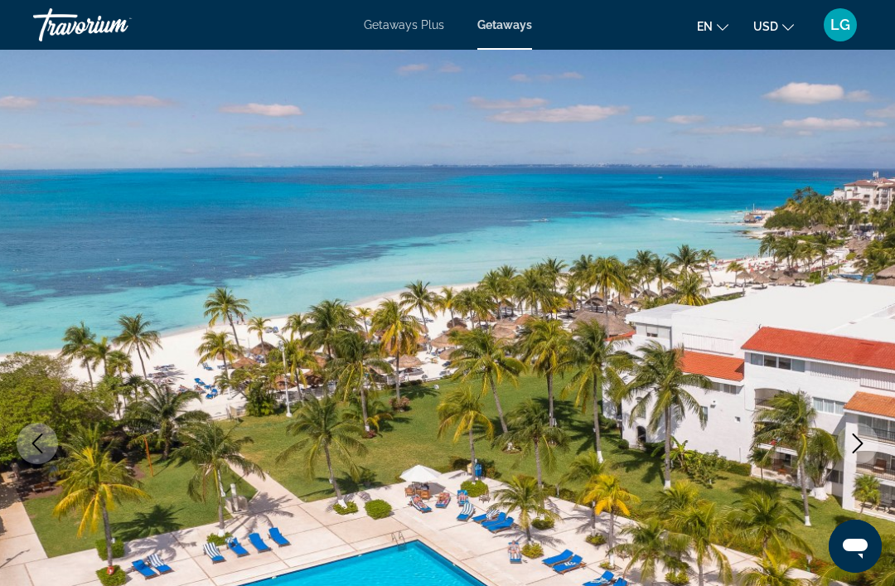
click at [857, 450] on icon "Next image" at bounding box center [858, 443] width 20 height 20
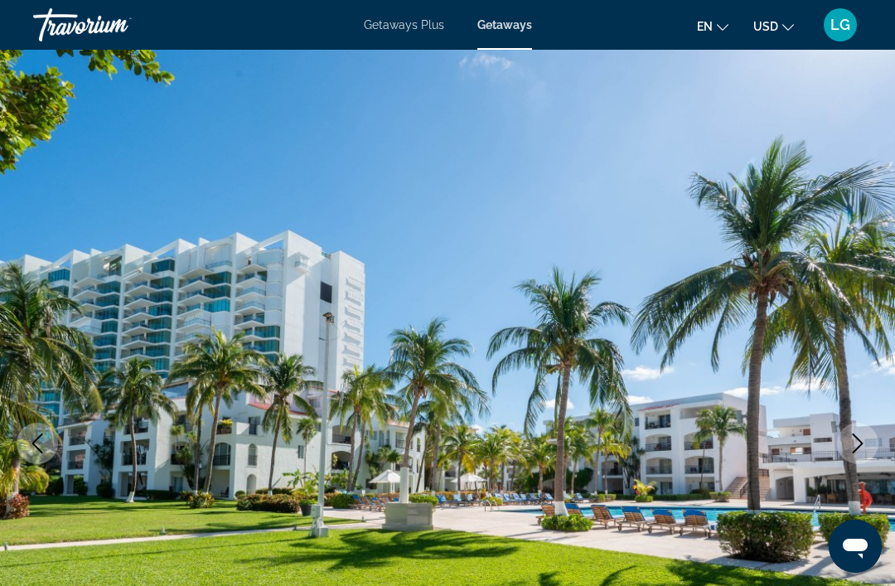
click at [854, 452] on icon "Next image" at bounding box center [858, 443] width 11 height 20
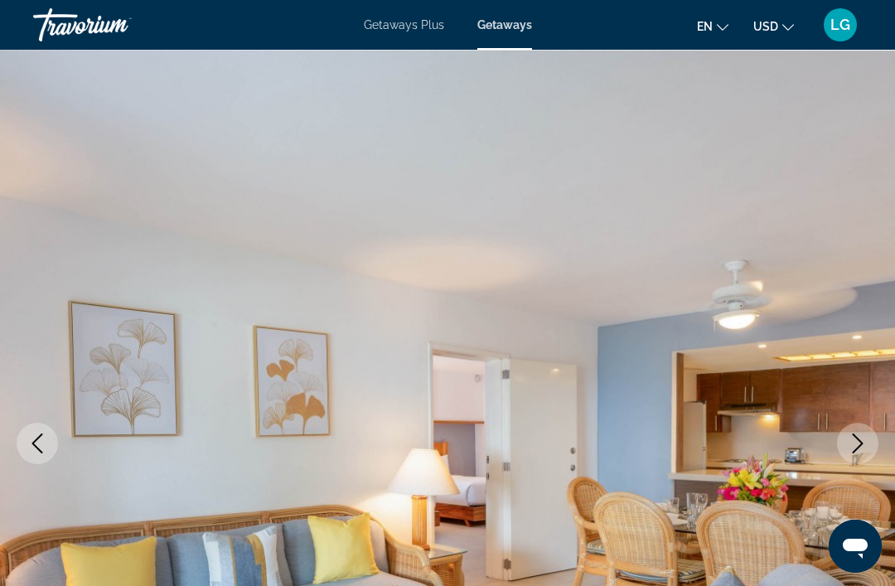
click at [845, 443] on button "Next image" at bounding box center [857, 443] width 41 height 41
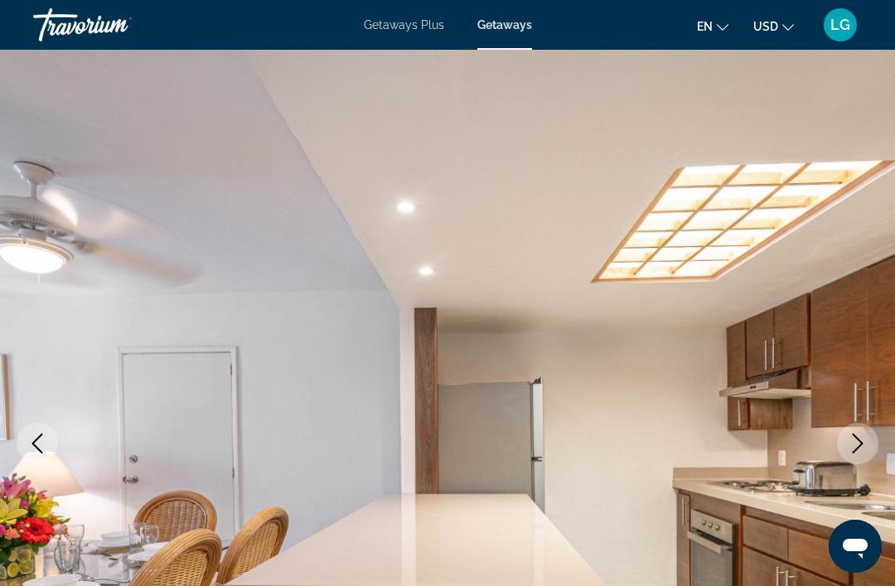
click at [854, 447] on icon "Next image" at bounding box center [858, 443] width 20 height 20
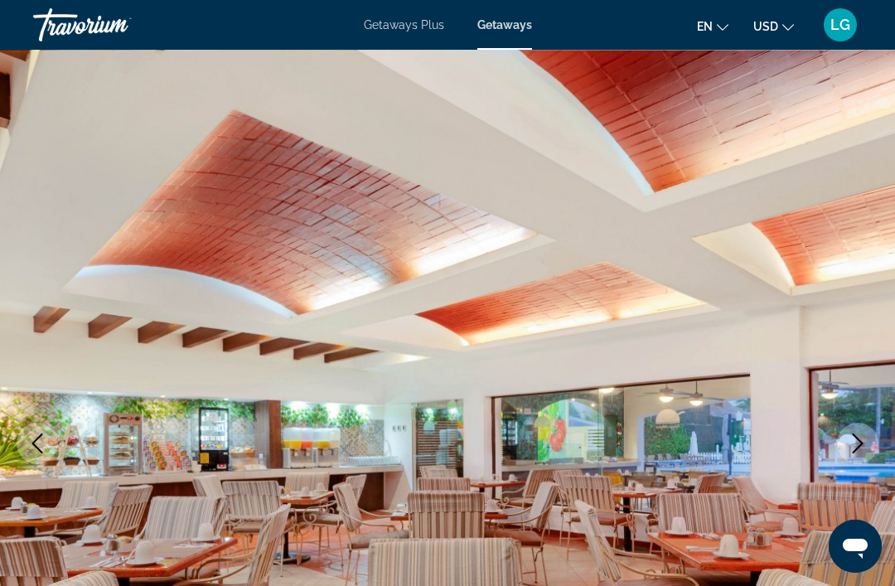
click at [851, 451] on icon "Next image" at bounding box center [858, 443] width 20 height 20
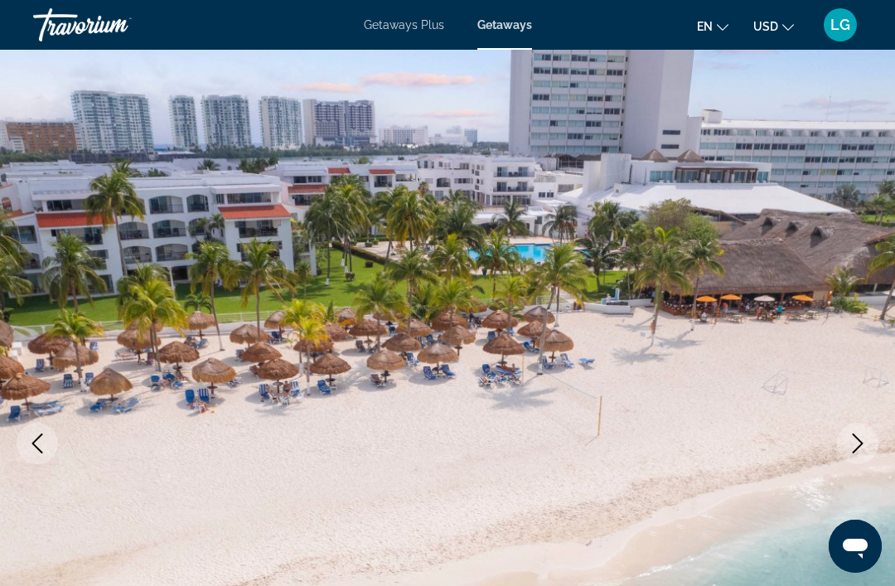
click at [854, 453] on button "Next image" at bounding box center [857, 443] width 41 height 41
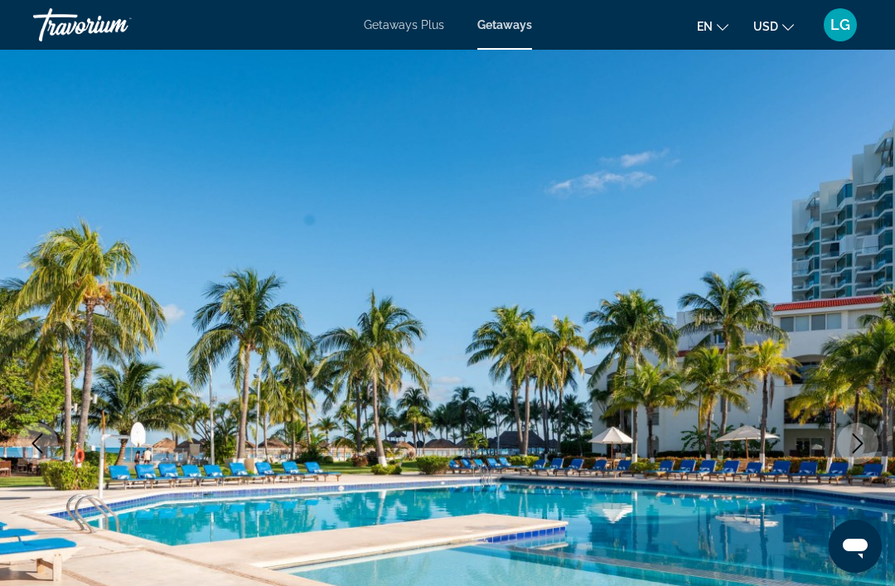
click at [856, 450] on icon "Next image" at bounding box center [858, 443] width 11 height 20
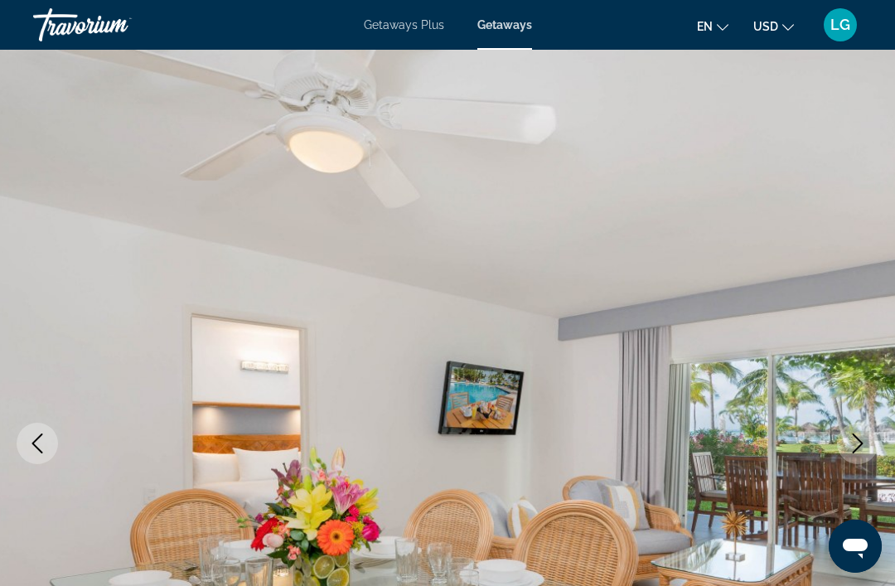
click at [853, 447] on icon "Next image" at bounding box center [858, 443] width 20 height 20
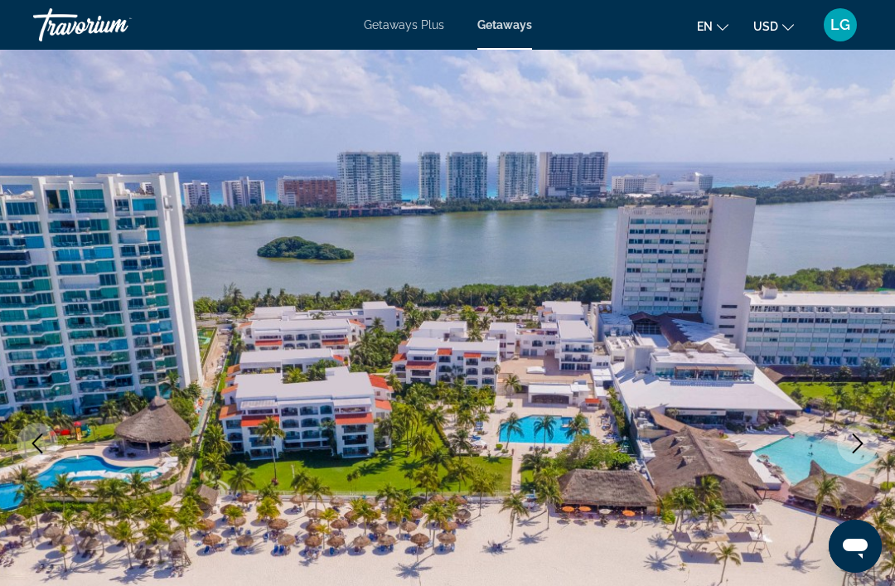
click at [849, 450] on icon "Next image" at bounding box center [858, 443] width 20 height 20
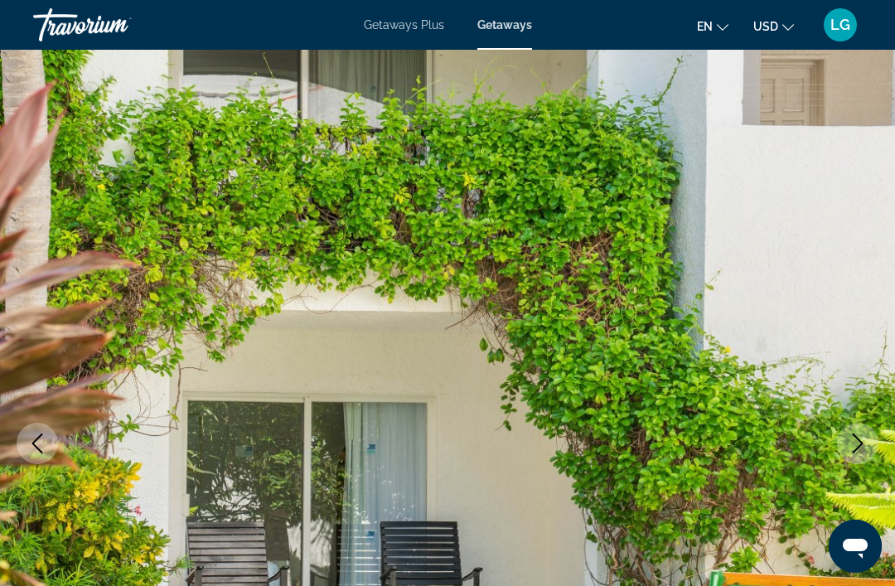
click at [849, 447] on icon "Next image" at bounding box center [858, 443] width 20 height 20
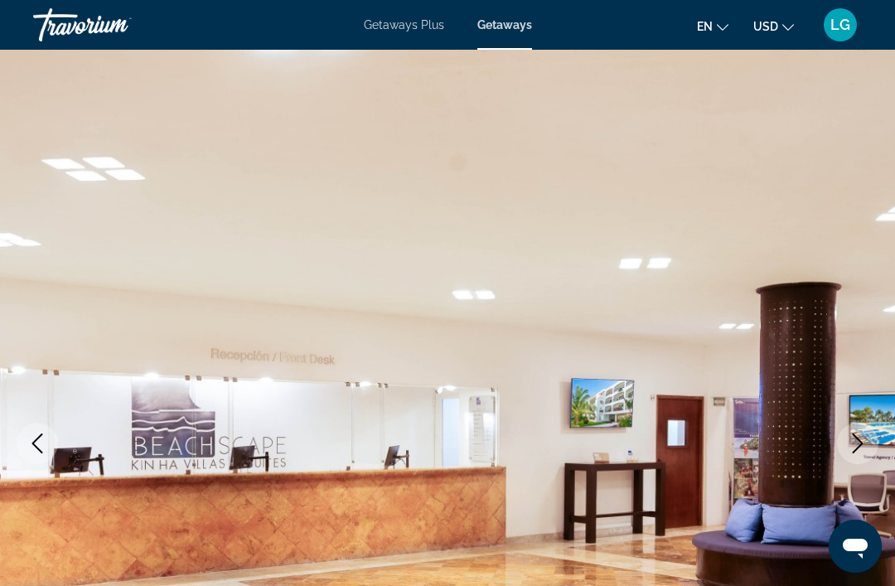
click at [855, 442] on icon "Next image" at bounding box center [858, 443] width 20 height 20
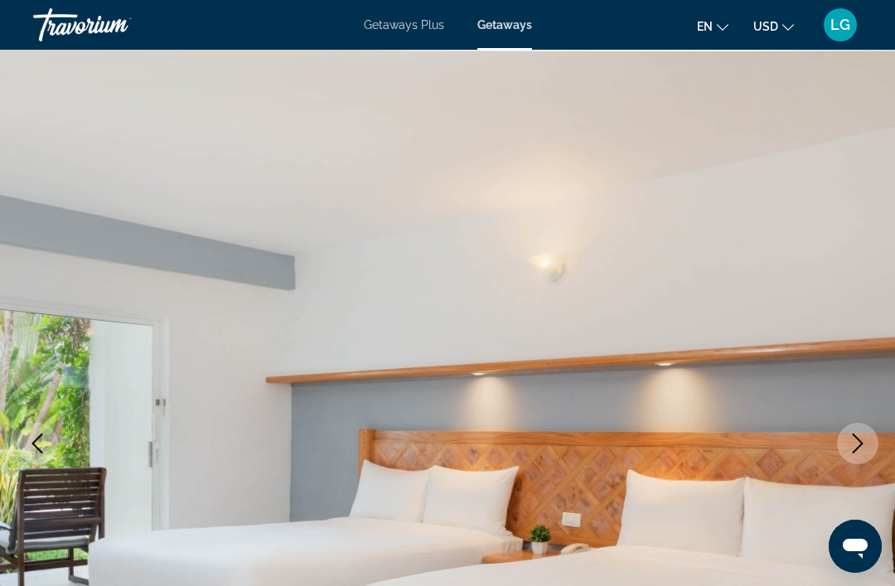
click at [849, 446] on icon "Next image" at bounding box center [858, 443] width 20 height 20
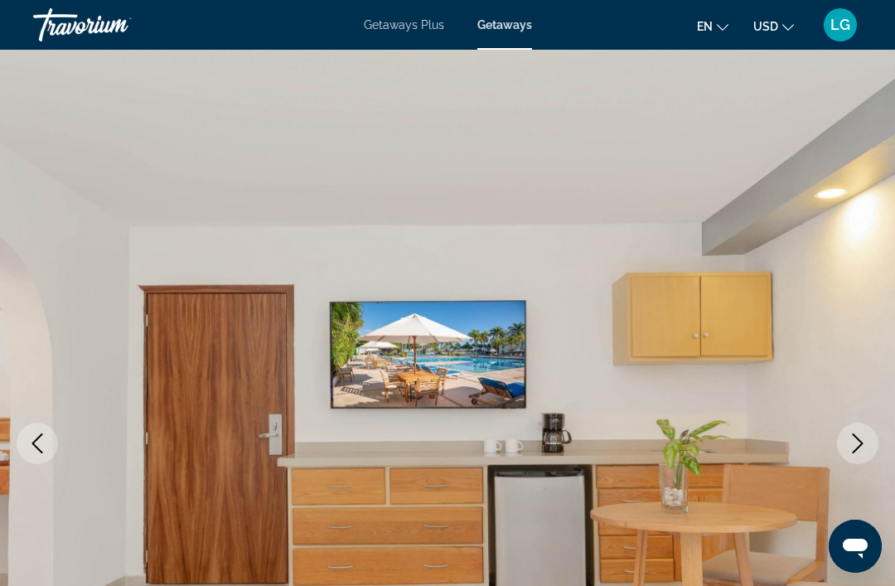
click at [849, 444] on icon "Next image" at bounding box center [858, 443] width 20 height 20
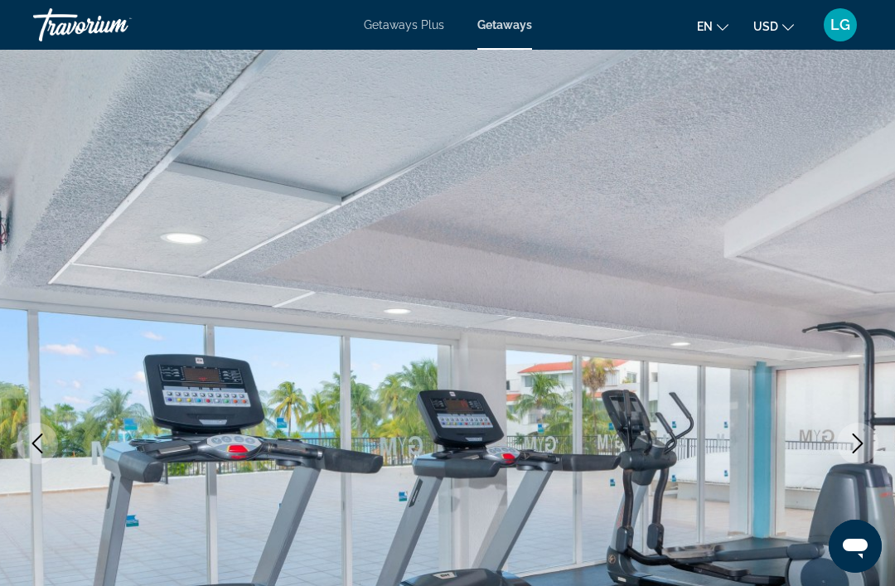
click at [850, 445] on icon "Next image" at bounding box center [858, 443] width 20 height 20
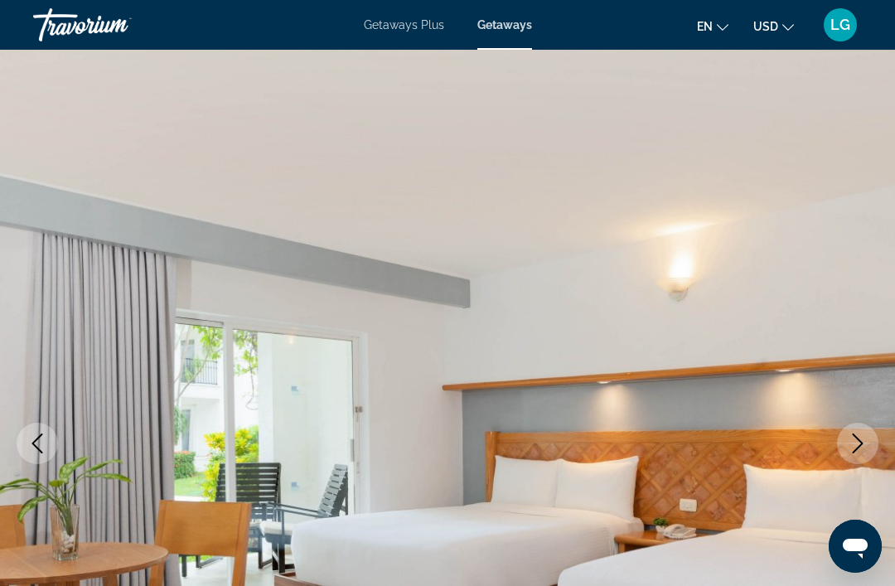
click at [850, 444] on icon "Next image" at bounding box center [858, 443] width 20 height 20
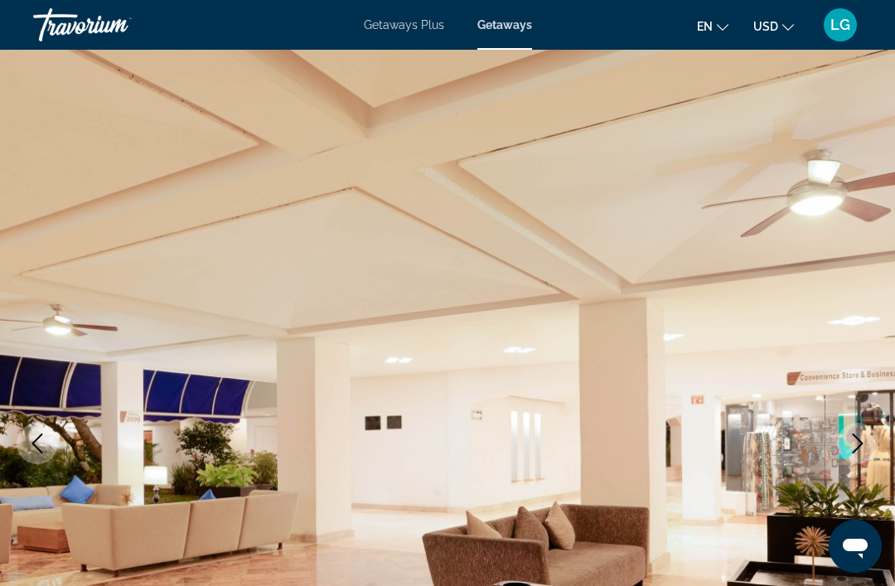
click at [849, 447] on icon "Next image" at bounding box center [858, 443] width 20 height 20
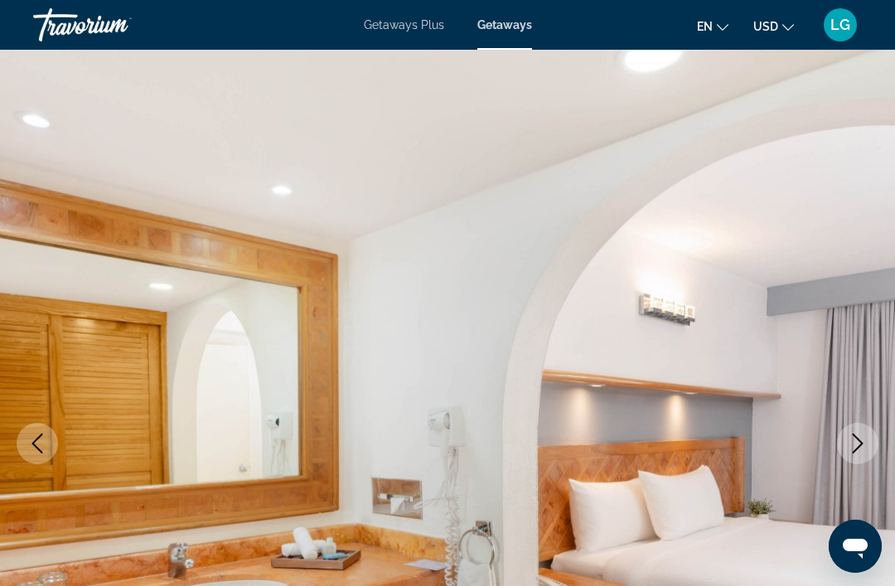
click at [854, 445] on icon "Next image" at bounding box center [858, 443] width 20 height 20
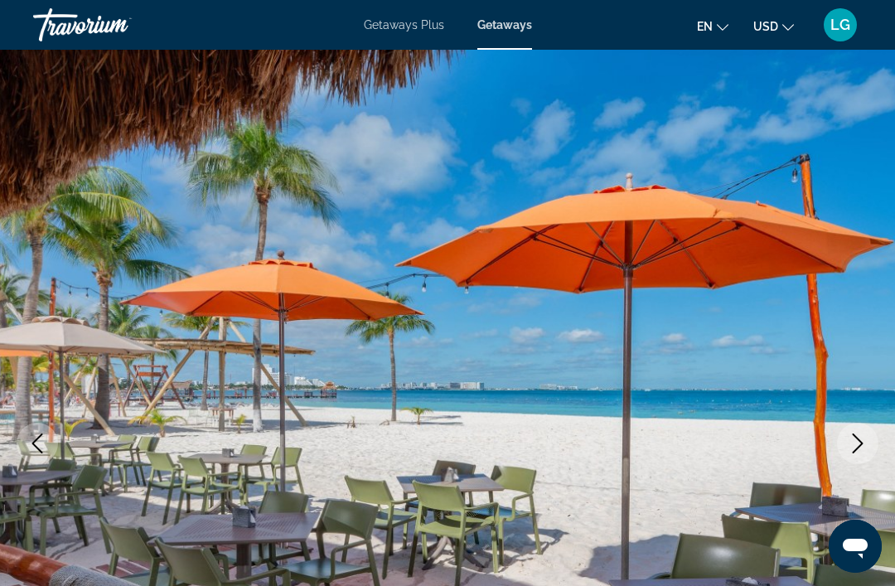
click at [849, 449] on icon "Next image" at bounding box center [858, 443] width 20 height 20
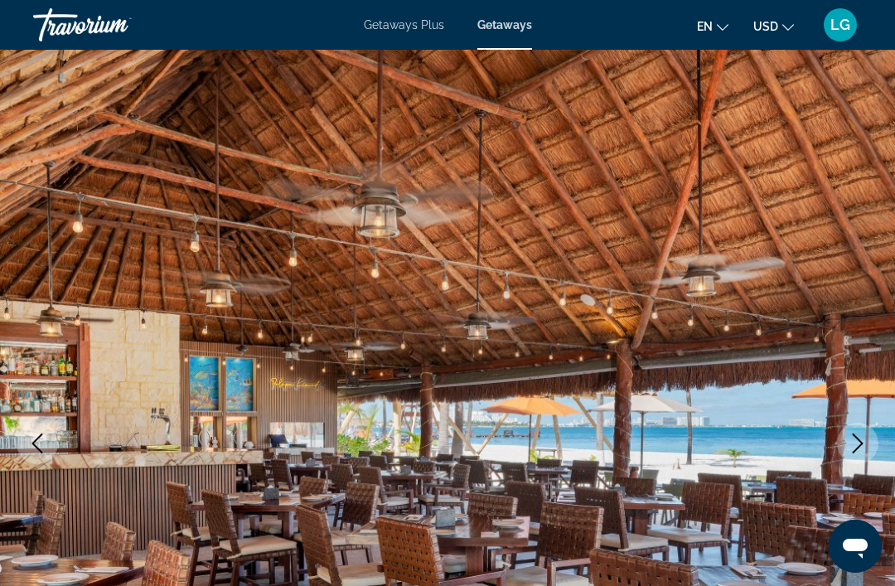
click at [846, 447] on button "Next image" at bounding box center [857, 443] width 41 height 41
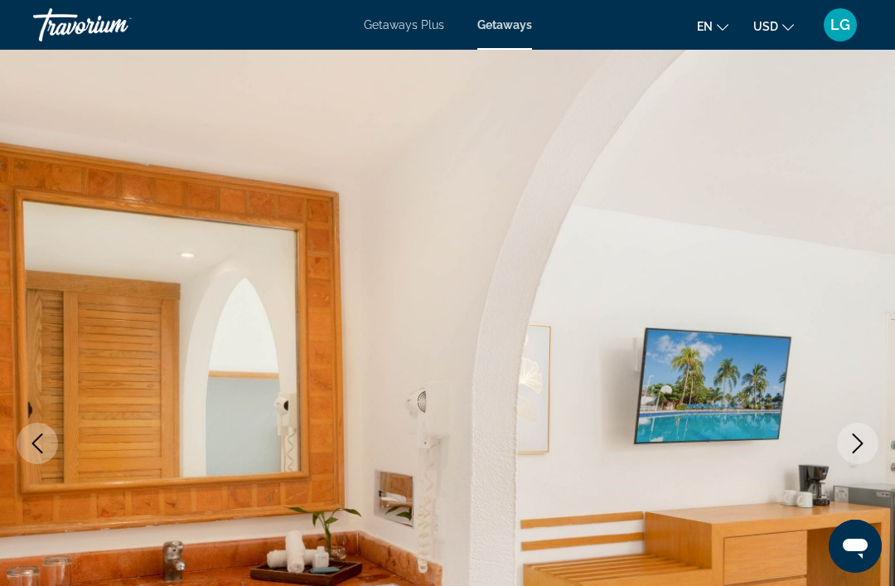
click at [852, 440] on icon "Next image" at bounding box center [858, 443] width 20 height 20
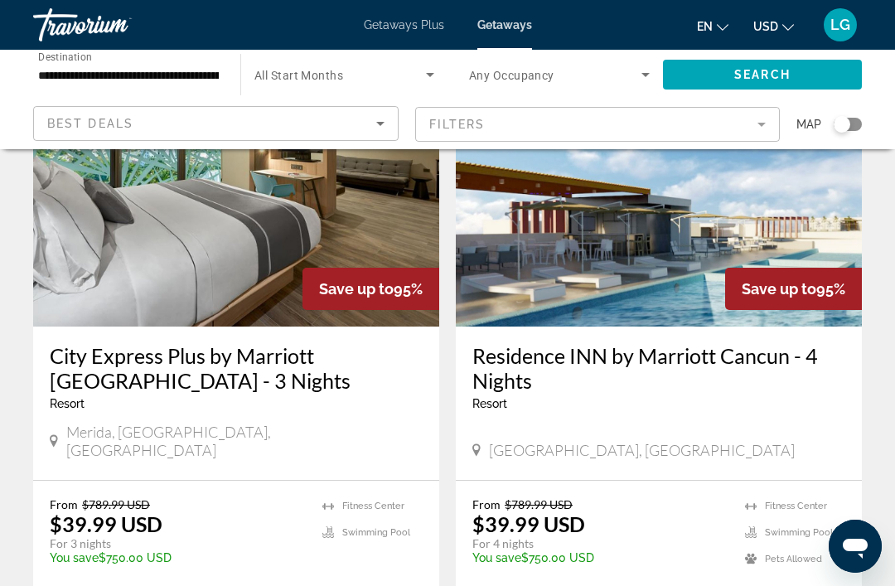
scroll to position [3368, 0]
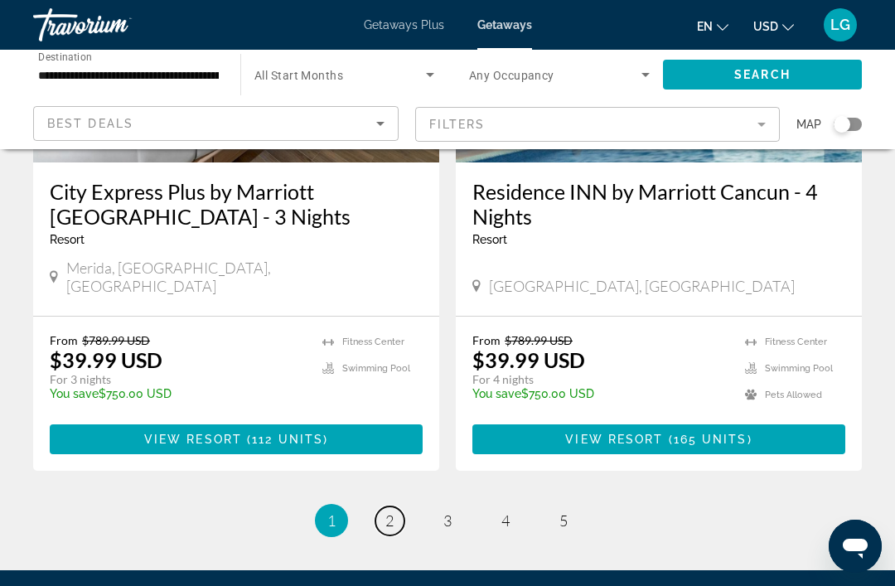
click at [393, 511] on span "2" at bounding box center [389, 520] width 8 height 18
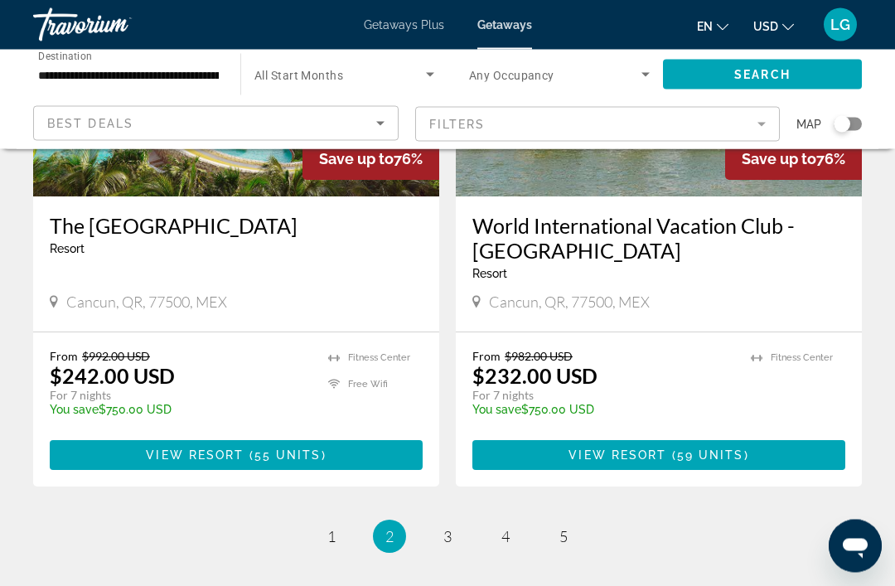
scroll to position [3223, 0]
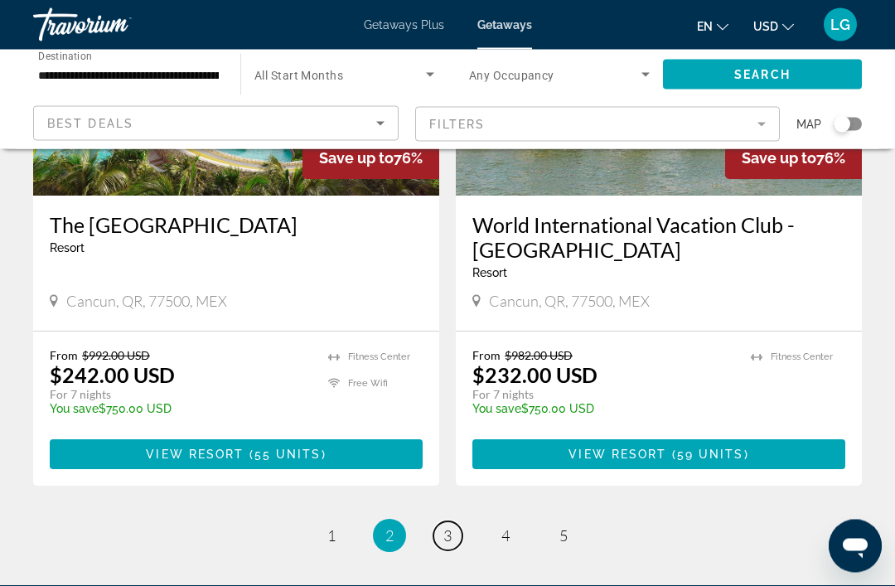
click at [460, 522] on link "page 3" at bounding box center [447, 536] width 29 height 29
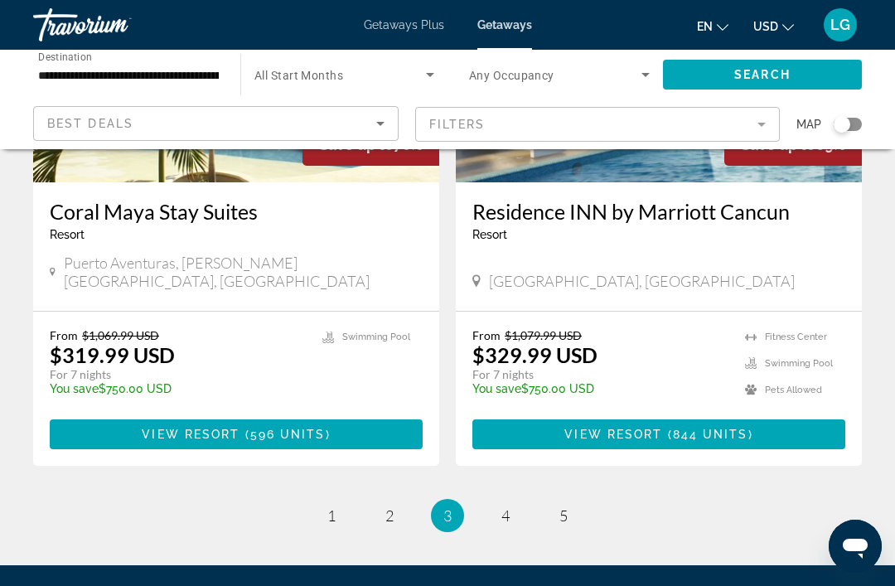
scroll to position [3293, 0]
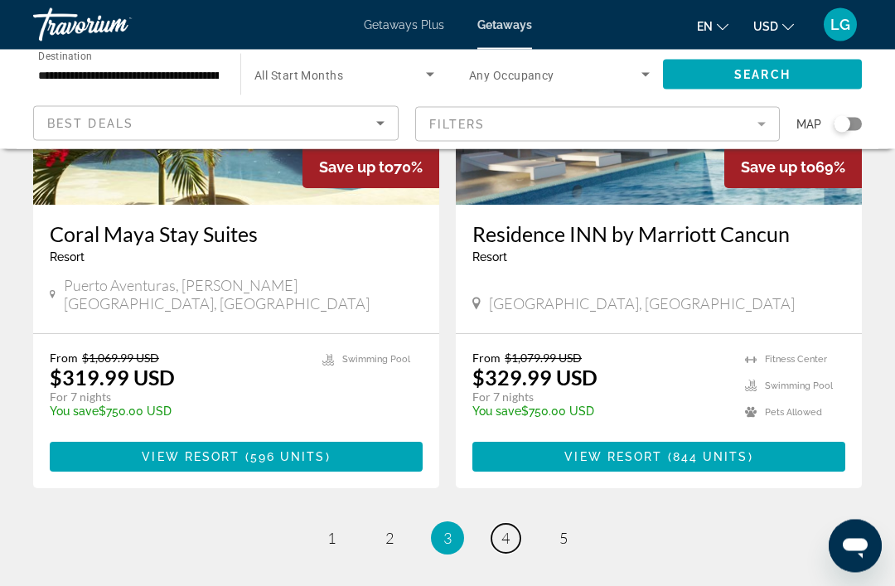
click at [517, 525] on link "page 4" at bounding box center [505, 539] width 29 height 29
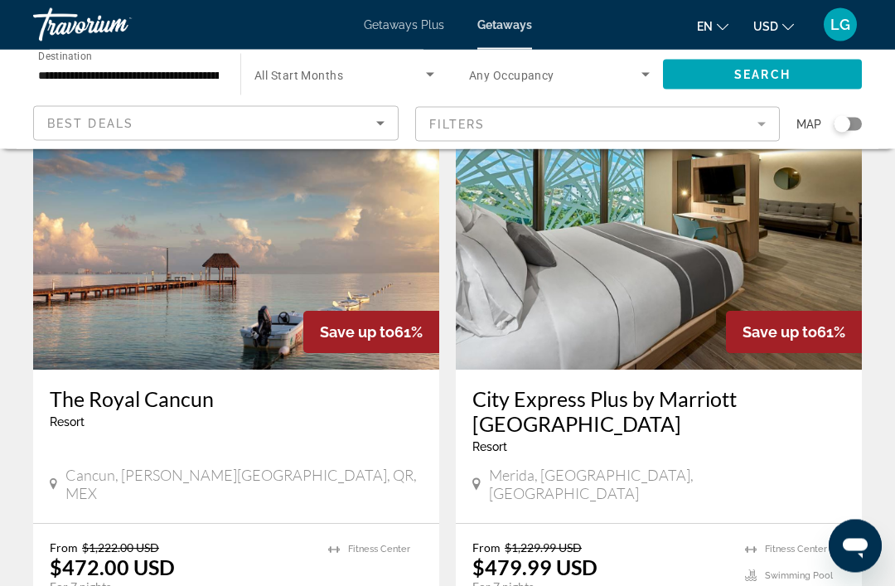
scroll to position [2493, 0]
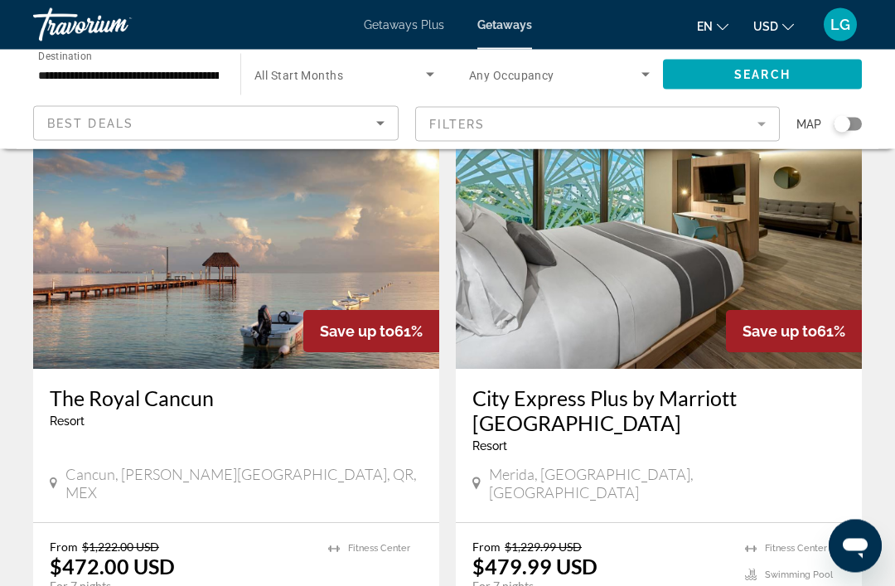
click at [269, 213] on img "Main content" at bounding box center [236, 236] width 406 height 265
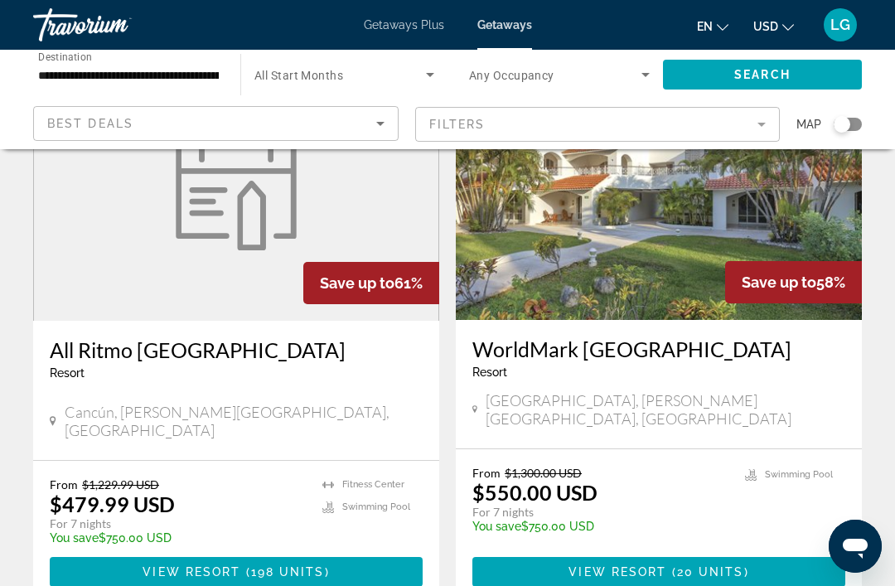
scroll to position [3153, 0]
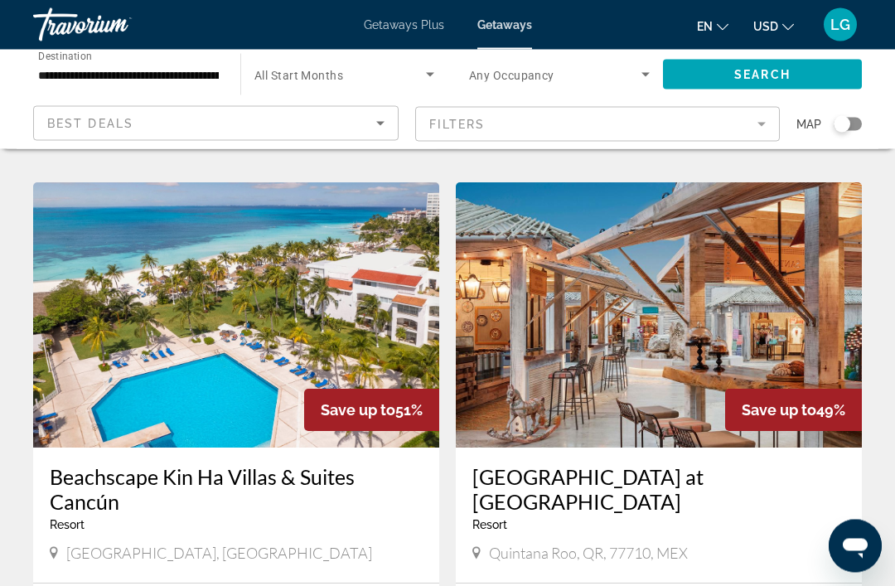
scroll to position [1279, 0]
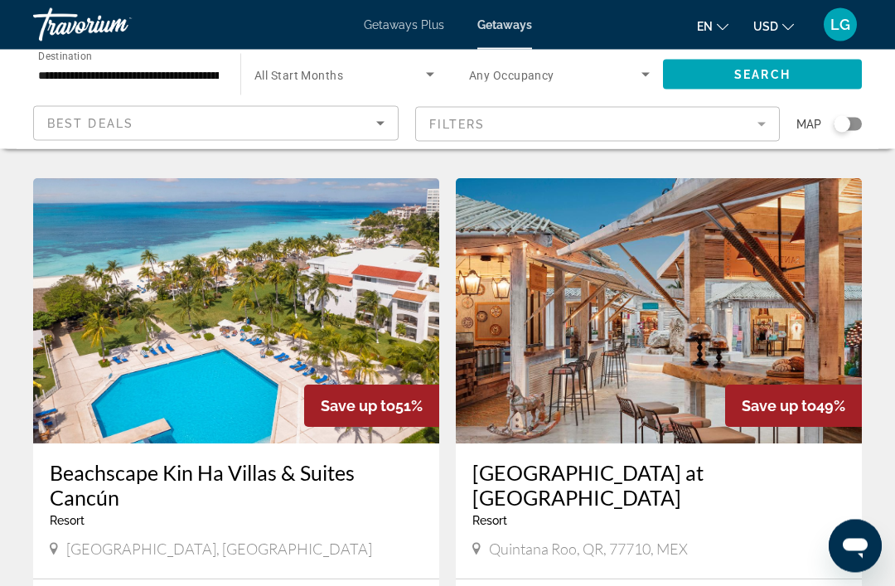
click at [261, 286] on img "Main content" at bounding box center [236, 311] width 406 height 265
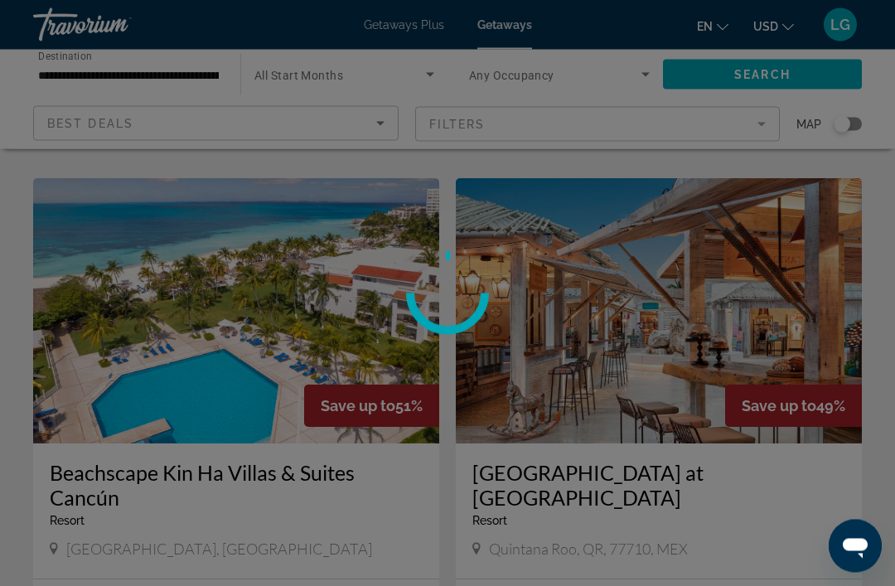
scroll to position [1279, 0]
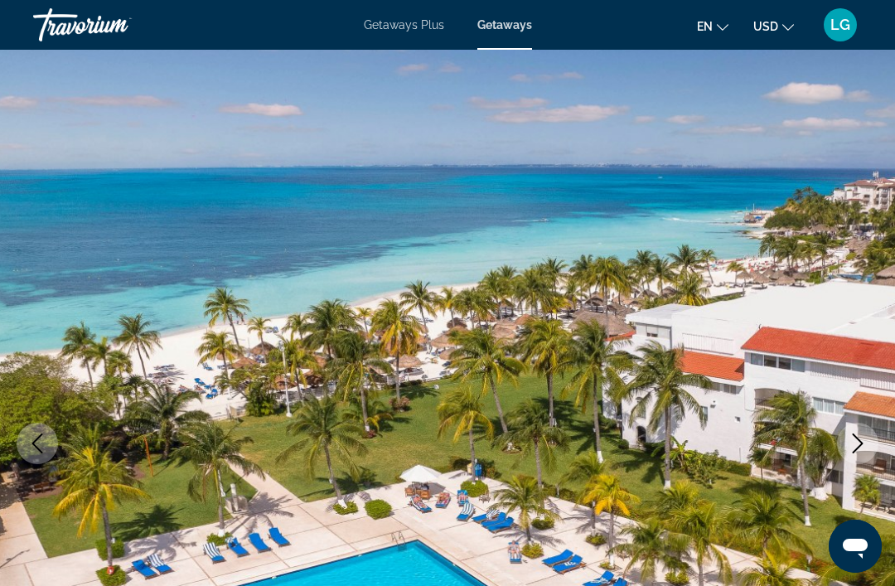
click at [856, 445] on icon "Next image" at bounding box center [858, 443] width 20 height 20
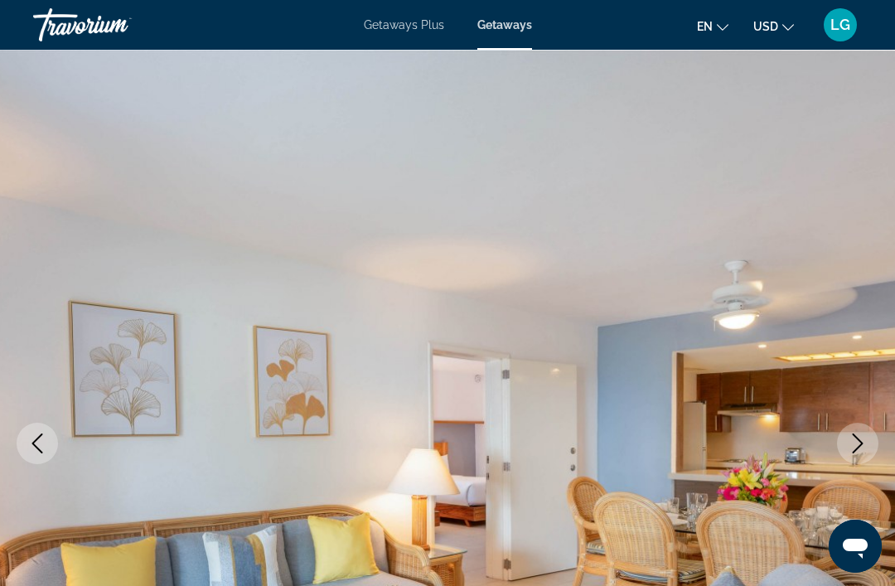
click at [856, 453] on button "Next image" at bounding box center [857, 443] width 41 height 41
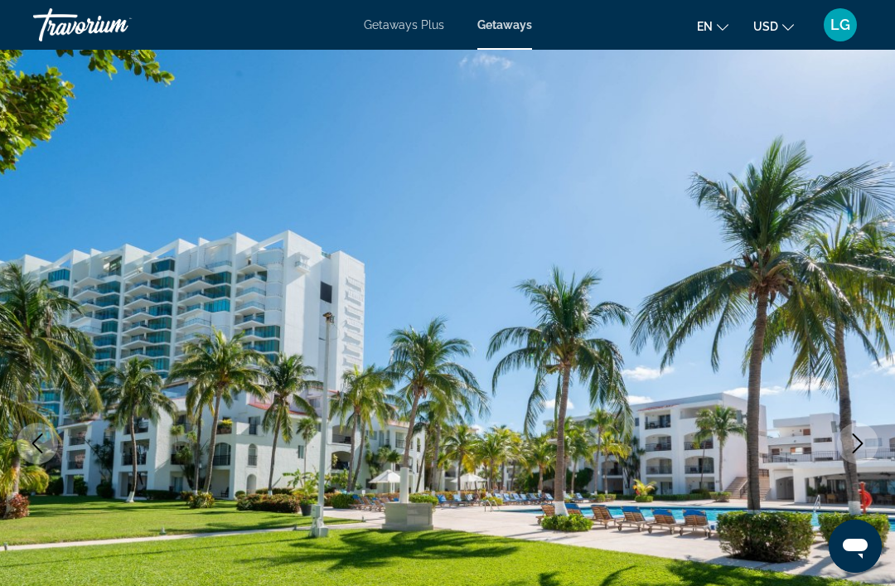
click at [863, 441] on icon "Next image" at bounding box center [858, 443] width 20 height 20
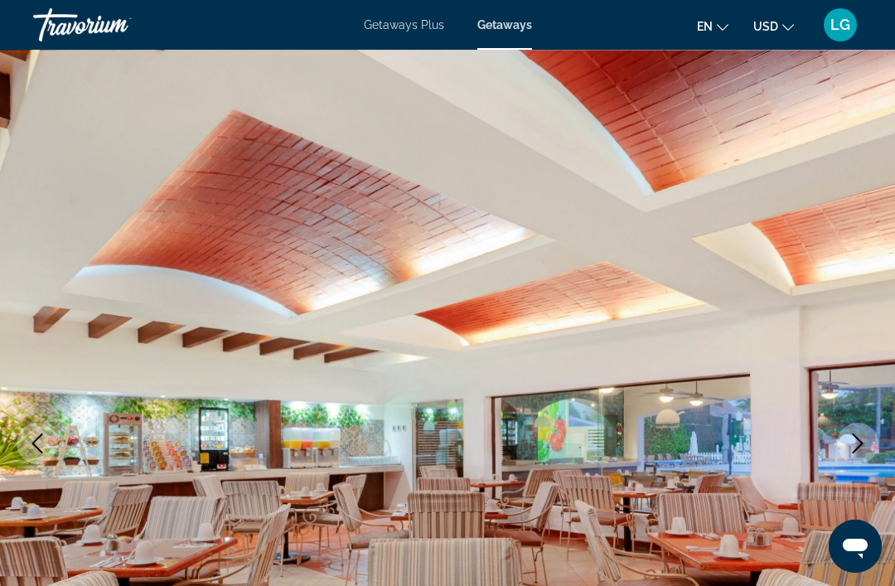
click at [846, 450] on button "Next image" at bounding box center [857, 443] width 41 height 41
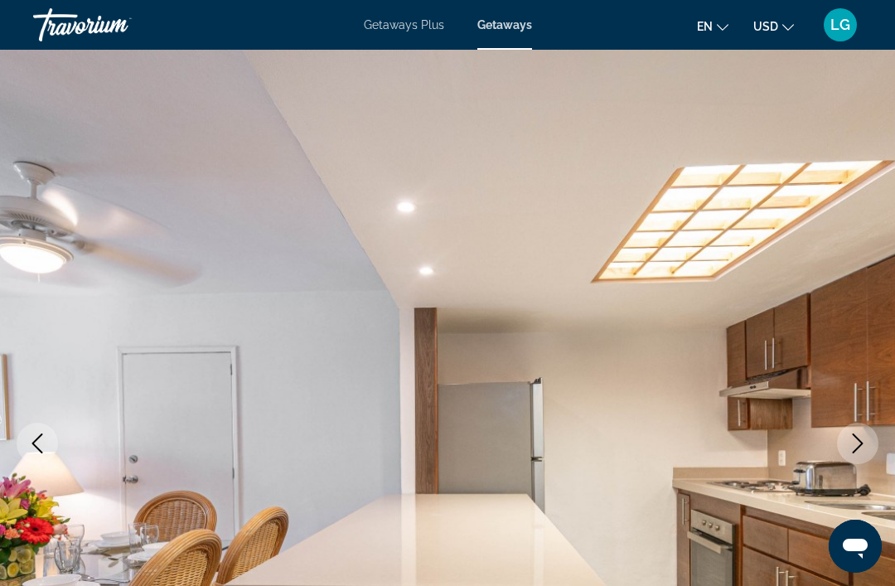
click at [850, 449] on icon "Next image" at bounding box center [858, 443] width 20 height 20
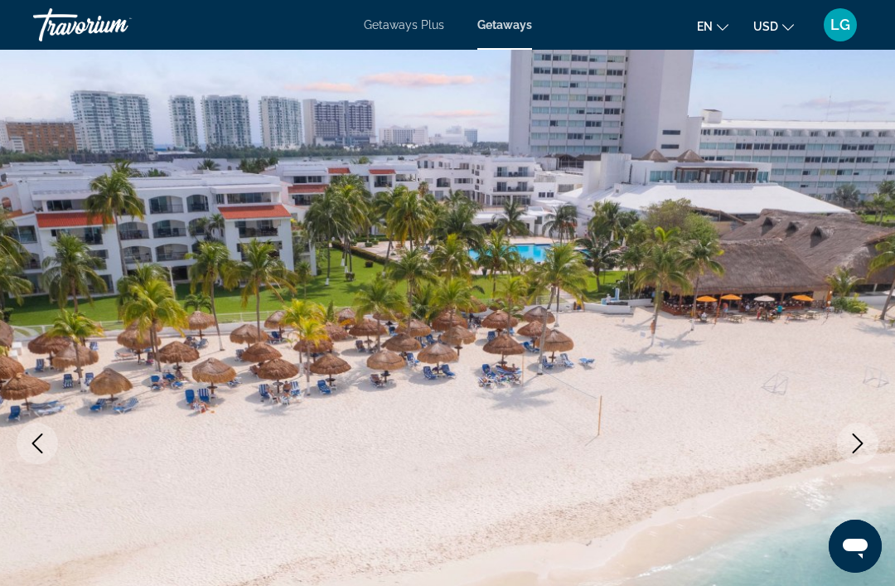
click at [849, 447] on icon "Next image" at bounding box center [858, 443] width 20 height 20
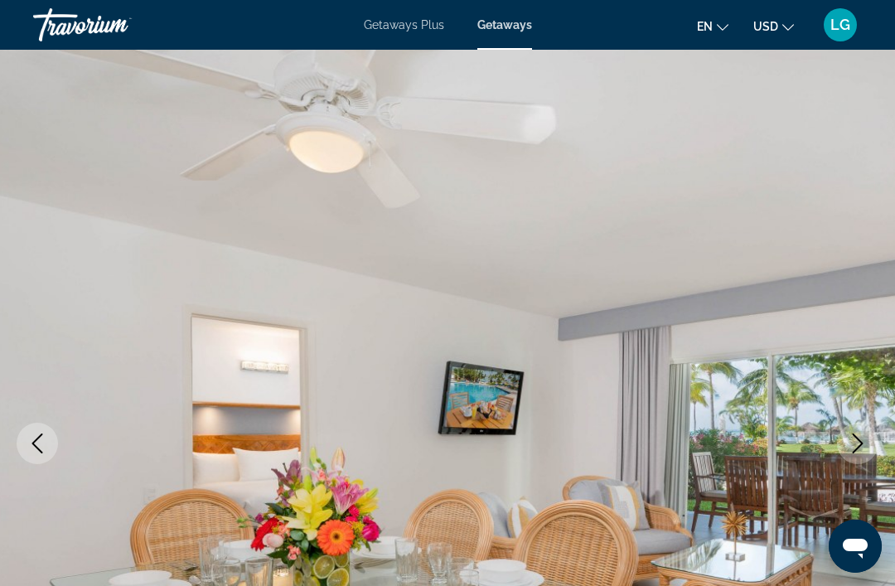
click at [858, 447] on icon "Next image" at bounding box center [858, 443] width 11 height 20
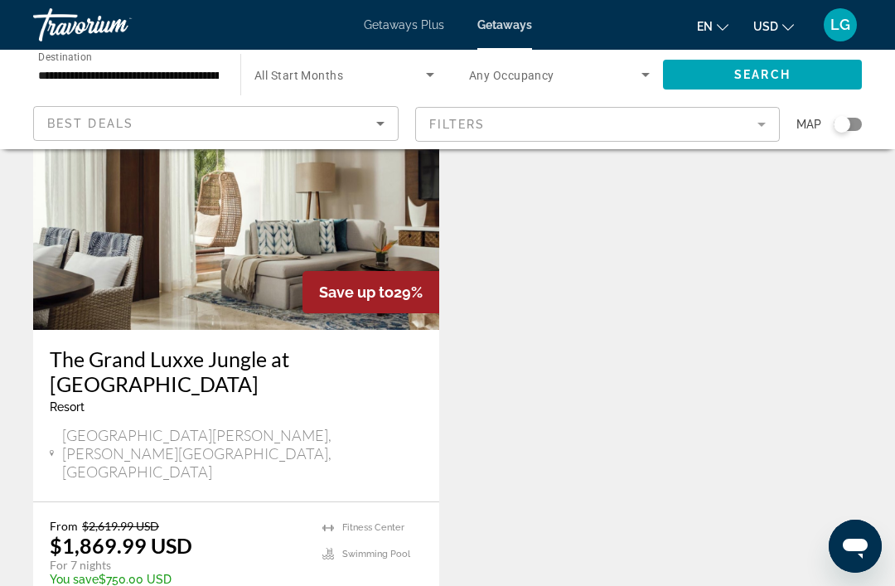
scroll to position [3181, 0]
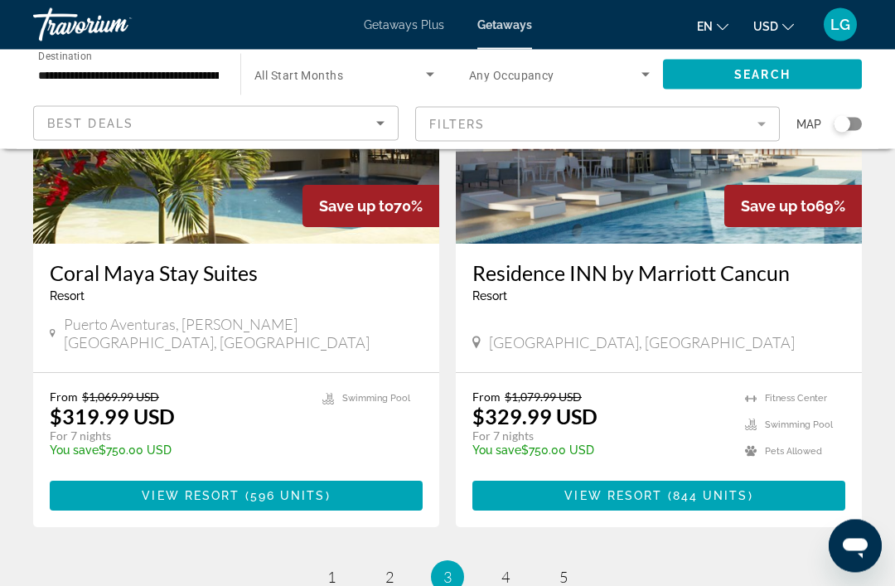
scroll to position [3319, 0]
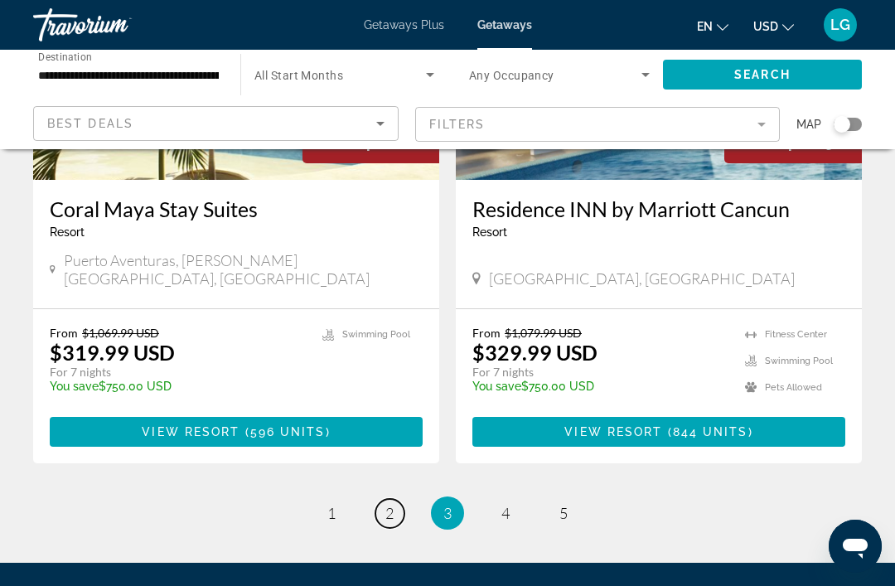
click at [380, 499] on link "page 2" at bounding box center [389, 513] width 29 height 29
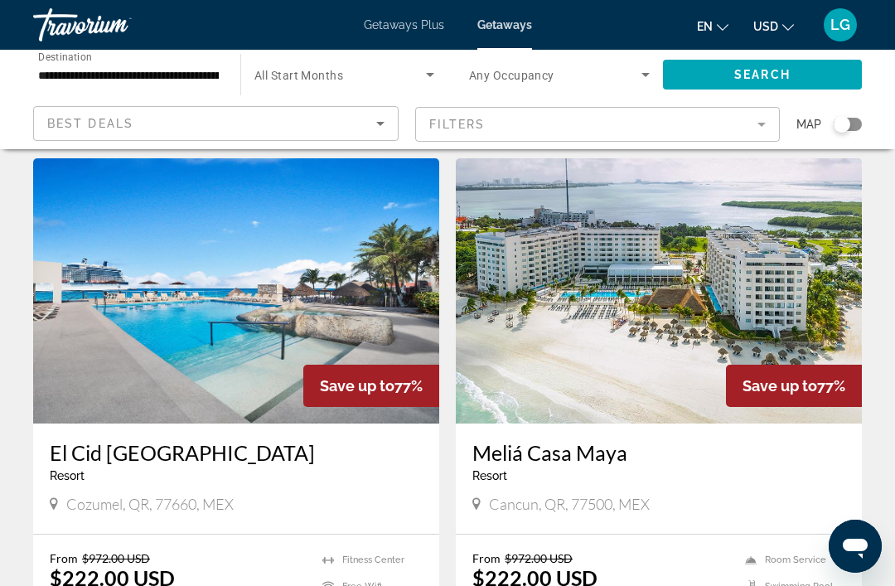
scroll to position [1835, 0]
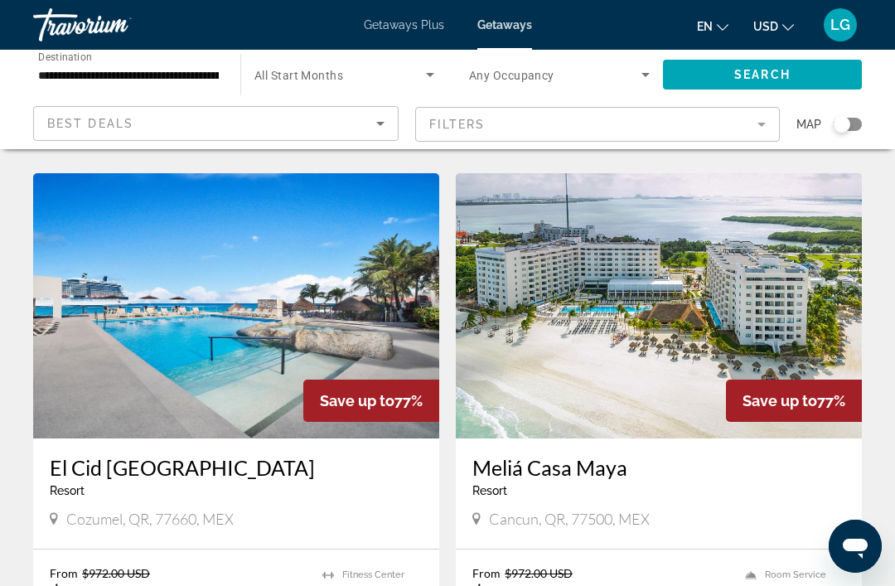
click at [652, 324] on img "Main content" at bounding box center [659, 305] width 406 height 265
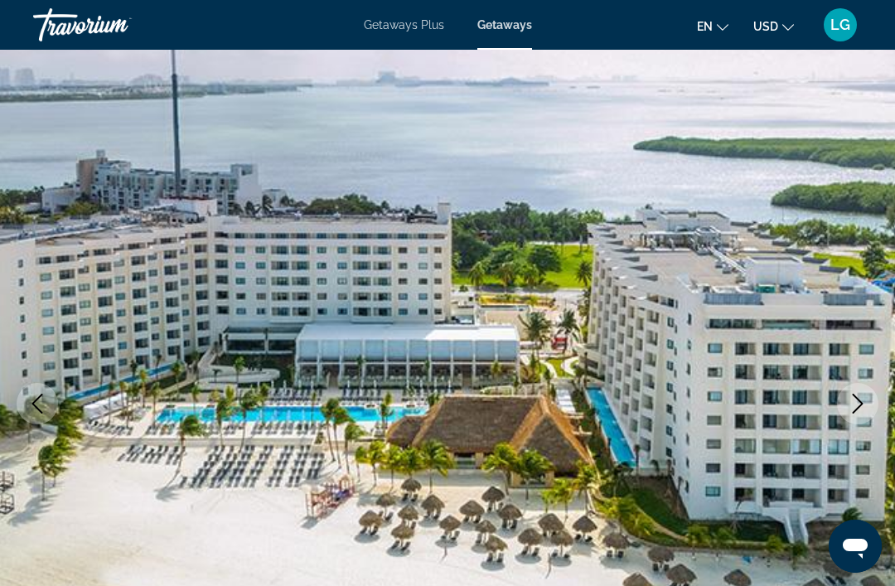
scroll to position [44, 0]
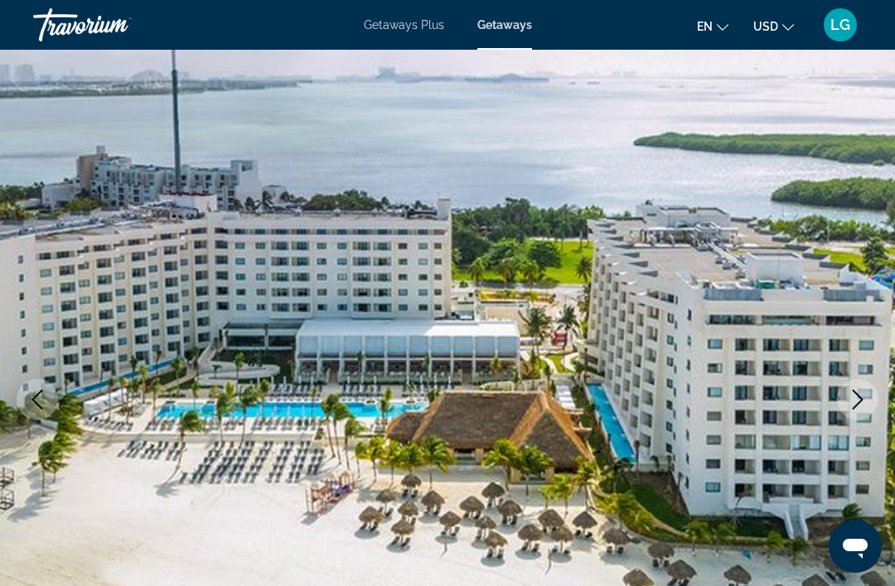
click at [858, 410] on button "Next image" at bounding box center [857, 399] width 41 height 41
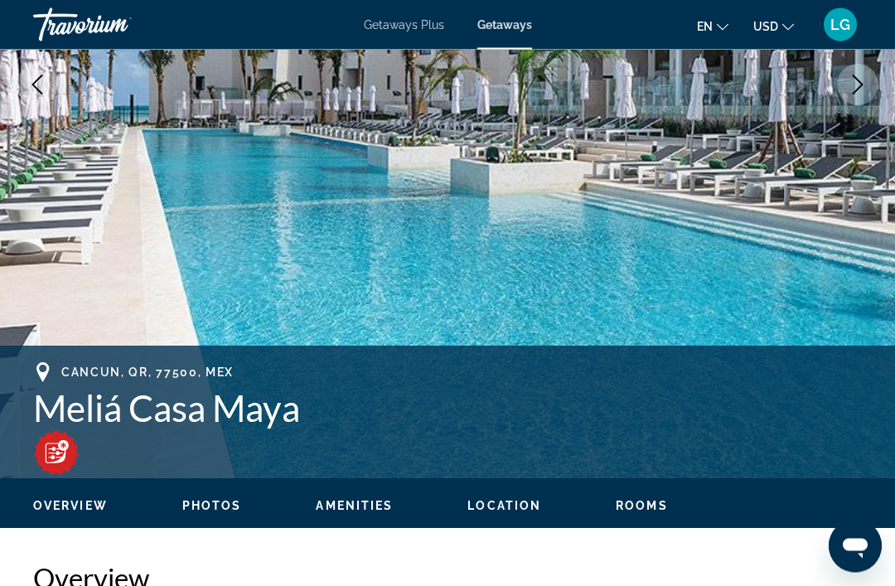
scroll to position [360, 0]
